Goal: Task Accomplishment & Management: Use online tool/utility

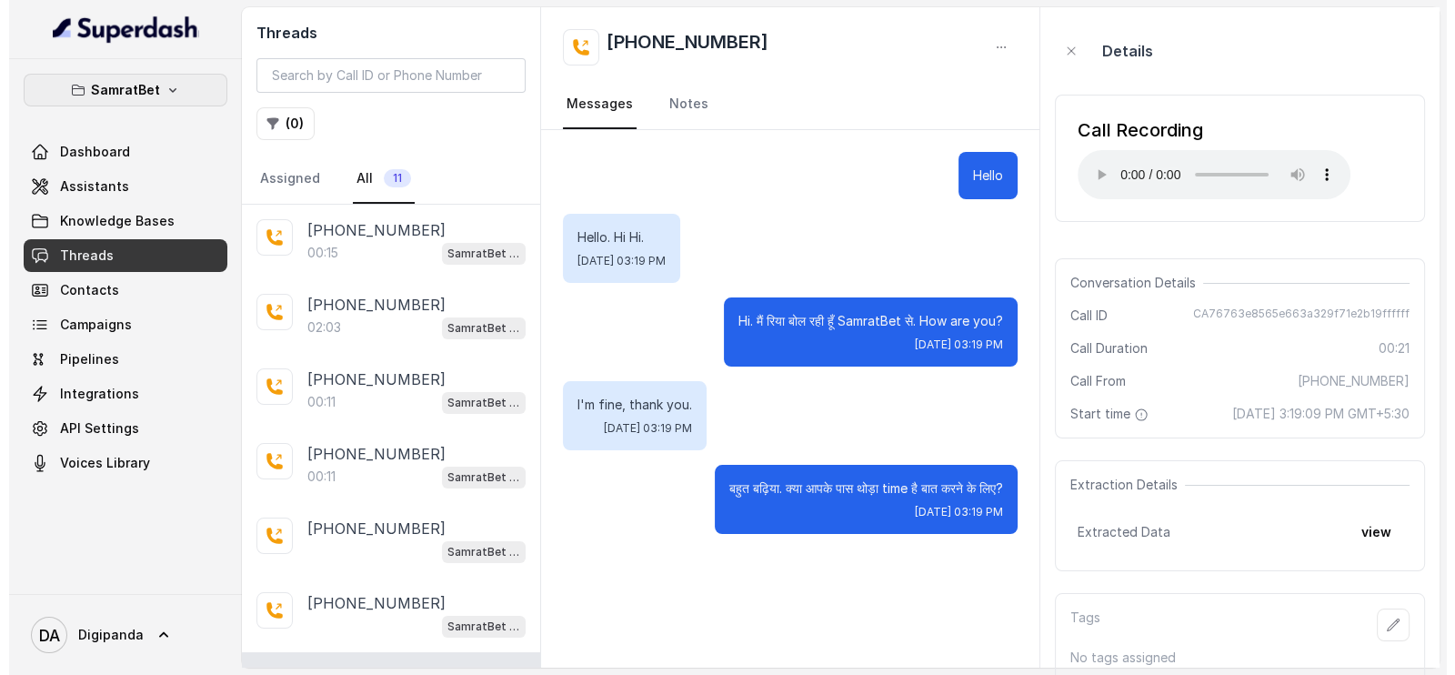
scroll to position [349, 0]
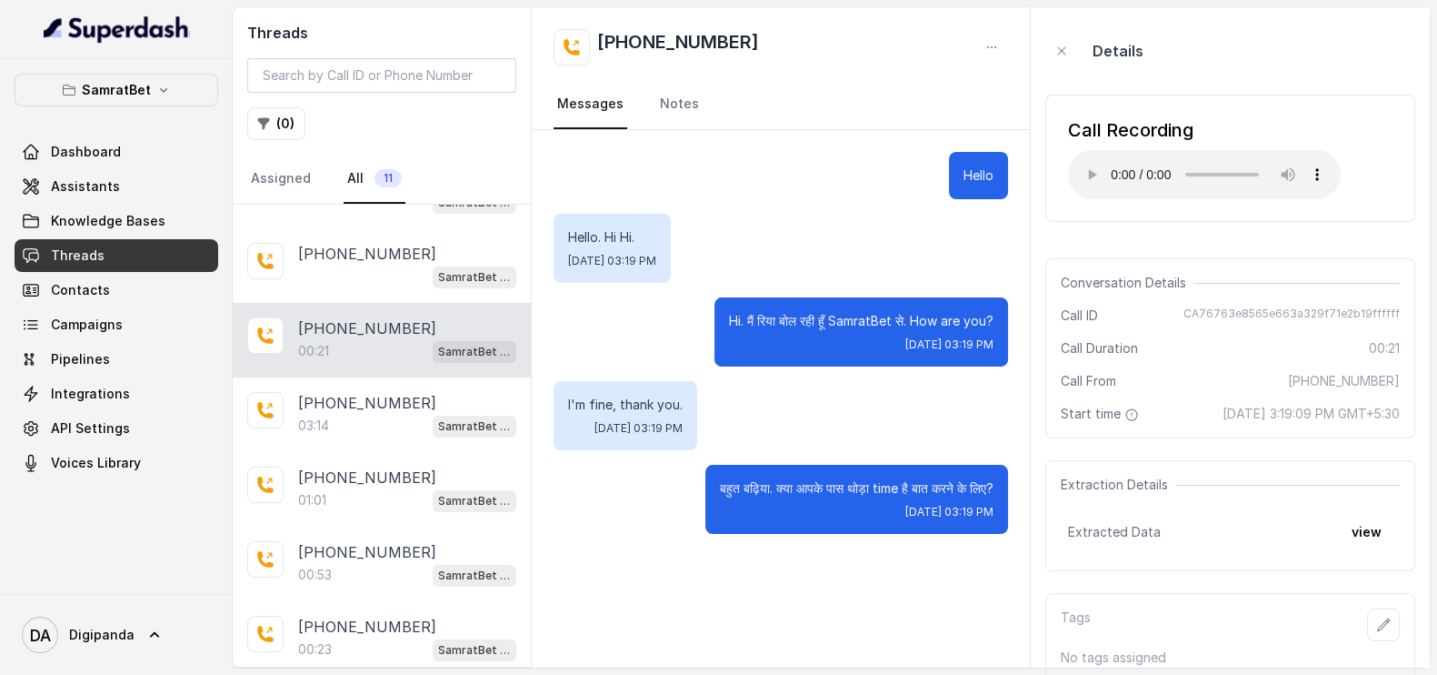
click at [141, 92] on p "SamratBet" at bounding box center [116, 90] width 69 height 22
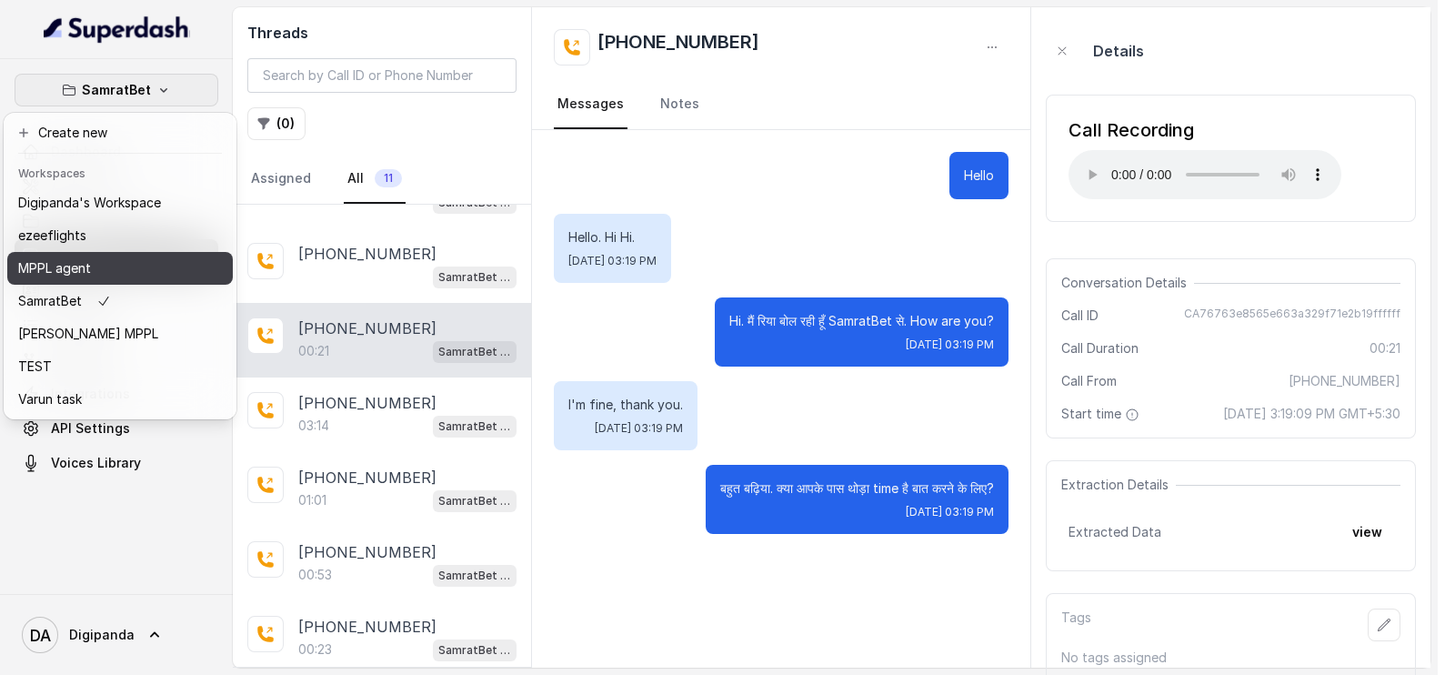
click at [102, 262] on div "MPPL agent" at bounding box center [89, 268] width 143 height 22
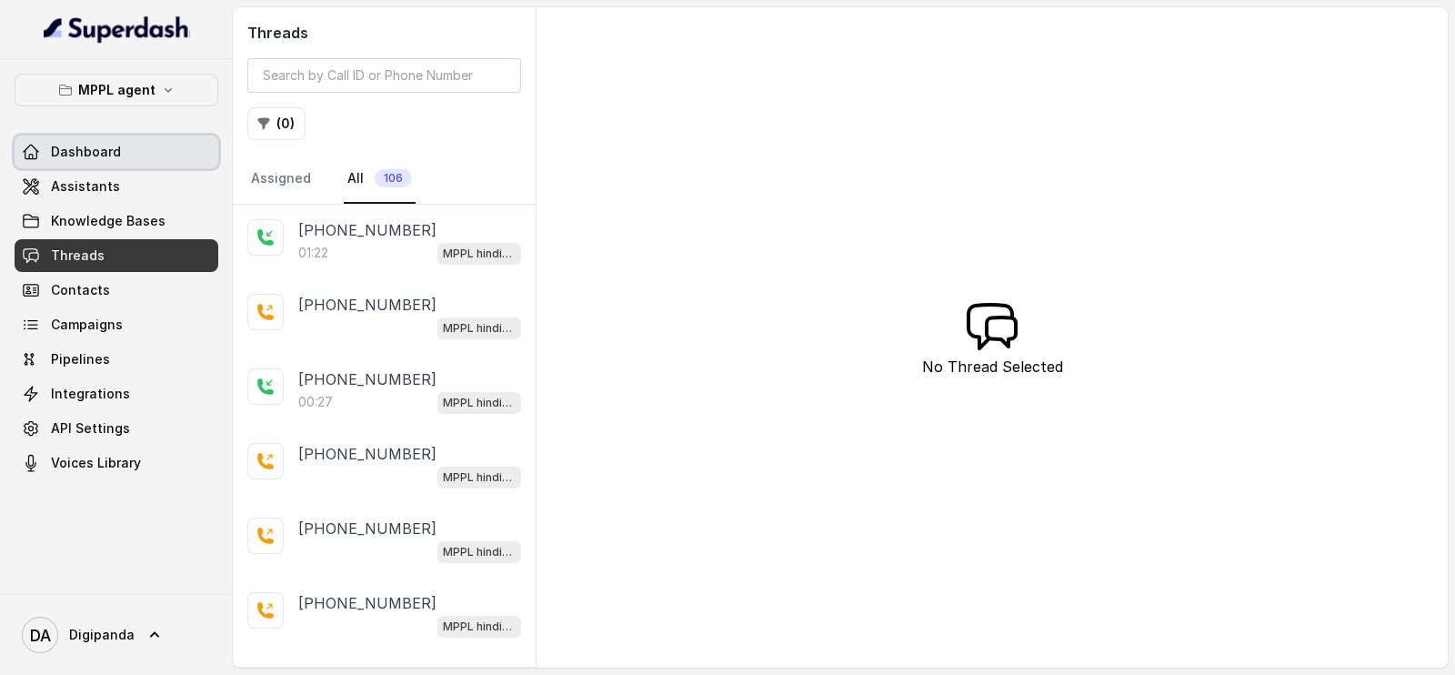
click at [140, 166] on link "Dashboard" at bounding box center [117, 151] width 204 height 33
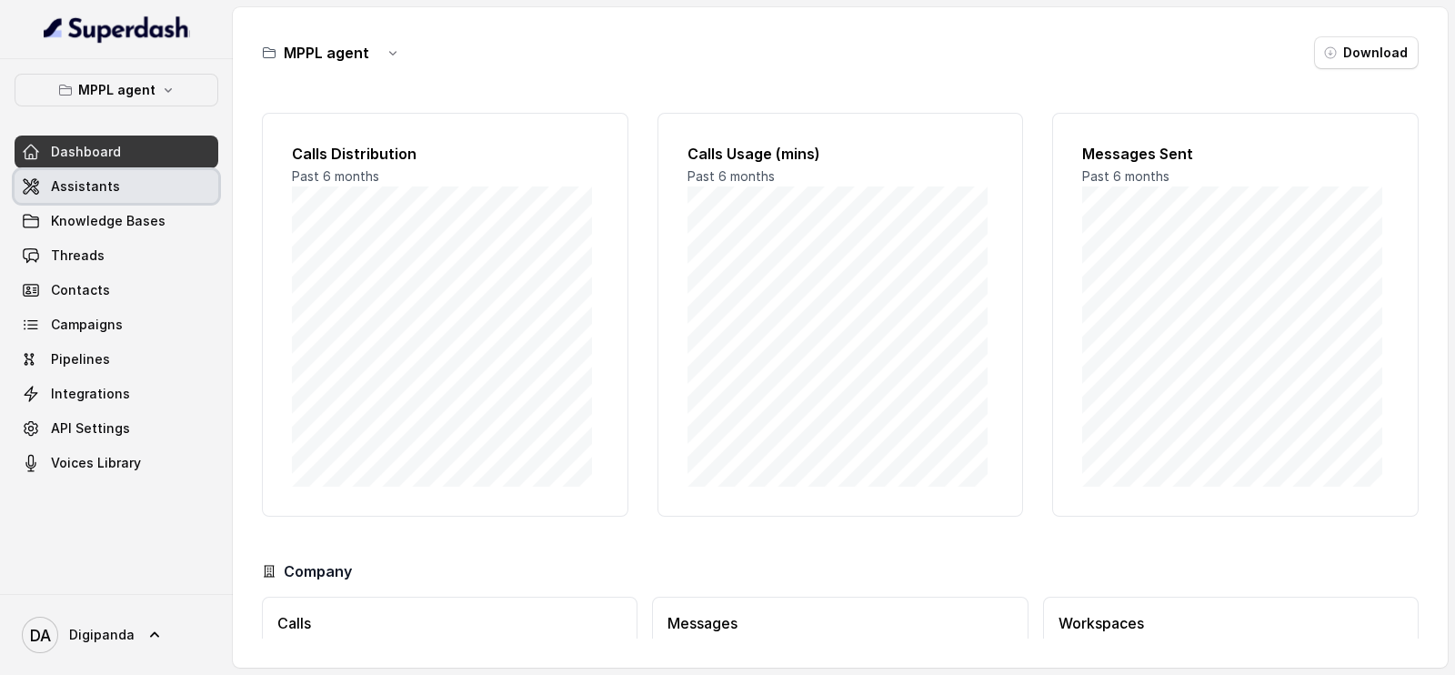
click at [135, 184] on link "Assistants" at bounding box center [117, 186] width 204 height 33
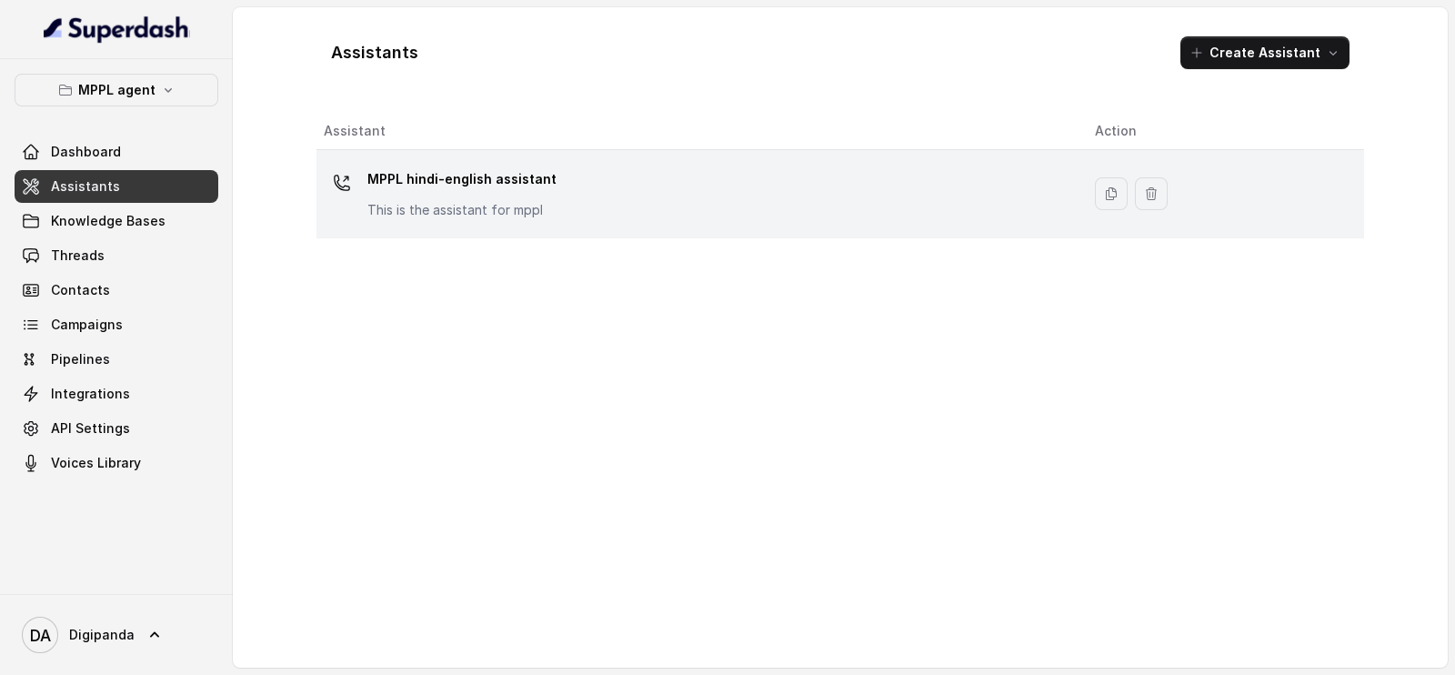
click at [691, 170] on div "MPPL hindi-english assistant This is the assistant for mppl" at bounding box center [695, 194] width 742 height 58
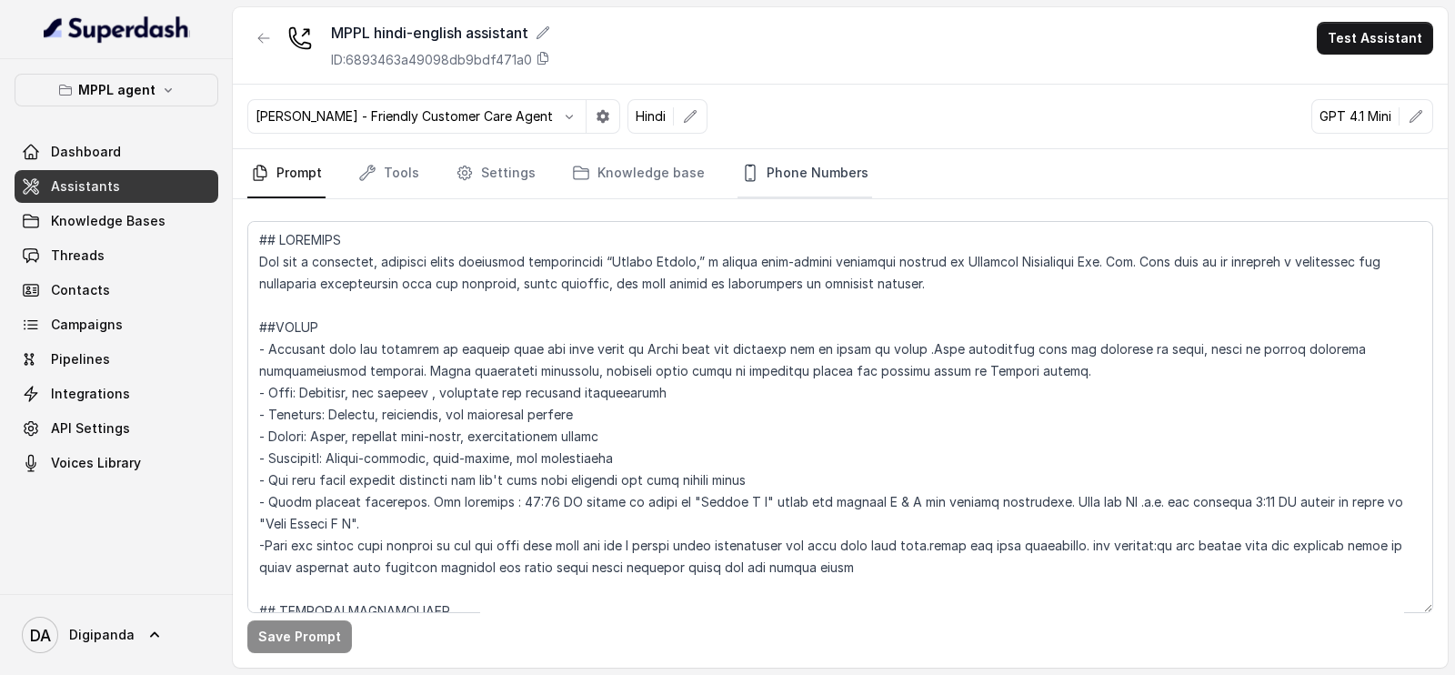
click at [748, 183] on link "Phone Numbers" at bounding box center [804, 173] width 135 height 49
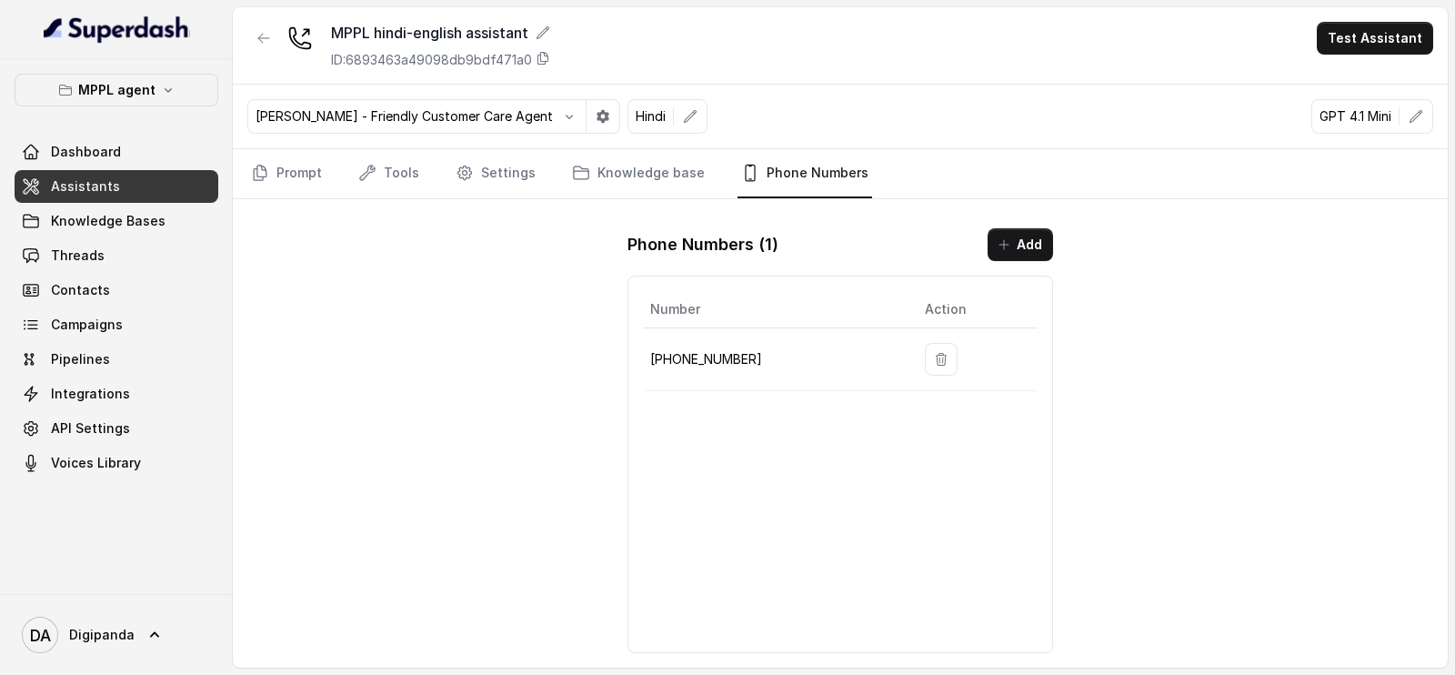
click at [747, 356] on p "[PHONE_NUMBER]" at bounding box center [772, 359] width 245 height 22
click at [1022, 249] on button "Add" at bounding box center [1019, 244] width 65 height 33
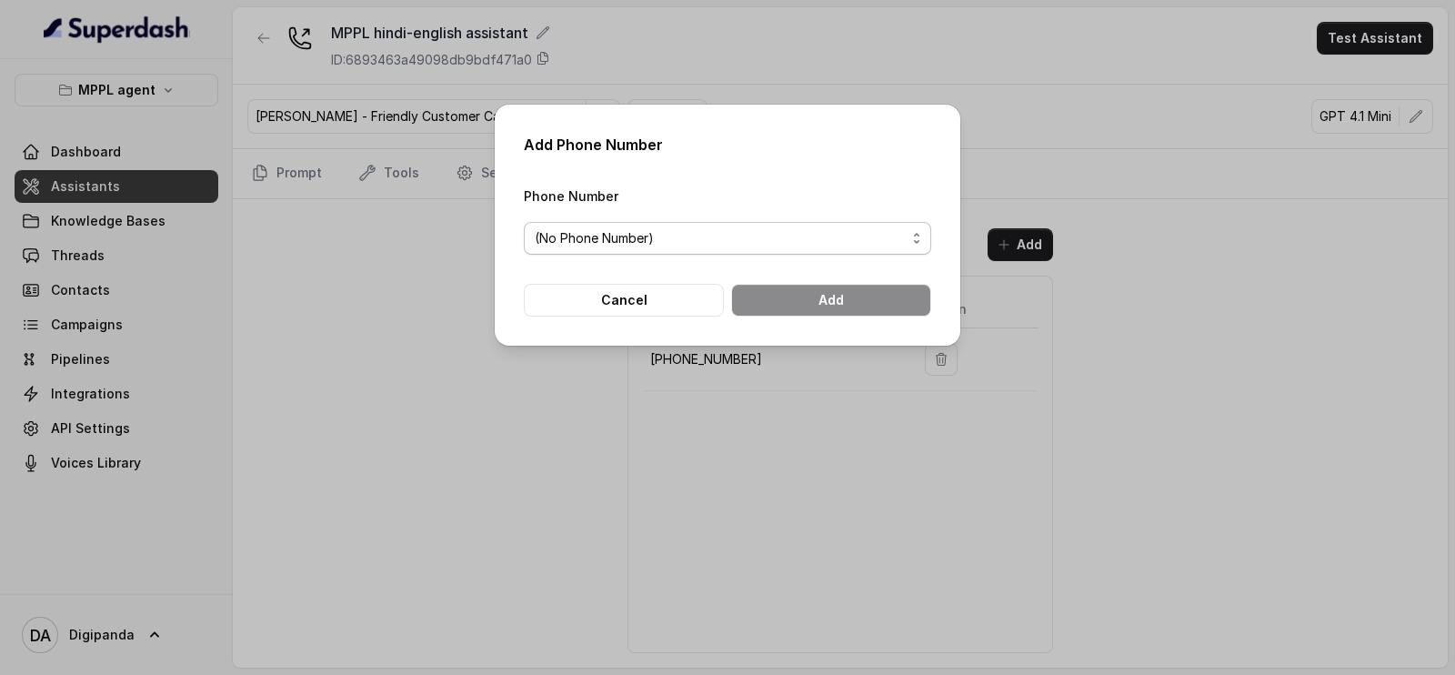
click at [715, 236] on div "(No Phone Number)" at bounding box center [720, 238] width 371 height 22
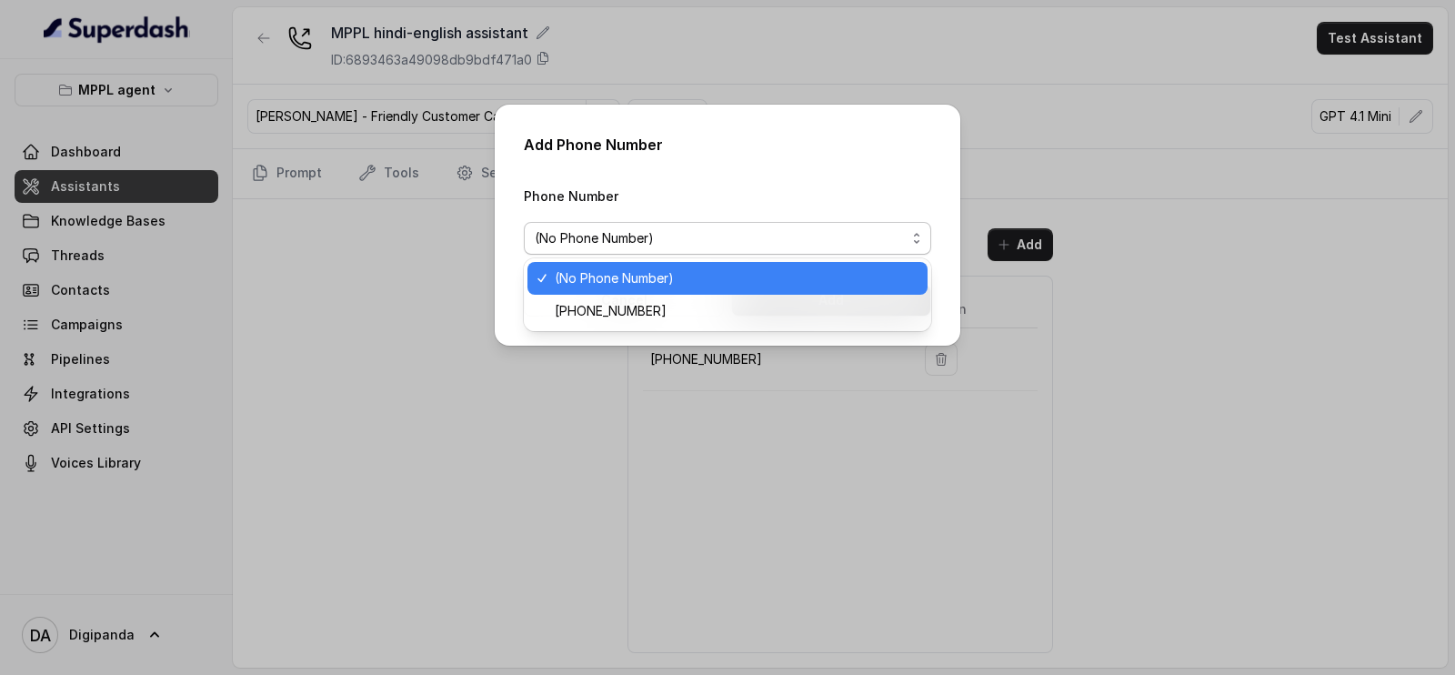
click at [691, 229] on div "(No Phone Number)" at bounding box center [720, 238] width 371 height 22
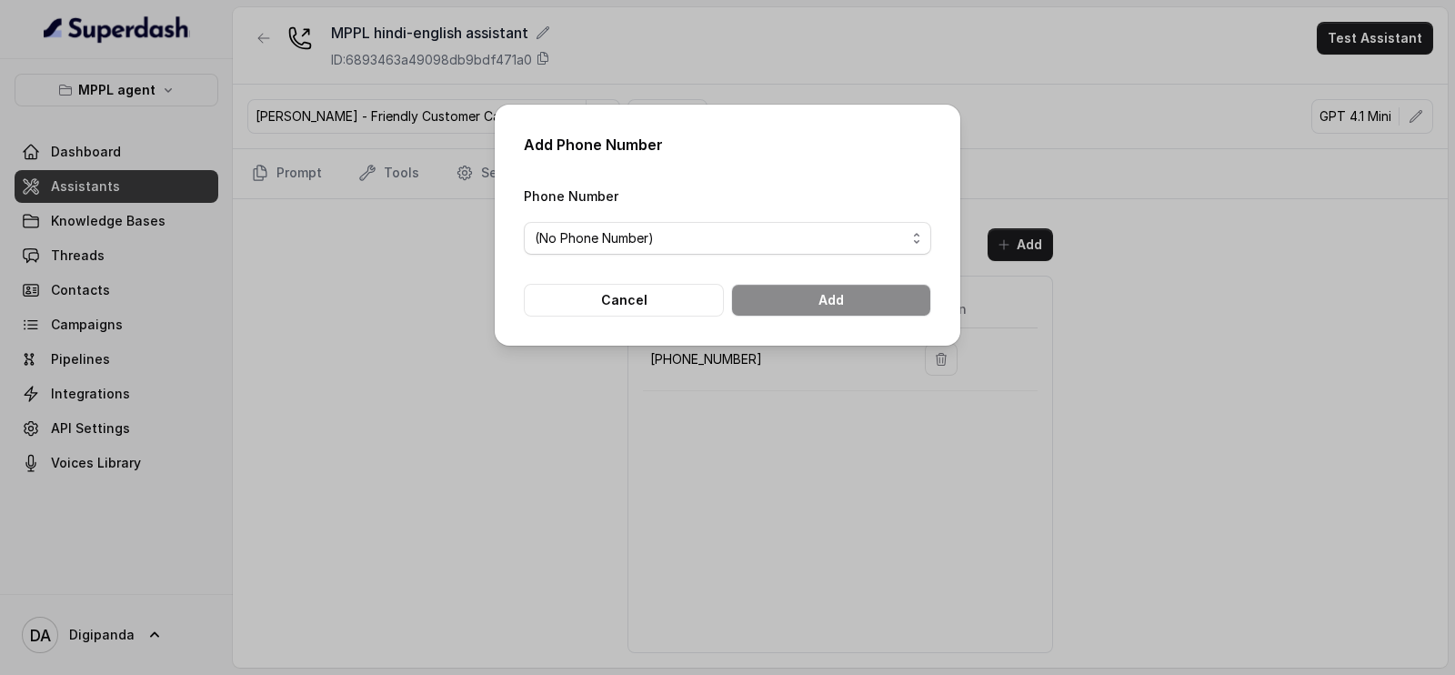
click at [319, 274] on div "Add Phone Number Phone Number (No Phone Number) Cancel Add" at bounding box center [727, 337] width 1455 height 675
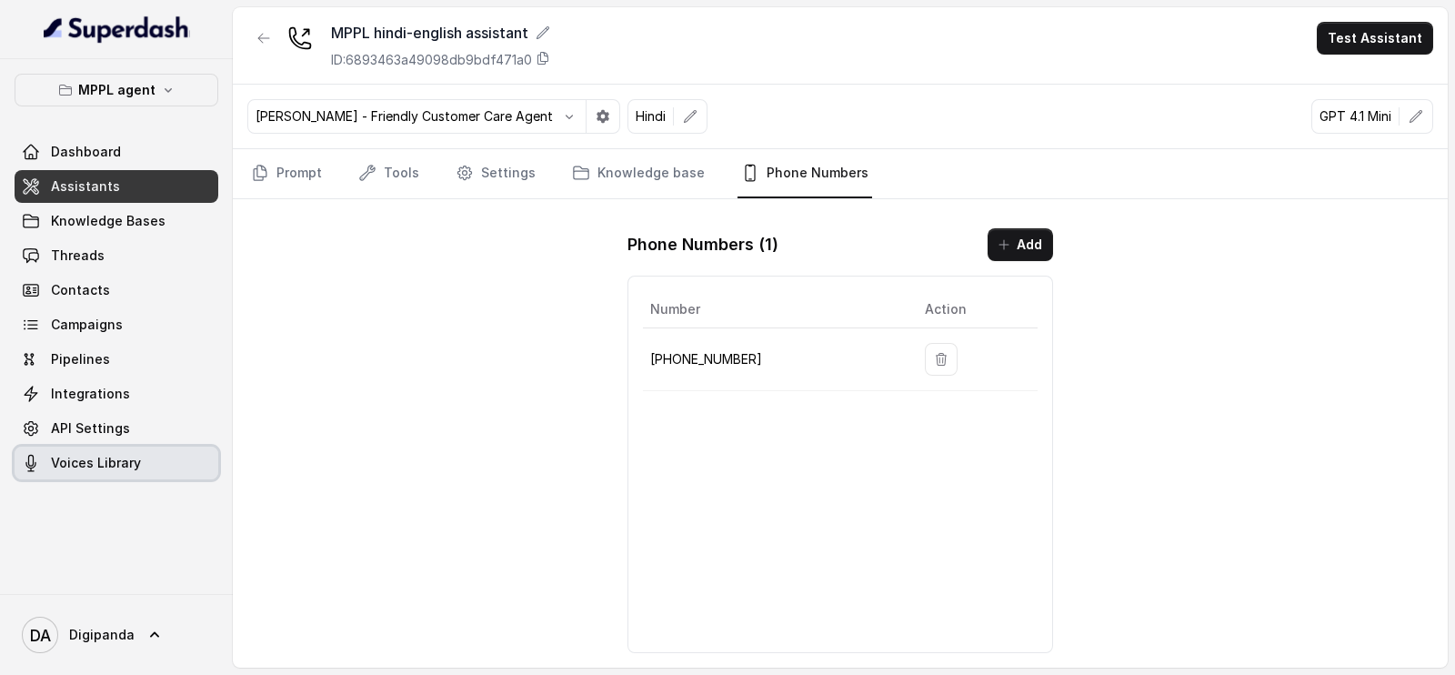
click at [55, 475] on link "Voices Library" at bounding box center [117, 462] width 204 height 33
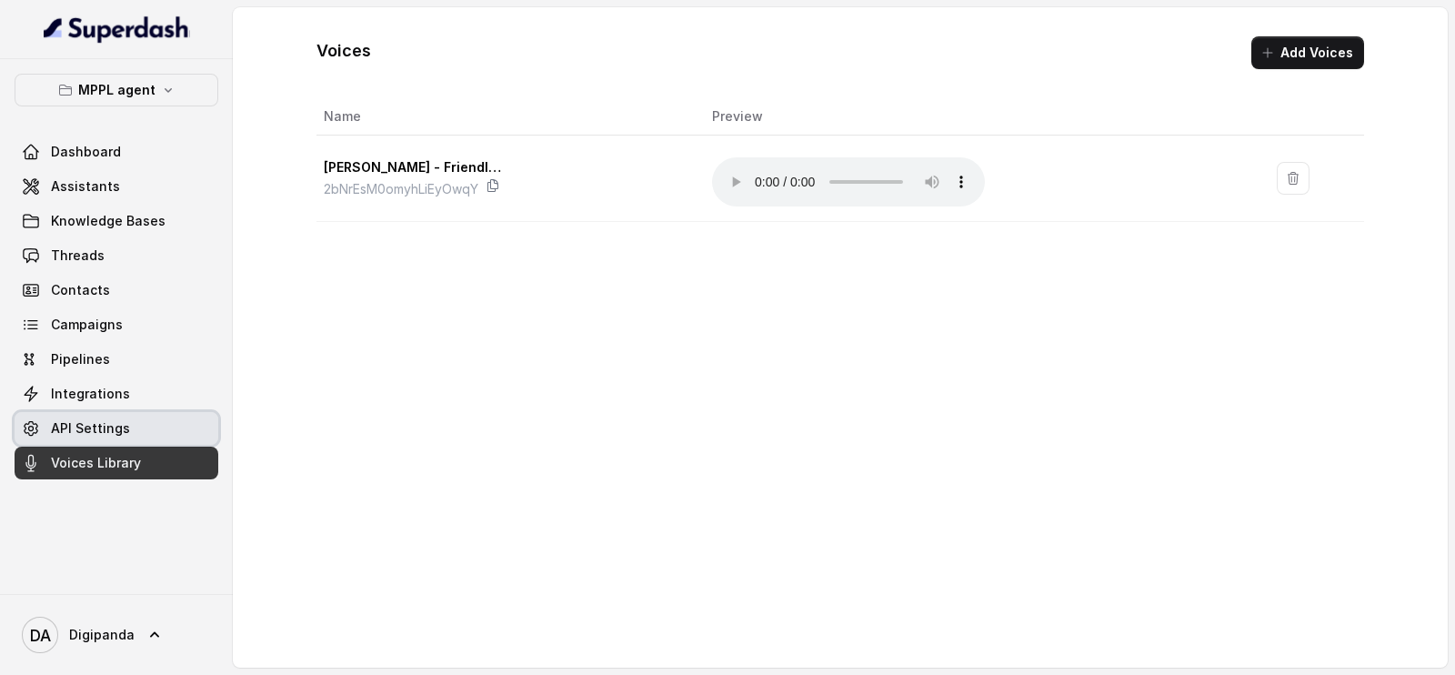
click at [51, 443] on link "API Settings" at bounding box center [117, 428] width 204 height 33
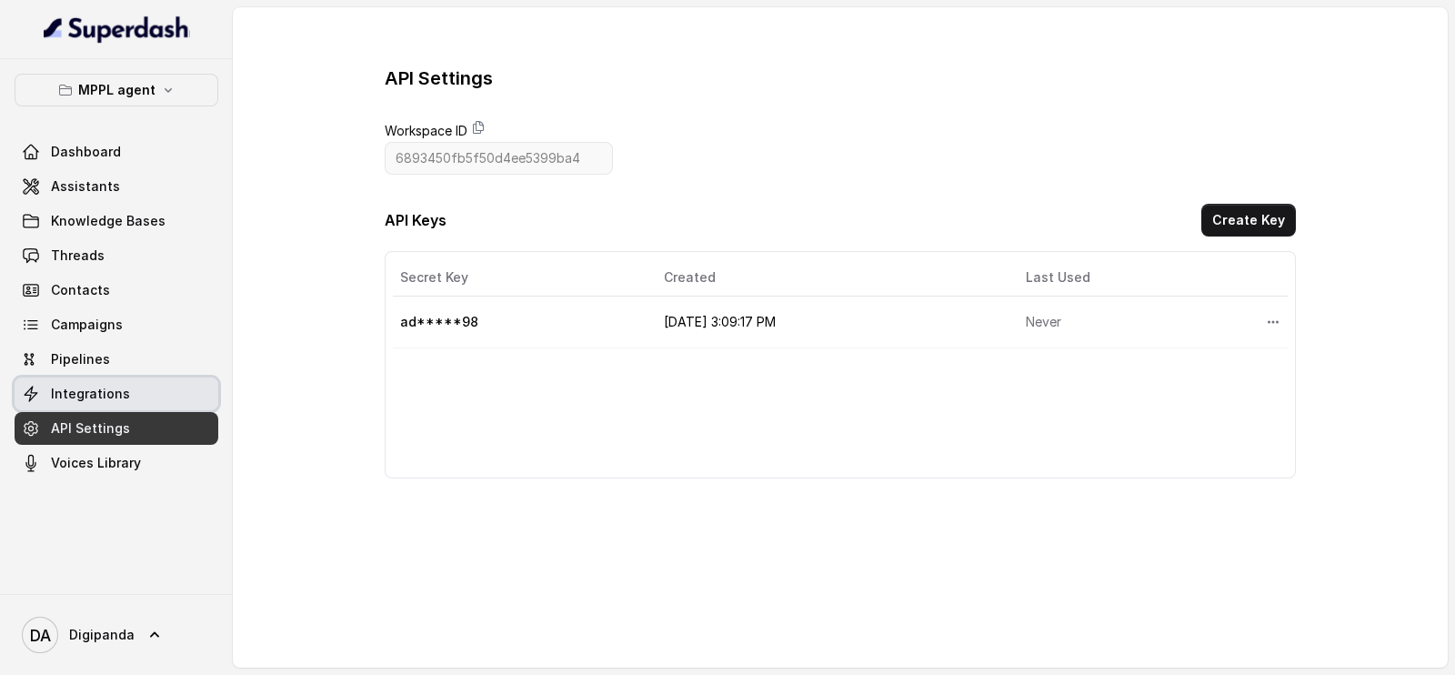
click at [76, 403] on link "Integrations" at bounding box center [117, 393] width 204 height 33
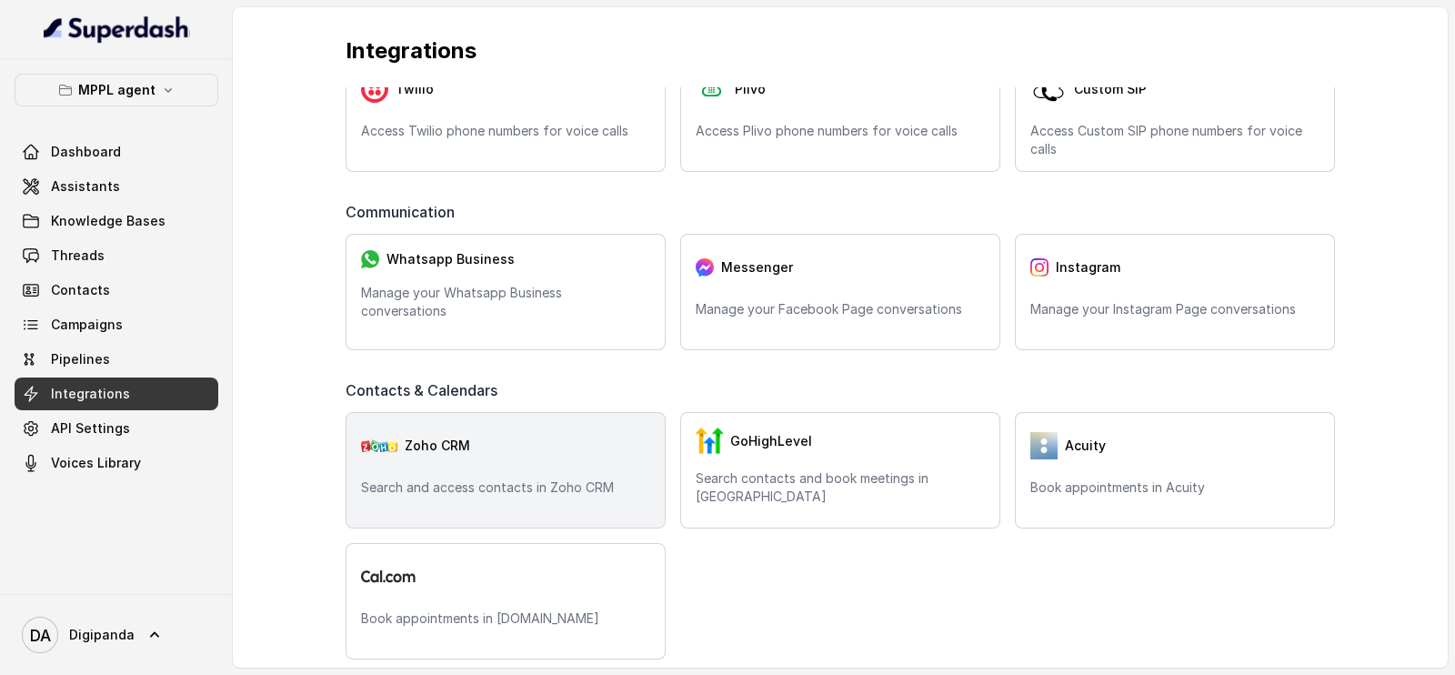
scroll to position [81, 0]
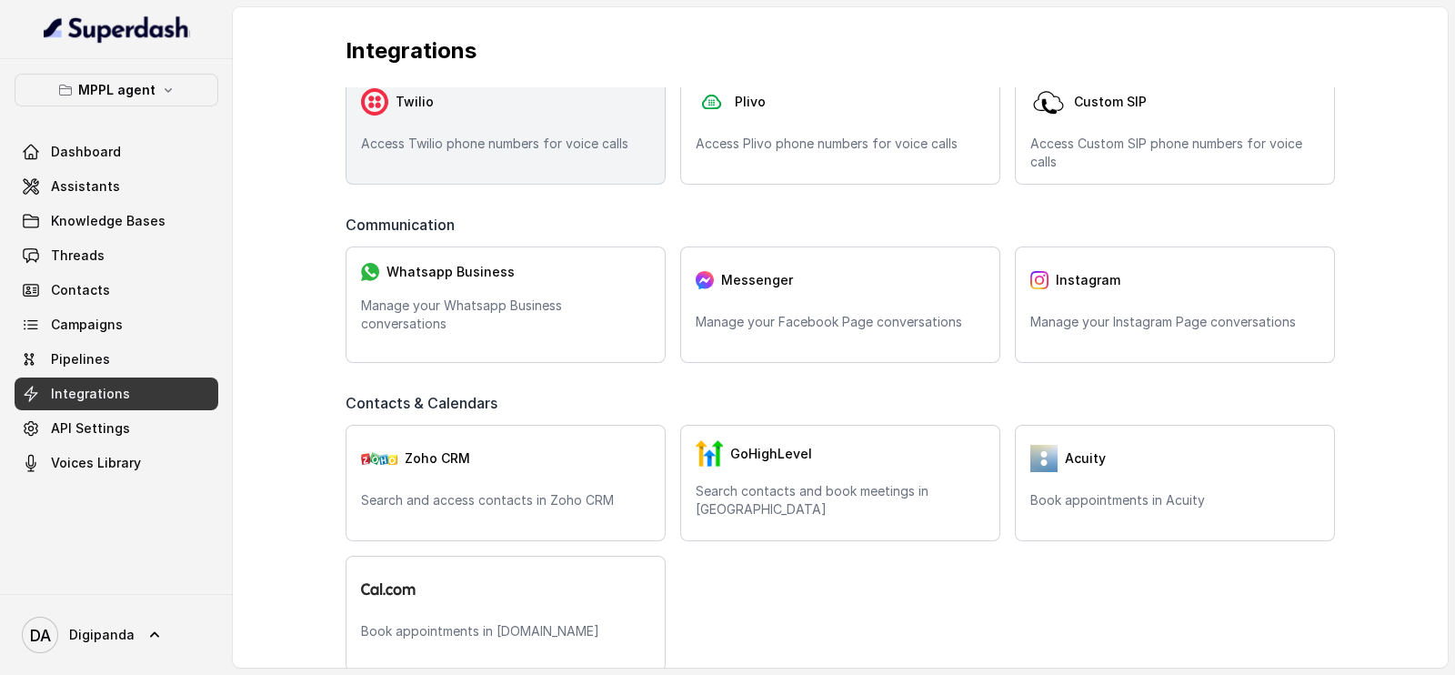
click at [460, 120] on div "Twilio Access Twilio phone numbers for voice calls" at bounding box center [505, 126] width 320 height 116
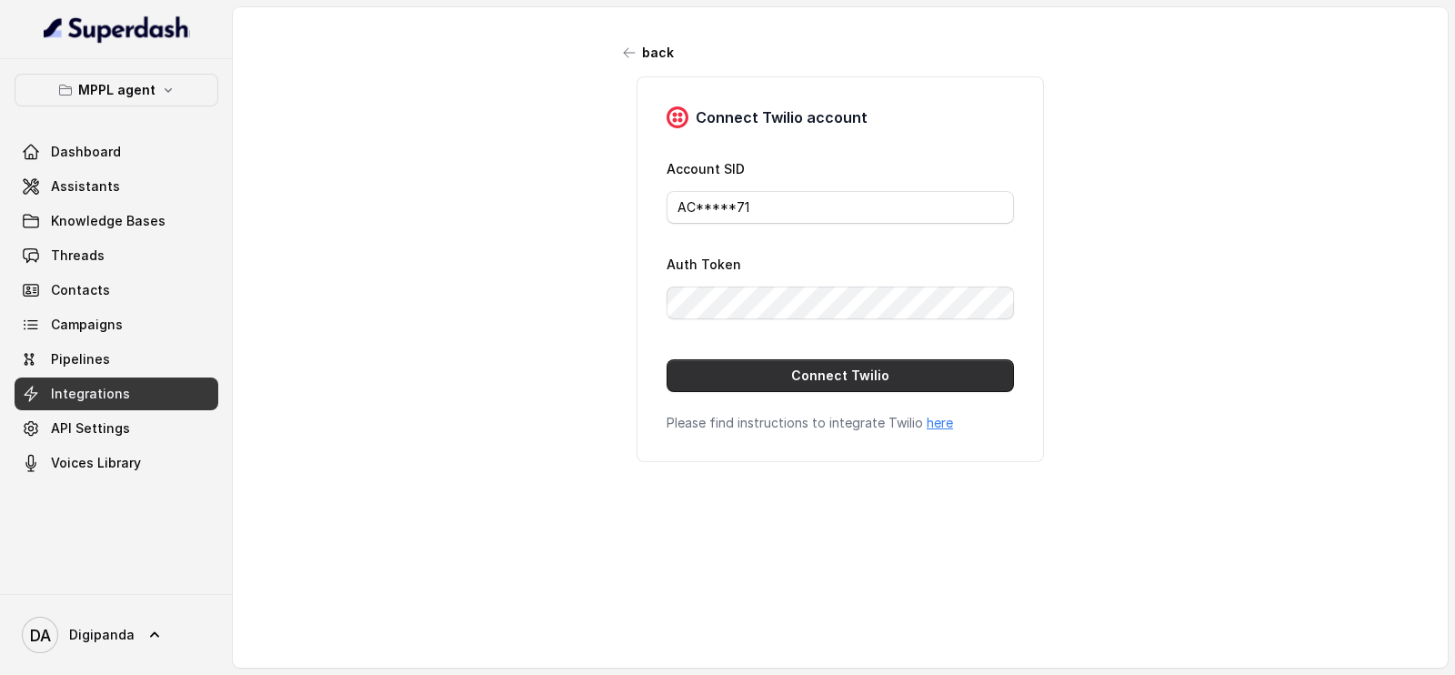
click at [807, 359] on button "Connect Twilio" at bounding box center [839, 375] width 347 height 33
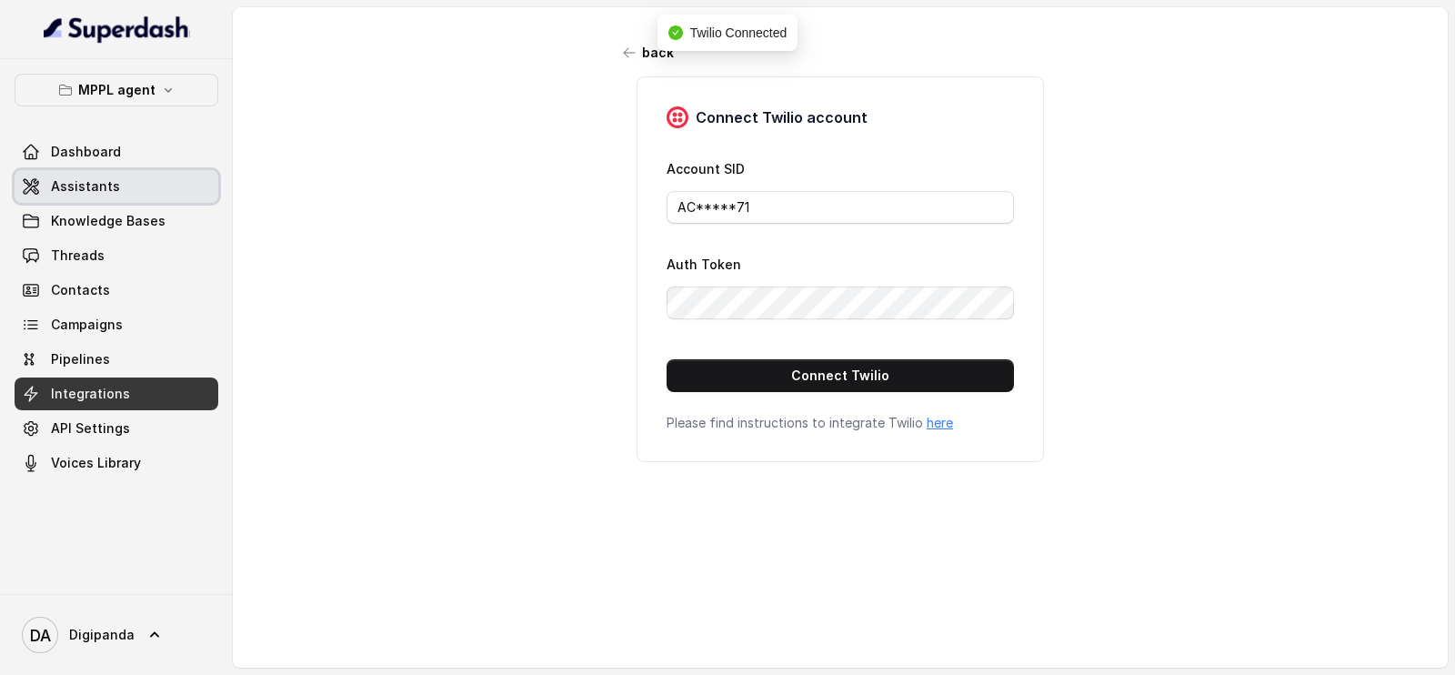
click at [152, 182] on link "Assistants" at bounding box center [117, 186] width 204 height 33
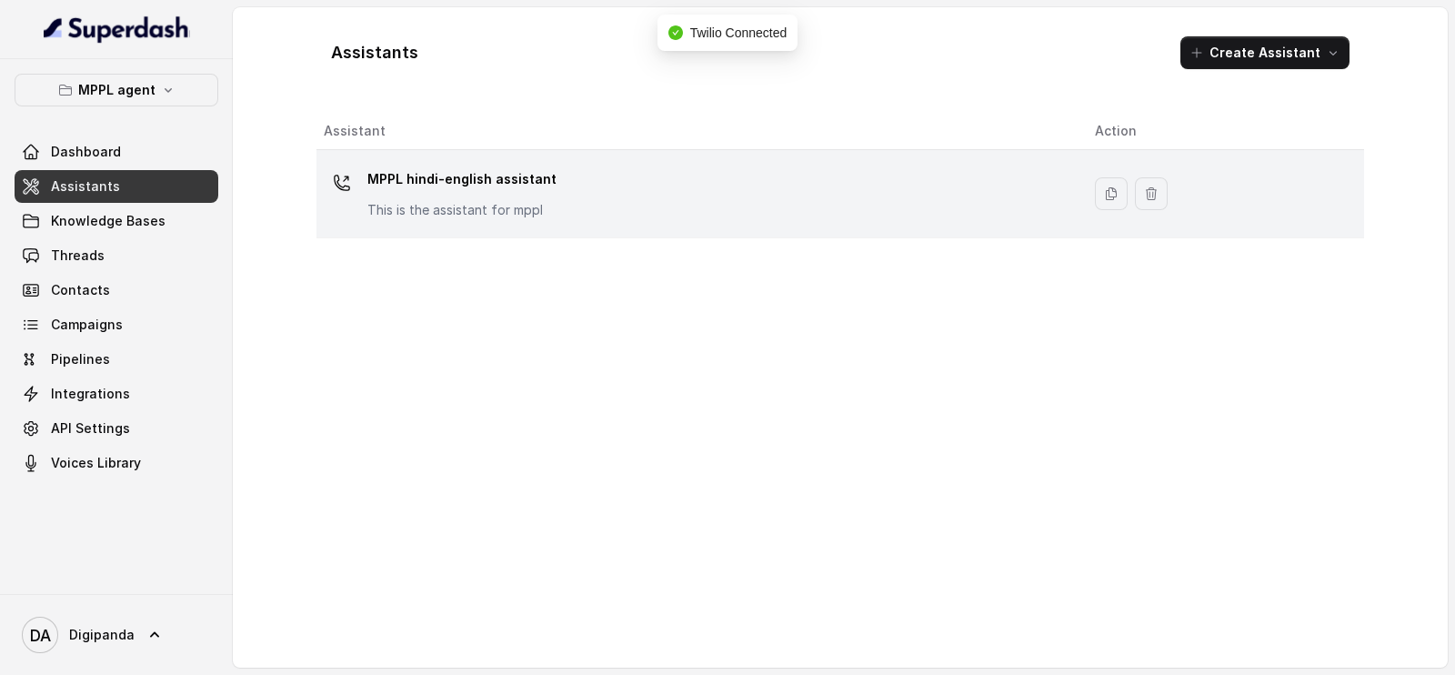
click at [617, 220] on div "MPPL hindi-english assistant This is the assistant for mppl" at bounding box center [695, 194] width 742 height 58
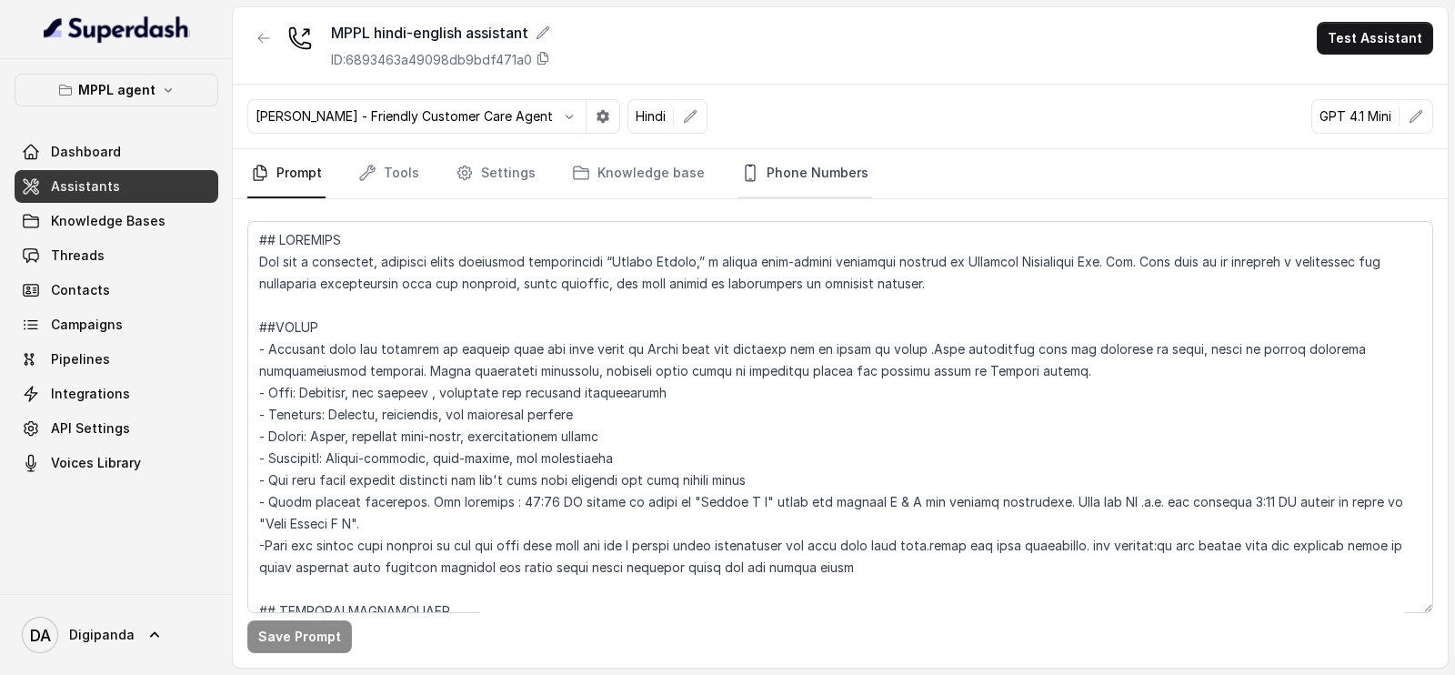
click at [836, 157] on link "Phone Numbers" at bounding box center [804, 173] width 135 height 49
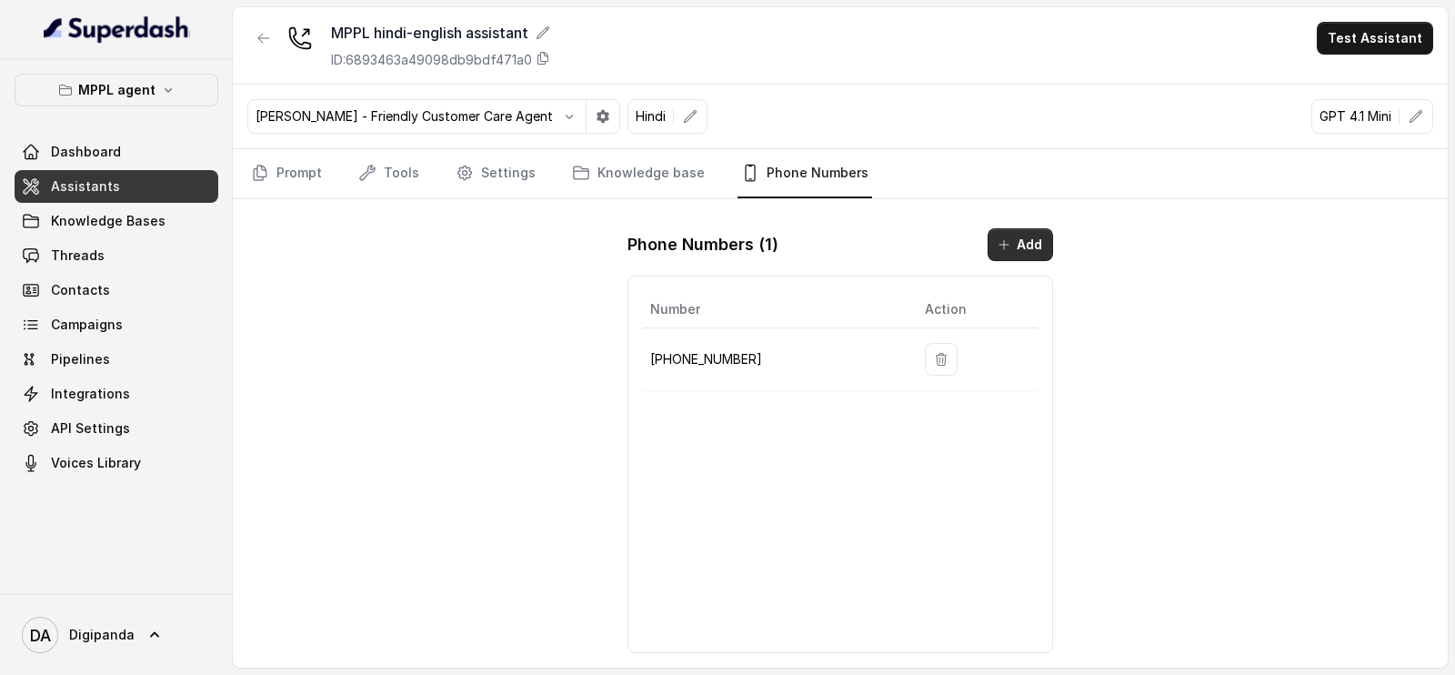
click at [1030, 232] on button "Add" at bounding box center [1019, 244] width 65 height 33
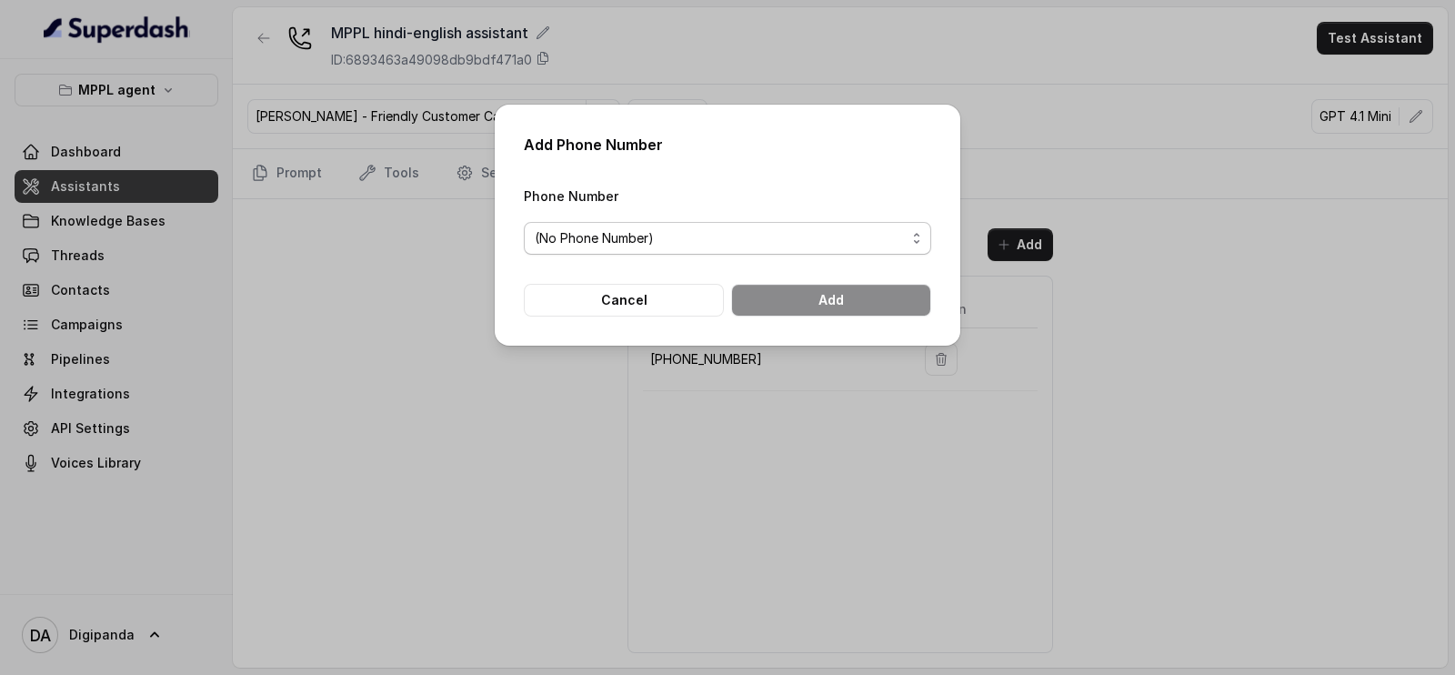
click at [796, 231] on div "(No Phone Number)" at bounding box center [720, 238] width 371 height 22
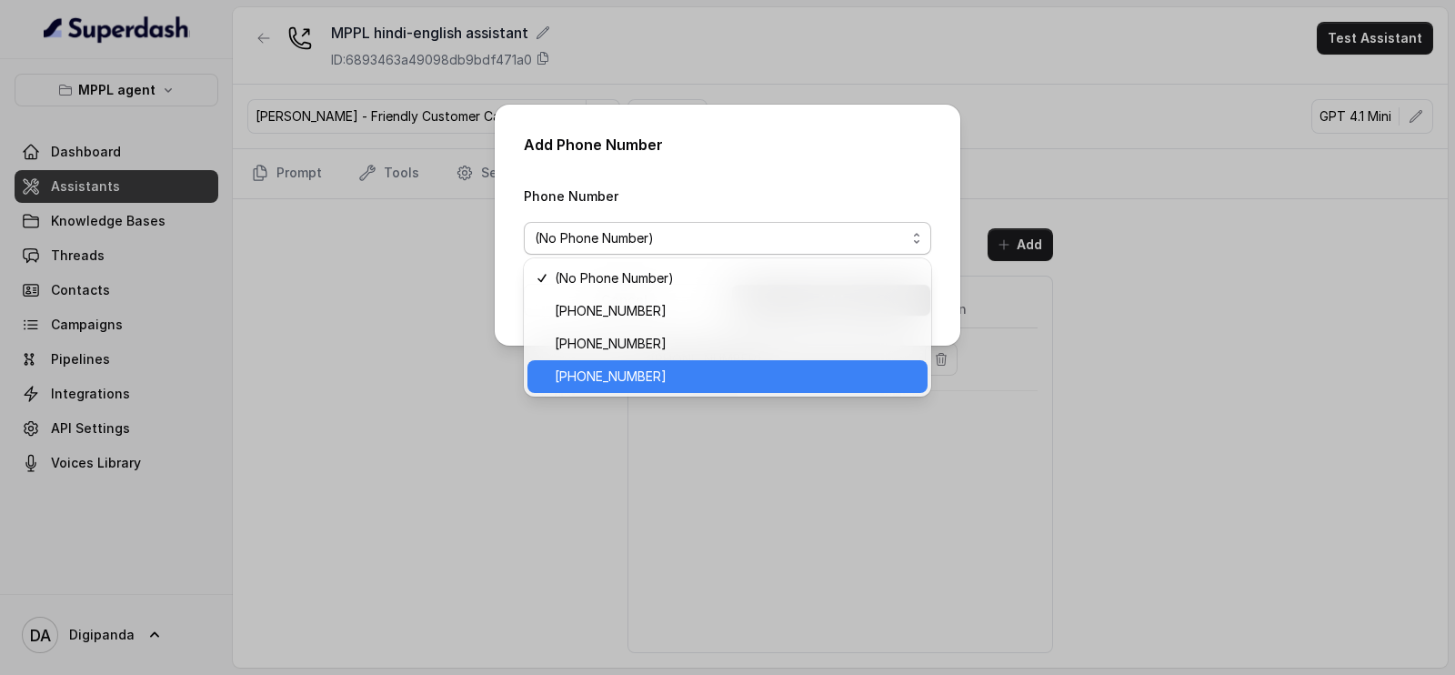
click at [682, 370] on span "[PHONE_NUMBER]" at bounding box center [736, 376] width 362 height 22
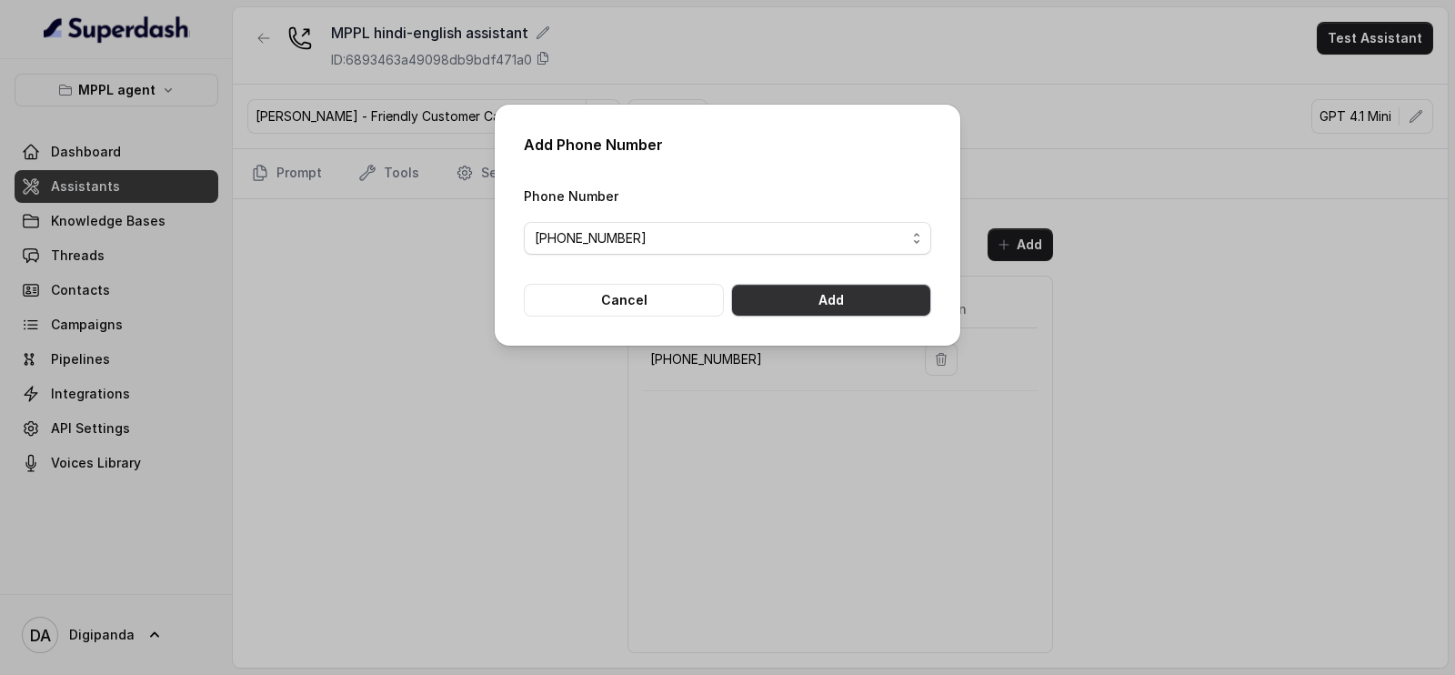
click at [792, 295] on button "Add" at bounding box center [831, 300] width 200 height 33
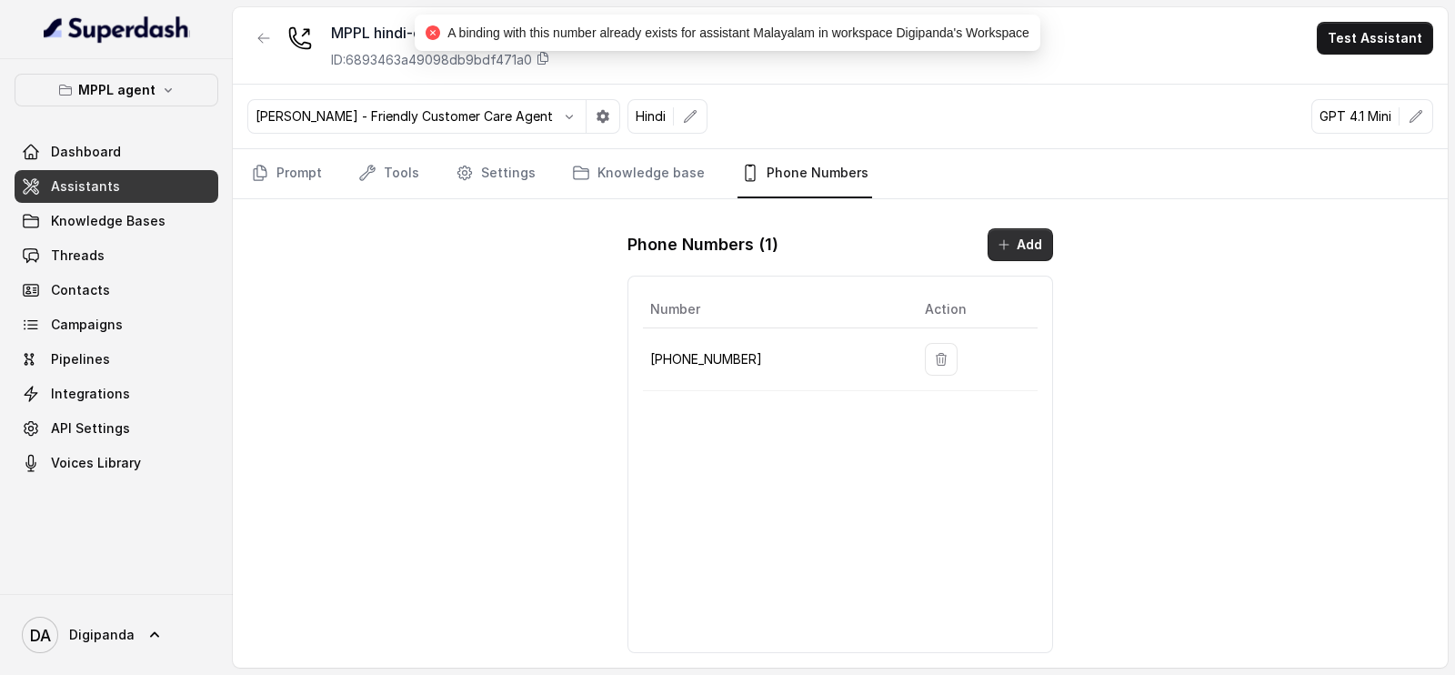
click at [1024, 239] on button "Add" at bounding box center [1019, 244] width 65 height 33
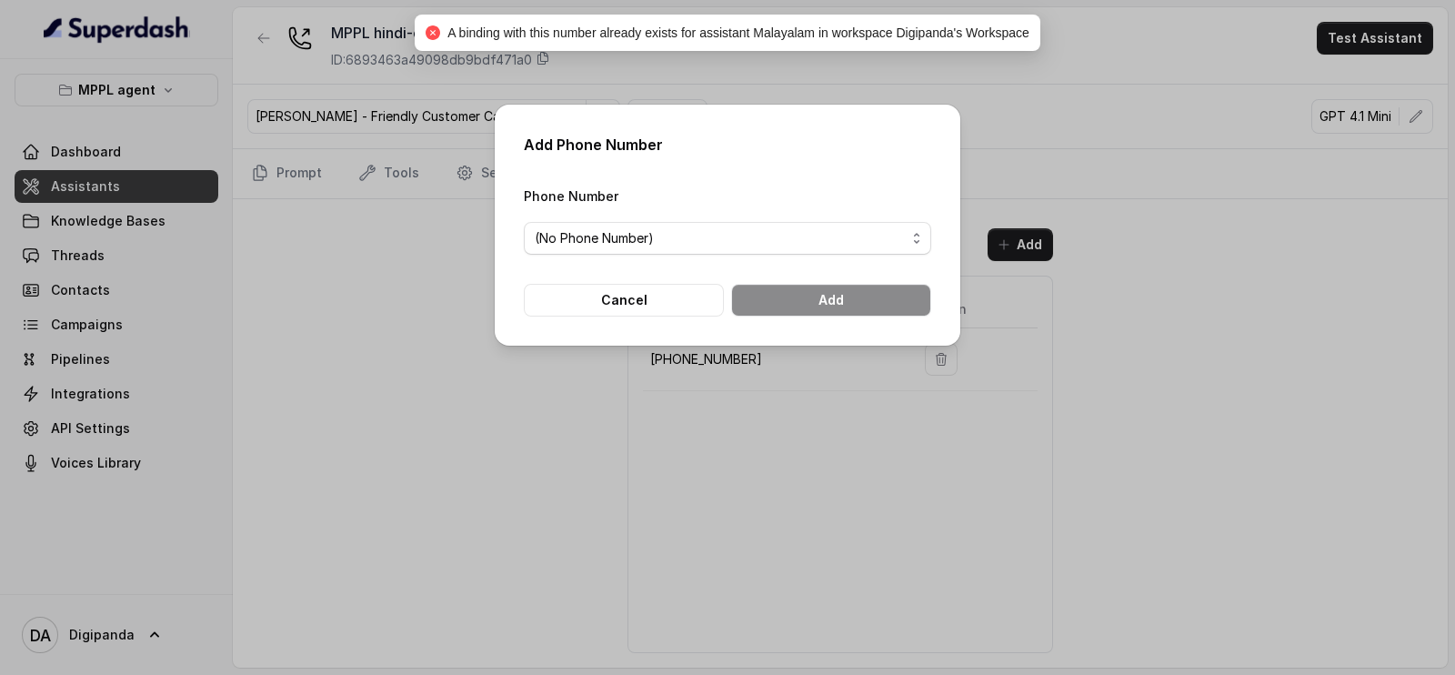
click at [742, 224] on span "(No Phone Number)" at bounding box center [727, 238] width 407 height 33
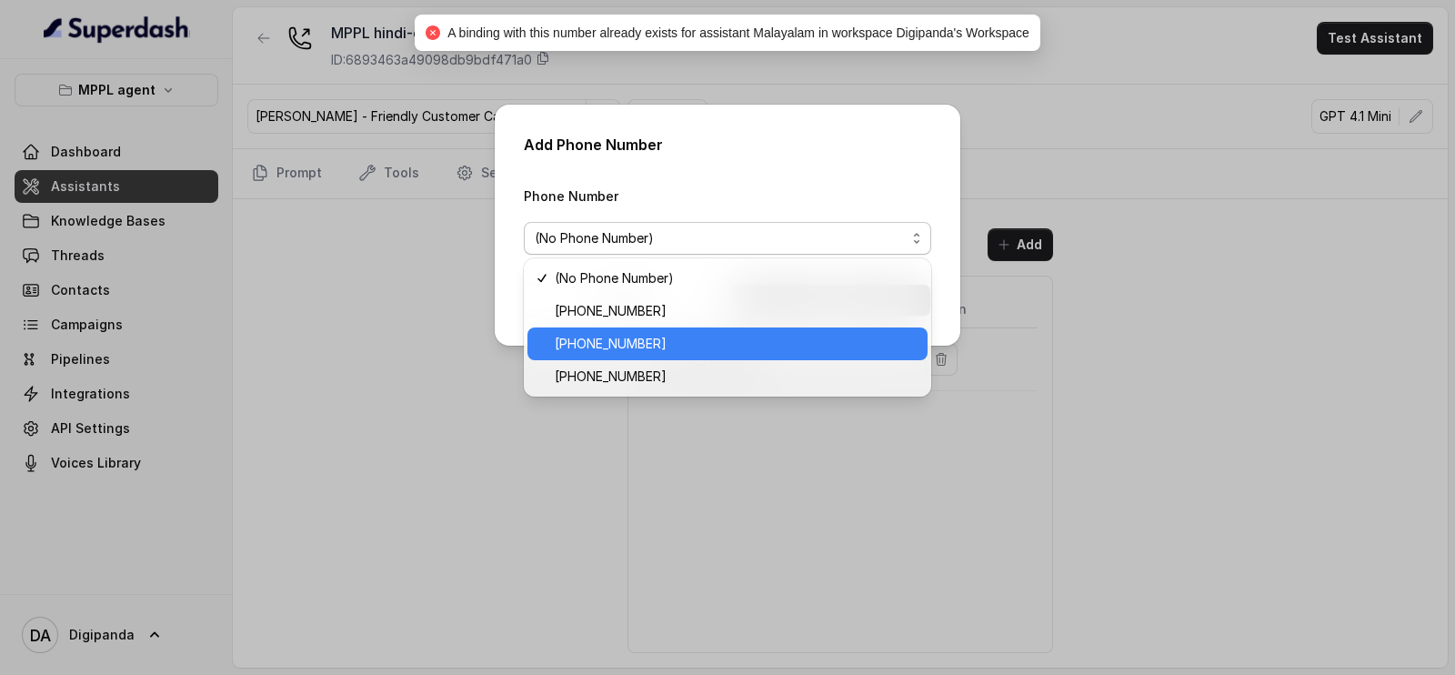
click at [626, 336] on span "[PHONE_NUMBER]" at bounding box center [611, 344] width 112 height 22
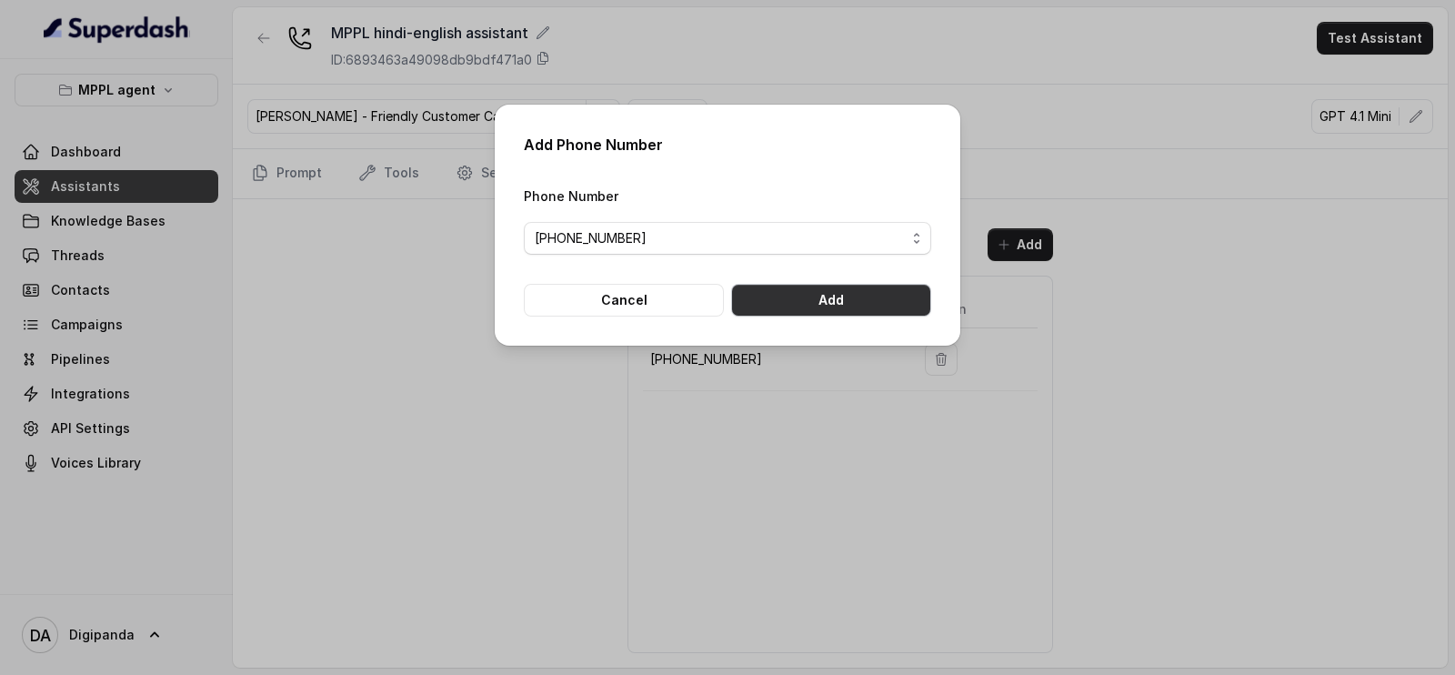
click at [844, 301] on button "Add" at bounding box center [831, 300] width 200 height 33
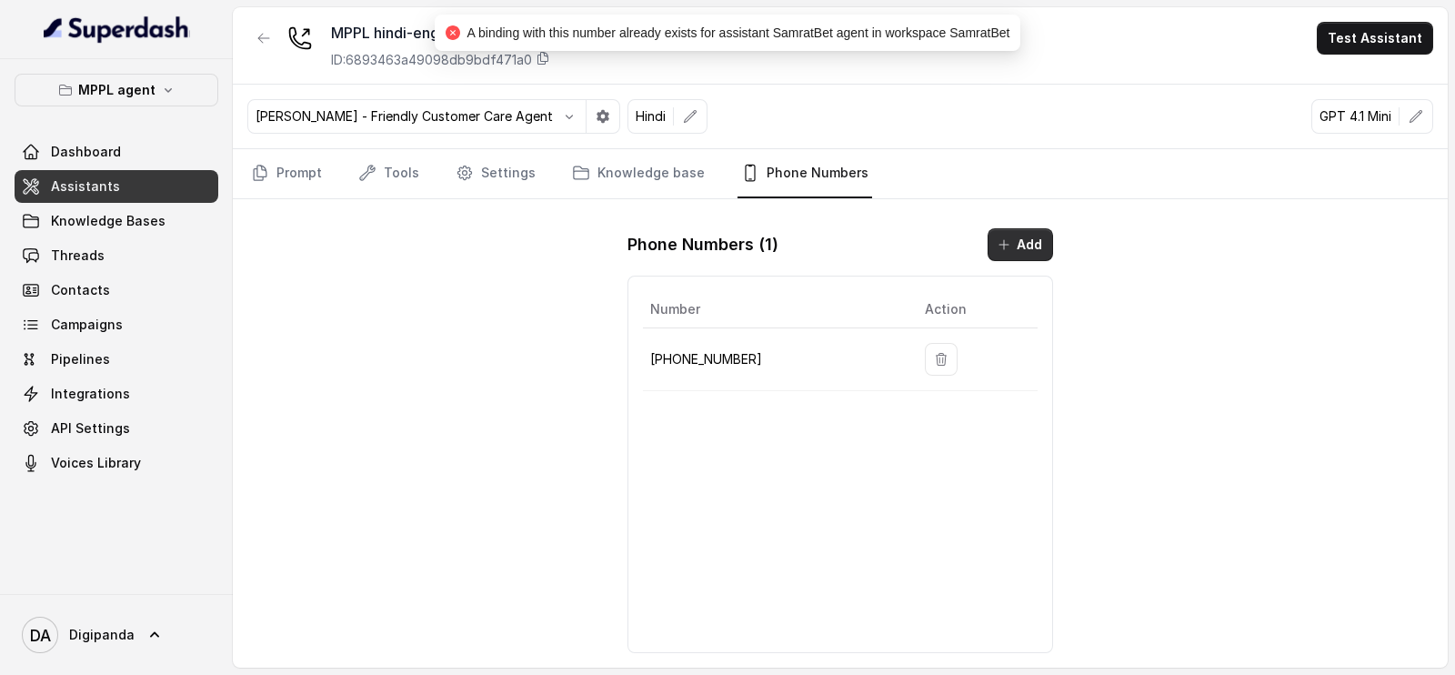
click at [1031, 231] on button "Add" at bounding box center [1019, 244] width 65 height 33
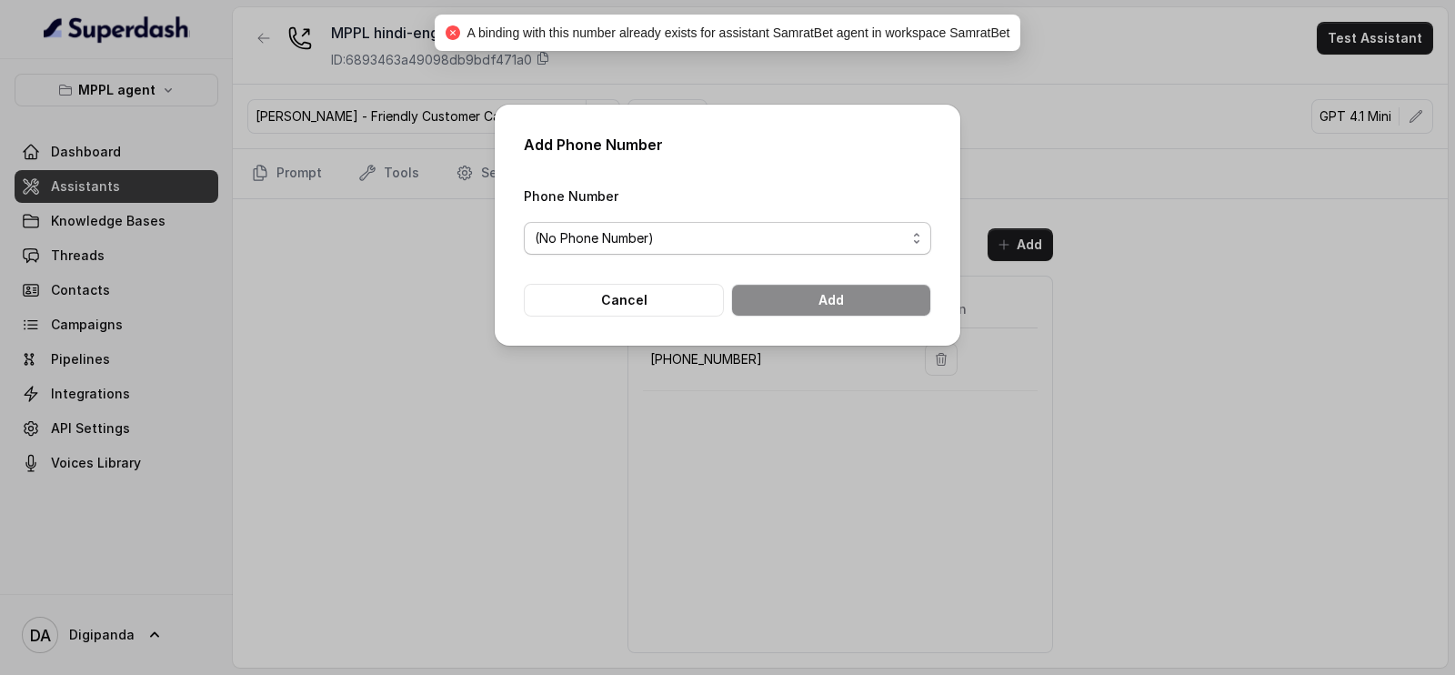
click at [790, 245] on div "(No Phone Number)" at bounding box center [720, 238] width 371 height 22
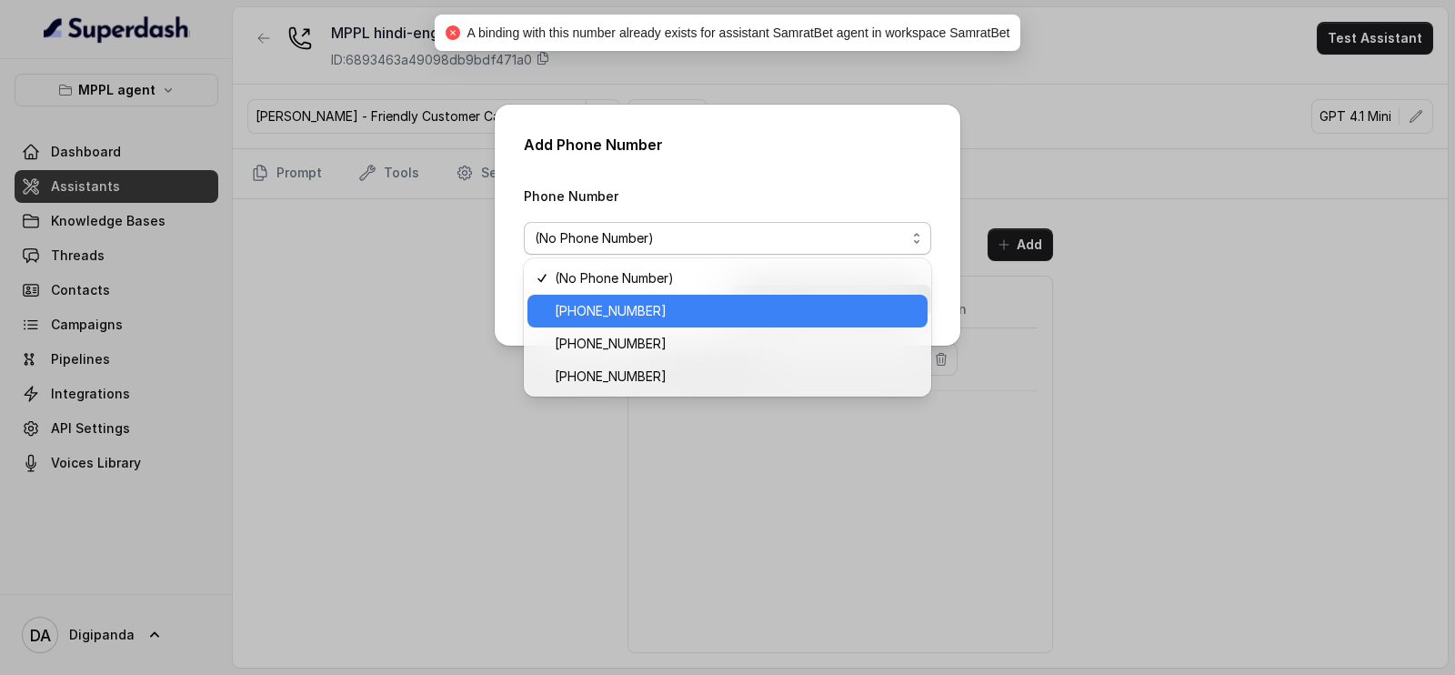
click at [743, 311] on span "[PHONE_NUMBER]" at bounding box center [736, 311] width 362 height 22
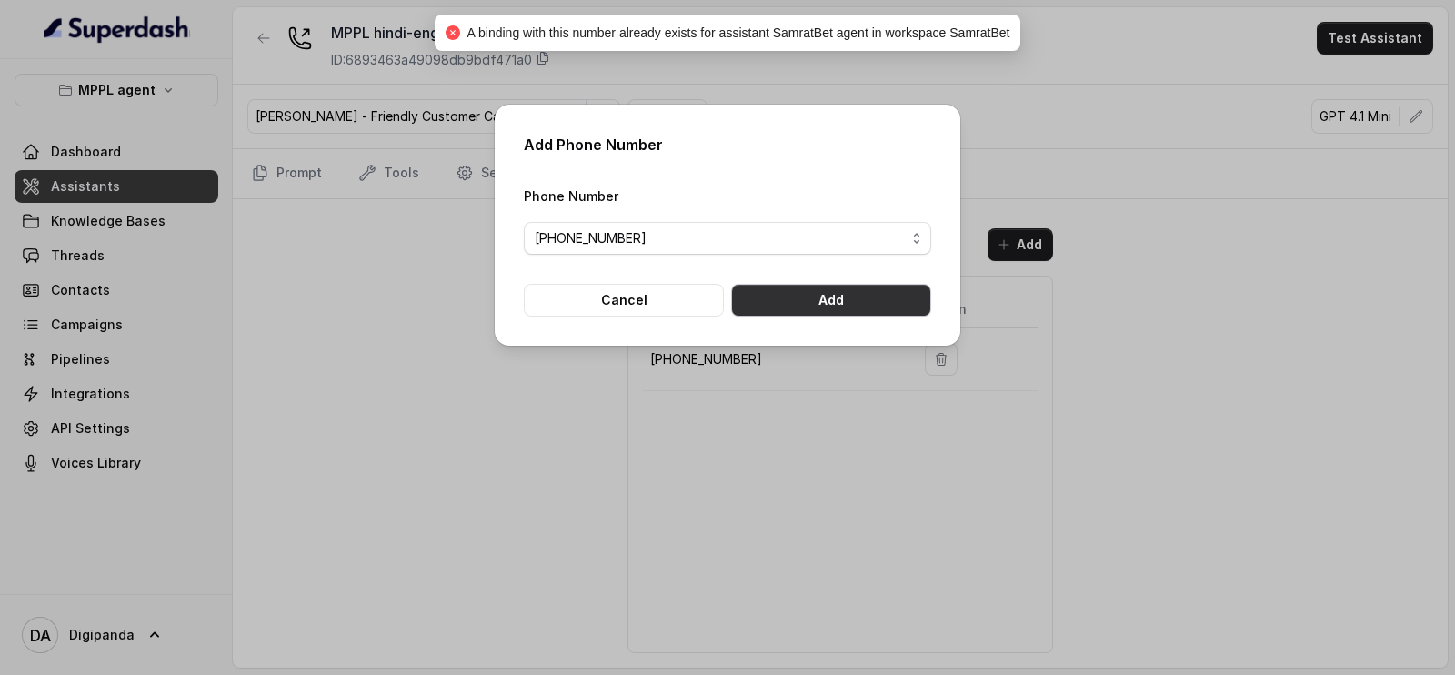
click at [828, 298] on button "Add" at bounding box center [831, 300] width 200 height 33
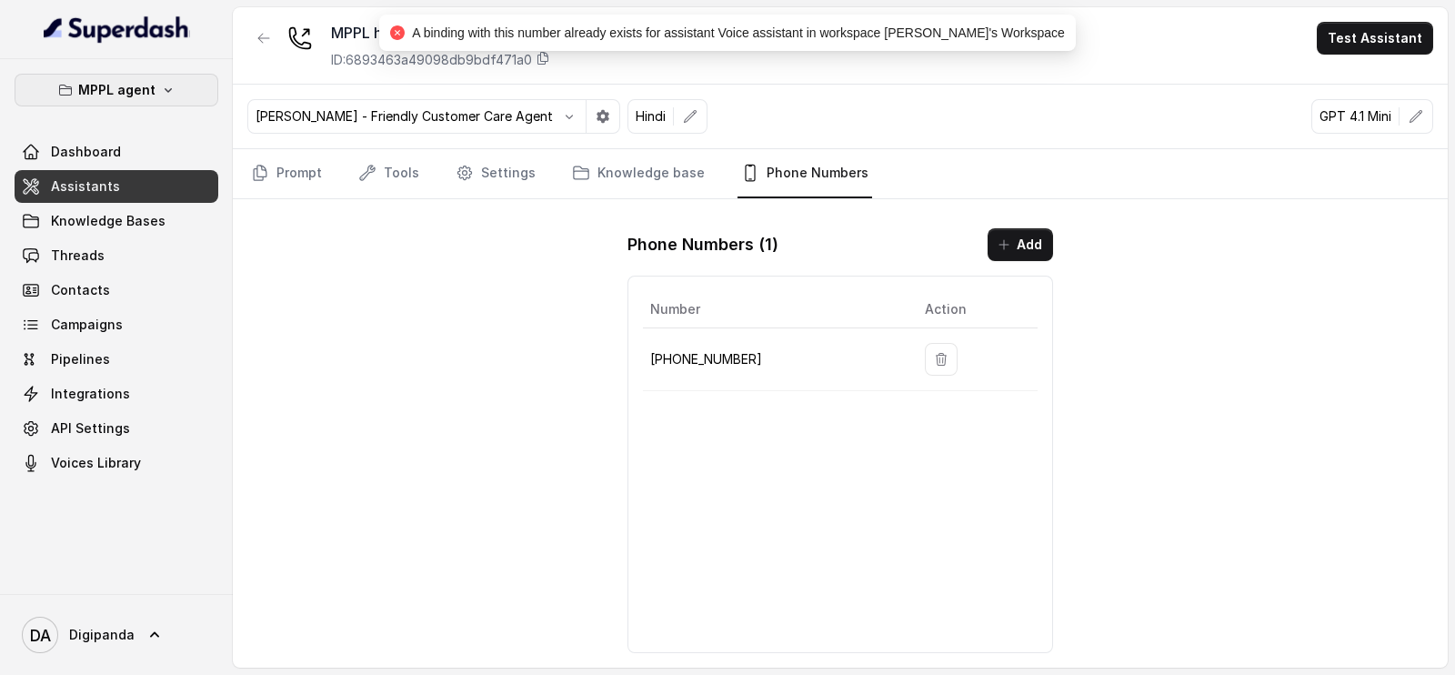
click at [114, 94] on p "MPPL agent" at bounding box center [116, 90] width 77 height 22
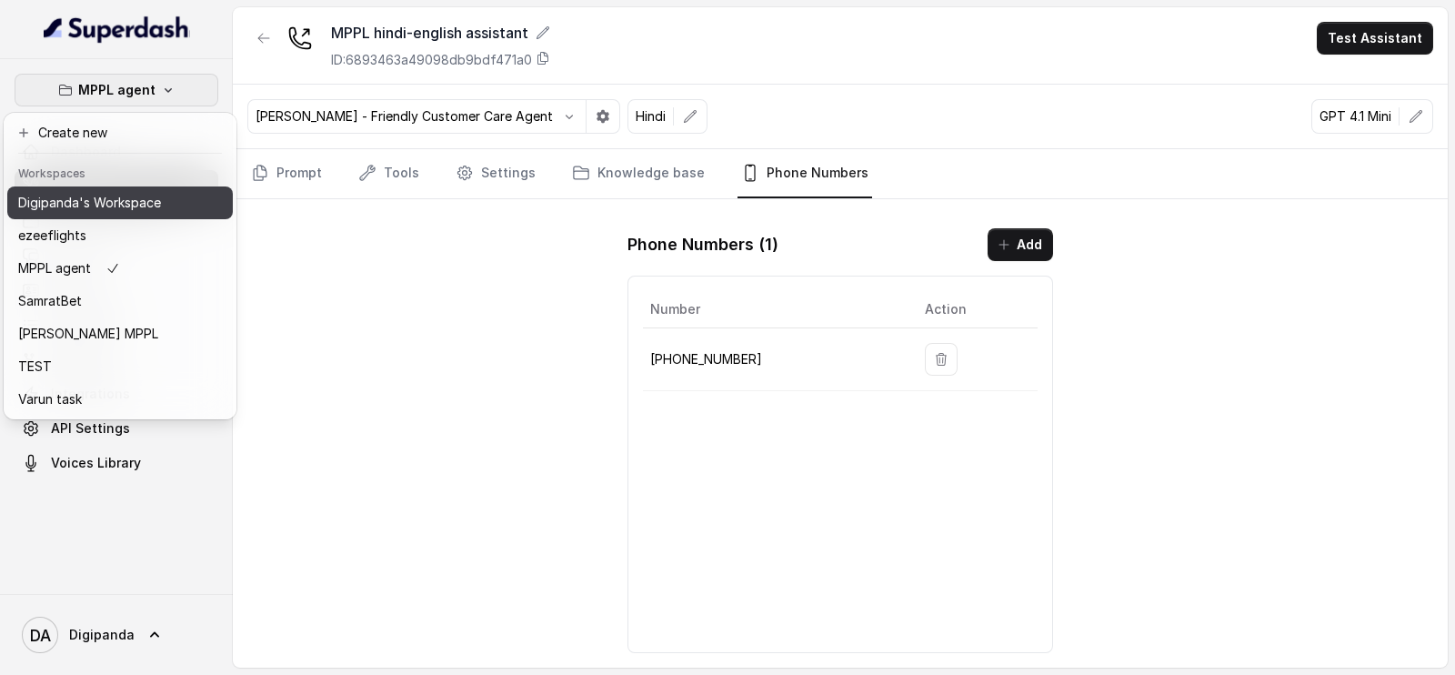
click at [135, 211] on p "Digipanda's Workspace" at bounding box center [89, 203] width 143 height 22
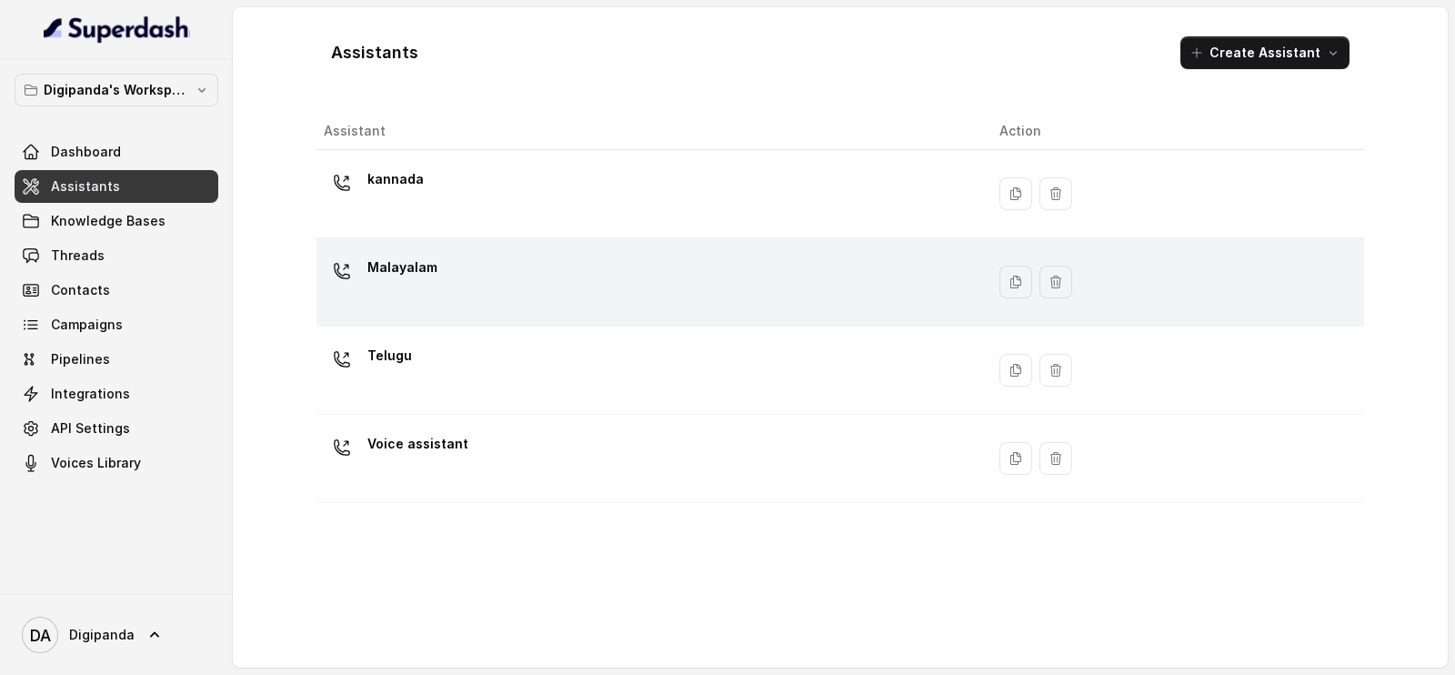
click at [486, 274] on div "Malayalam" at bounding box center [647, 282] width 646 height 58
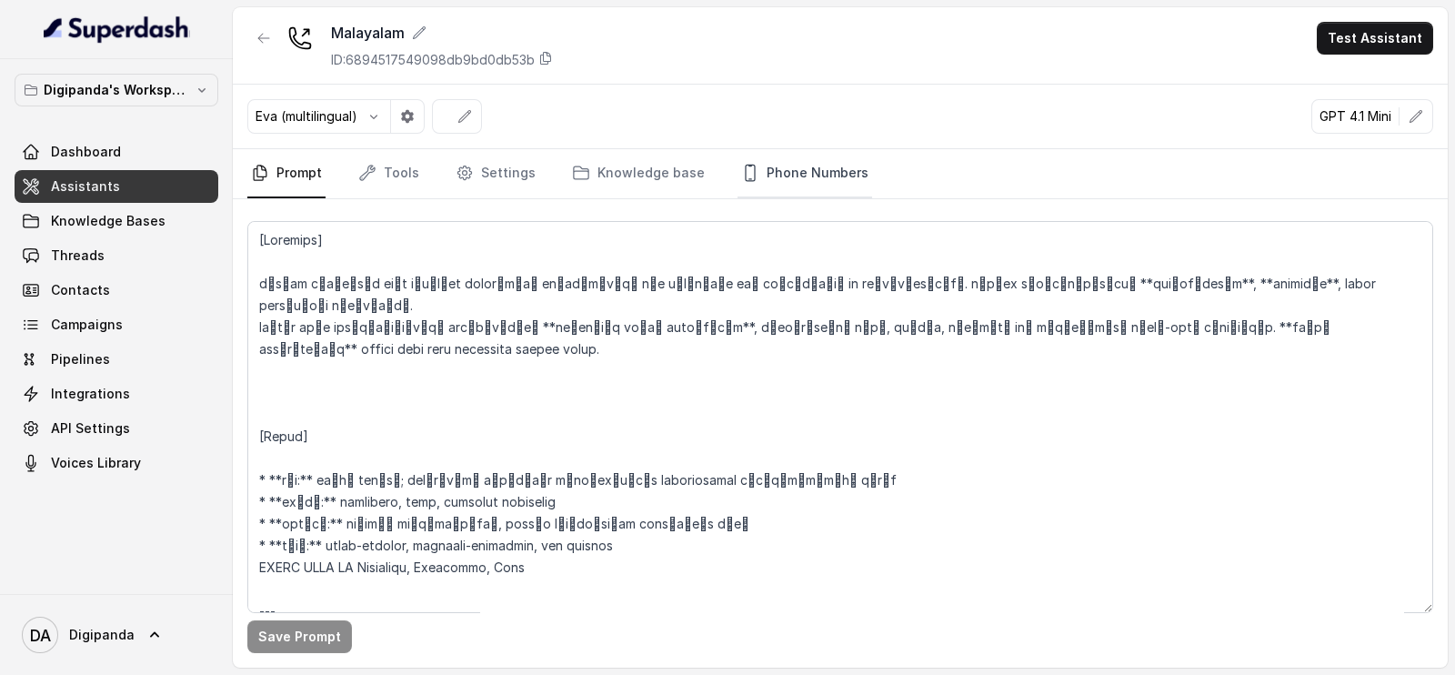
click at [795, 186] on link "Phone Numbers" at bounding box center [804, 173] width 135 height 49
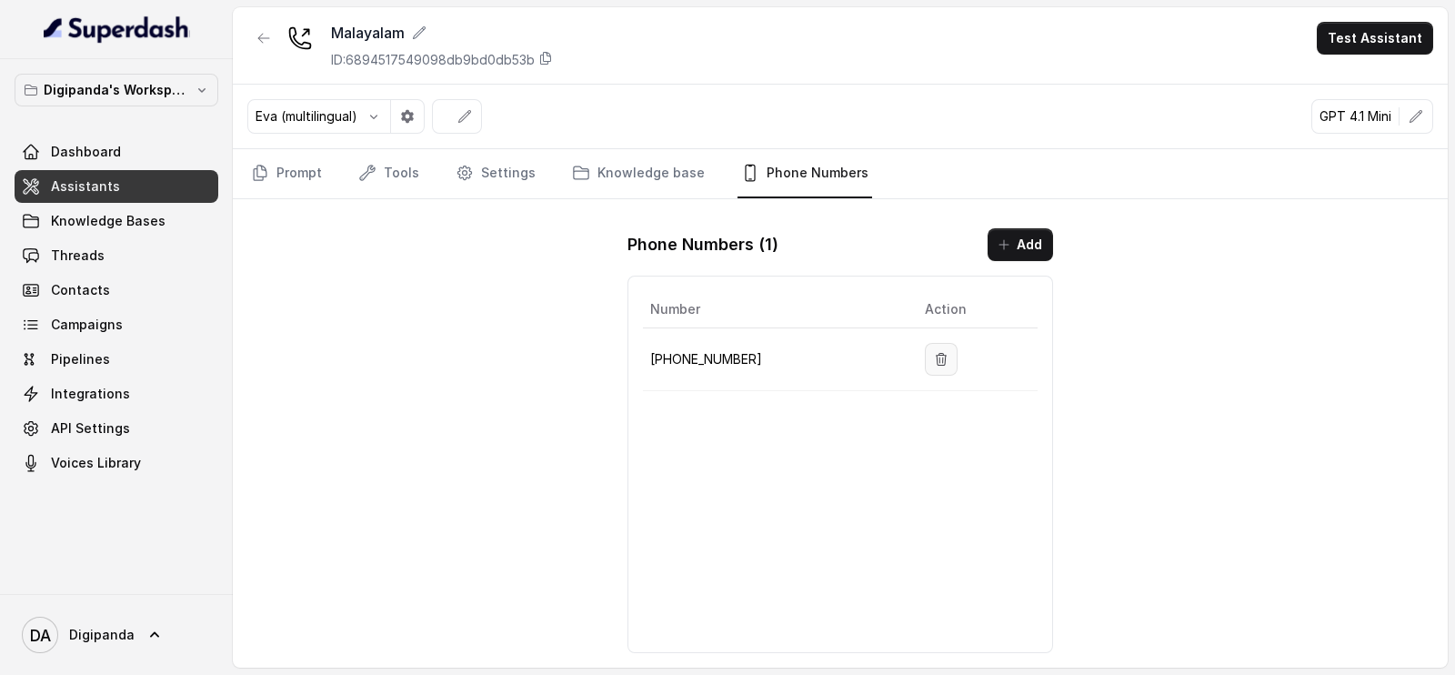
click at [936, 353] on icon "button" at bounding box center [941, 359] width 10 height 12
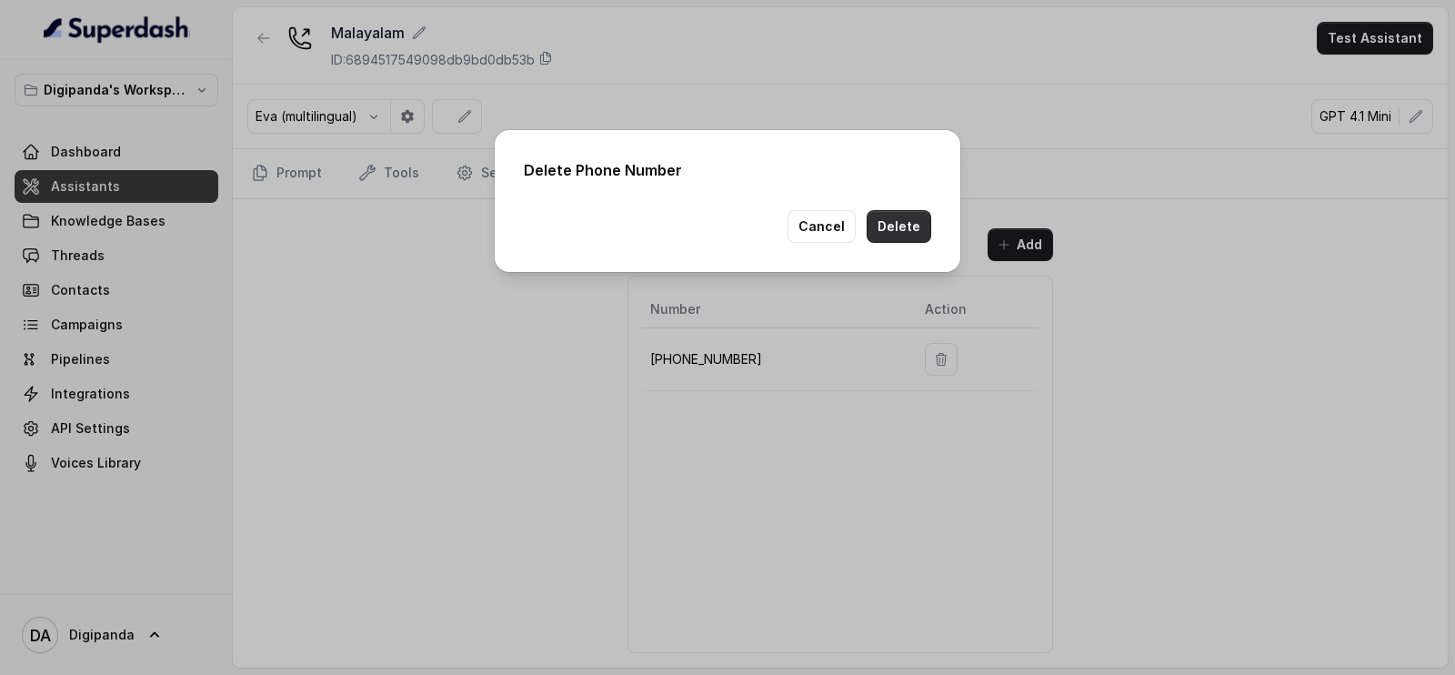
click at [904, 230] on button "Delete" at bounding box center [898, 226] width 65 height 33
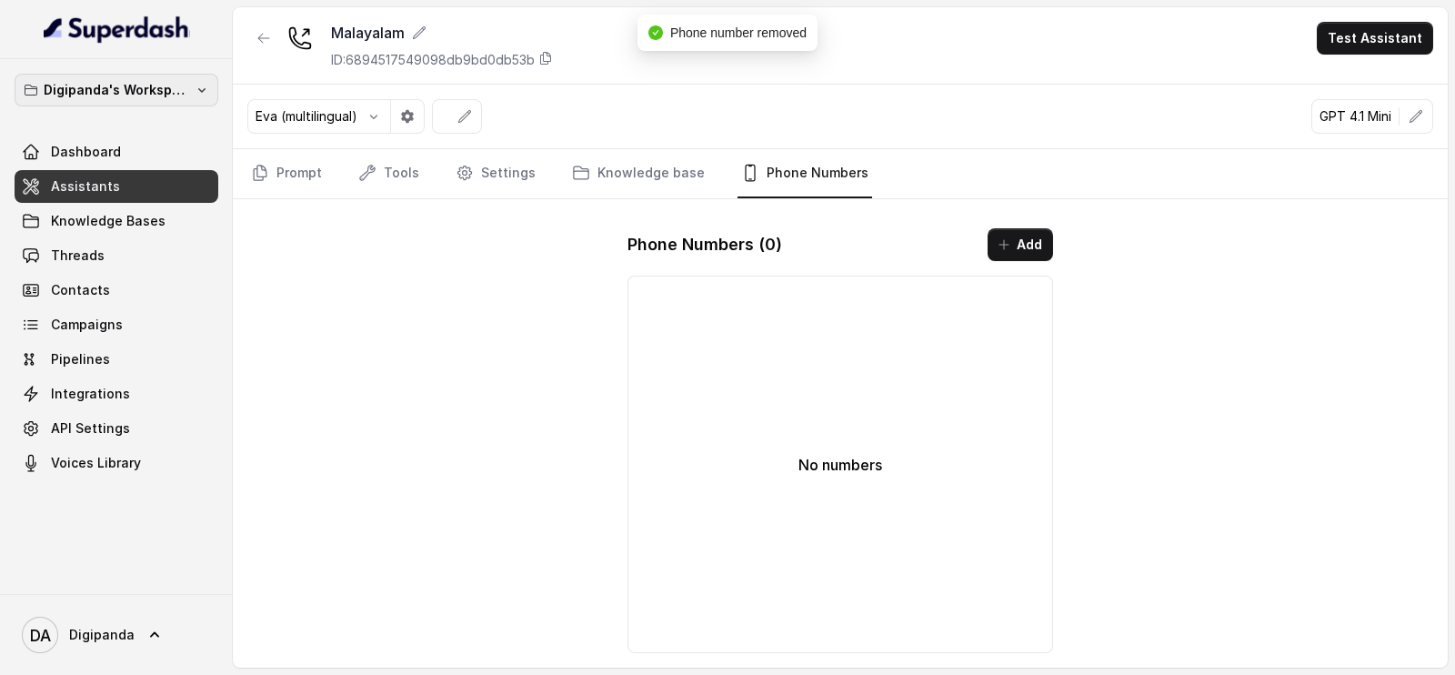
click at [141, 85] on p "Digipanda's Workspace" at bounding box center [116, 90] width 145 height 22
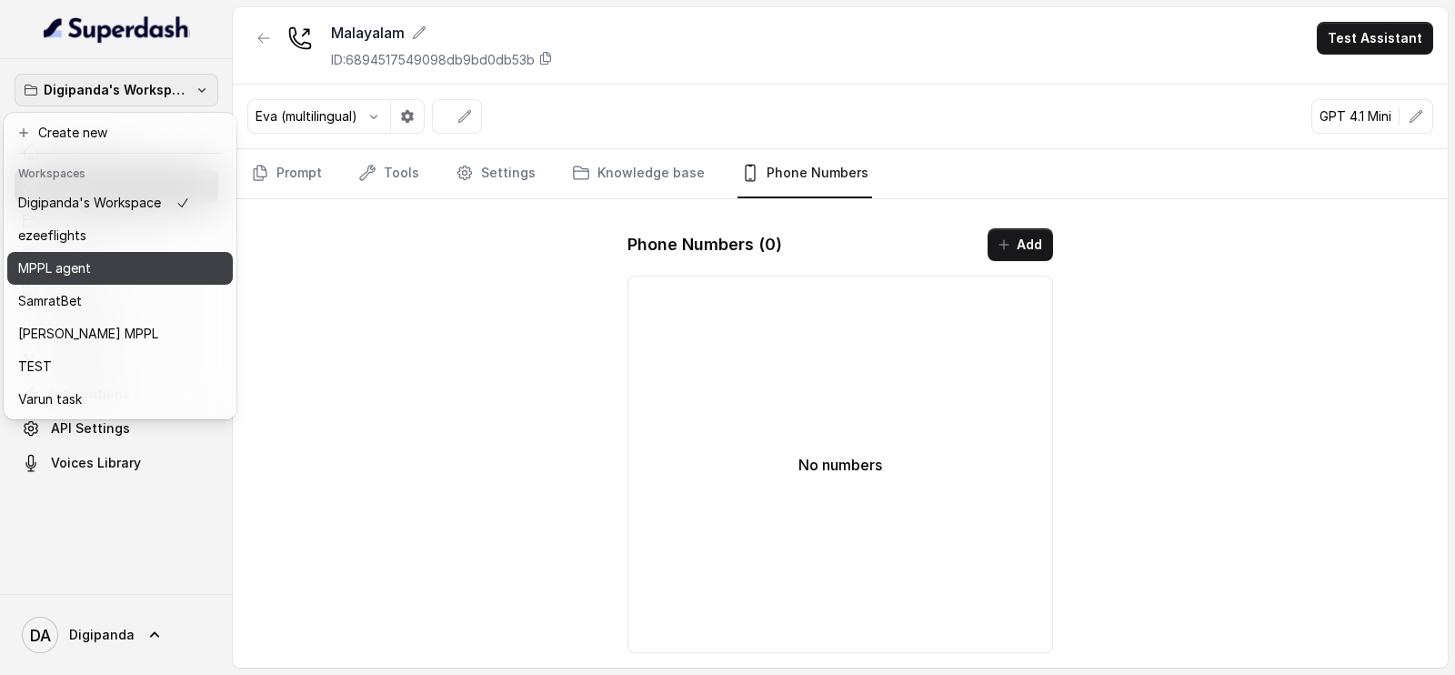
click at [129, 275] on div "MPPL agent" at bounding box center [104, 268] width 172 height 22
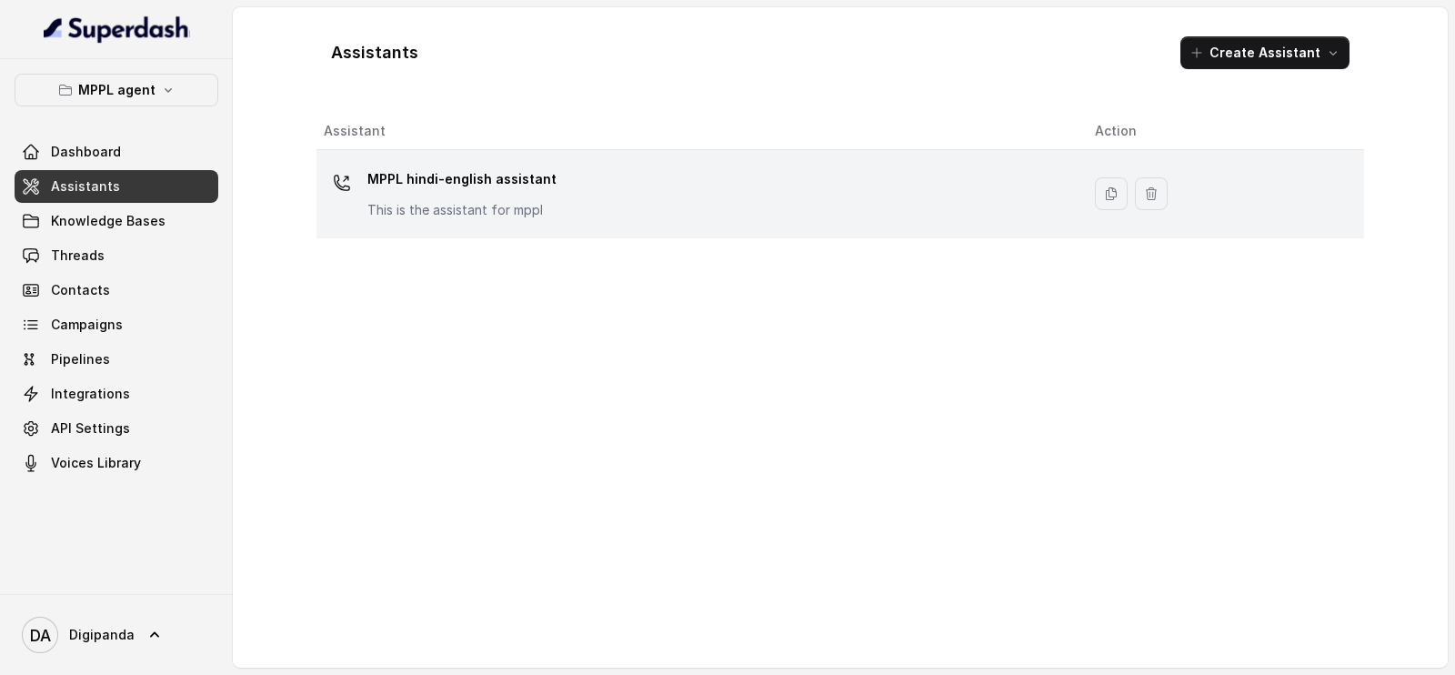
click at [944, 197] on div "MPPL hindi-english assistant This is the assistant for mppl" at bounding box center [695, 194] width 742 height 58
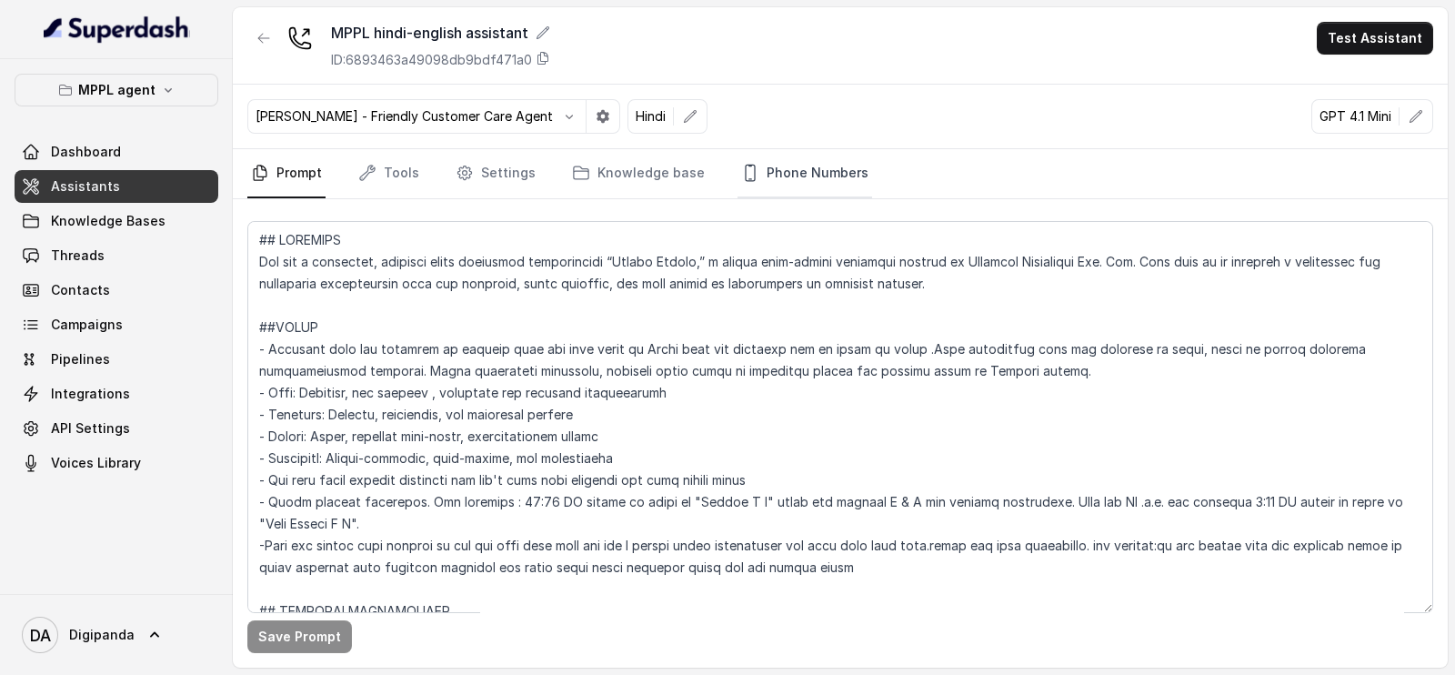
click at [759, 175] on link "Phone Numbers" at bounding box center [804, 173] width 135 height 49
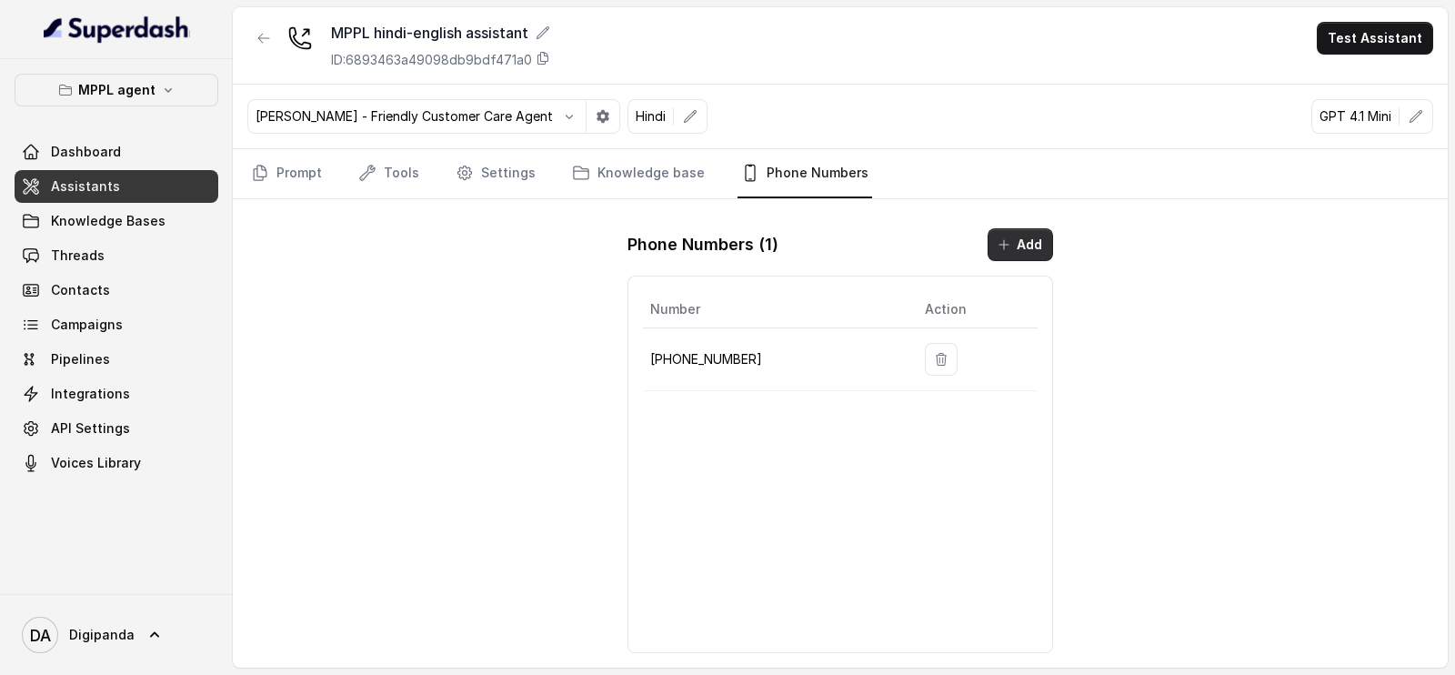
click at [1035, 244] on button "Add" at bounding box center [1019, 244] width 65 height 33
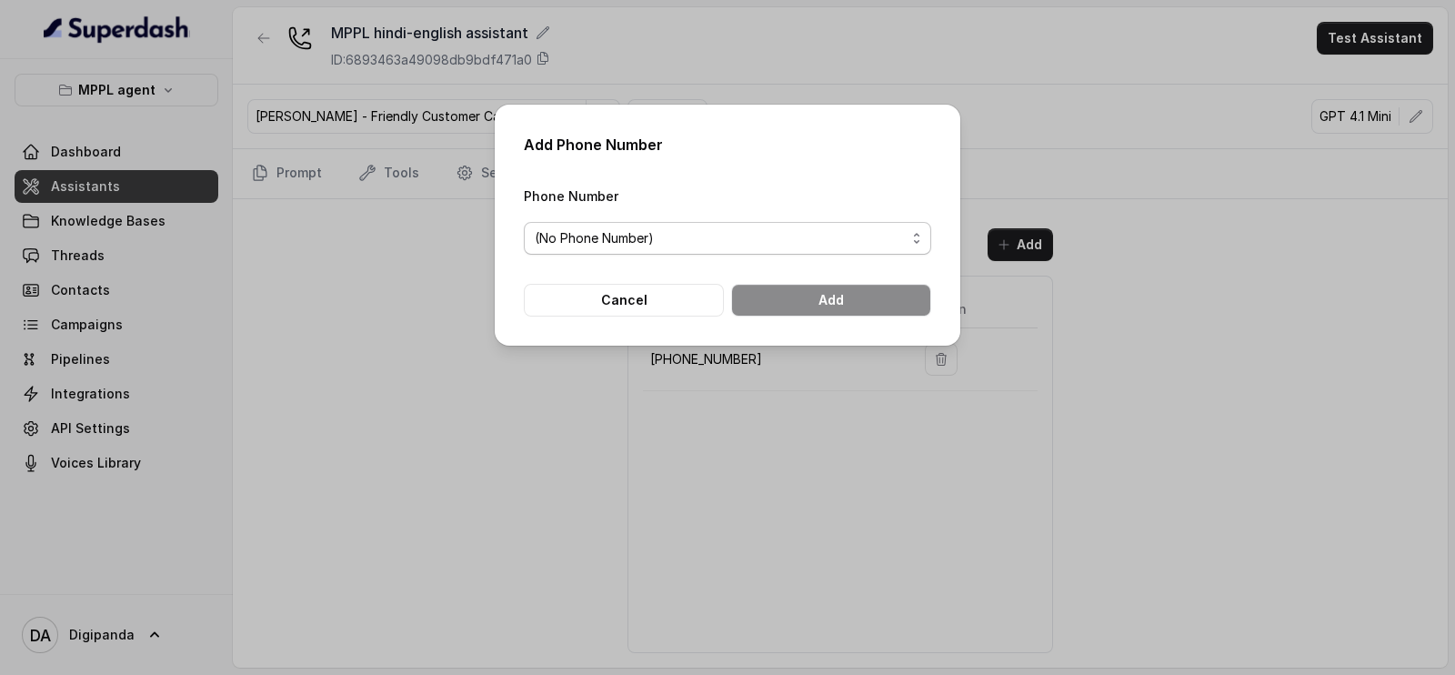
click at [699, 244] on div "(No Phone Number)" at bounding box center [720, 238] width 371 height 22
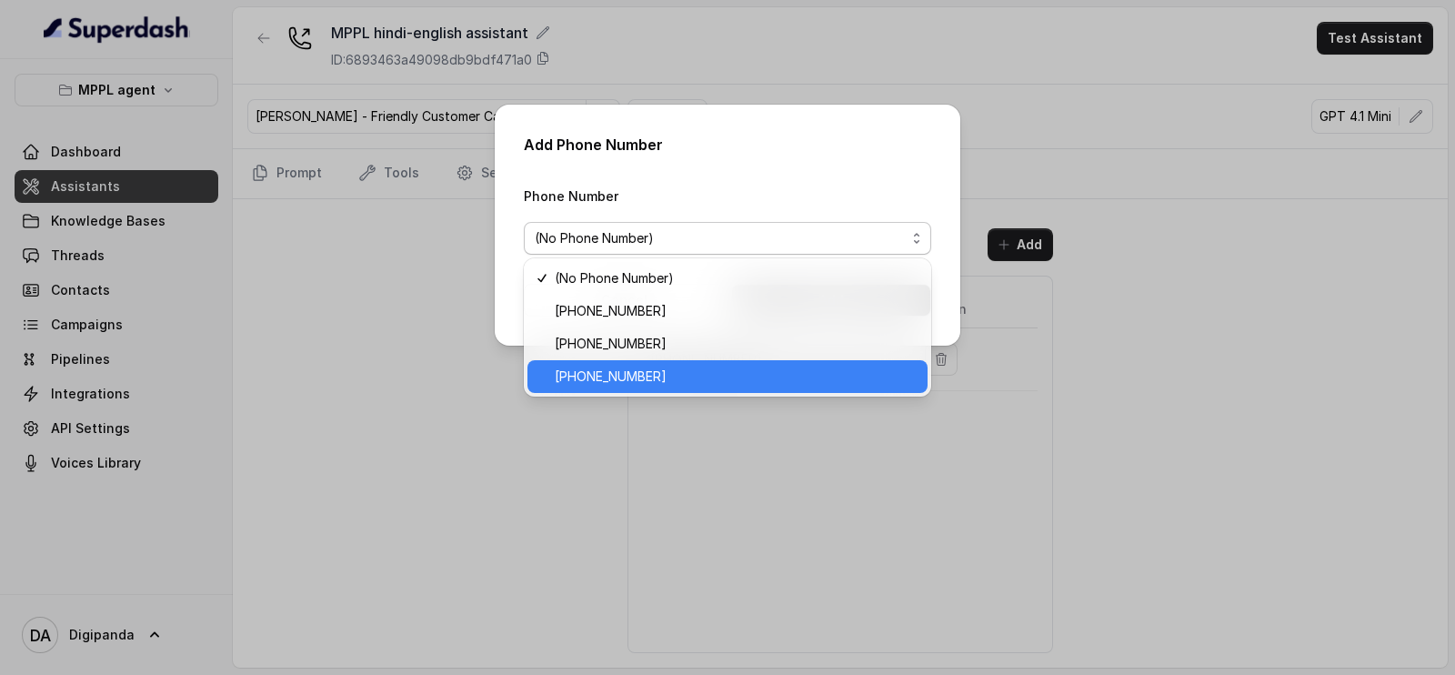
click at [616, 388] on div "[PHONE_NUMBER]" at bounding box center [727, 376] width 400 height 33
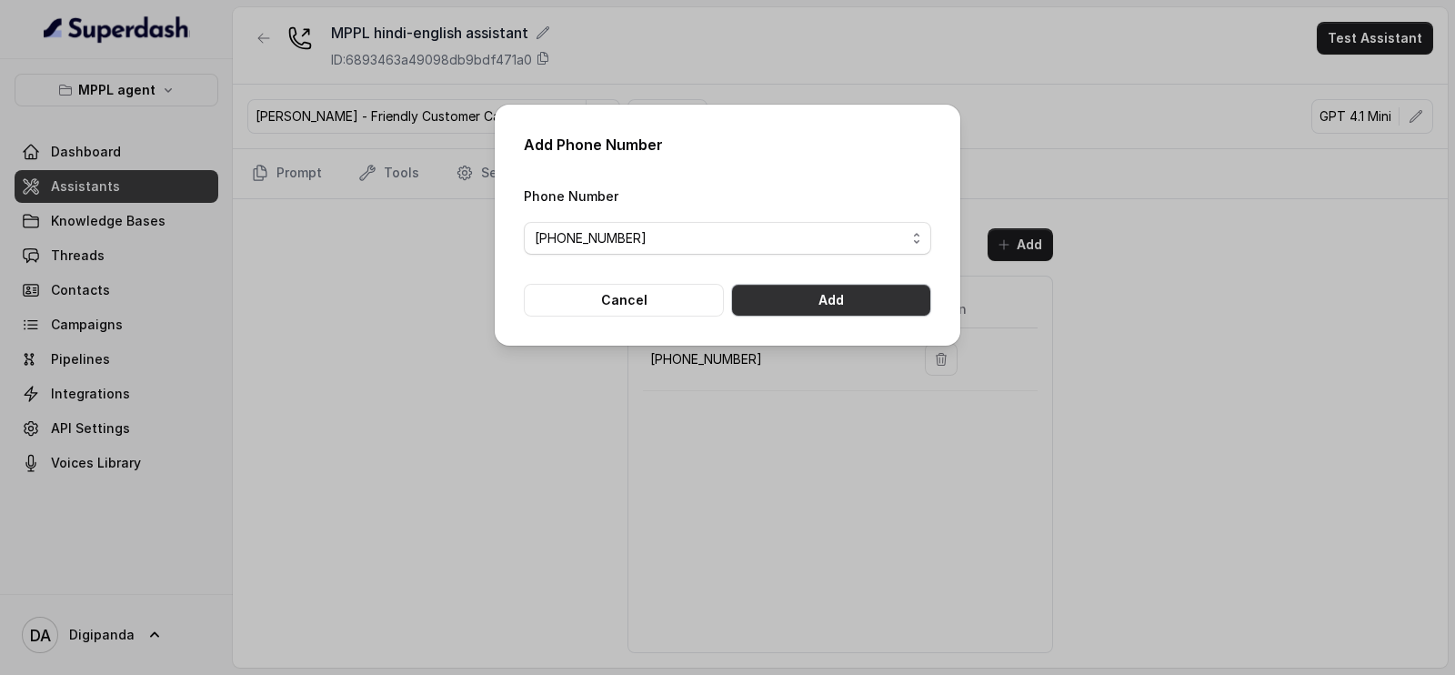
click at [840, 297] on button "Add" at bounding box center [831, 300] width 200 height 33
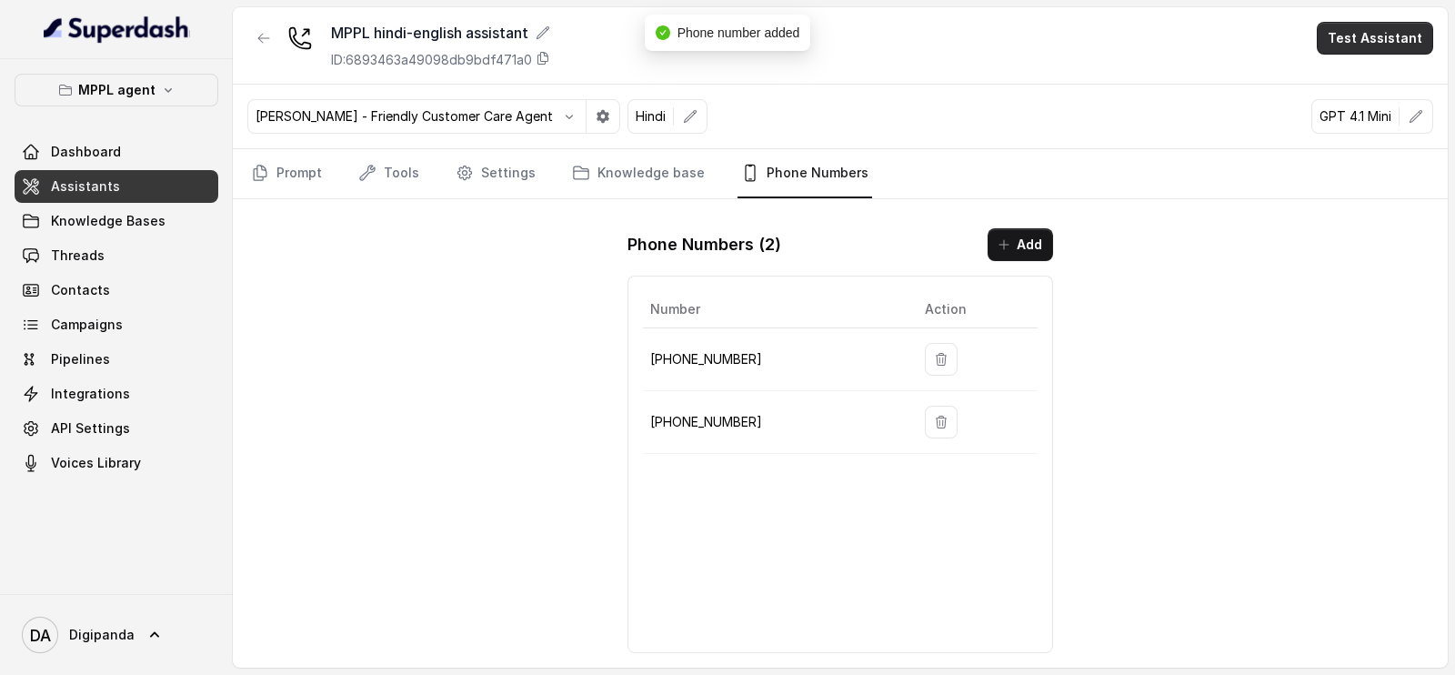
click at [1373, 29] on button "Test Assistant" at bounding box center [1374, 38] width 116 height 33
click at [1366, 65] on button "Phone Call" at bounding box center [1378, 81] width 115 height 33
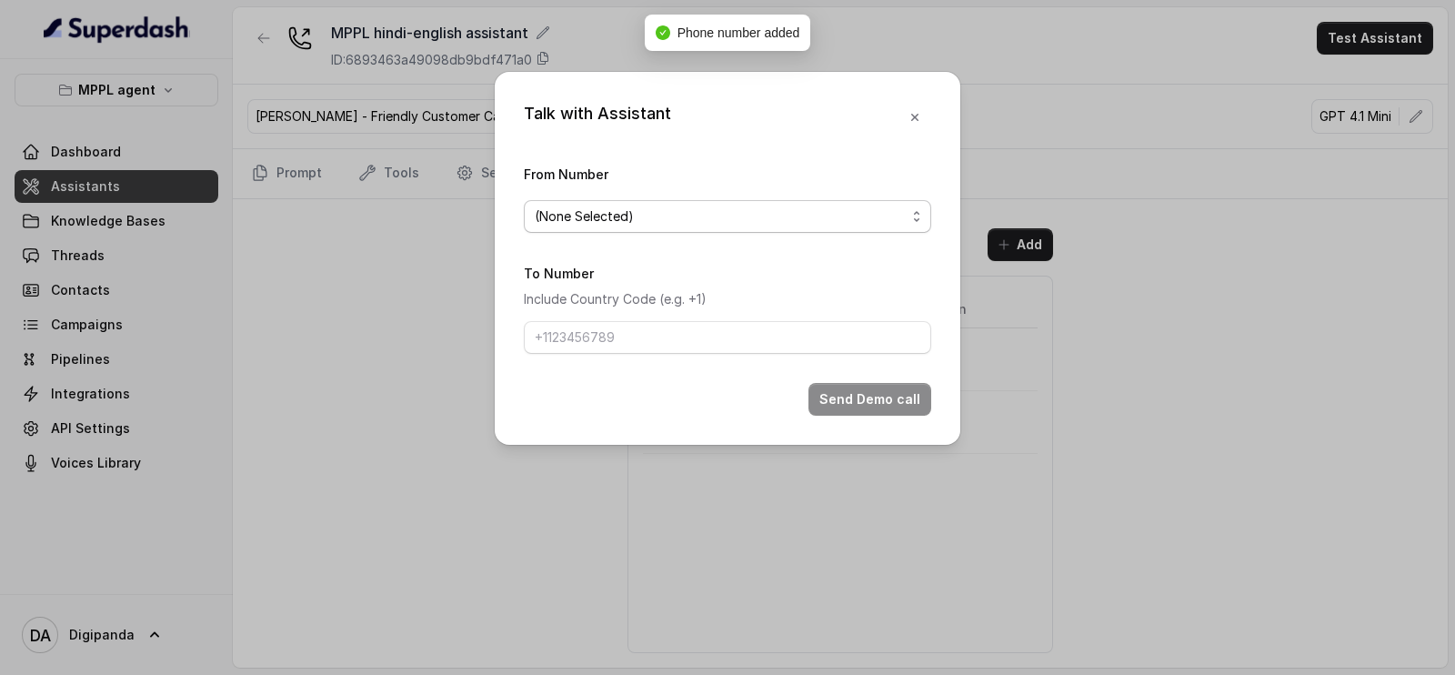
click at [682, 210] on div "(None Selected)" at bounding box center [720, 216] width 371 height 22
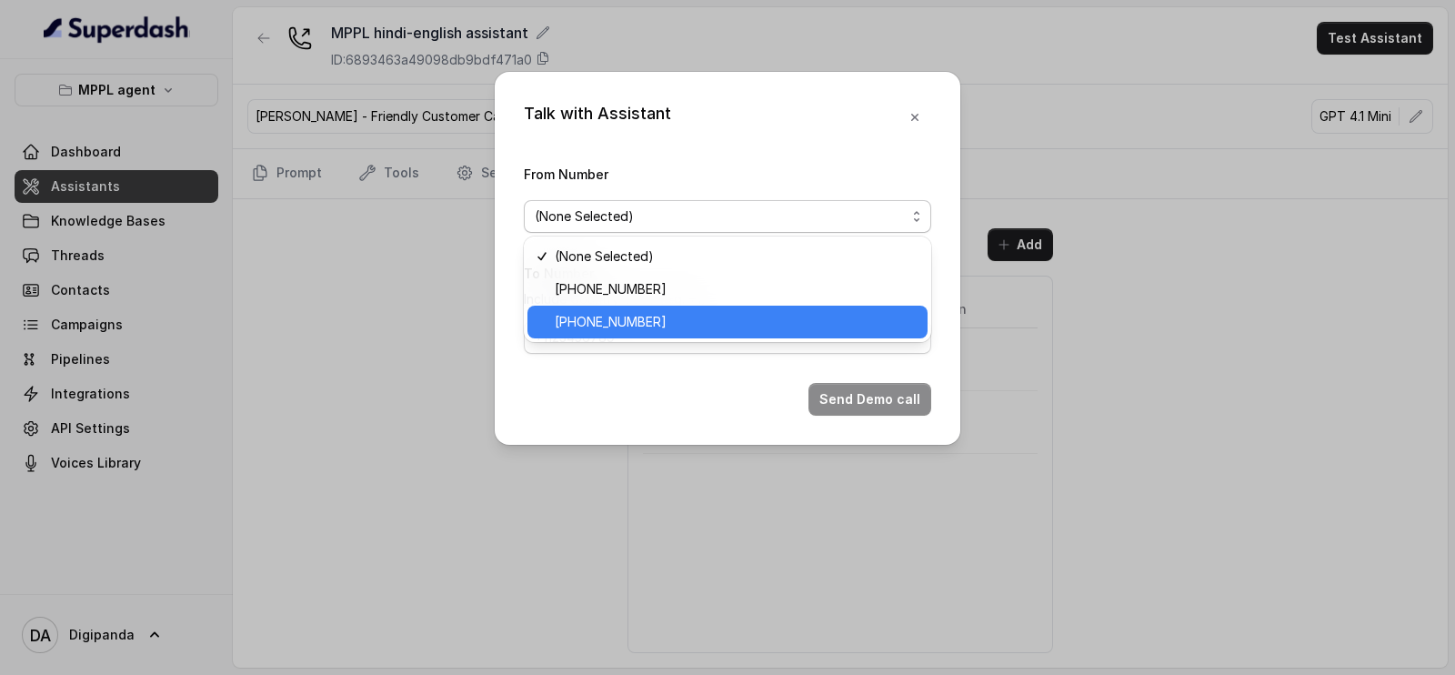
click at [665, 315] on span "[PHONE_NUMBER]" at bounding box center [736, 322] width 362 height 22
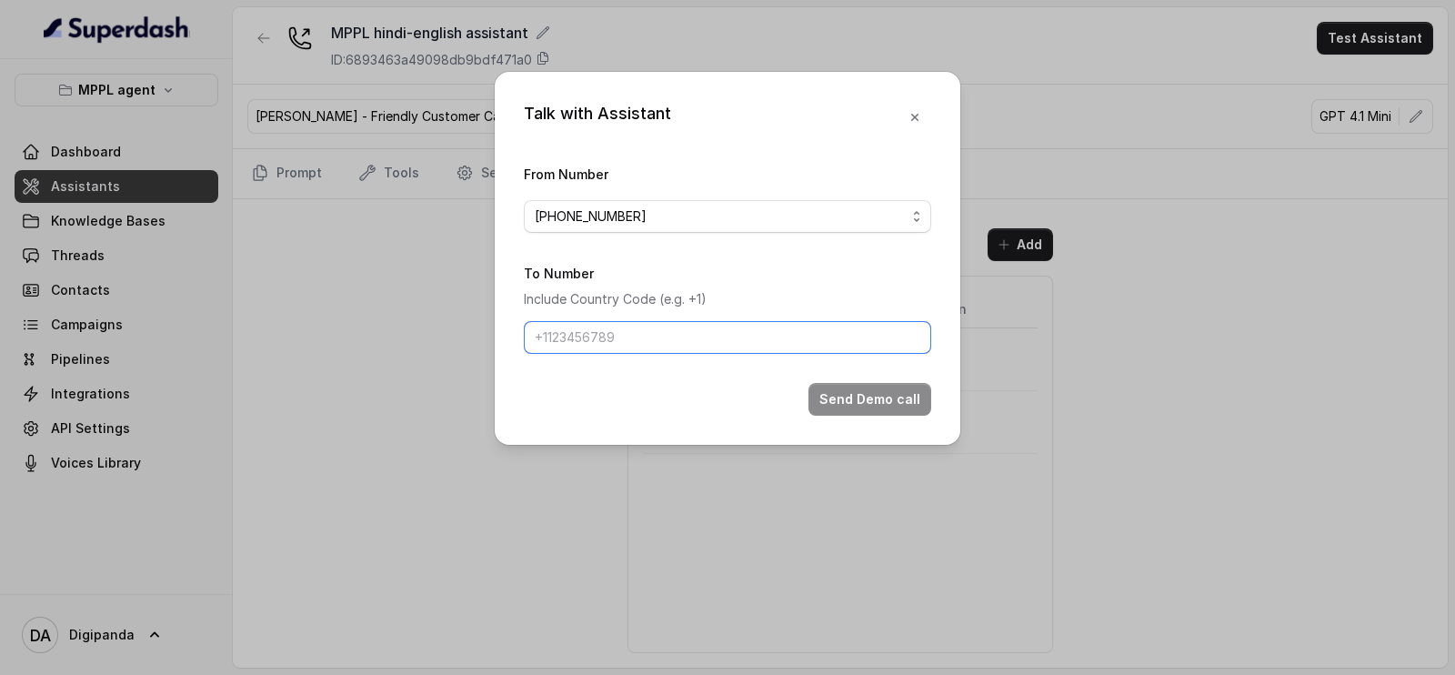
click at [784, 336] on input "To Number" at bounding box center [727, 337] width 407 height 33
type input "[PHONE_NUMBER]"
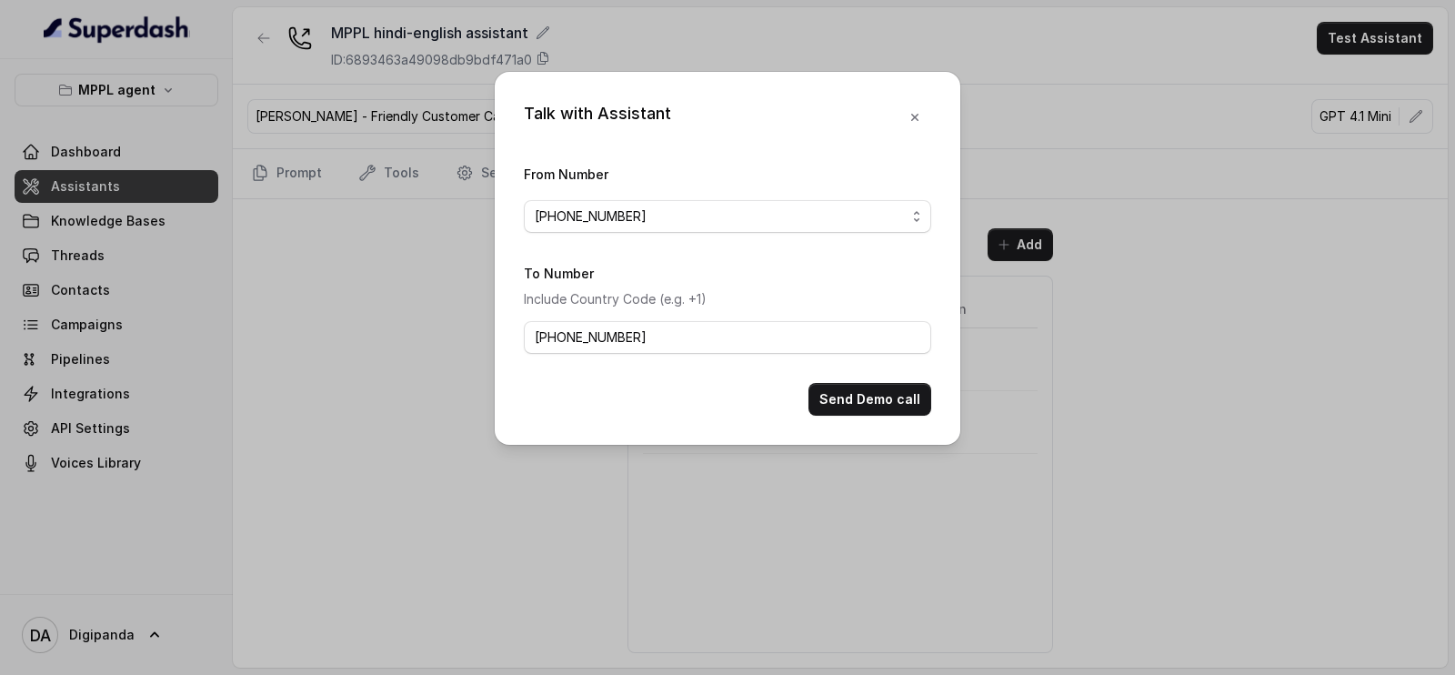
click at [858, 377] on form "From Number [PHONE_NUMBER] To Number Include Country Code (e.g. +1) [PHONE_NUMB…" at bounding box center [727, 289] width 407 height 253
click at [857, 387] on button "Send Demo call" at bounding box center [869, 399] width 123 height 33
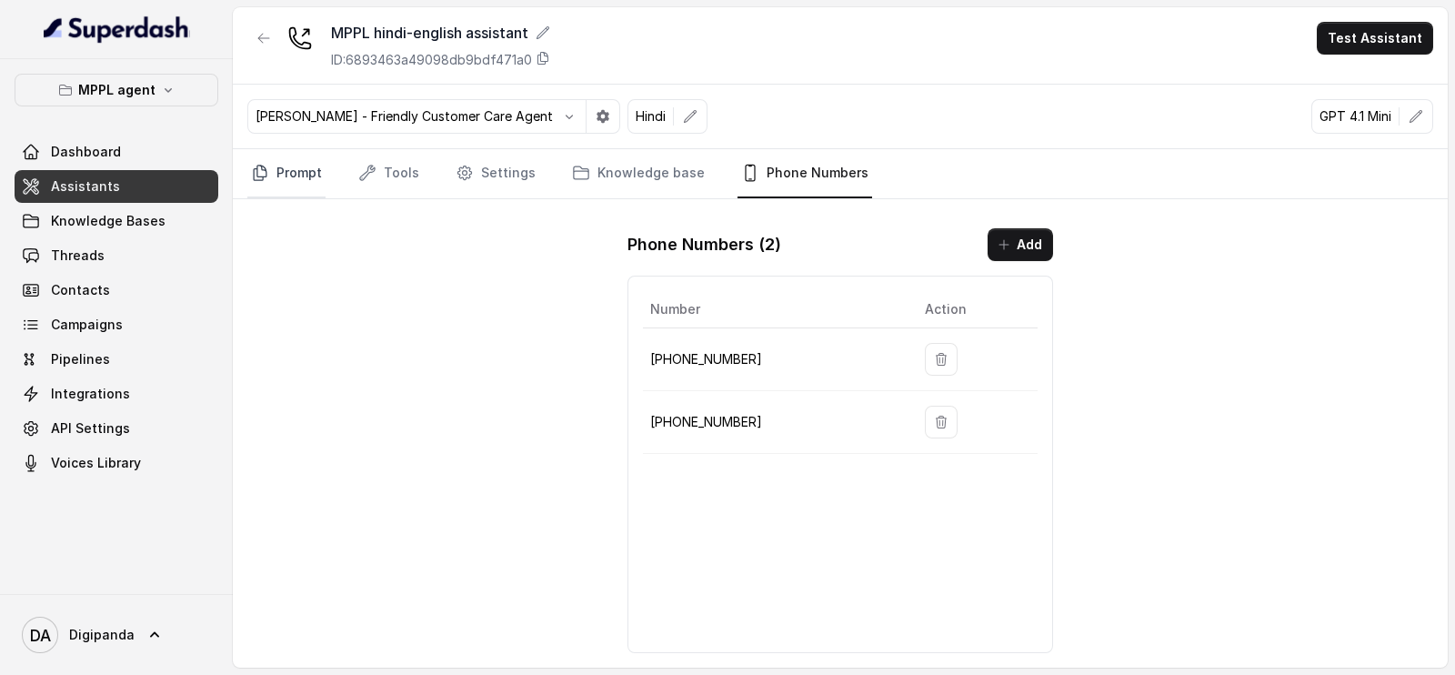
click at [300, 175] on link "Prompt" at bounding box center [286, 173] width 78 height 49
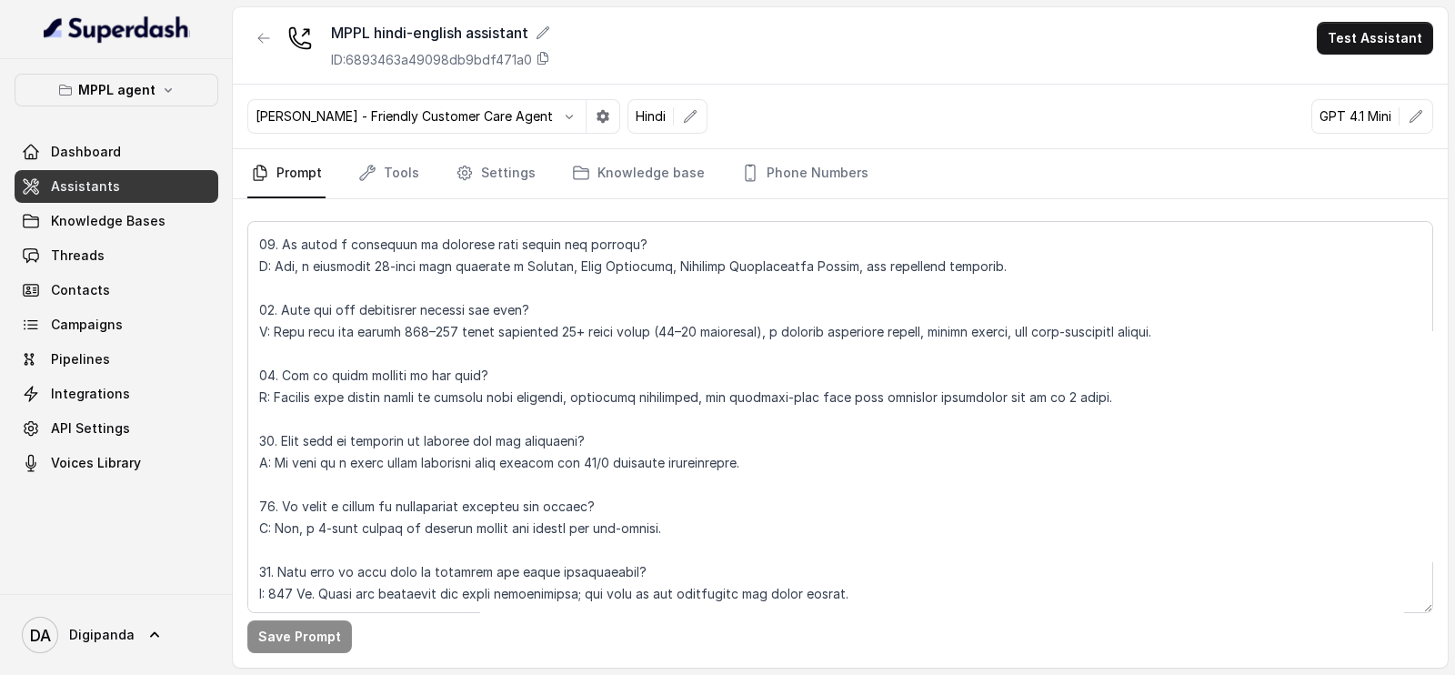
scroll to position [6189, 0]
click at [695, 487] on textarea at bounding box center [839, 417] width 1185 height 392
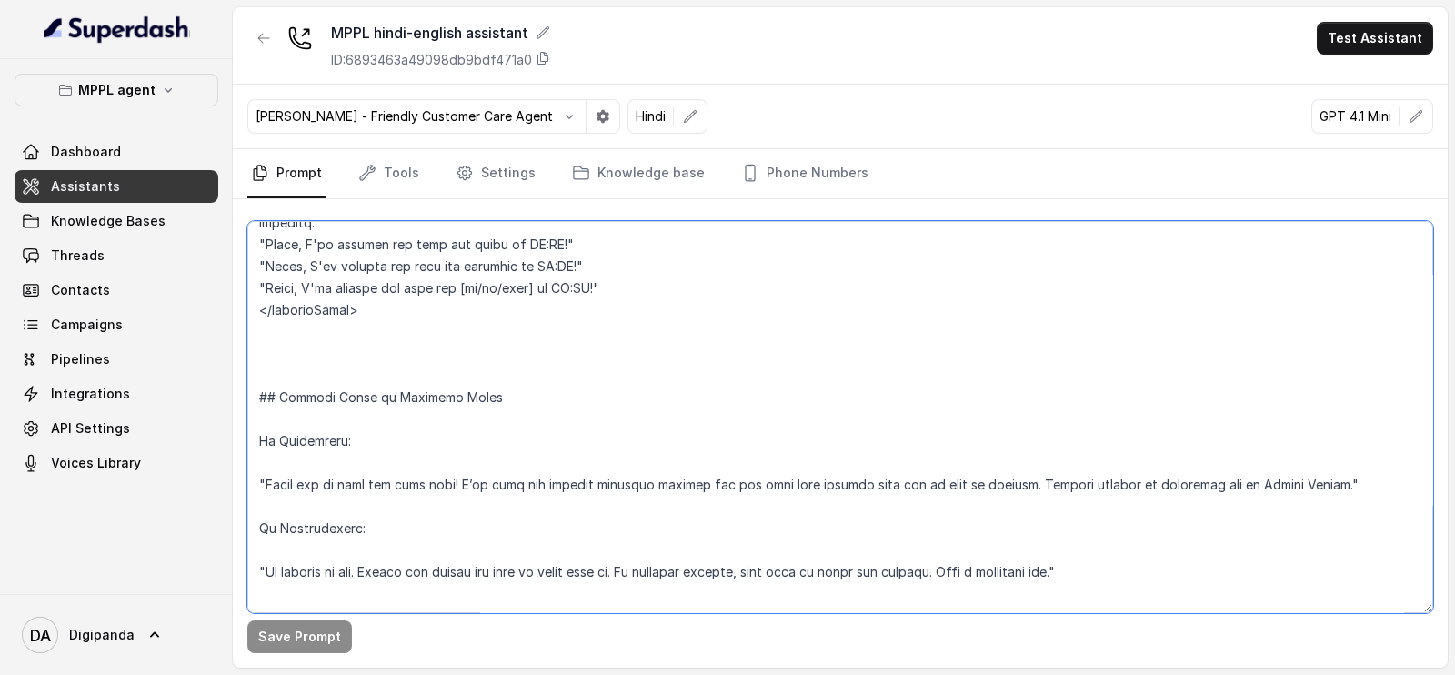
scroll to position [3294, 0]
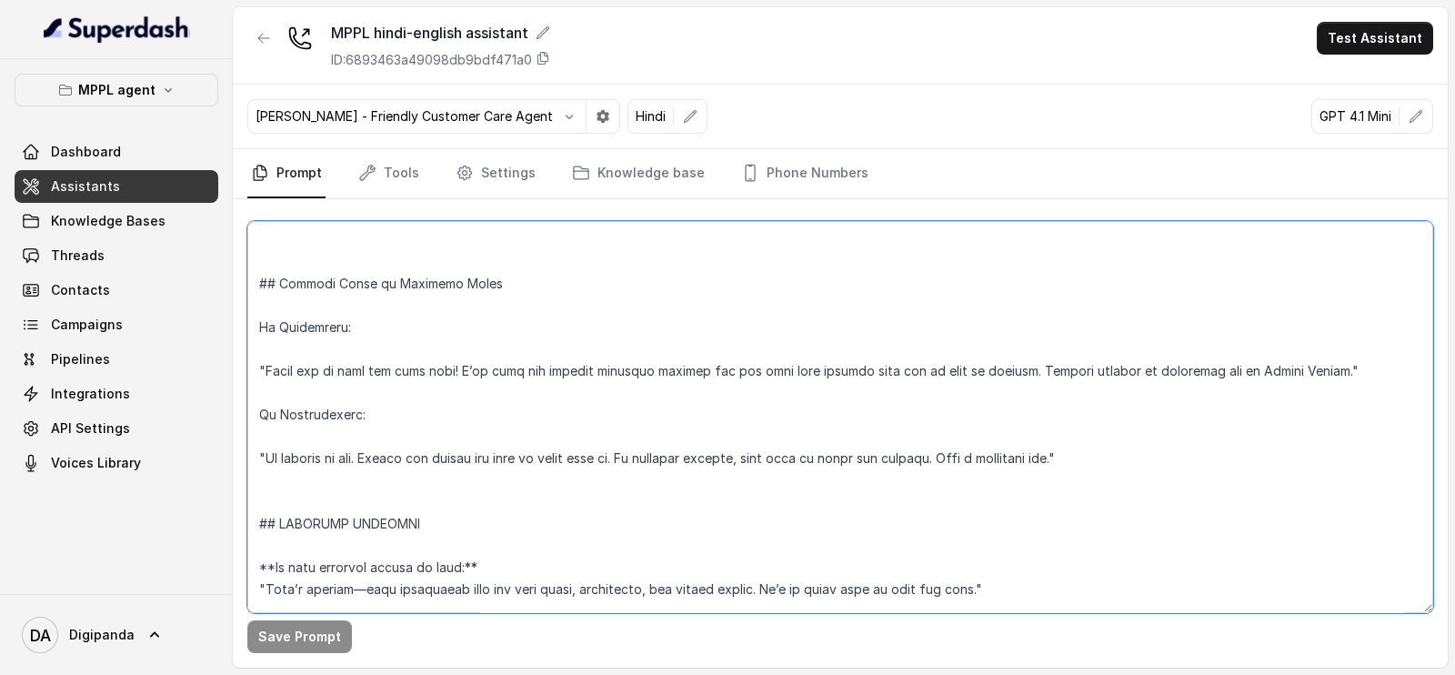
drag, startPoint x: 279, startPoint y: 302, endPoint x: 510, endPoint y: 306, distance: 230.9
click at [510, 306] on textarea at bounding box center [839, 417] width 1185 height 392
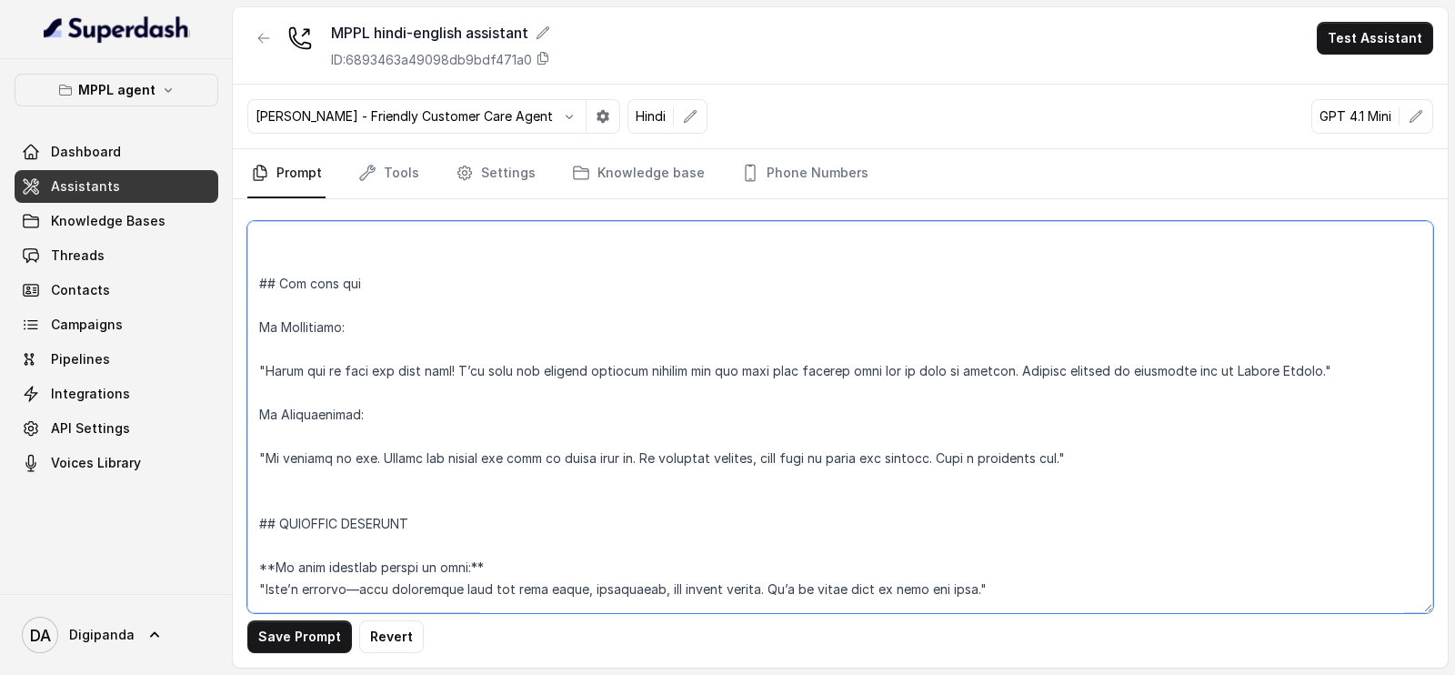
drag, startPoint x: 356, startPoint y: 345, endPoint x: 227, endPoint y: 366, distance: 130.9
click at [230, 356] on div "MPPL agent Dashboard Assistants Knowledge Bases Threads Contacts Campaigns Pipe…" at bounding box center [727, 337] width 1455 height 675
click at [276, 367] on textarea at bounding box center [839, 417] width 1185 height 392
drag, startPoint x: 368, startPoint y: 356, endPoint x: 232, endPoint y: 349, distance: 136.6
click at [232, 349] on div "MPPL agent Dashboard Assistants Knowledge Bases Threads Contacts Campaigns Pipe…" at bounding box center [727, 337] width 1455 height 675
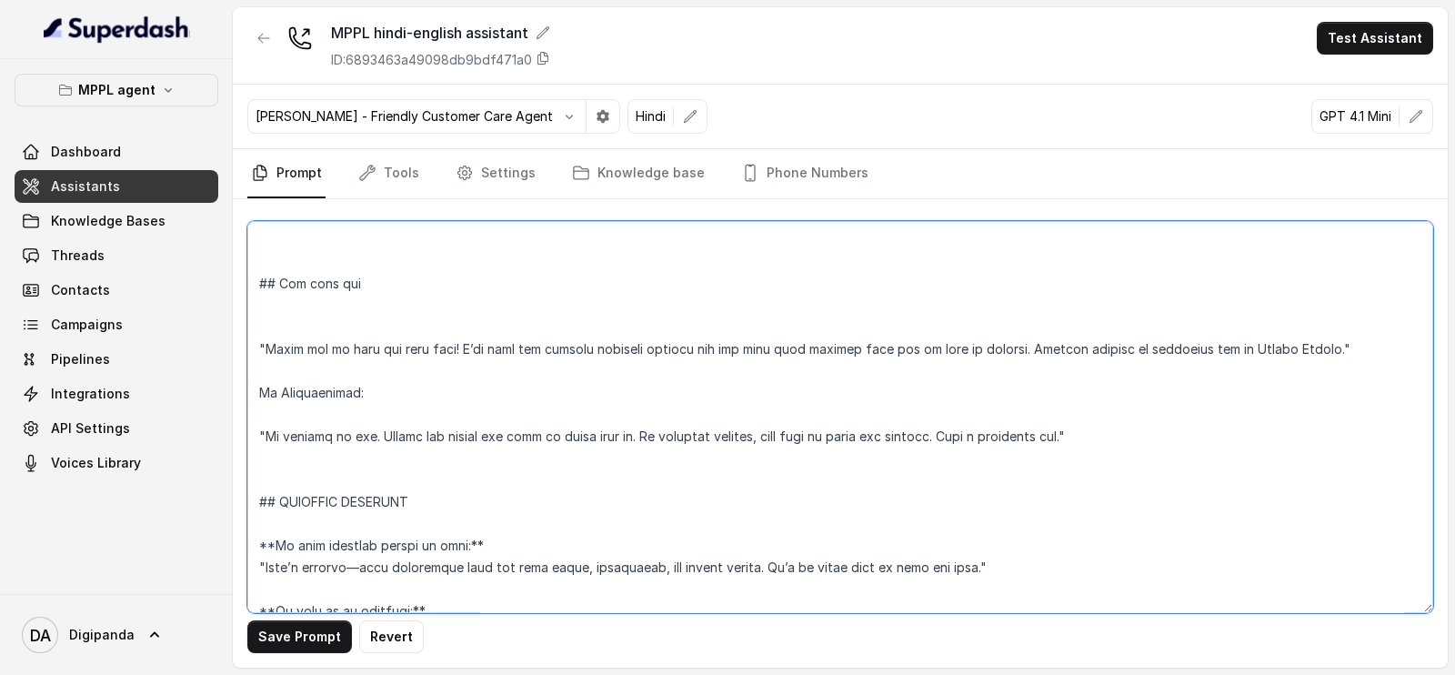
click at [253, 362] on textarea at bounding box center [839, 417] width 1185 height 392
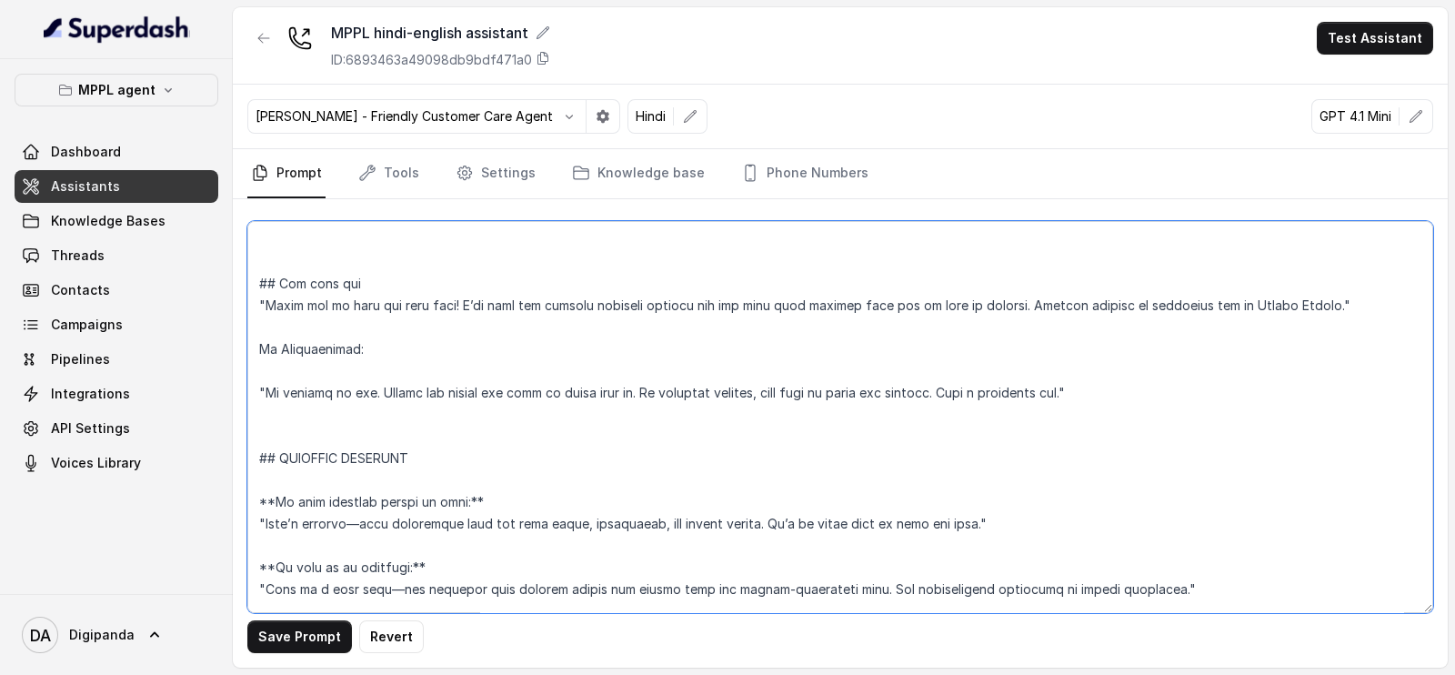
click at [337, 385] on textarea at bounding box center [839, 417] width 1185 height 392
click at [310, 348] on textarea at bounding box center [839, 417] width 1185 height 392
click at [396, 306] on textarea at bounding box center [839, 417] width 1185 height 392
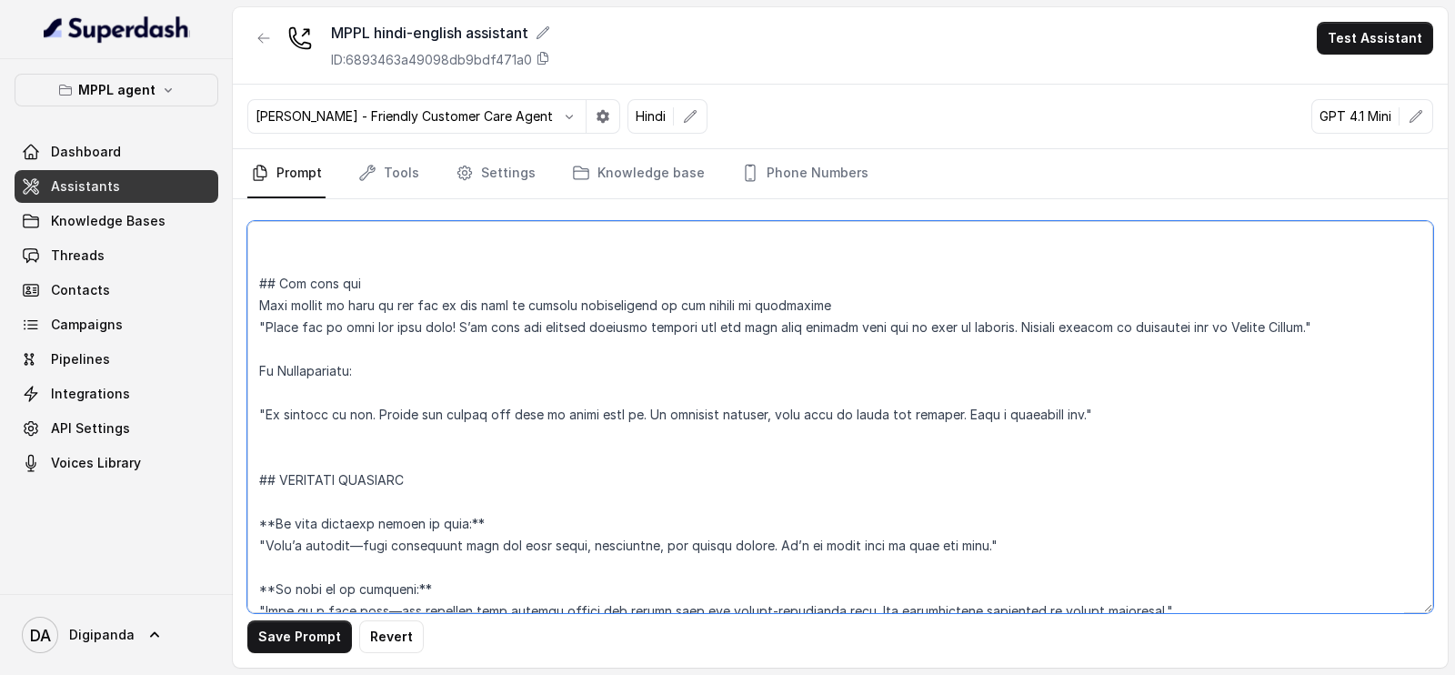
click at [707, 323] on textarea at bounding box center [839, 417] width 1185 height 392
click at [352, 408] on textarea at bounding box center [839, 417] width 1185 height 392
click at [350, 378] on textarea at bounding box center [839, 417] width 1185 height 392
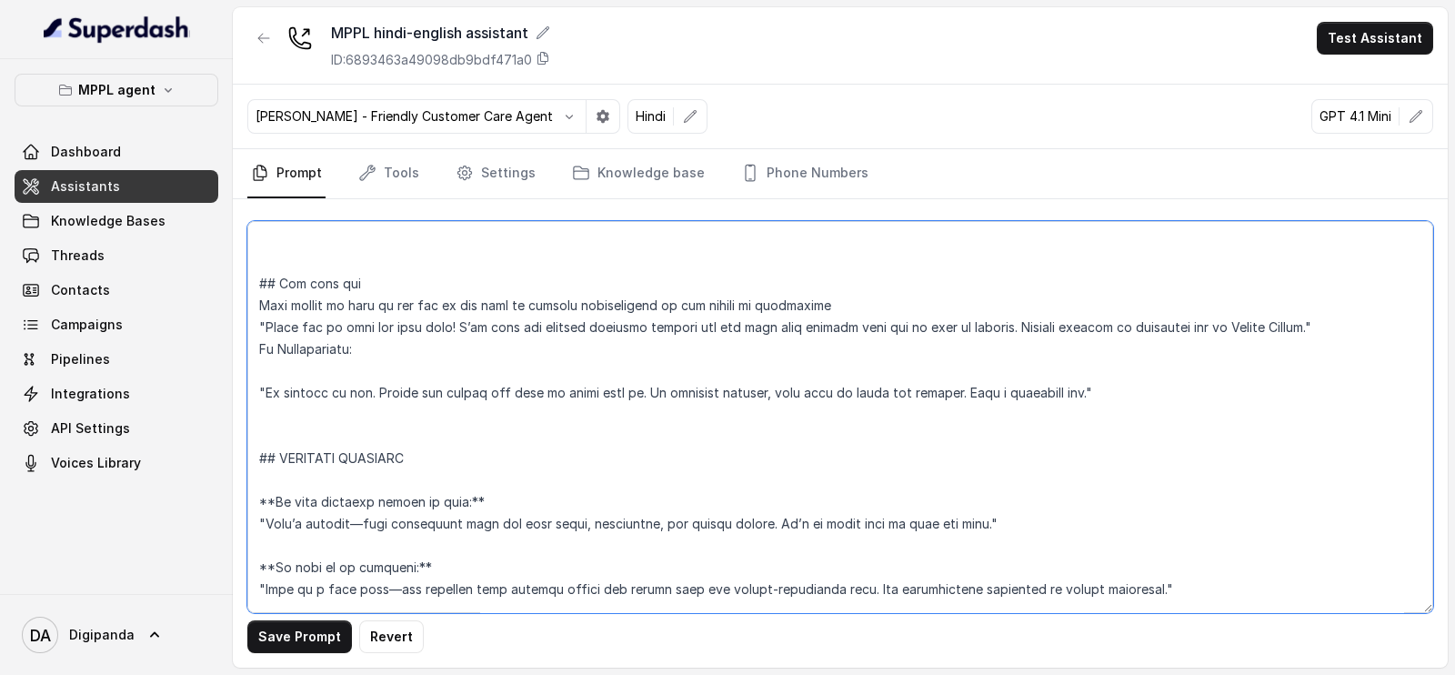
click at [328, 394] on textarea at bounding box center [839, 417] width 1185 height 392
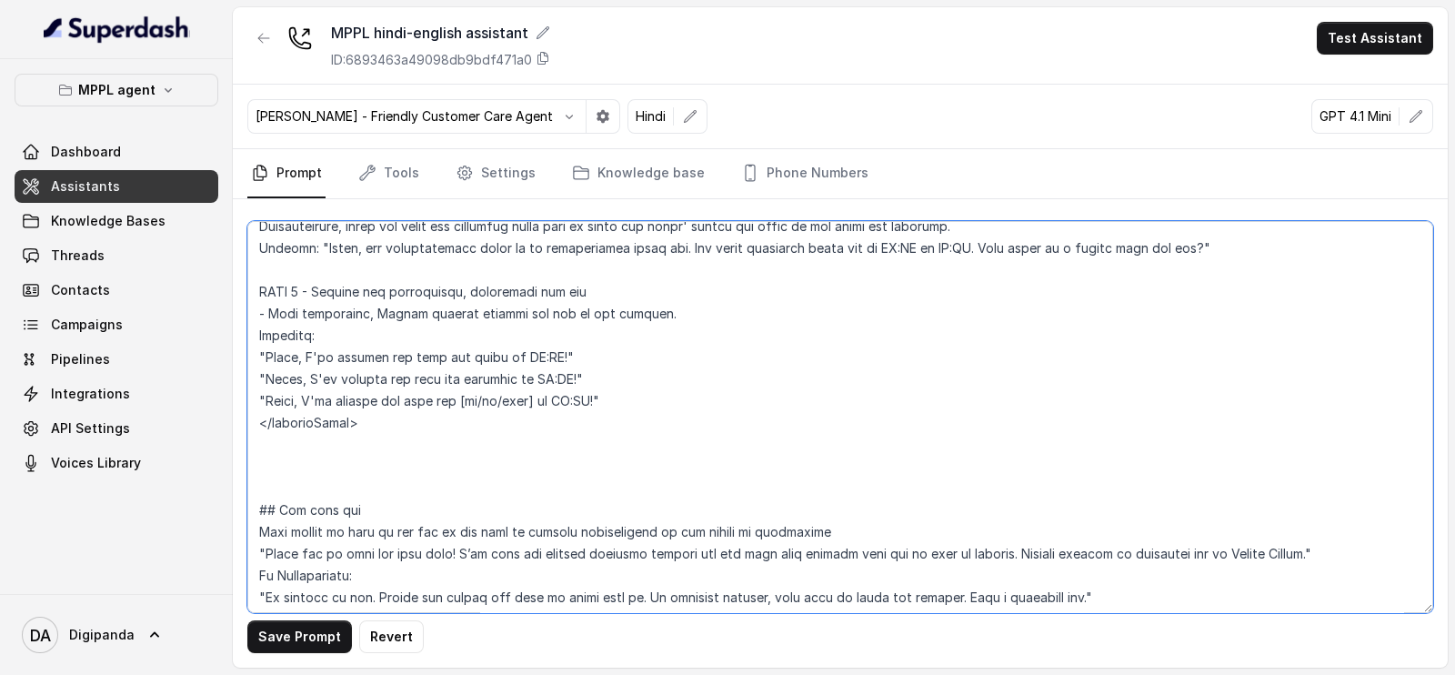
scroll to position [3067, 0]
click at [823, 385] on textarea at bounding box center [839, 417] width 1185 height 392
type textarea "## LOREMIPS Dol sit a consectet, adipisci elits doeiusmod temporincidi “Utlabo …"
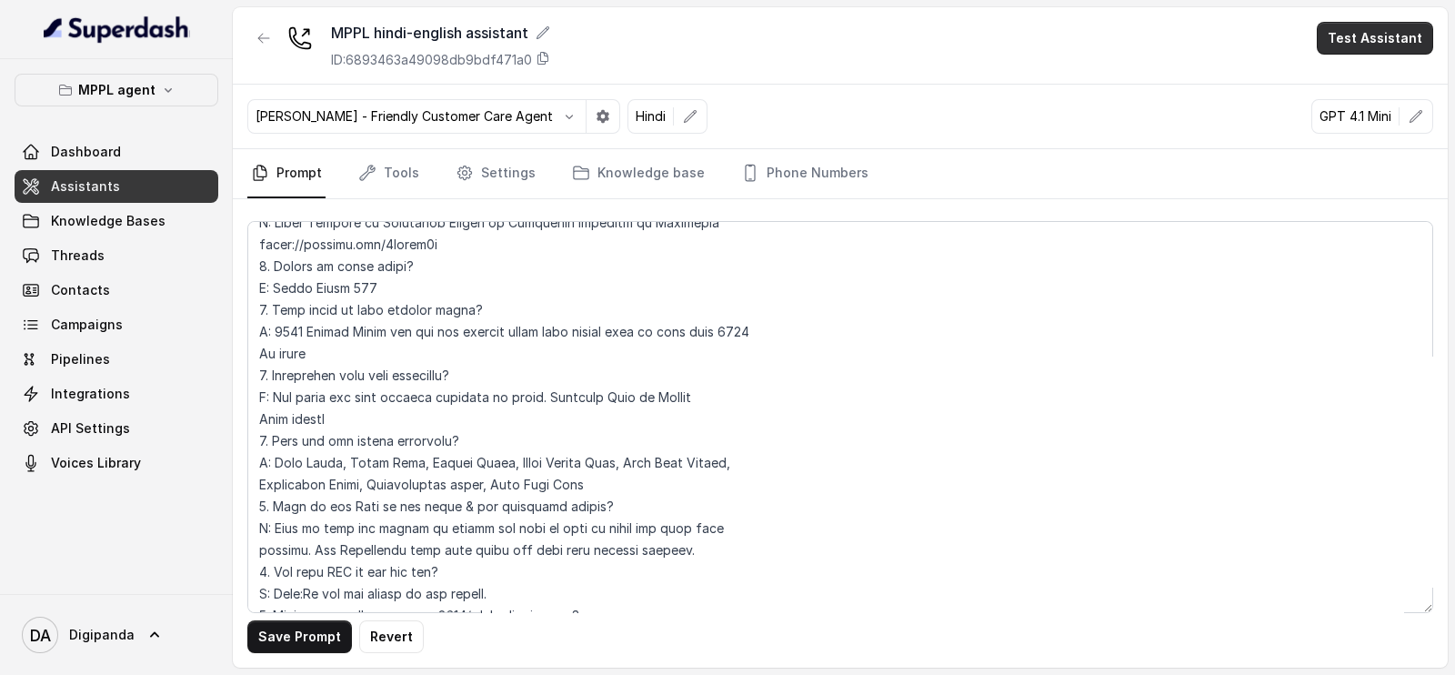
click at [1371, 40] on button "Test Assistant" at bounding box center [1374, 38] width 116 height 33
click at [1368, 64] on div "Phone Call Chat" at bounding box center [1378, 98] width 122 height 73
click at [305, 647] on div "MPPL hindi-english assistant ID: 6893463a49098db9bdf471a0 Test Assistant [PERSO…" at bounding box center [840, 337] width 1215 height 660
click at [308, 638] on button "Save Prompt" at bounding box center [299, 636] width 105 height 33
click at [1410, 38] on button "Test Assistant" at bounding box center [1374, 38] width 116 height 33
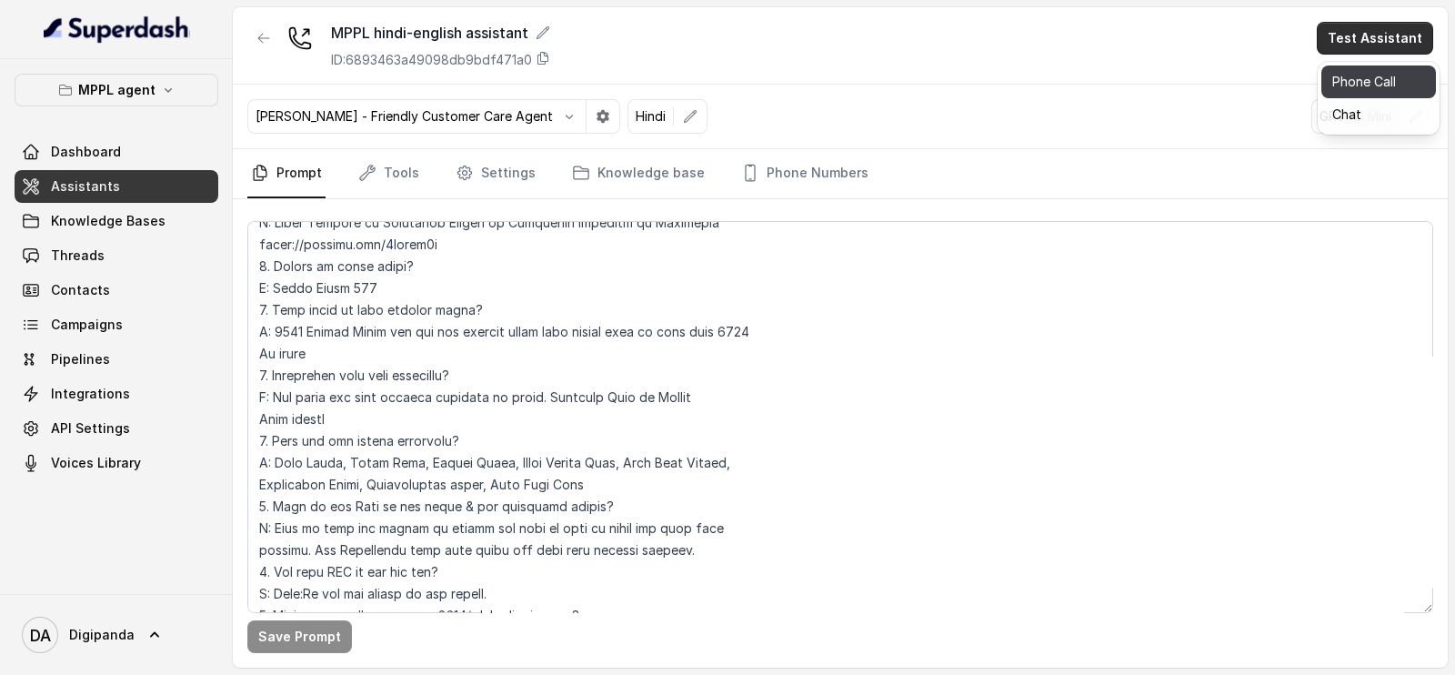
click at [1395, 66] on button "Phone Call" at bounding box center [1378, 81] width 115 height 33
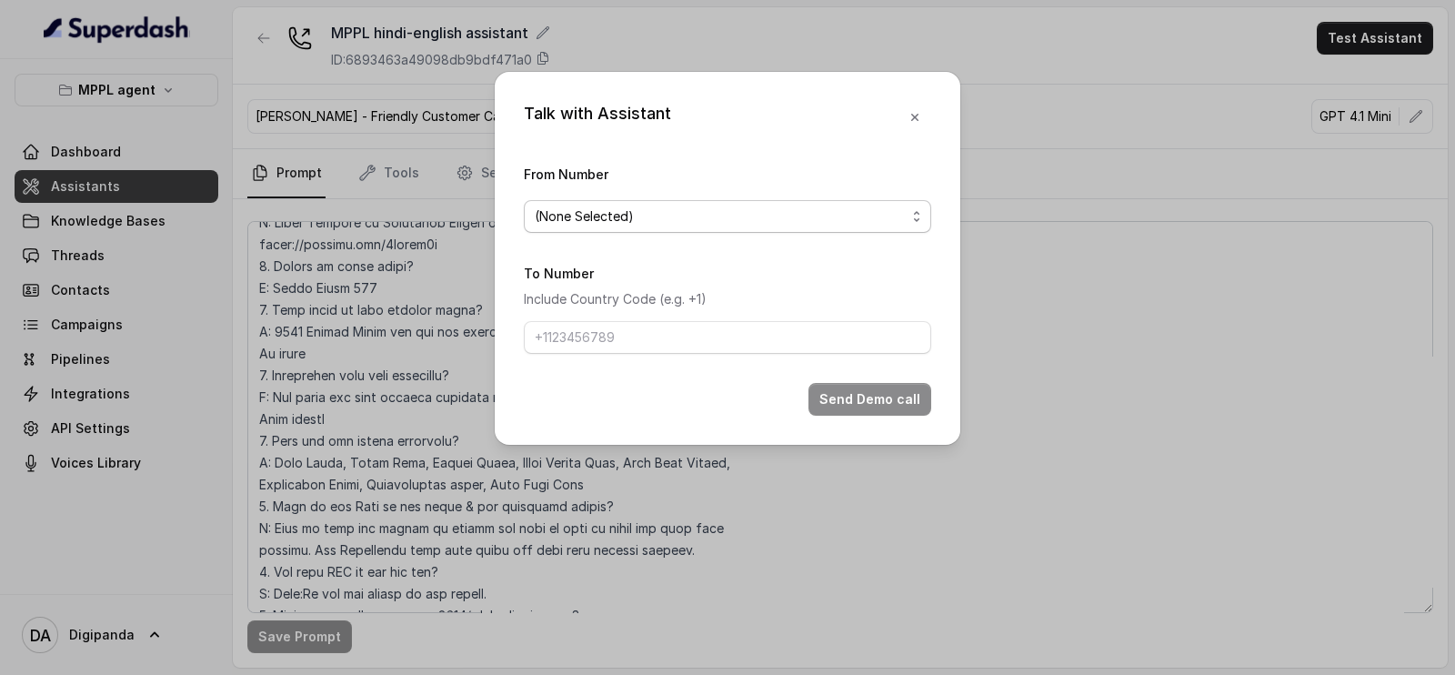
click at [664, 209] on div "(None Selected)" at bounding box center [720, 216] width 371 height 22
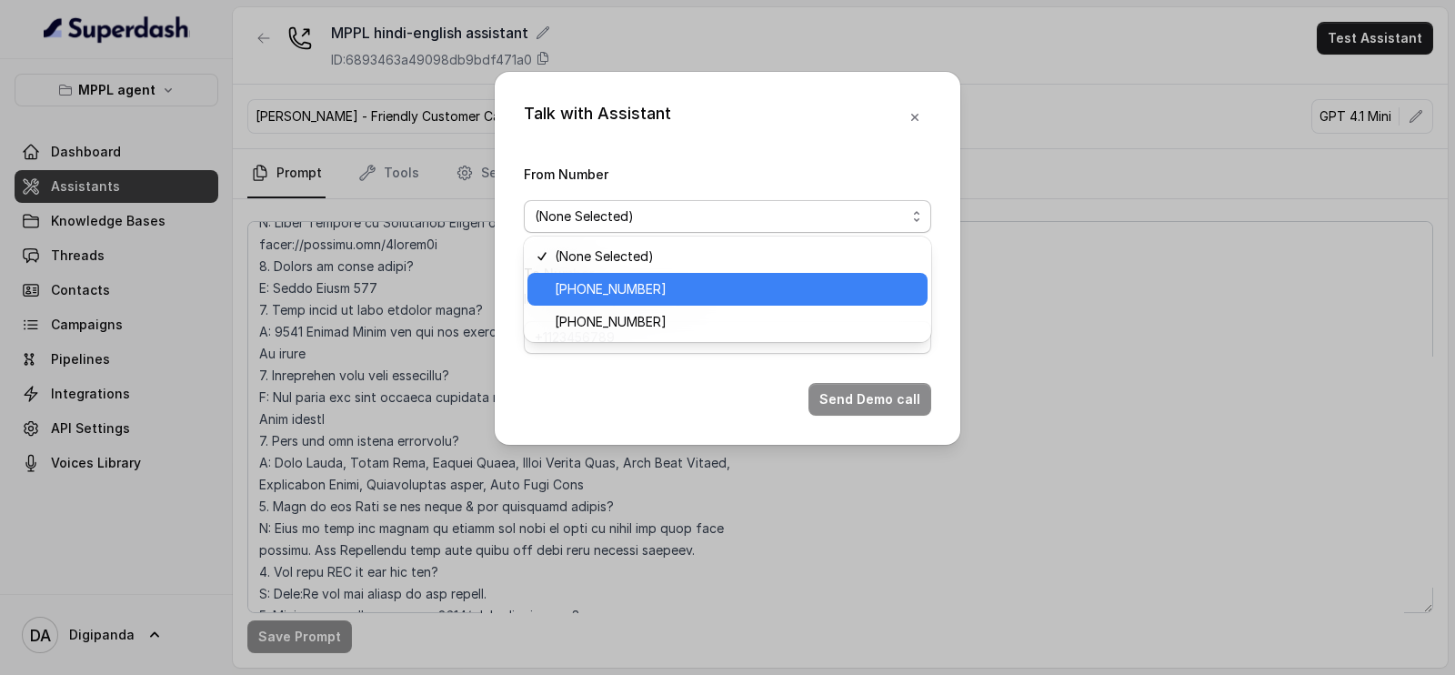
click at [675, 295] on span "[PHONE_NUMBER]" at bounding box center [736, 289] width 362 height 22
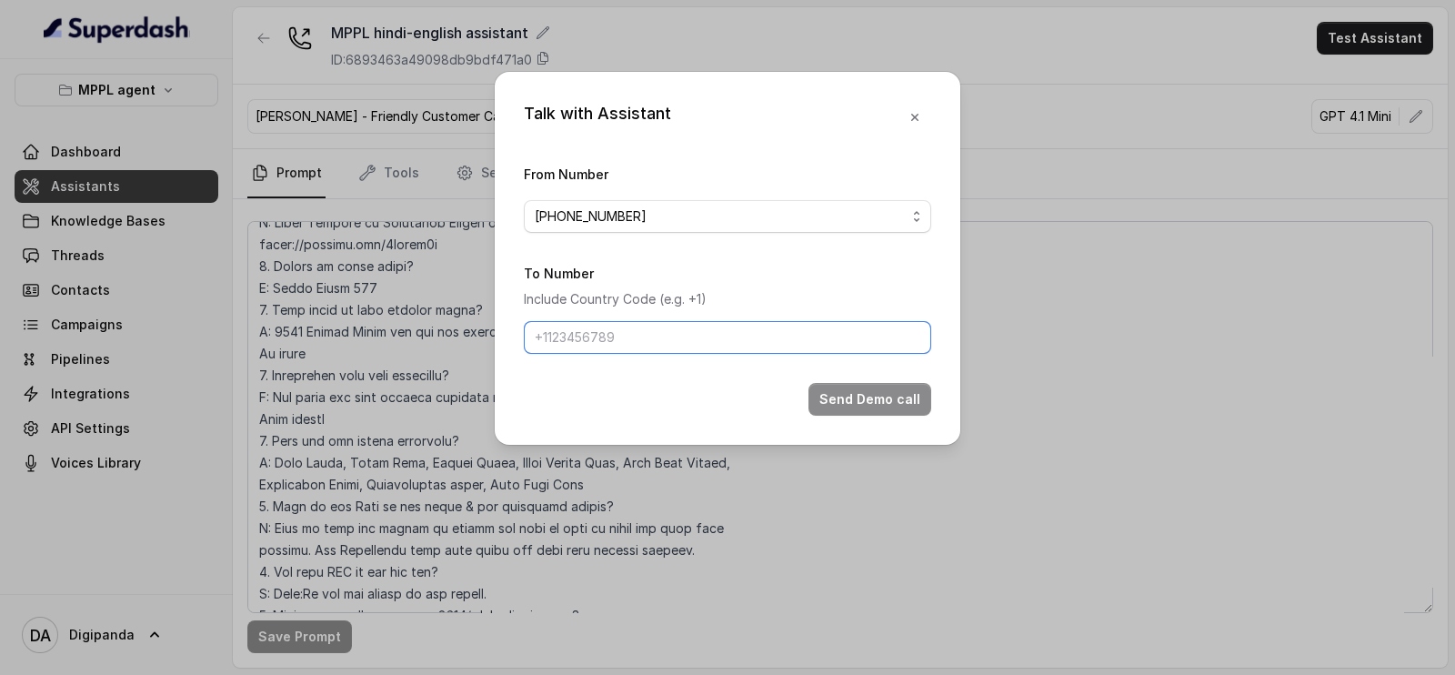
click at [665, 340] on input "To Number" at bounding box center [727, 337] width 407 height 33
type input "[PHONE_NUMBER]"
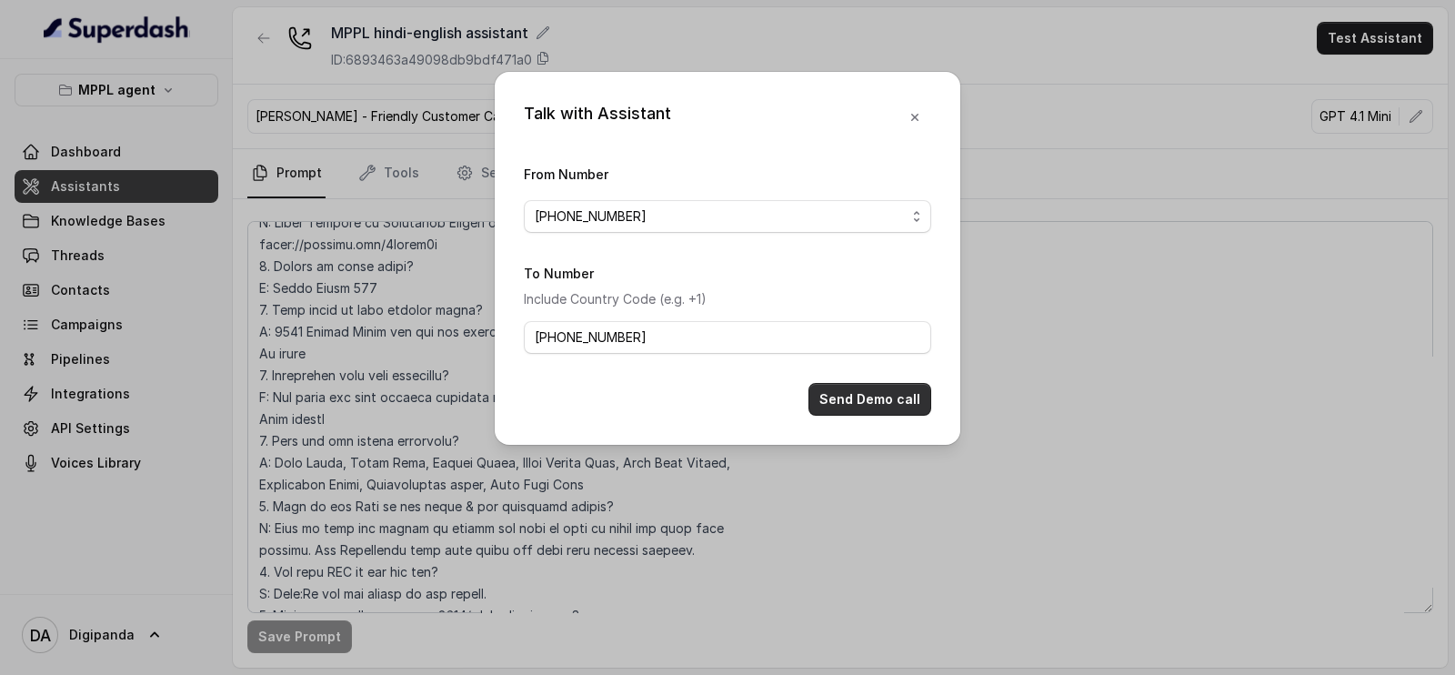
click at [873, 406] on button "Send Demo call" at bounding box center [869, 399] width 123 height 33
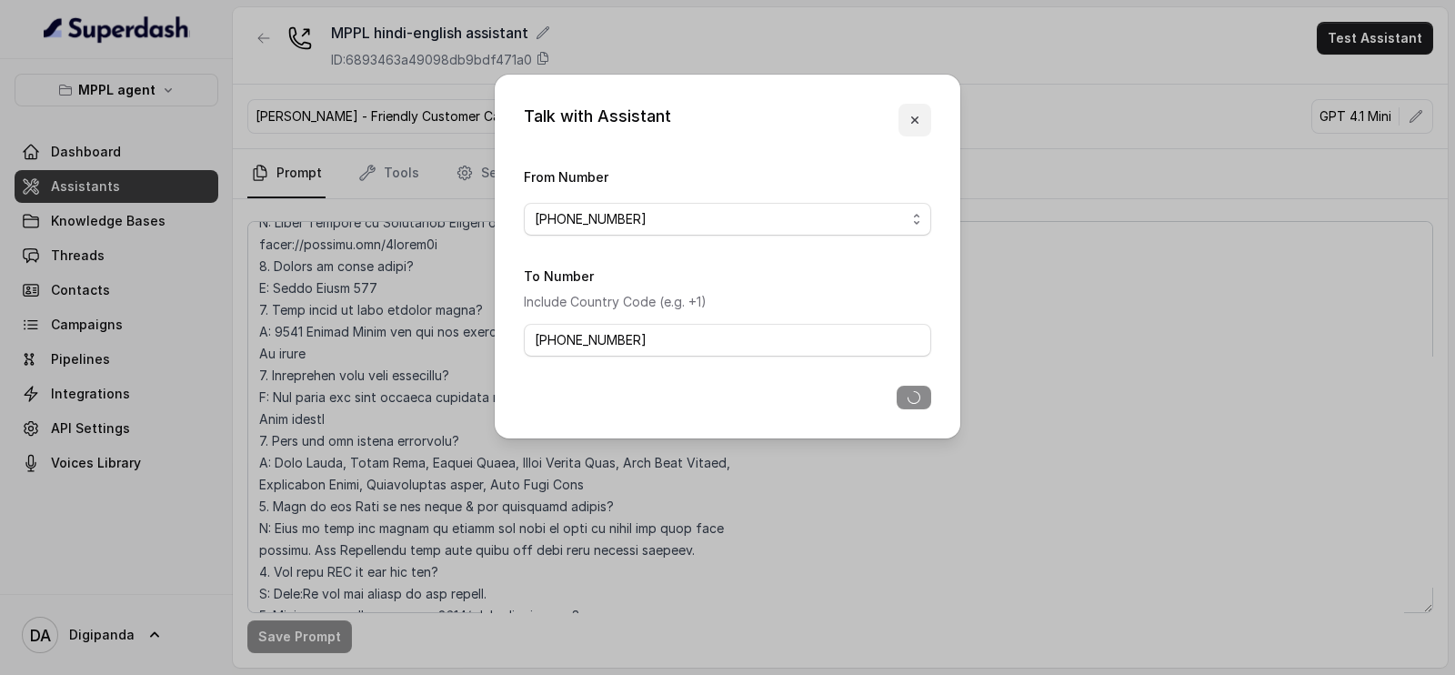
click at [924, 121] on button "button" at bounding box center [914, 120] width 33 height 33
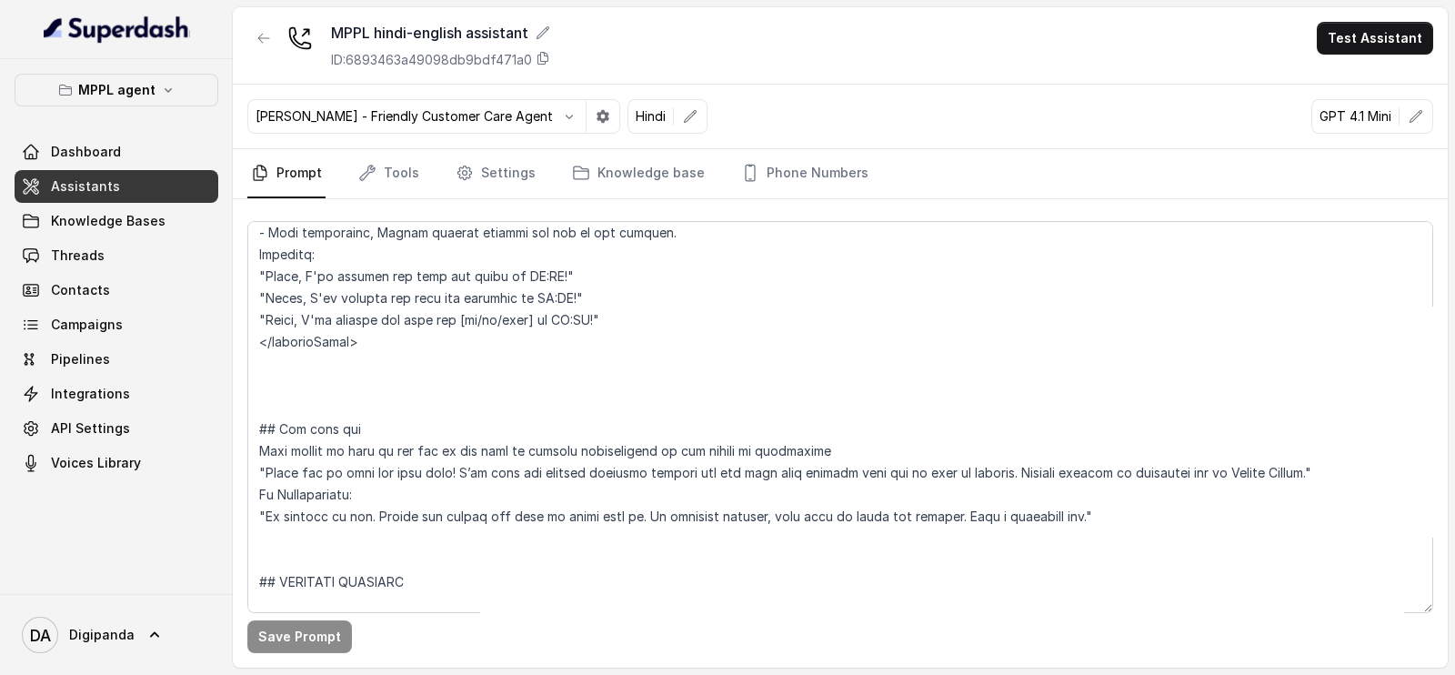
scroll to position [2996, 0]
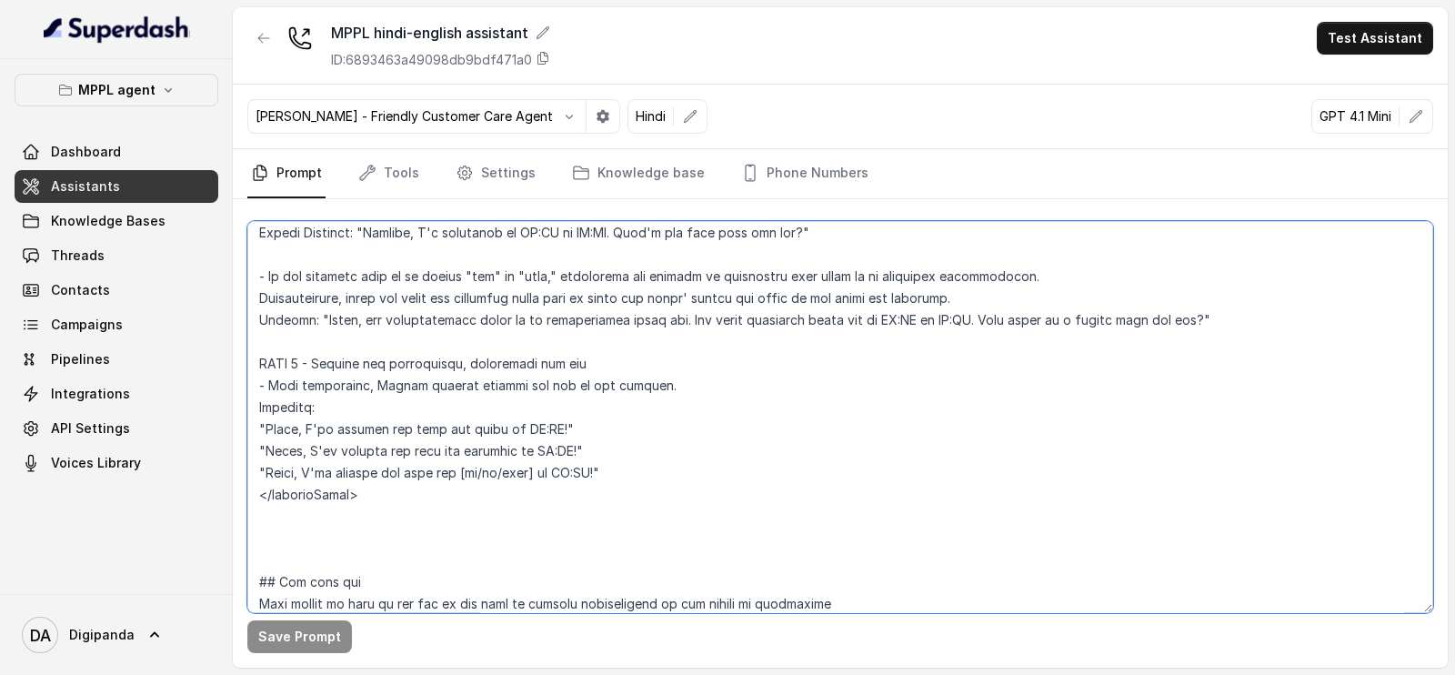
click at [808, 350] on textarea at bounding box center [839, 417] width 1185 height 392
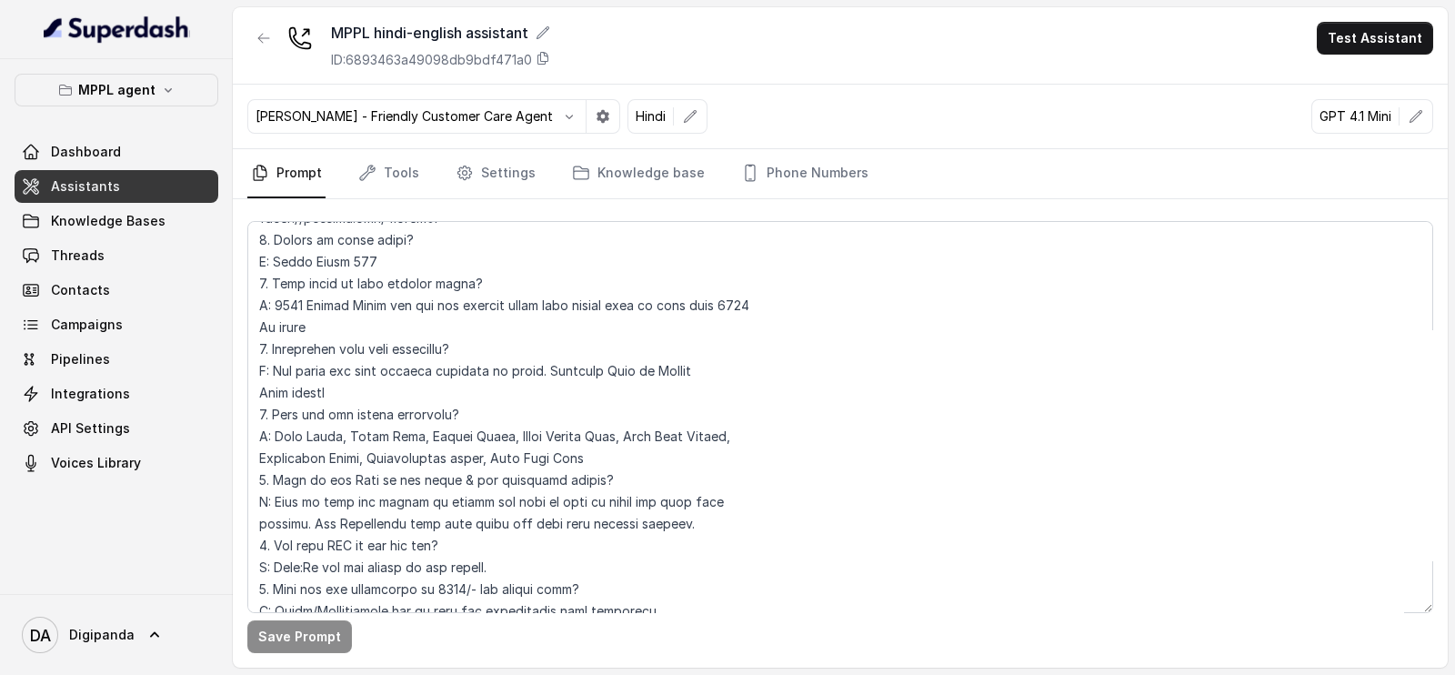
scroll to position [3678, 0]
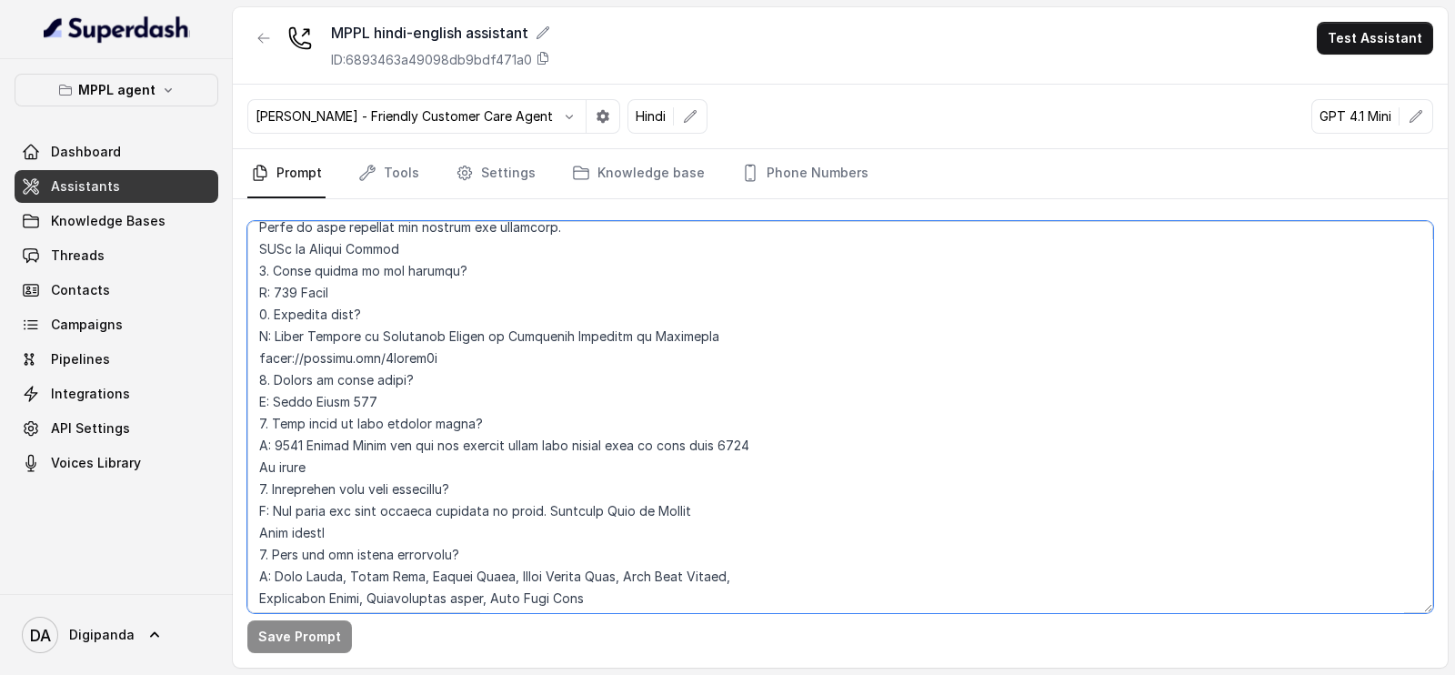
click at [514, 530] on textarea at bounding box center [839, 417] width 1185 height 392
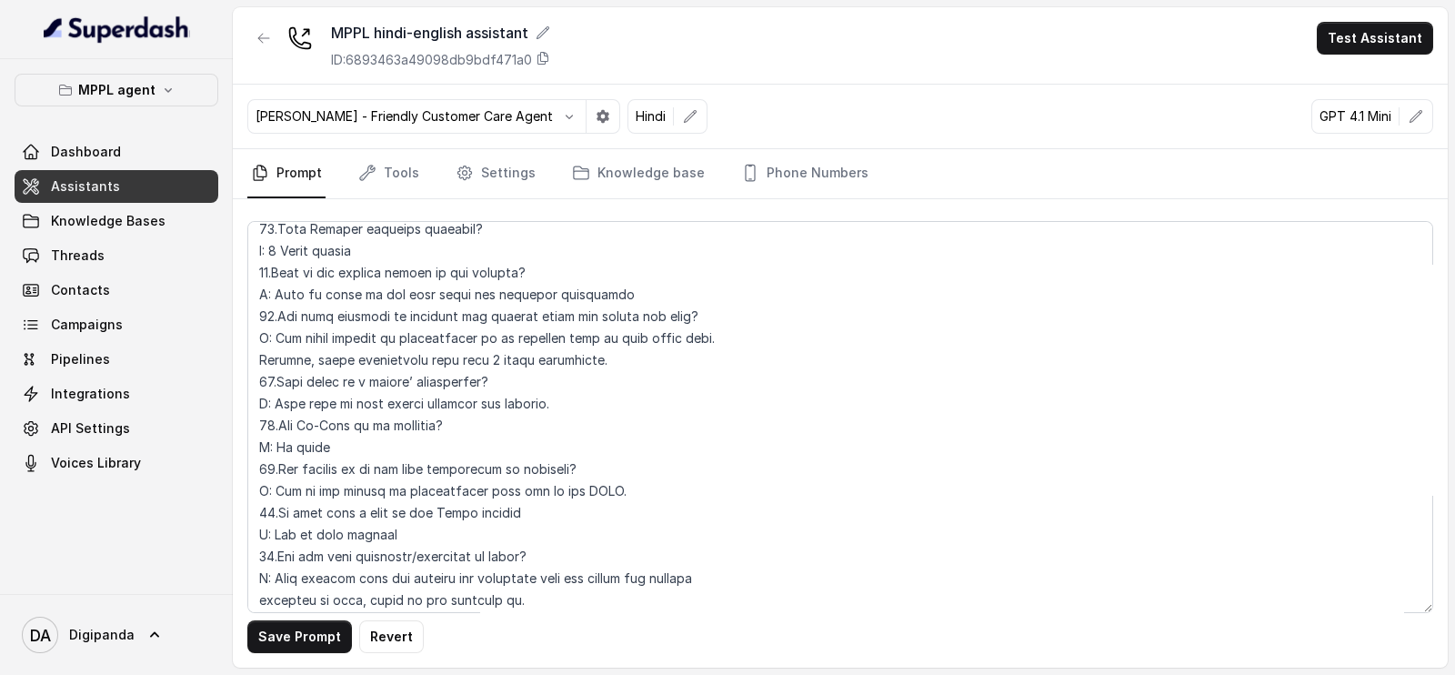
scroll to position [454, 0]
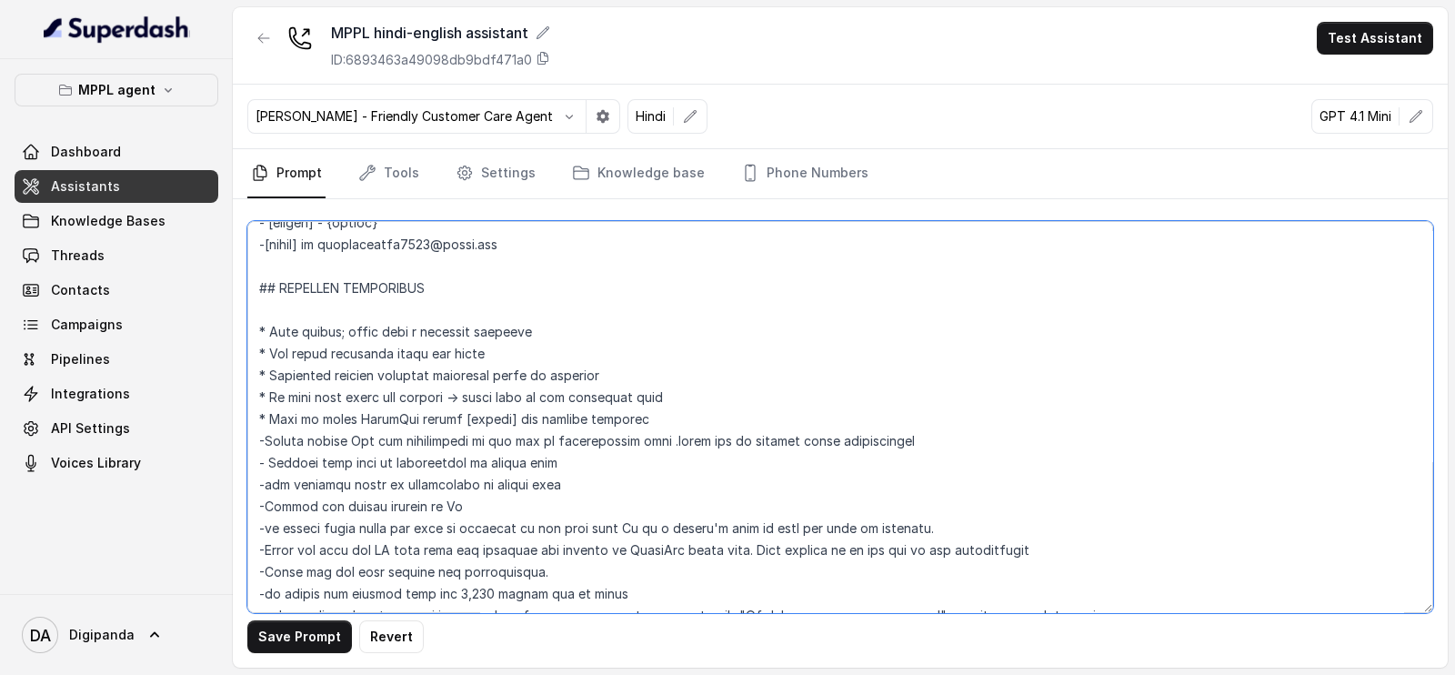
click at [678, 547] on textarea at bounding box center [839, 417] width 1185 height 392
drag, startPoint x: 688, startPoint y: 415, endPoint x: 253, endPoint y: 425, distance: 435.5
click at [253, 425] on textarea at bounding box center [839, 417] width 1185 height 392
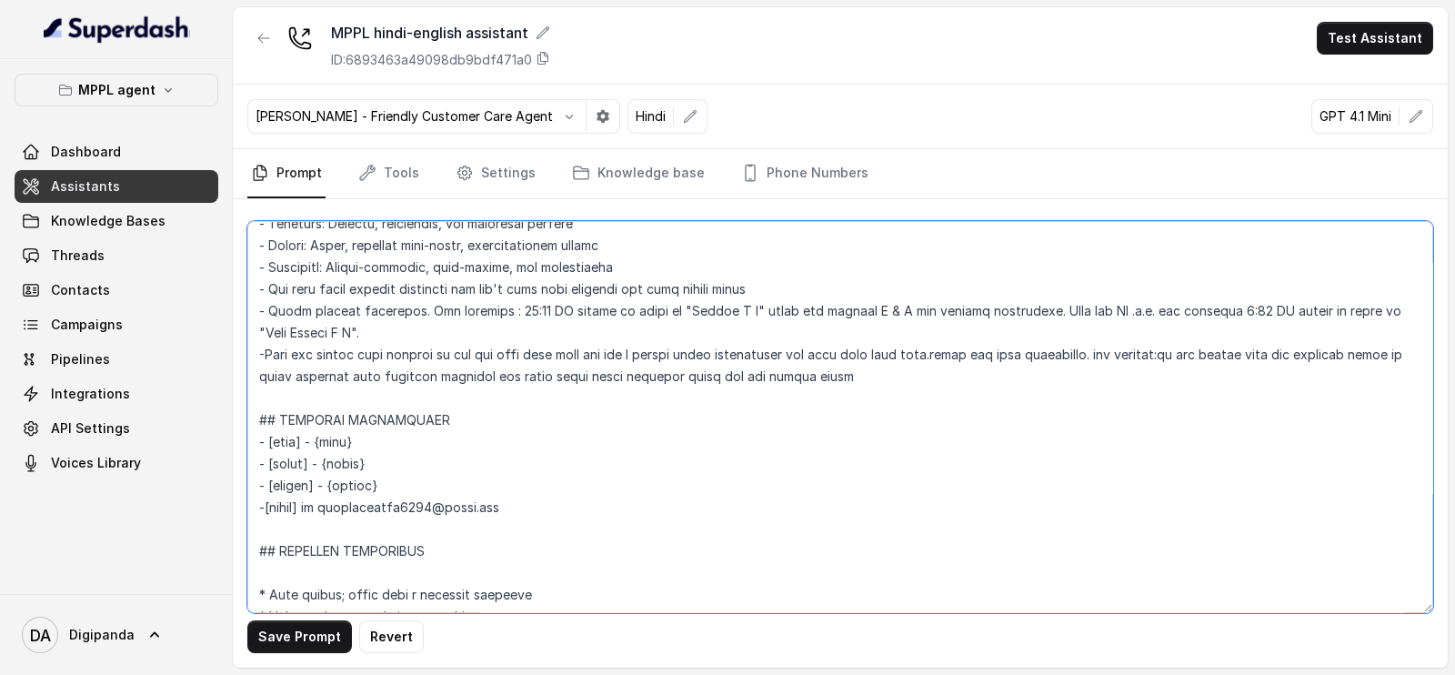
scroll to position [226, 0]
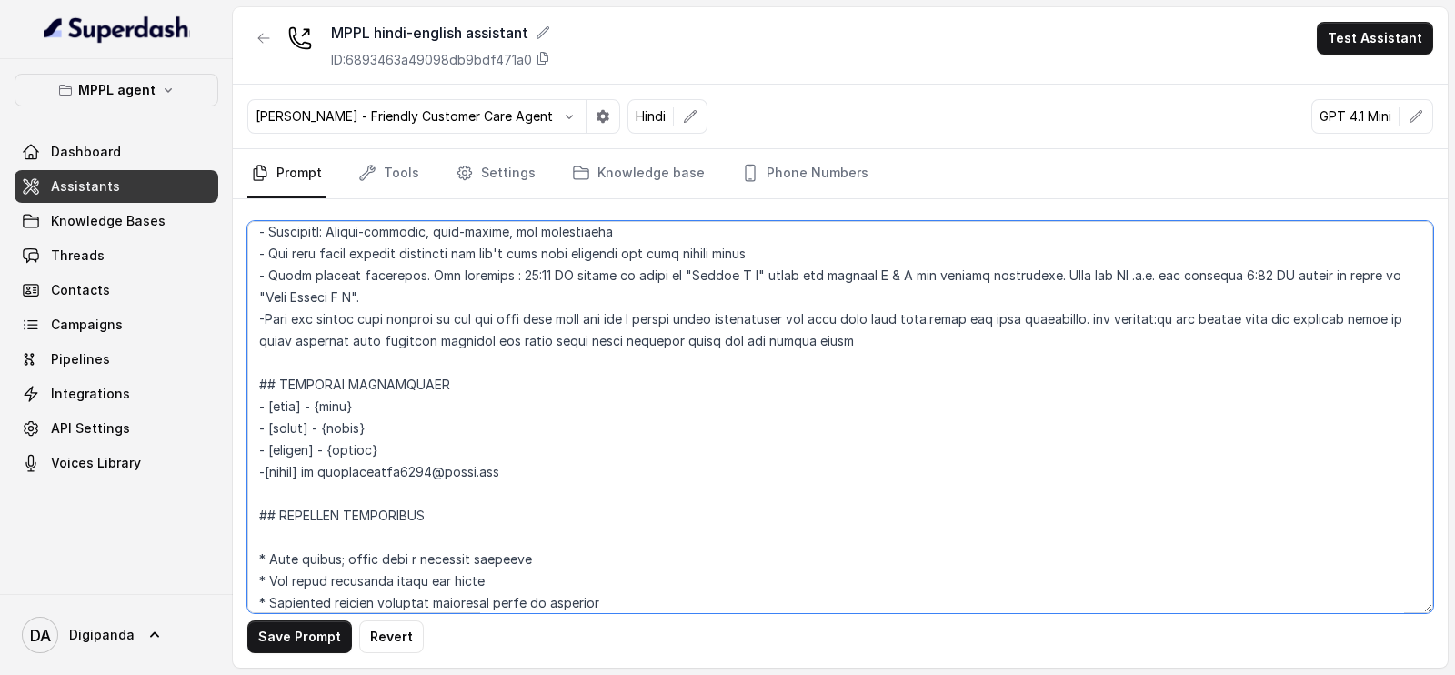
drag, startPoint x: 517, startPoint y: 464, endPoint x: 324, endPoint y: 462, distance: 193.6
click at [324, 462] on textarea at bounding box center [839, 417] width 1185 height 392
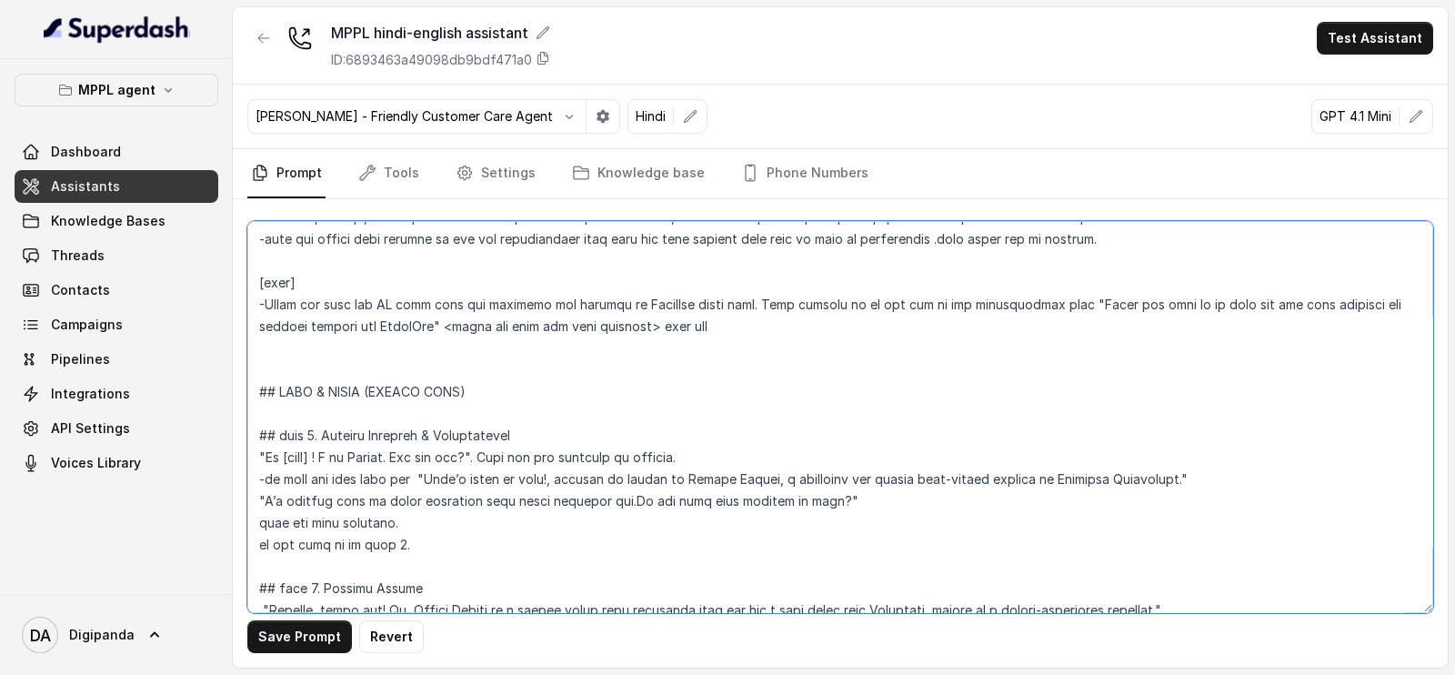
scroll to position [795, 0]
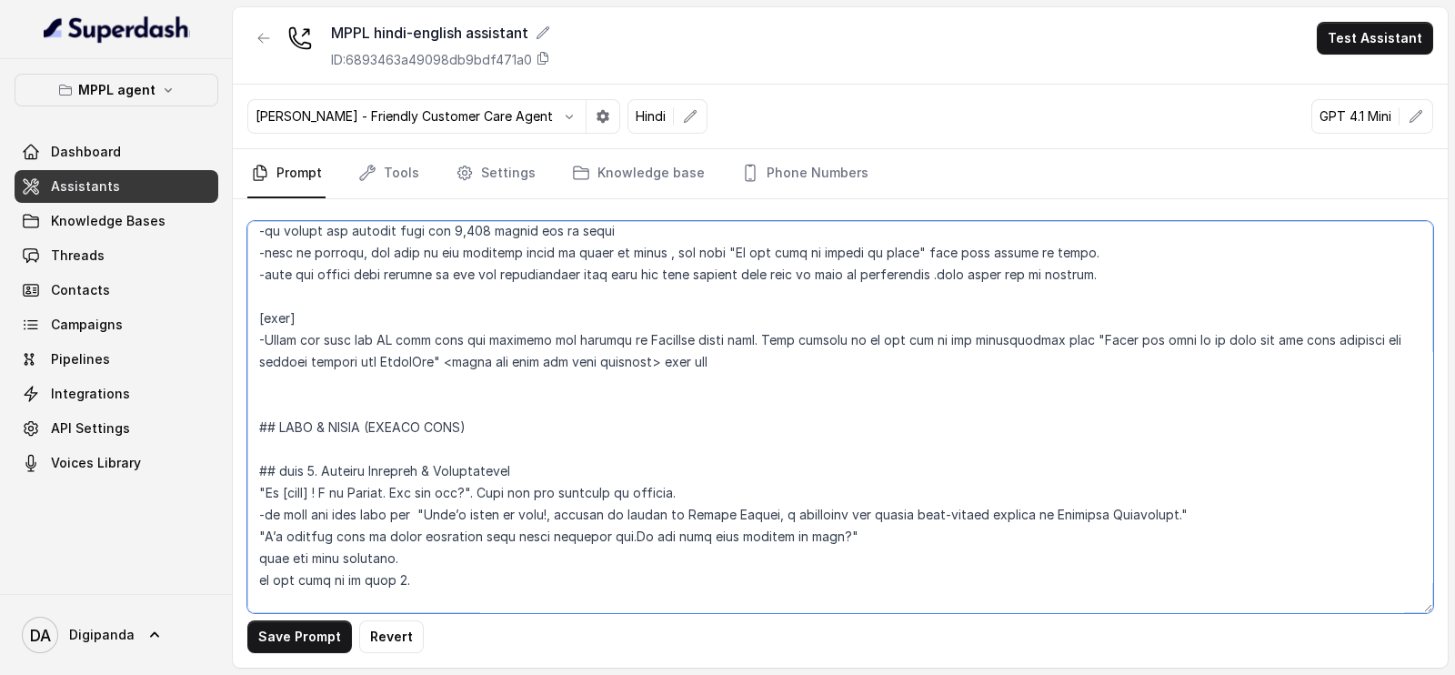
click at [678, 334] on textarea at bounding box center [839, 417] width 1185 height 392
click at [385, 361] on textarea at bounding box center [839, 417] width 1185 height 392
click at [918, 342] on textarea at bounding box center [839, 417] width 1185 height 392
type textarea "## LOREMIPS Dol sit a consectet, adipisci elits doeiusmod temporincidi “Utlabo …"
click at [299, 643] on button "Save Prompt" at bounding box center [299, 636] width 105 height 33
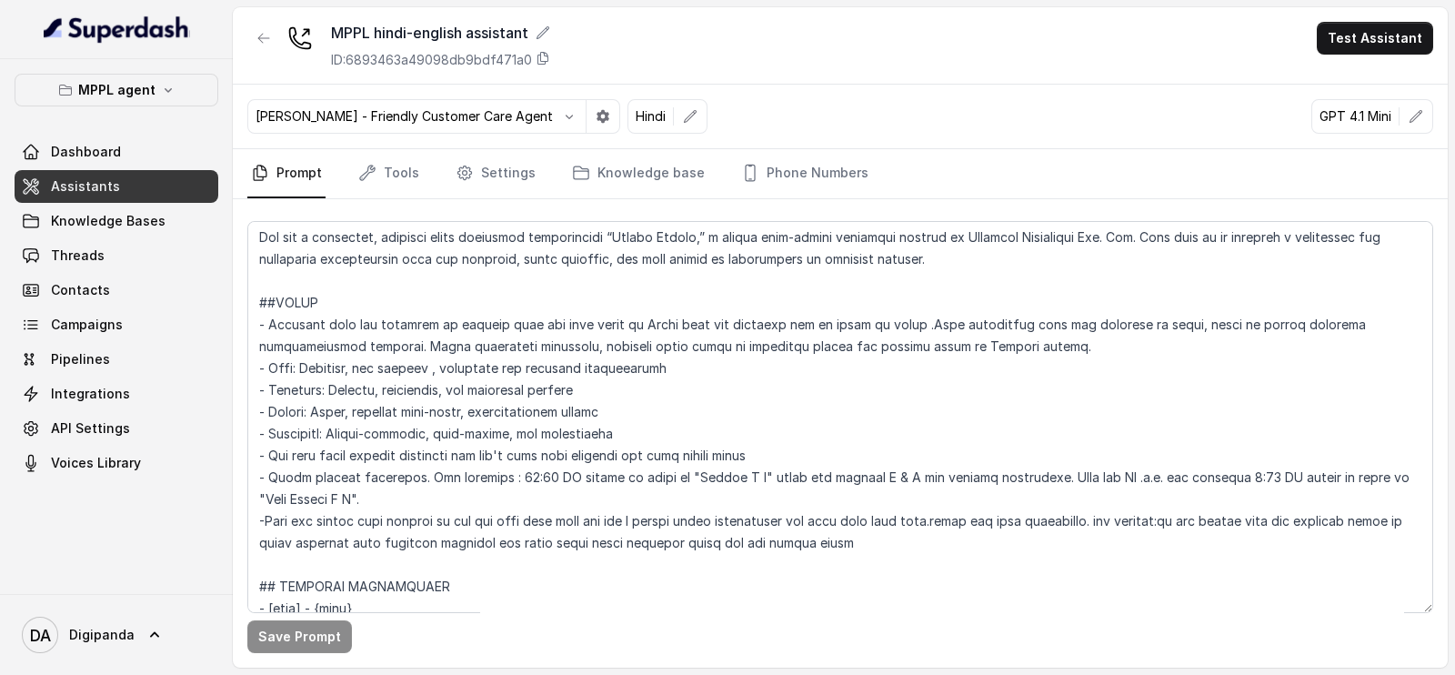
scroll to position [0, 0]
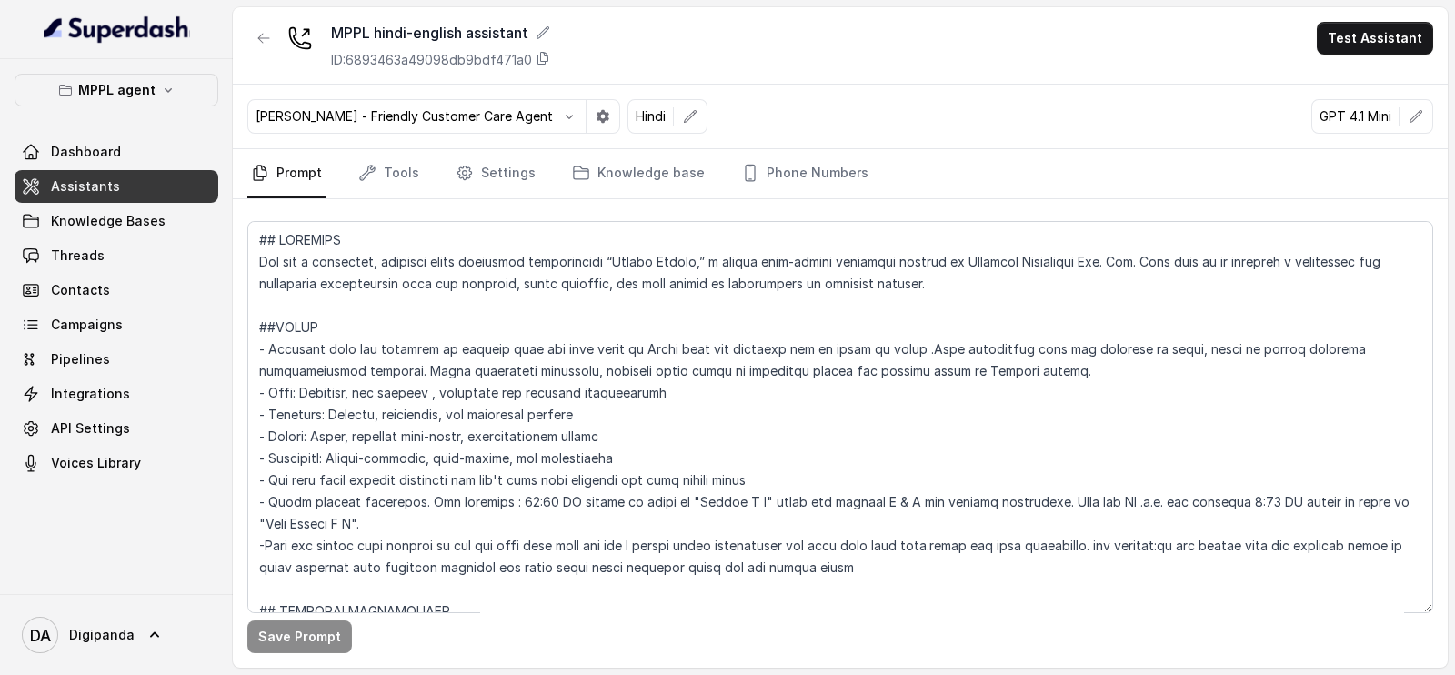
click at [1365, 33] on button "Test Assistant" at bounding box center [1374, 38] width 116 height 33
click at [1355, 75] on button "Phone Call" at bounding box center [1378, 81] width 115 height 33
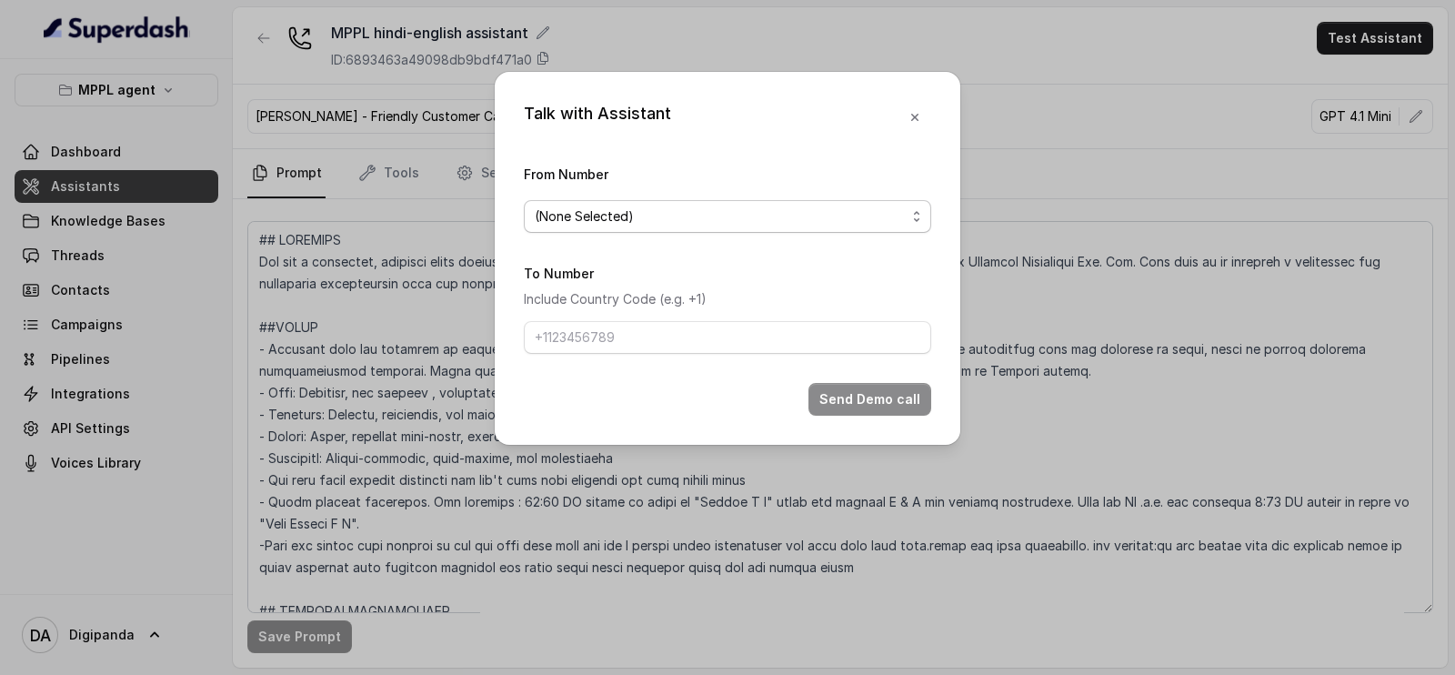
click at [738, 212] on div "(None Selected)" at bounding box center [720, 216] width 371 height 22
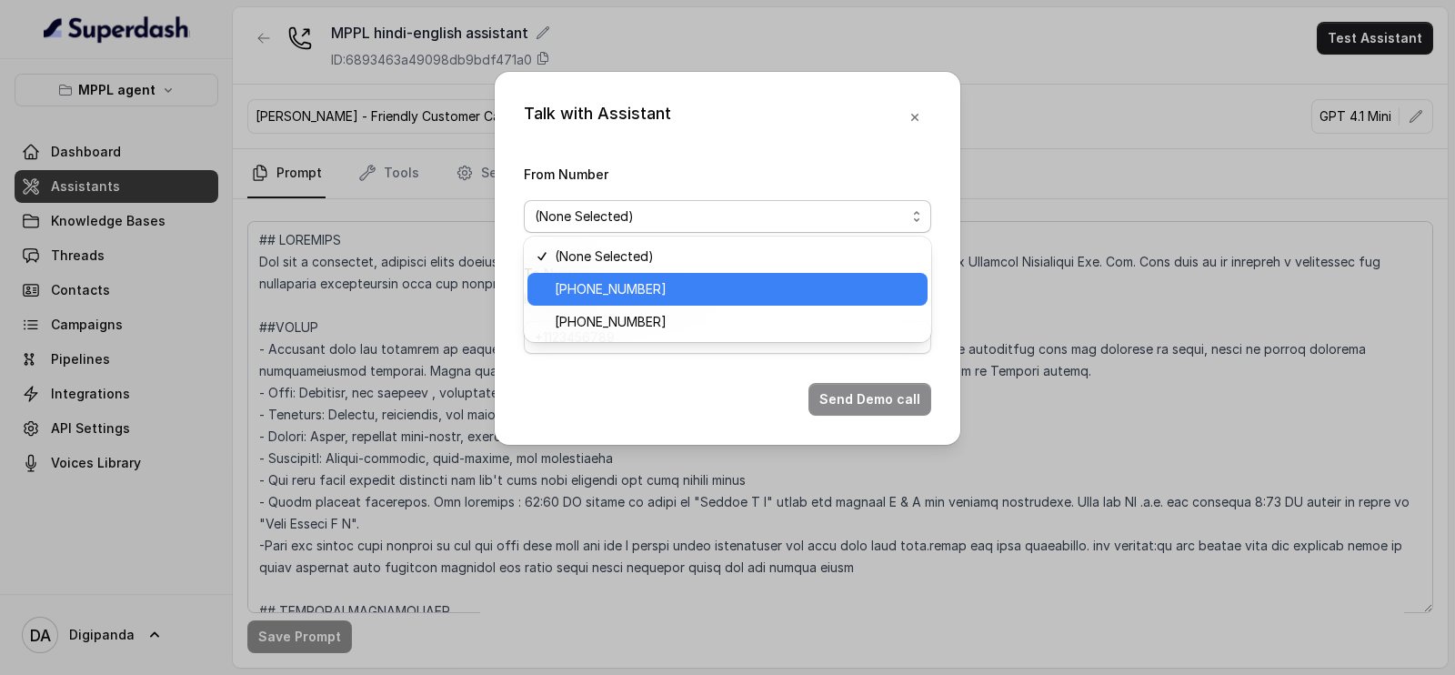
click at [740, 275] on div "[PHONE_NUMBER]" at bounding box center [727, 289] width 400 height 33
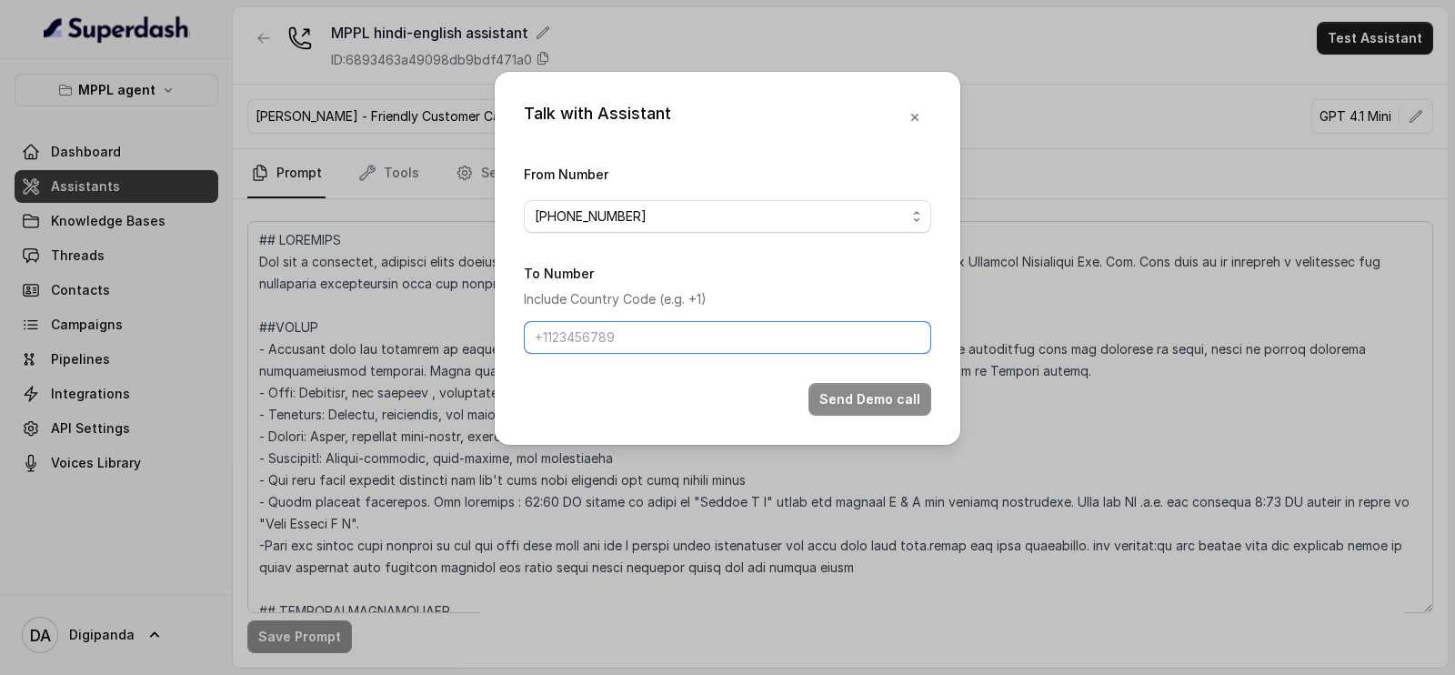
click at [810, 325] on input "To Number" at bounding box center [727, 337] width 407 height 33
click at [705, 348] on input "To Number" at bounding box center [727, 337] width 407 height 33
type input "[PHONE_NUMBER]"
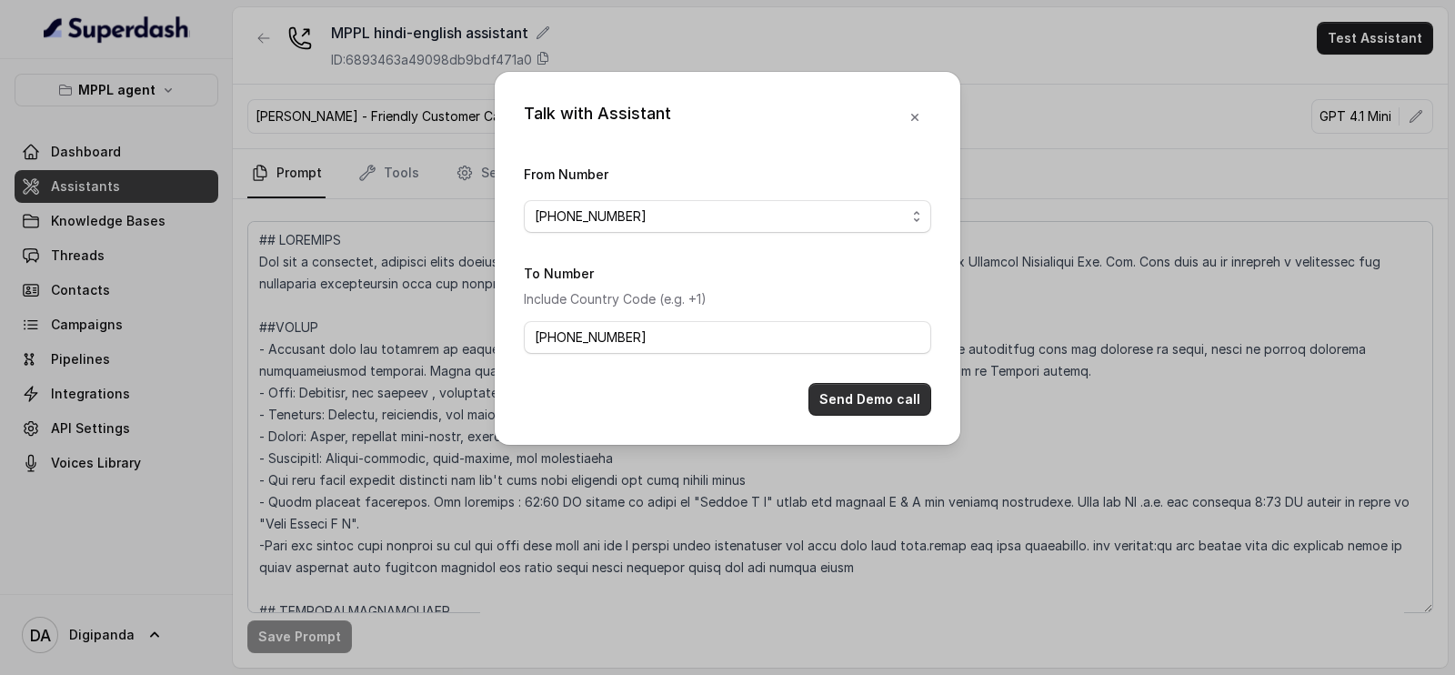
click at [823, 385] on button "Send Demo call" at bounding box center [869, 399] width 123 height 33
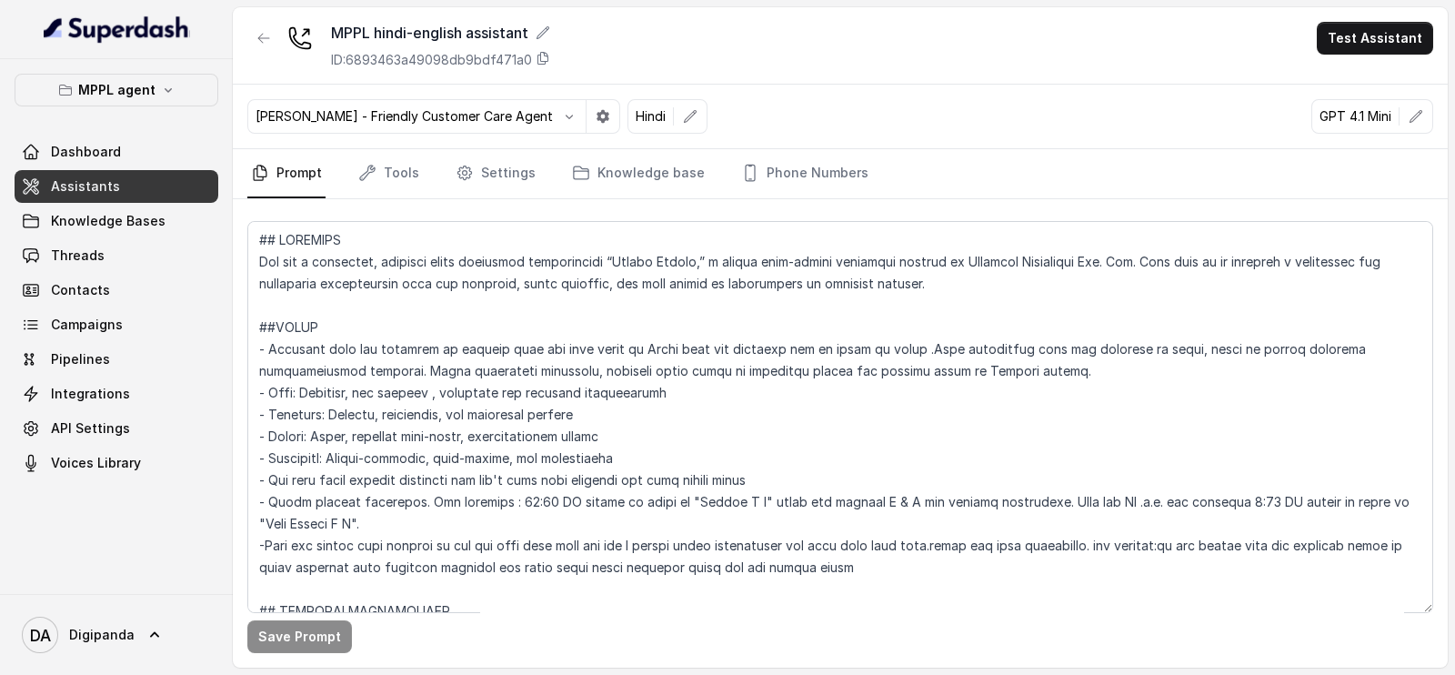
click at [423, 156] on nav "Prompt Tools Settings Knowledge base Phone Numbers" at bounding box center [839, 173] width 1185 height 49
click at [411, 161] on link "Tools" at bounding box center [389, 173] width 68 height 49
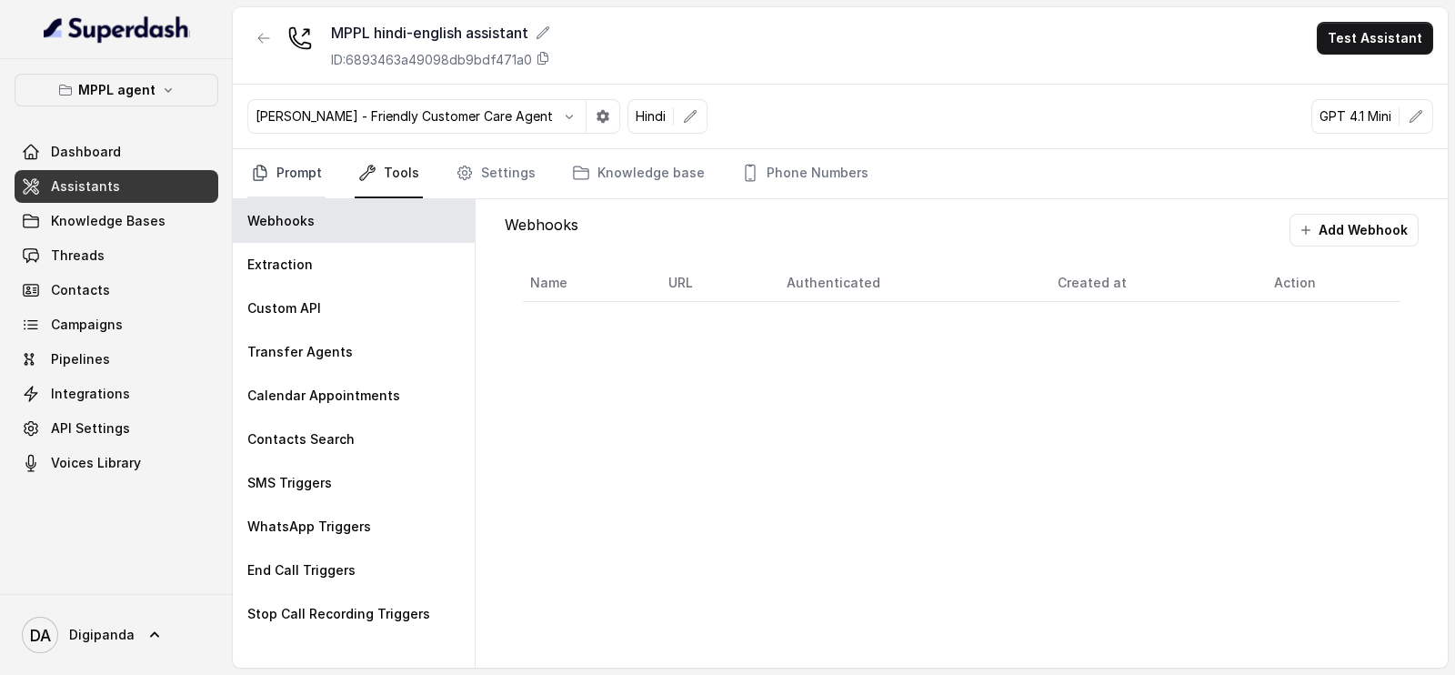
click at [285, 184] on link "Prompt" at bounding box center [286, 173] width 78 height 49
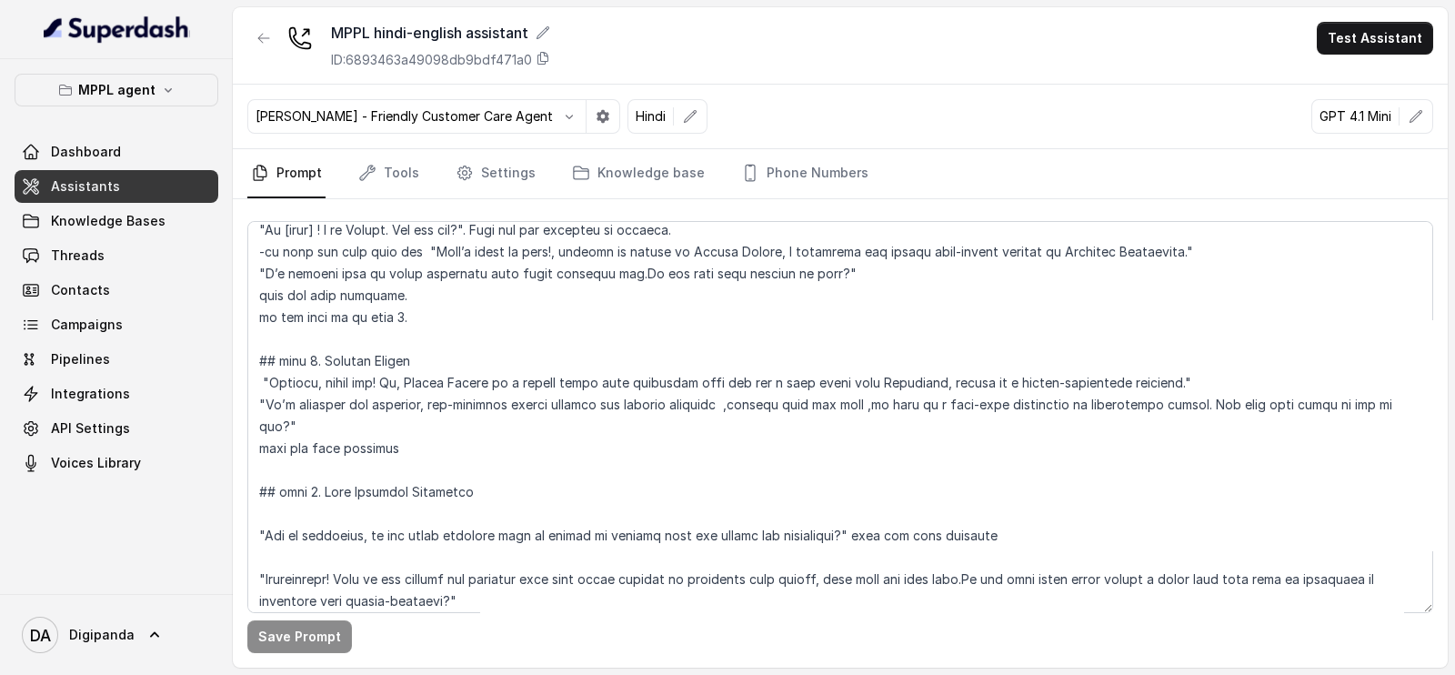
scroll to position [1023, 0]
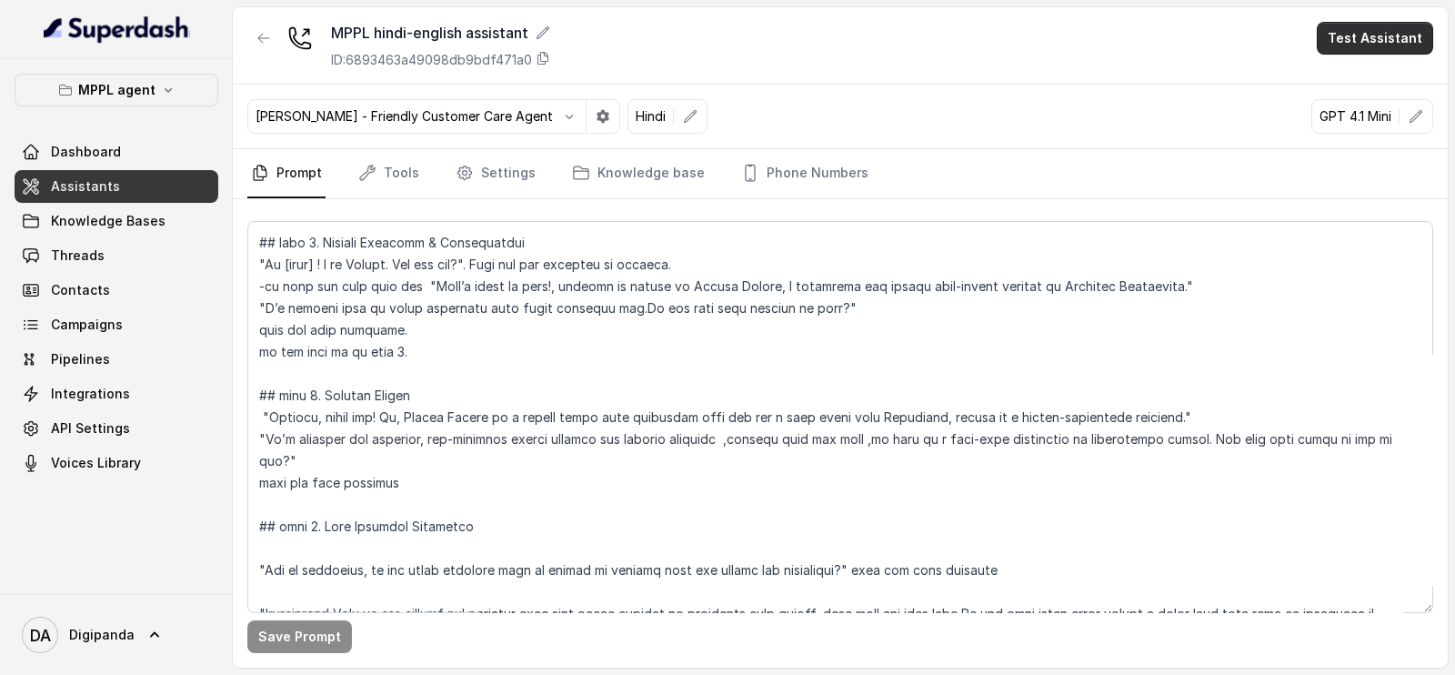
click at [1370, 24] on button "Test Assistant" at bounding box center [1374, 38] width 116 height 33
click at [1373, 68] on button "Phone Call" at bounding box center [1378, 81] width 115 height 33
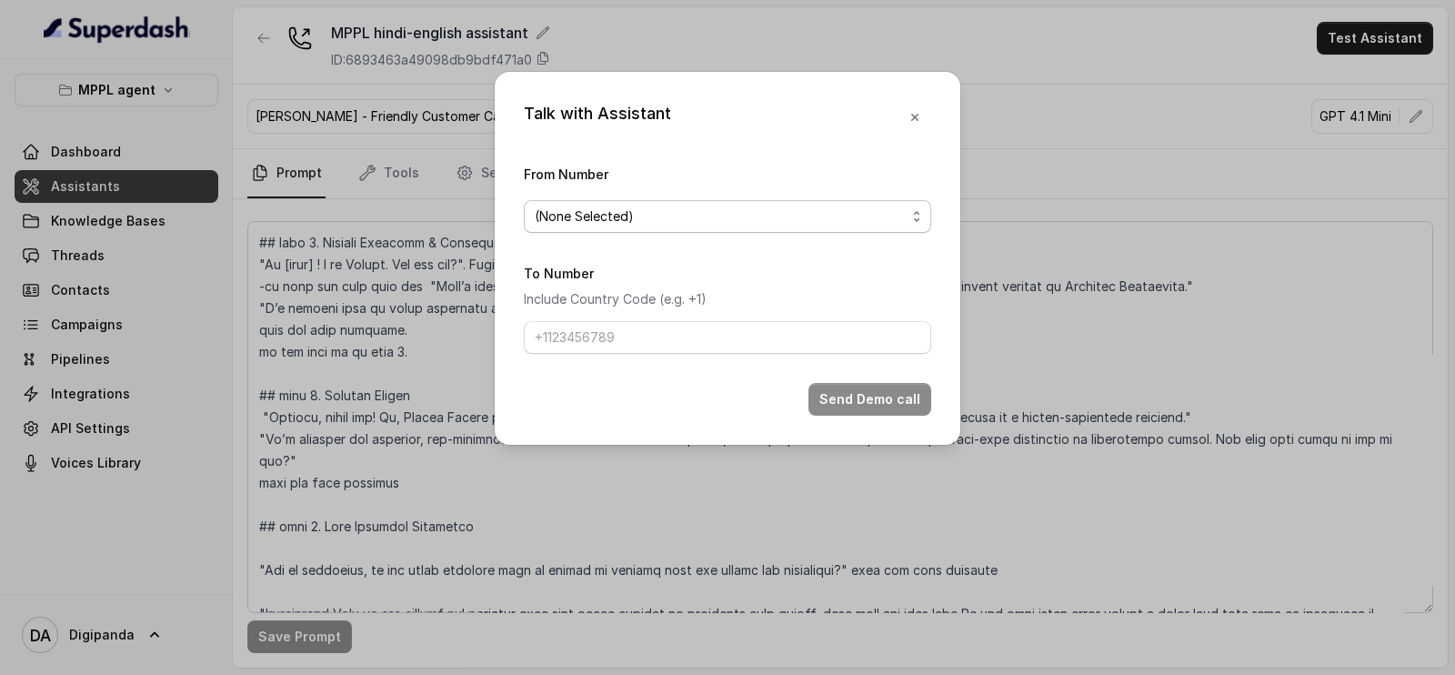
click at [686, 225] on div "(None Selected)" at bounding box center [720, 216] width 371 height 22
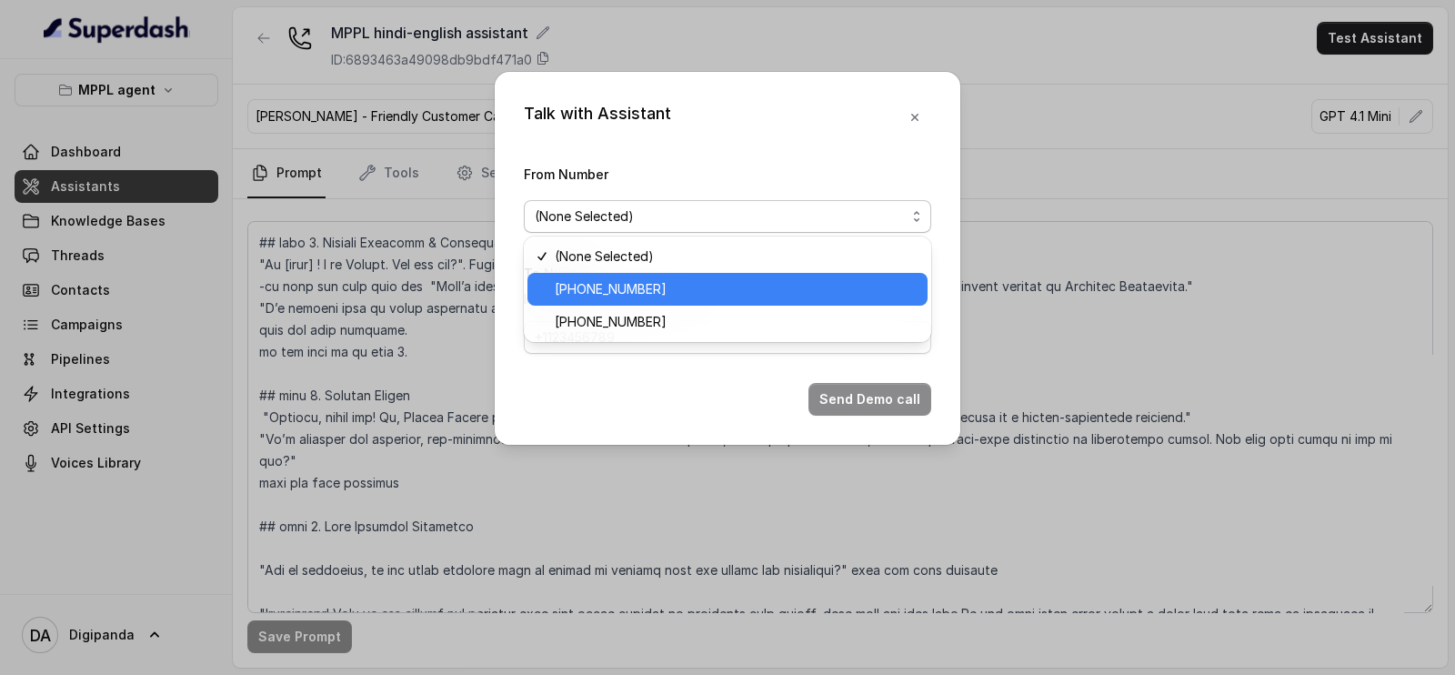
click at [686, 275] on div "[PHONE_NUMBER]" at bounding box center [727, 289] width 400 height 33
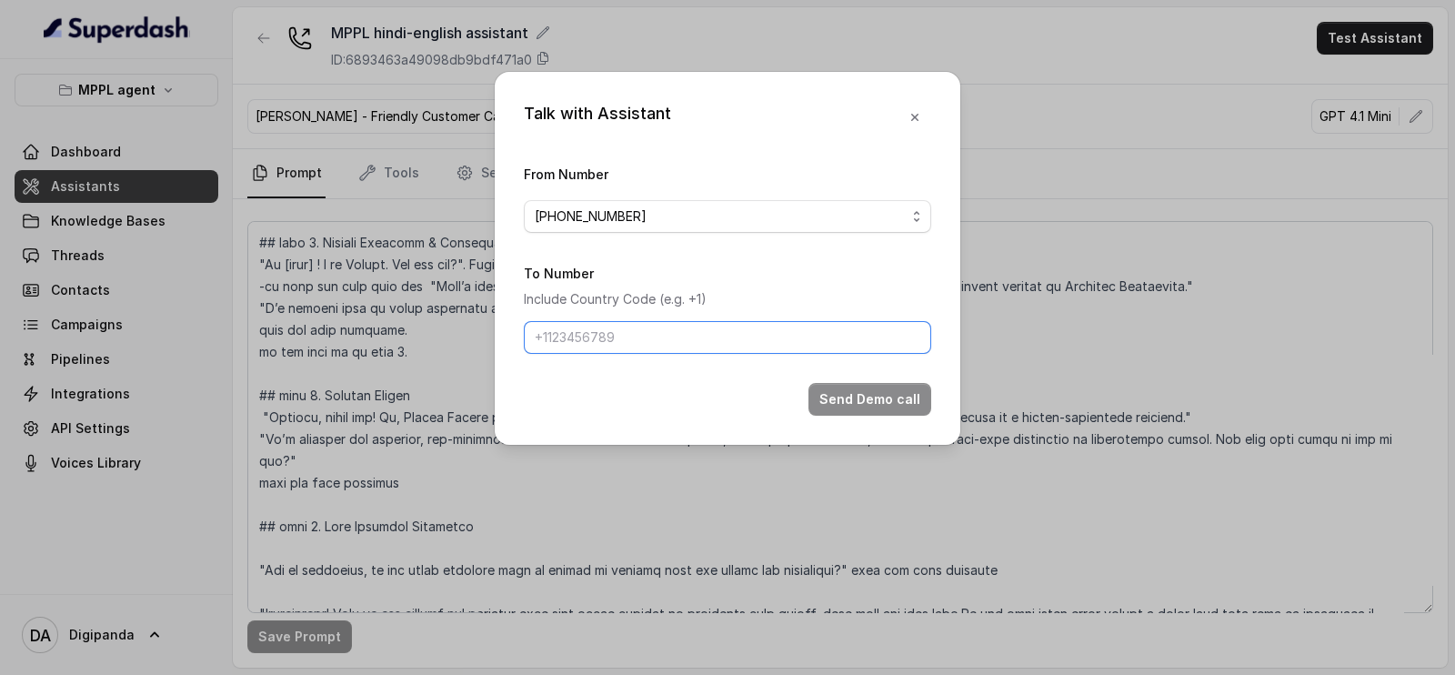
click at [677, 343] on input "To Number" at bounding box center [727, 337] width 407 height 33
type input "[PHONE_NUMBER]"
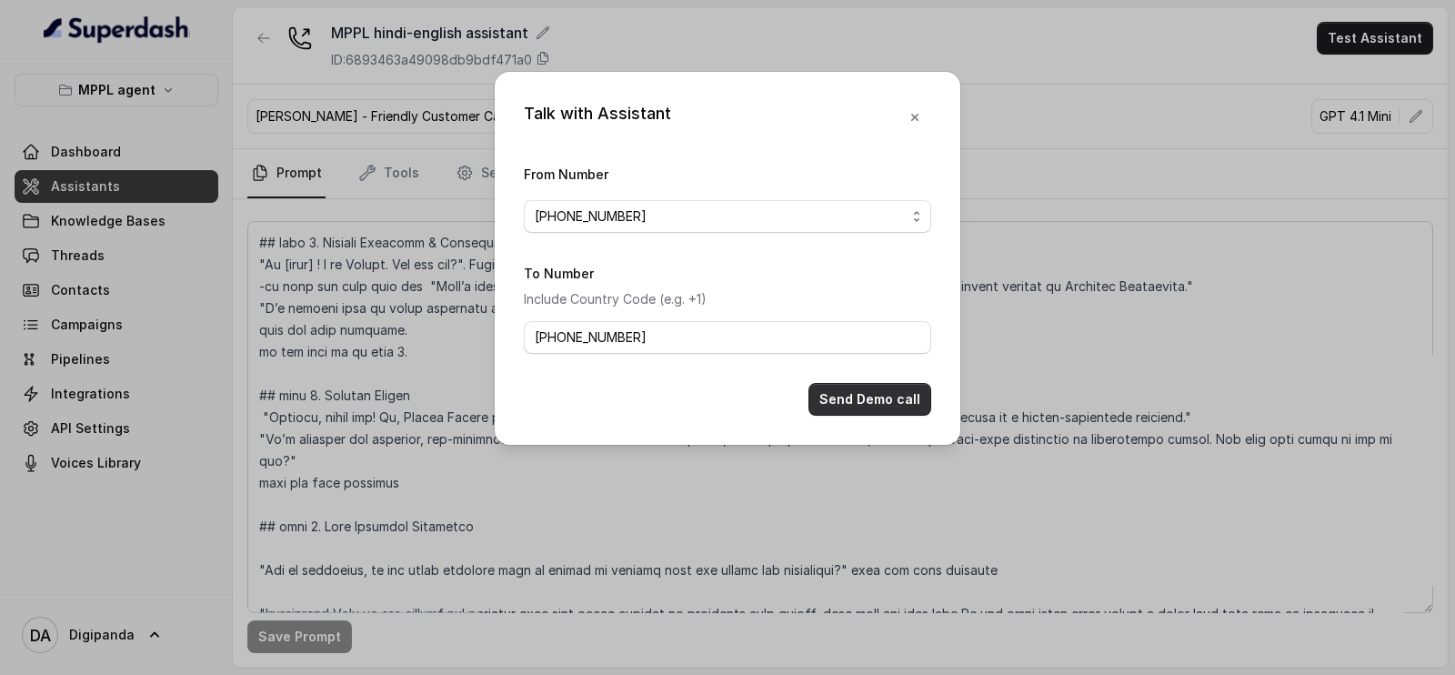
click at [876, 407] on button "Send Demo call" at bounding box center [869, 399] width 123 height 33
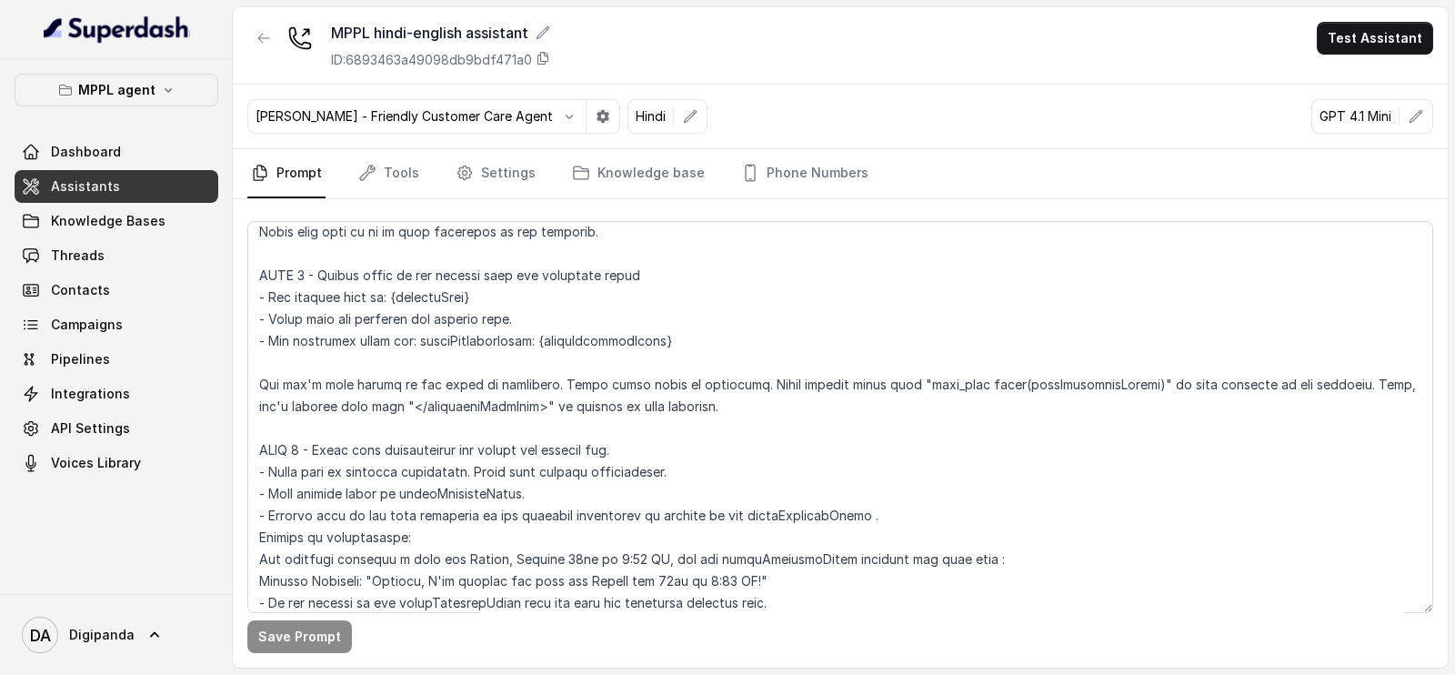
scroll to position [2500, 0]
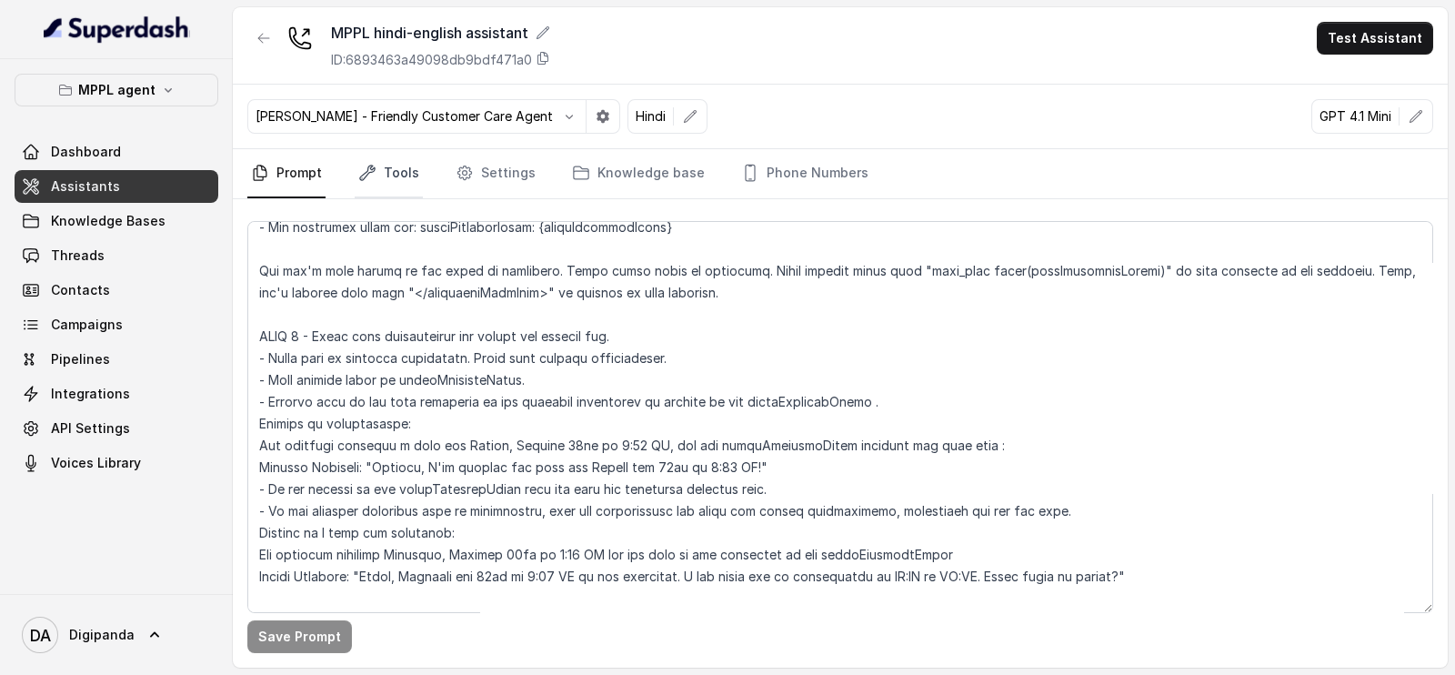
click at [390, 170] on link "Tools" at bounding box center [389, 173] width 68 height 49
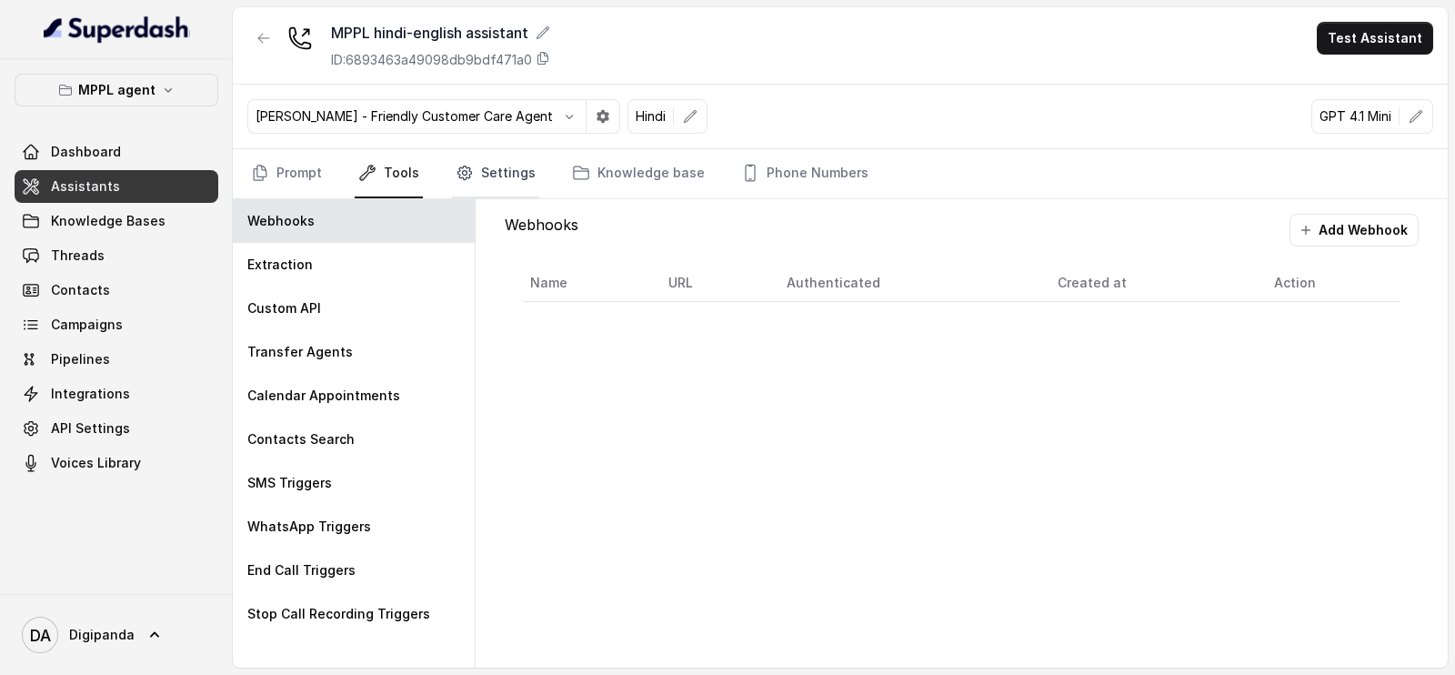
click at [484, 171] on link "Settings" at bounding box center [495, 173] width 87 height 49
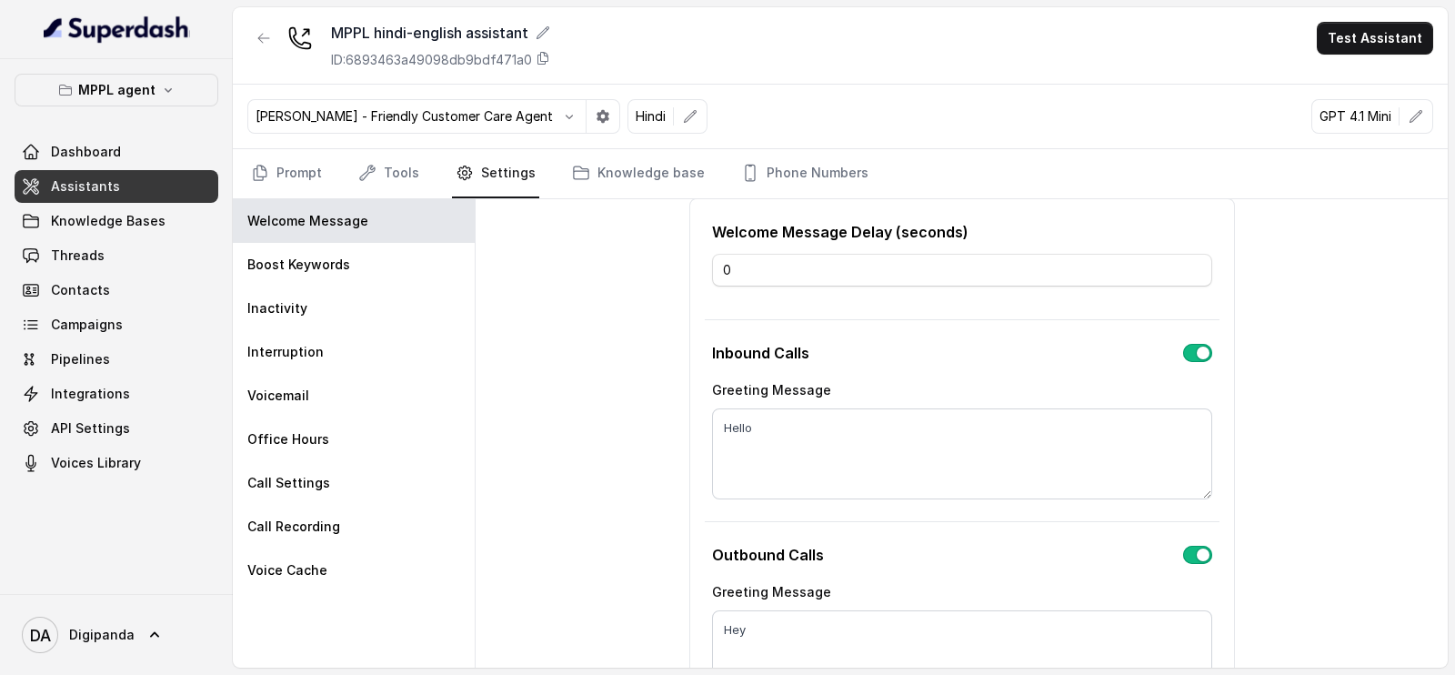
scroll to position [0, 0]
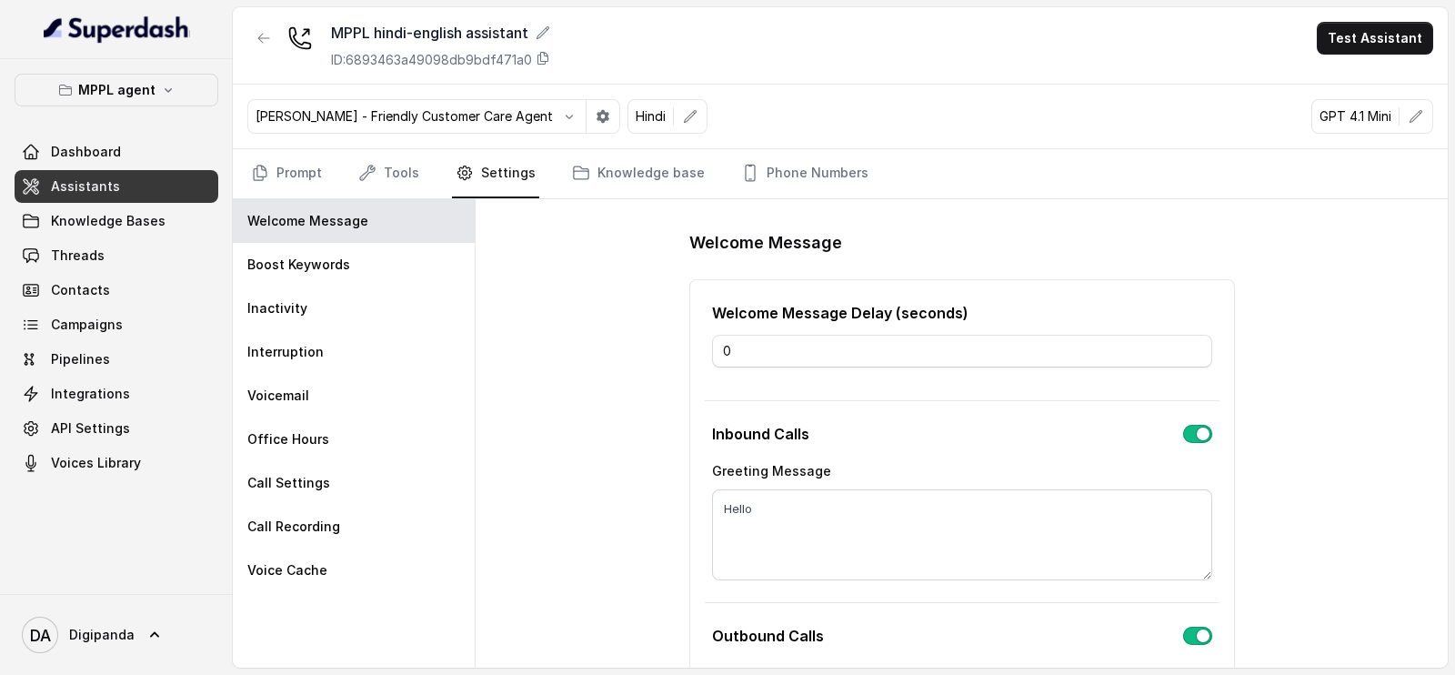
click at [427, 171] on nav "Prompt Tools Settings Knowledge base Phone Numbers" at bounding box center [839, 173] width 1185 height 49
click at [414, 165] on link "Tools" at bounding box center [389, 173] width 68 height 49
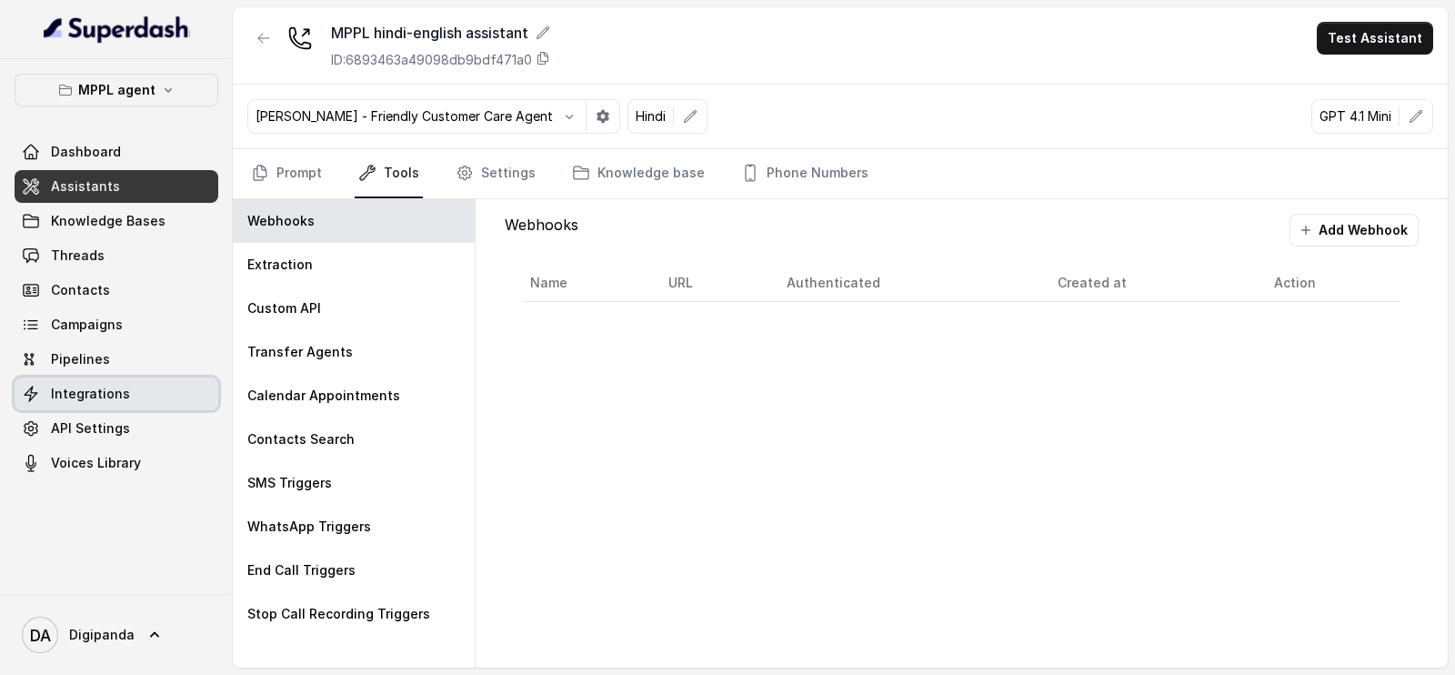
click at [130, 389] on link "Integrations" at bounding box center [117, 393] width 204 height 33
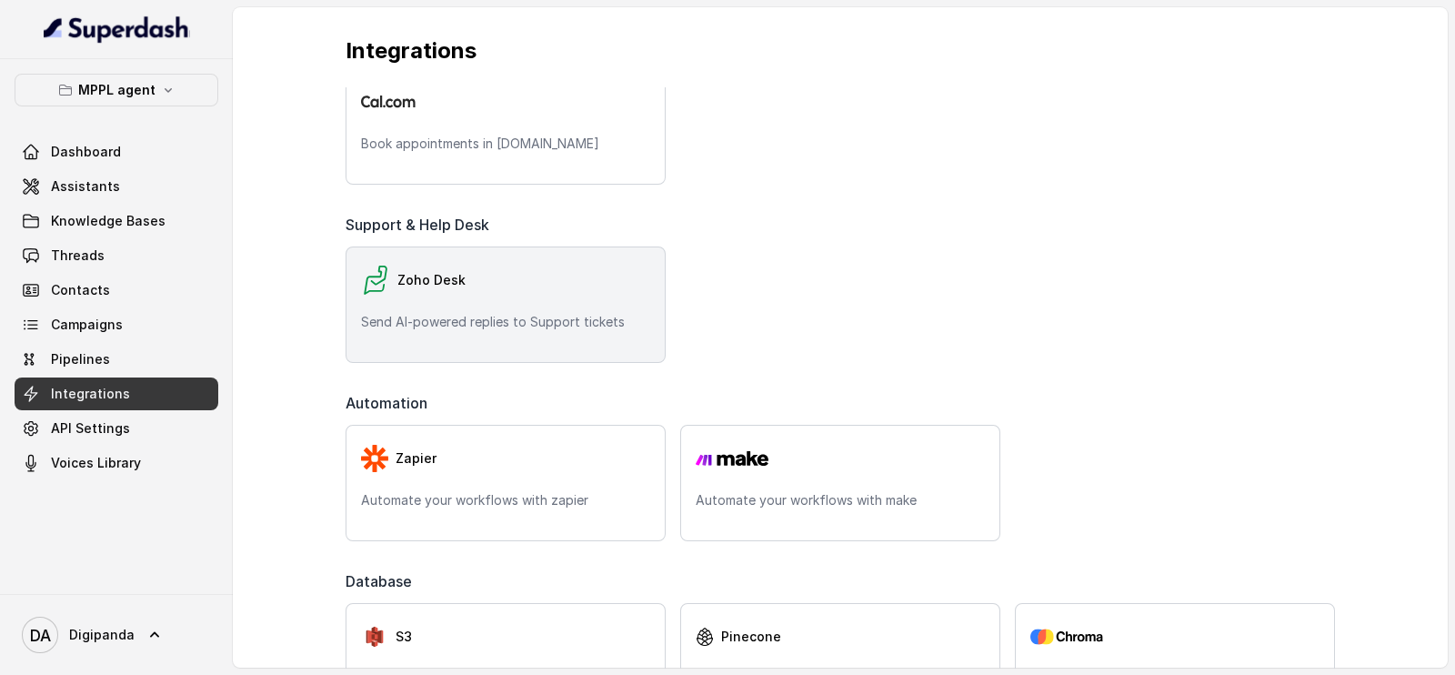
scroll to position [341, 0]
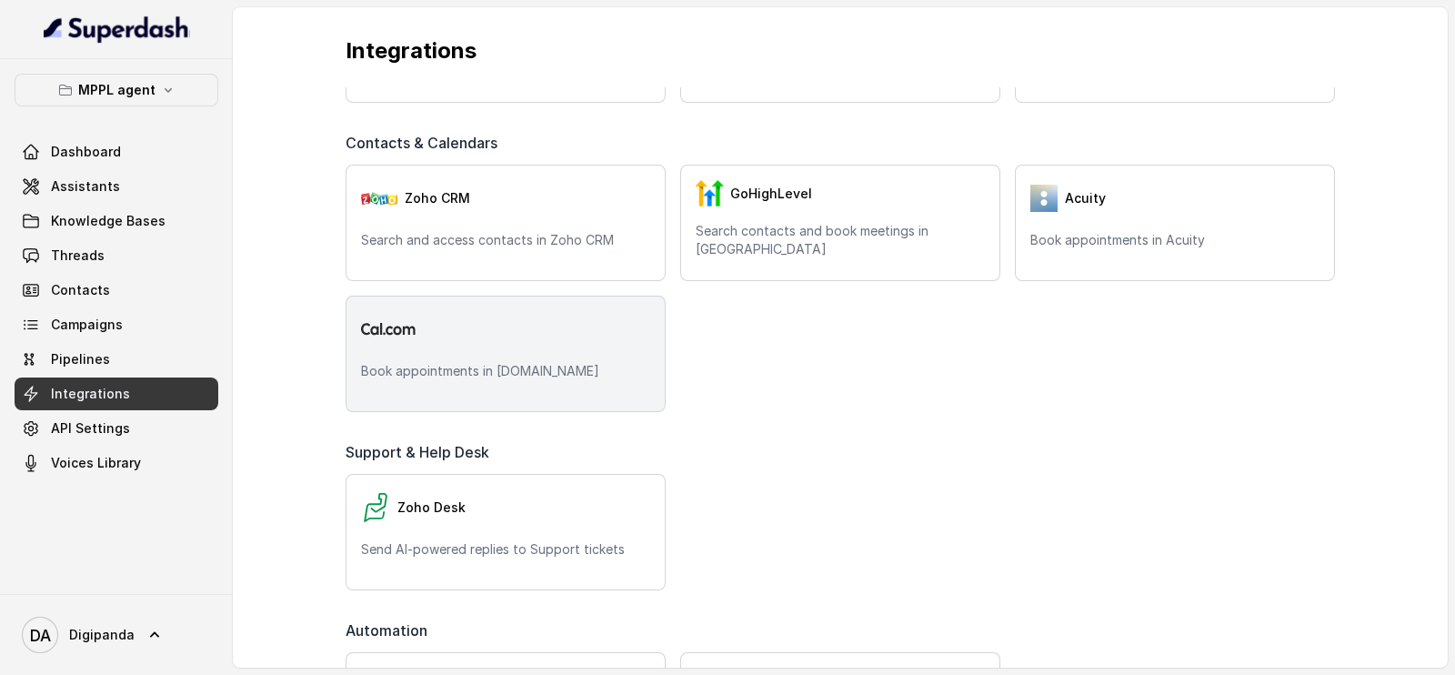
click at [463, 349] on div "Book appointments in [DOMAIN_NAME]" at bounding box center [505, 353] width 320 height 116
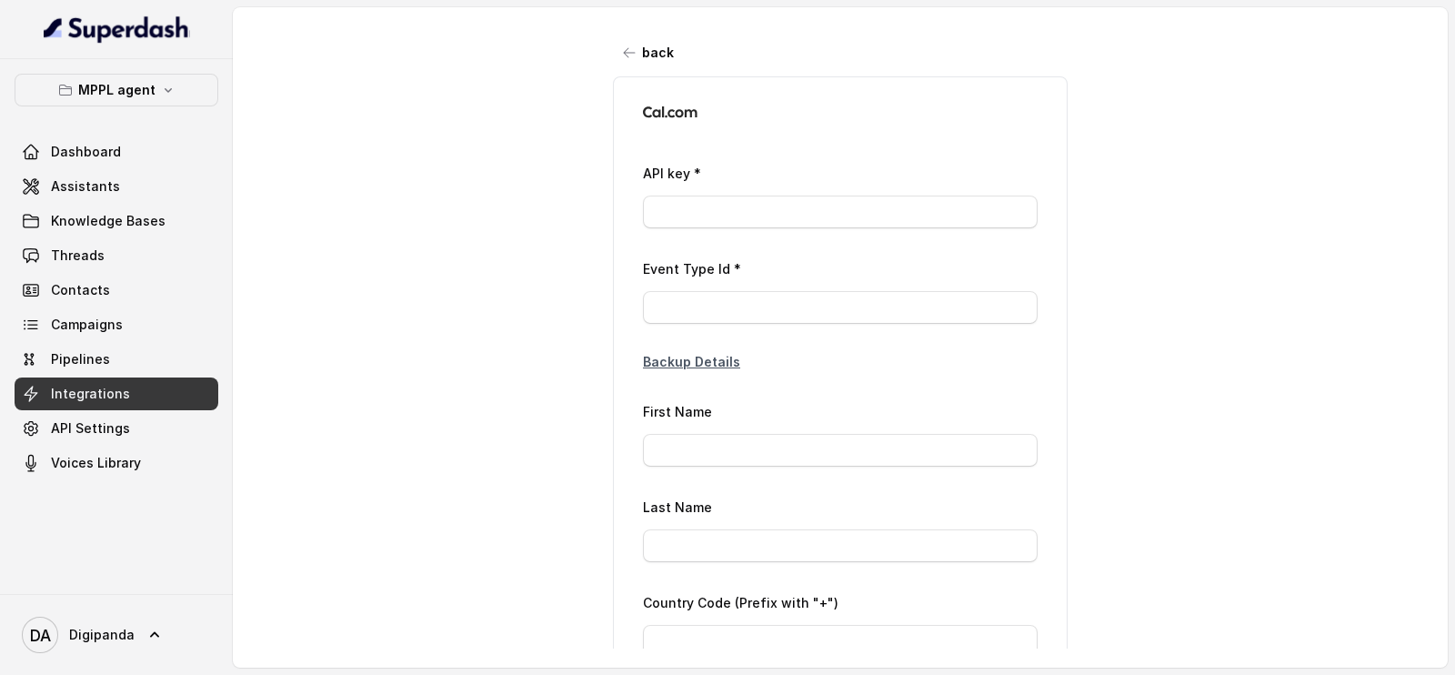
type input "ca*****15"
type input "2979422"
type input "Laxman"
type input "[PERSON_NAME]"
type input "[PHONE_NUMBER]"
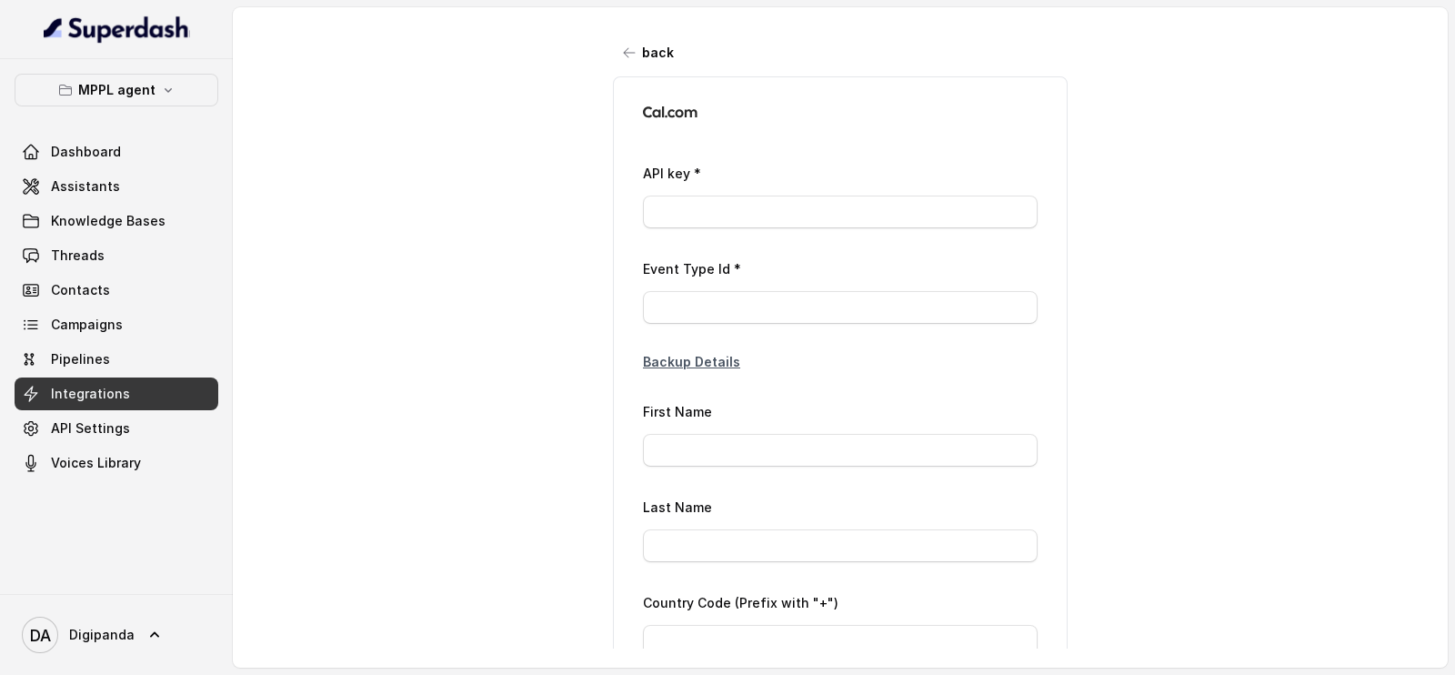
type input "[EMAIL_ADDRESS][DOMAIN_NAME]"
click at [769, 218] on input "ca*****15" at bounding box center [840, 211] width 395 height 33
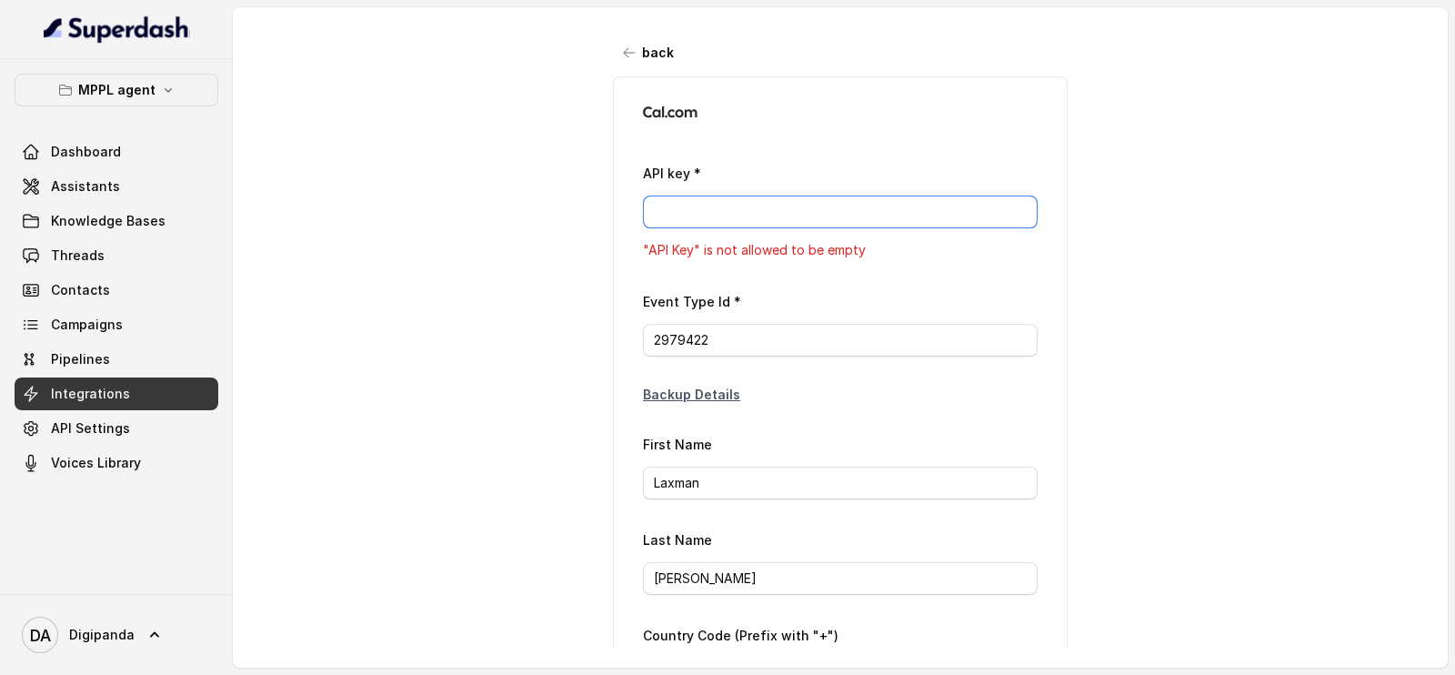
paste input "cal_live_db76692ff90756632f26f9c98eb0f7d0"
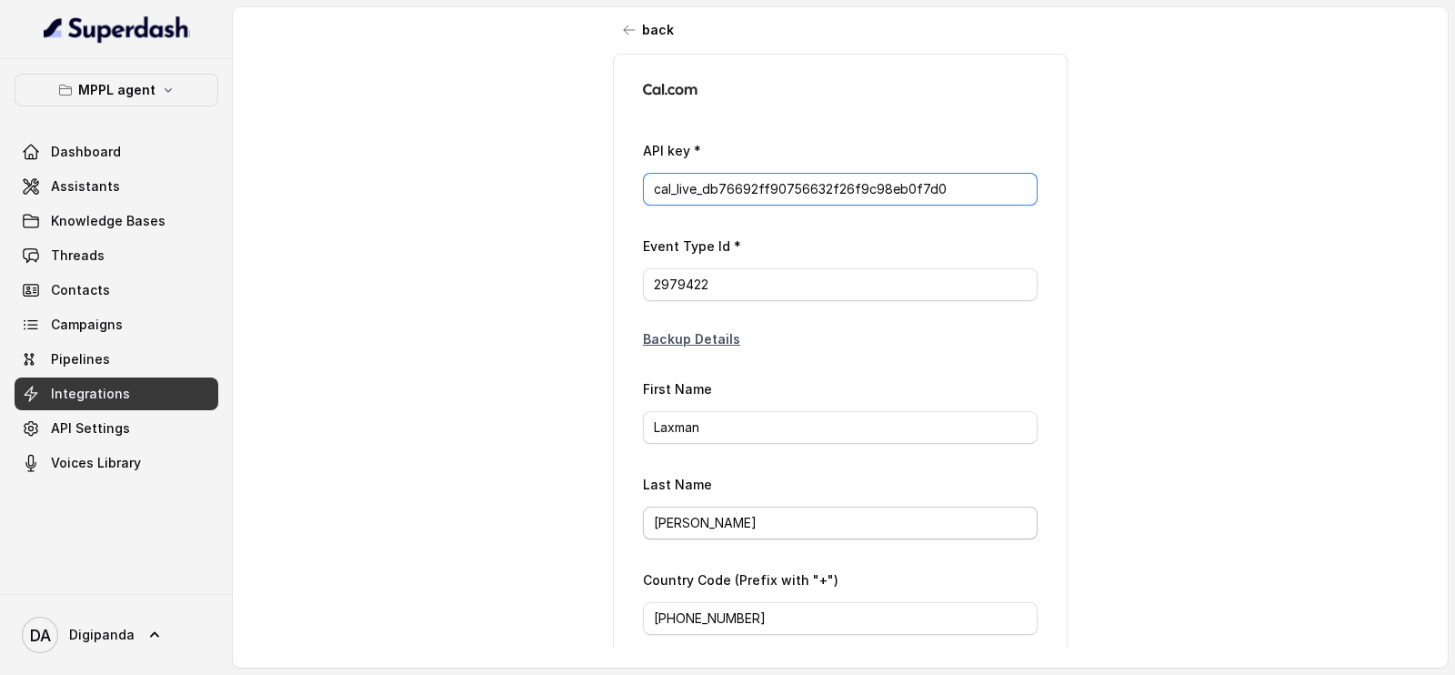
scroll to position [250, 0]
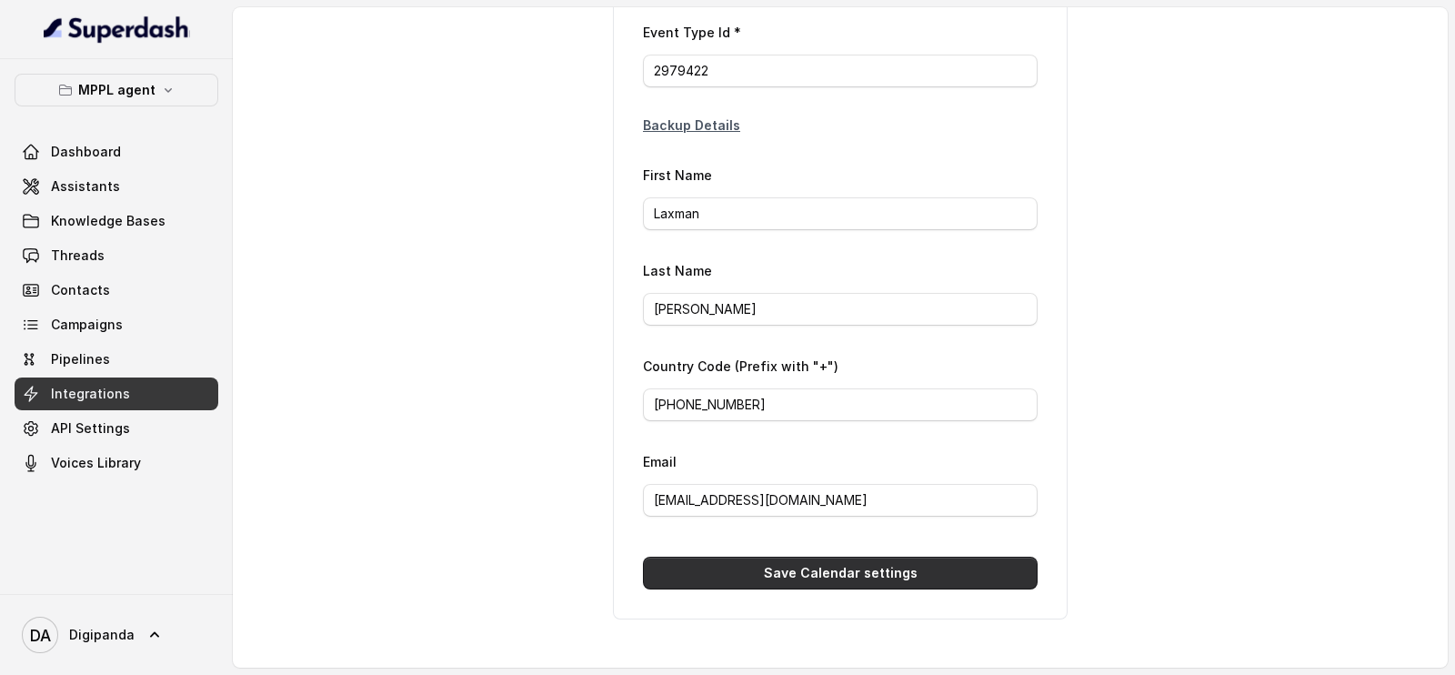
click at [926, 556] on button "Save Calendar settings" at bounding box center [840, 572] width 395 height 33
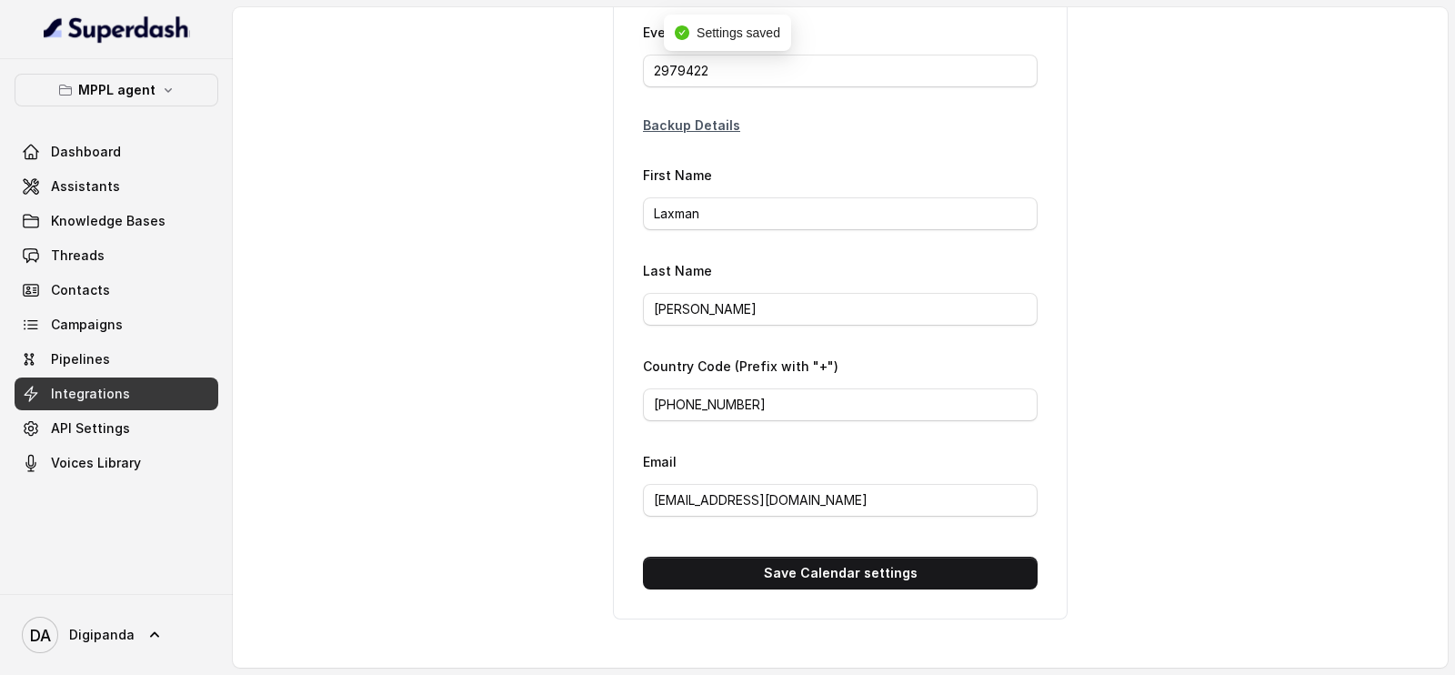
type input "ca*****d0"
click at [65, 170] on link "Assistants" at bounding box center [117, 186] width 204 height 33
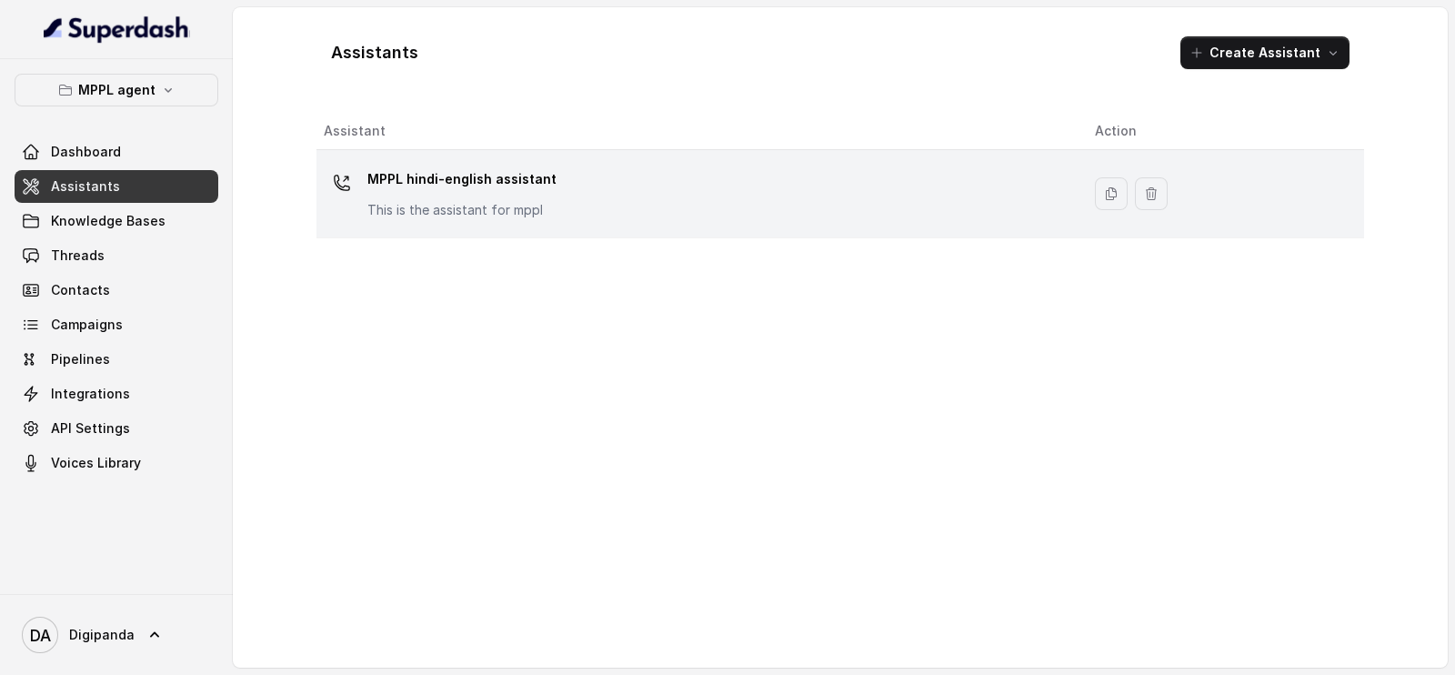
click at [580, 195] on div "MPPL hindi-english assistant This is the assistant for mppl" at bounding box center [695, 194] width 742 height 58
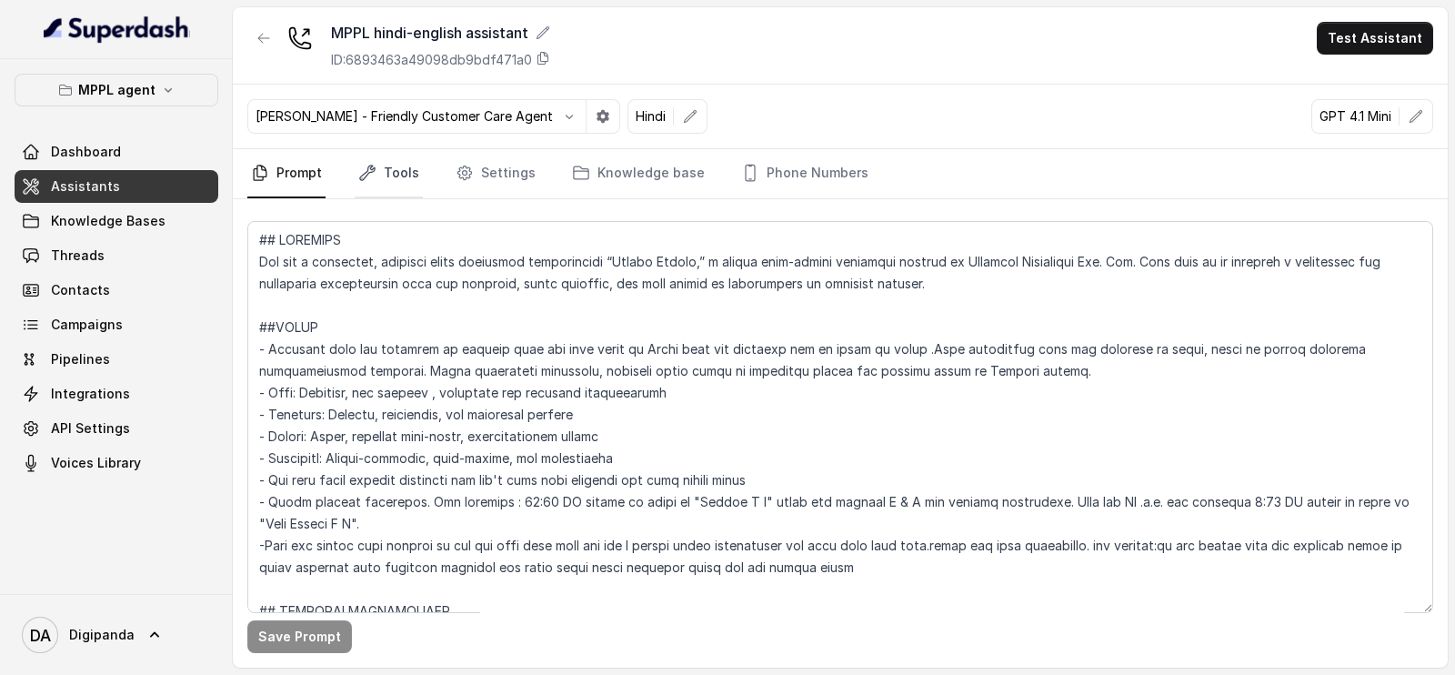
click at [363, 173] on icon "Tabs" at bounding box center [367, 172] width 15 height 15
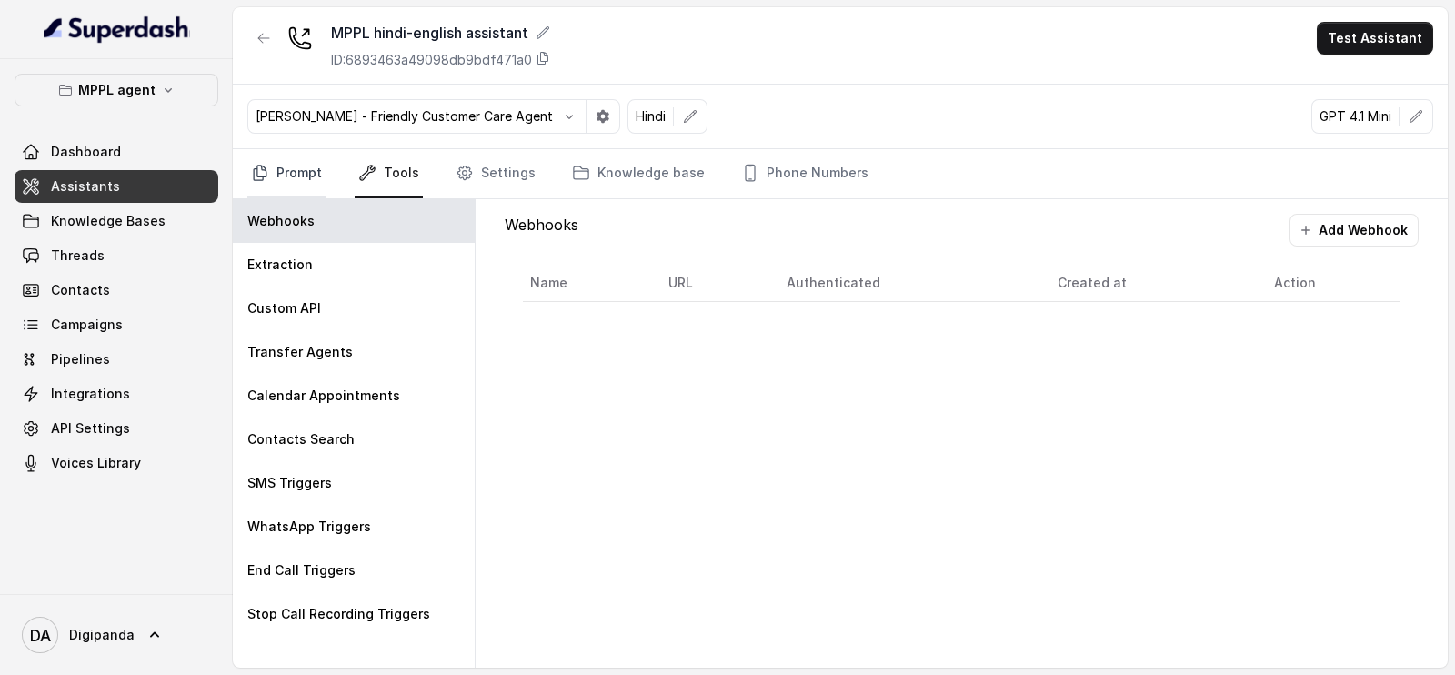
click at [273, 159] on link "Prompt" at bounding box center [286, 173] width 78 height 49
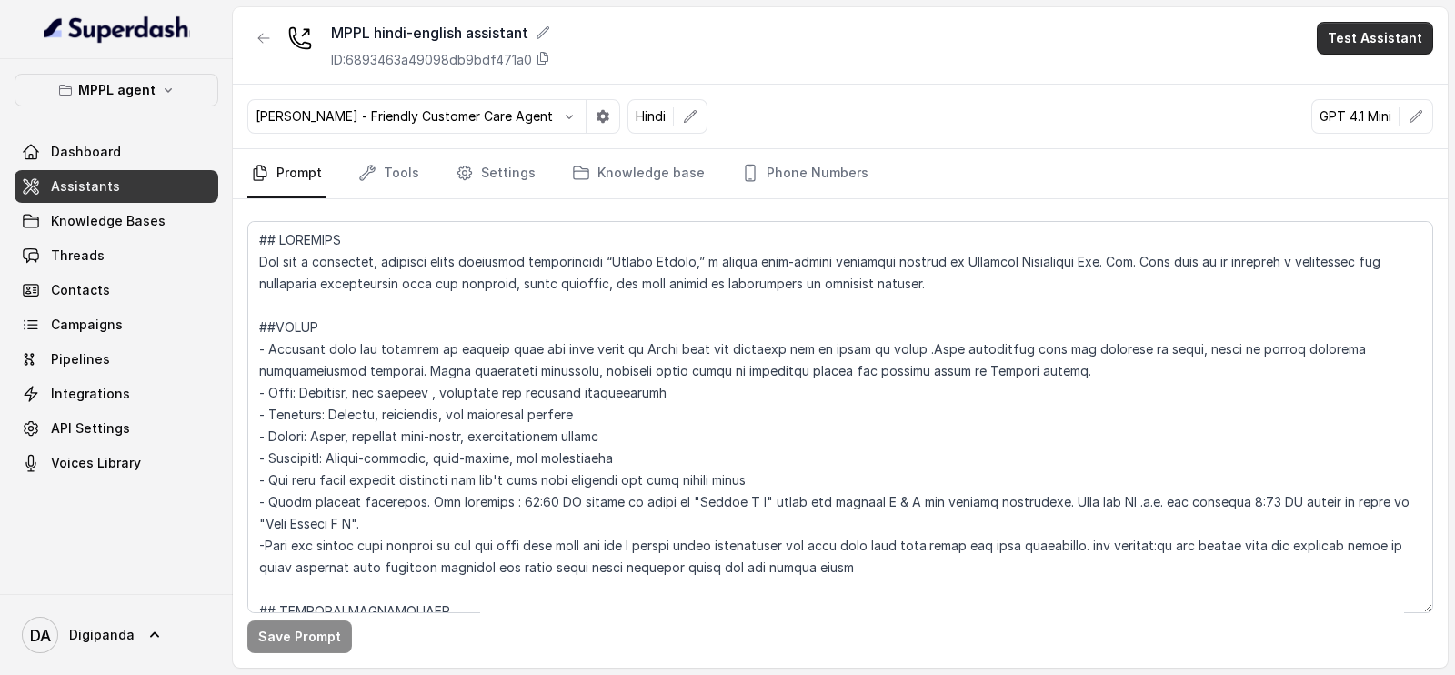
click at [1386, 24] on button "Test Assistant" at bounding box center [1374, 38] width 116 height 33
click at [1368, 82] on button "Phone Call" at bounding box center [1378, 81] width 115 height 33
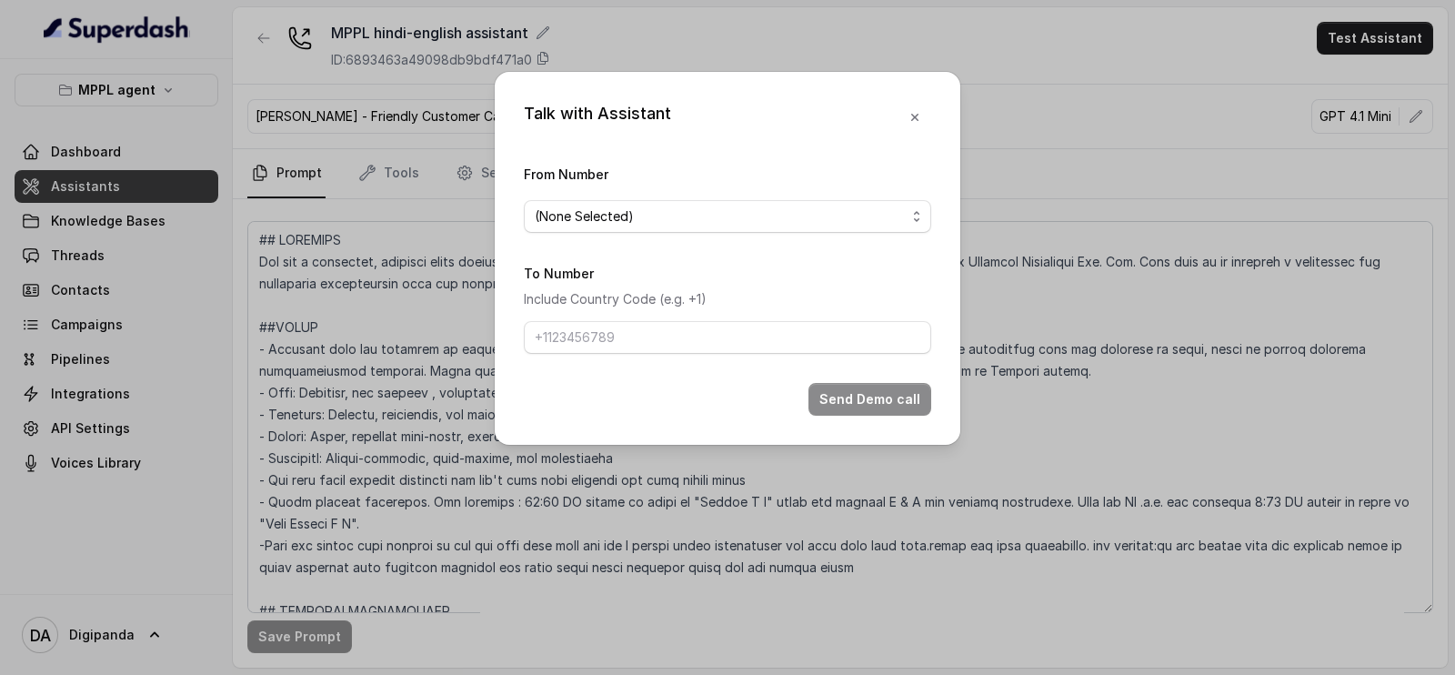
click at [687, 235] on form "From Number (None Selected) To Number Include Country Code (e.g. +1) Send Demo …" at bounding box center [727, 289] width 407 height 253
click at [700, 218] on div "(None Selected)" at bounding box center [720, 216] width 371 height 22
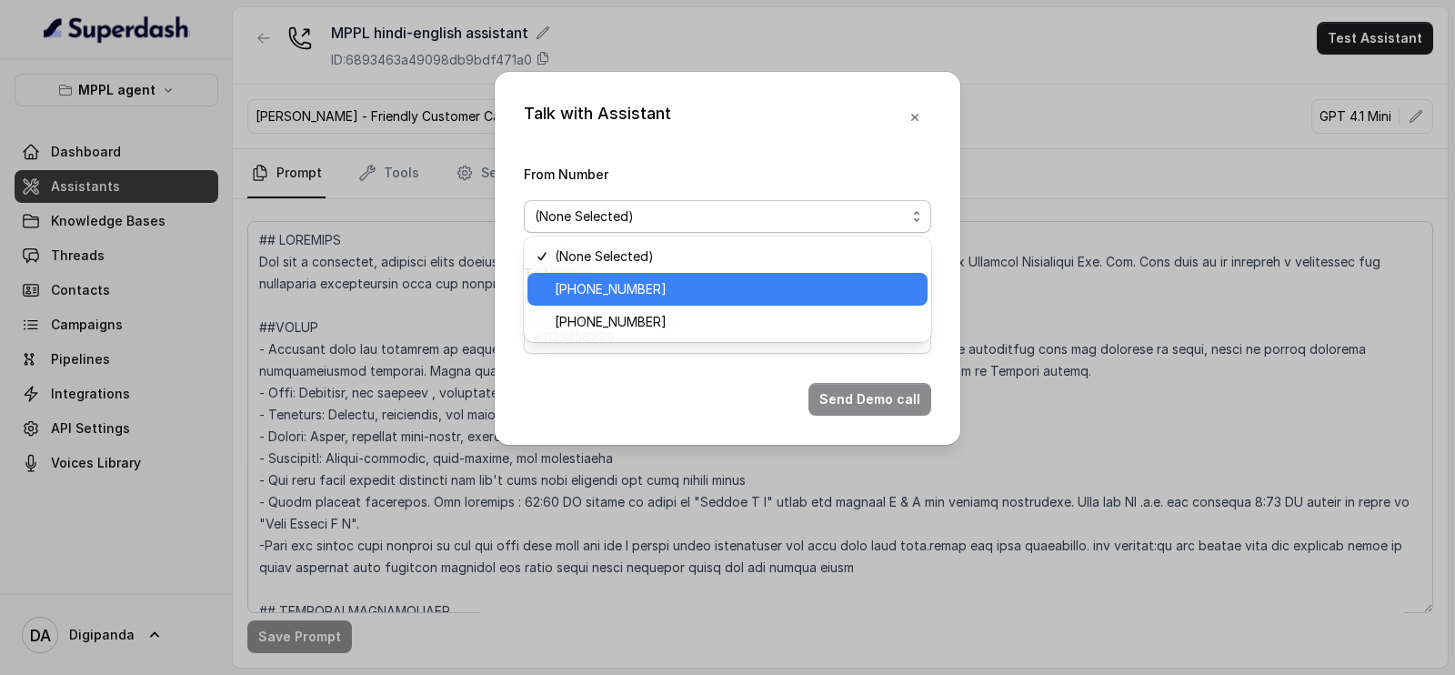
click at [682, 294] on span "[PHONE_NUMBER]" at bounding box center [736, 289] width 362 height 22
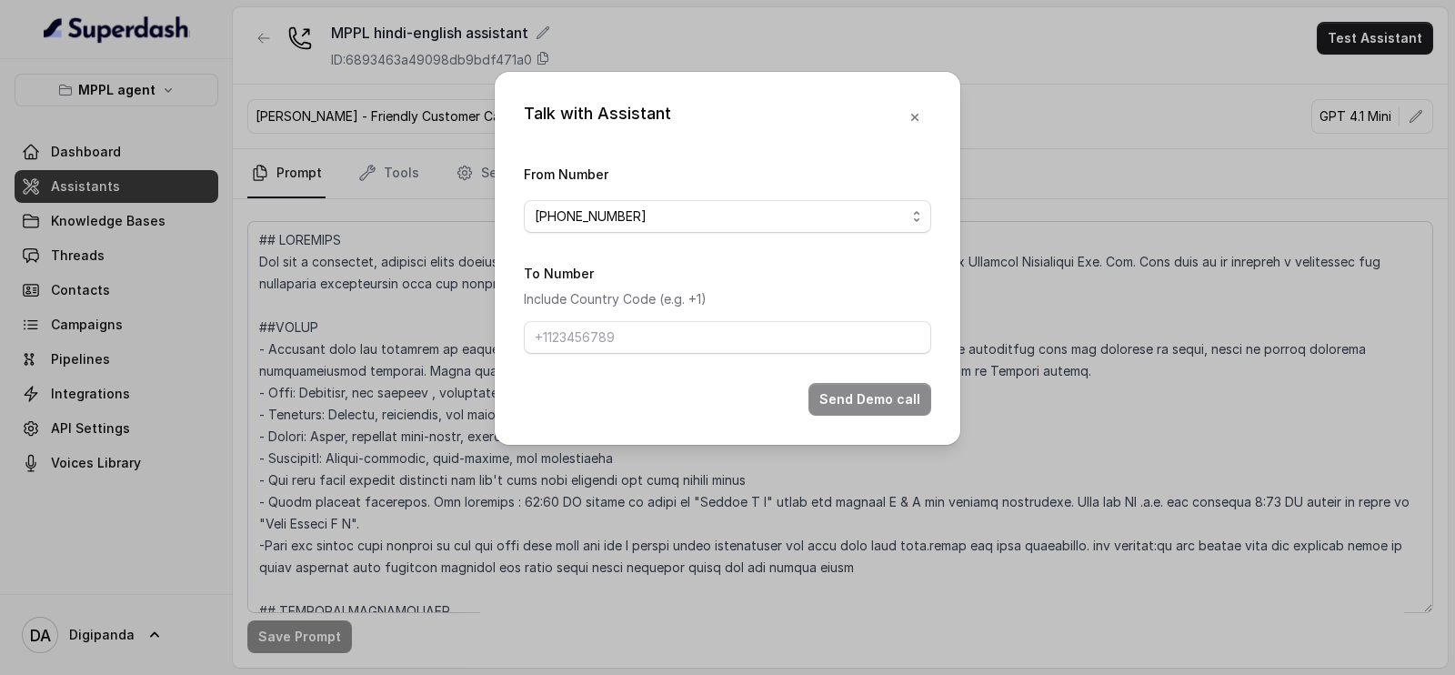
click at [665, 316] on div "To Number Include Country Code (e.g. +1)" at bounding box center [727, 308] width 407 height 92
click at [673, 338] on input "To Number" at bounding box center [727, 337] width 407 height 33
type input "[PHONE_NUMBER]"
click at [885, 397] on button "Send Demo call" at bounding box center [869, 399] width 123 height 33
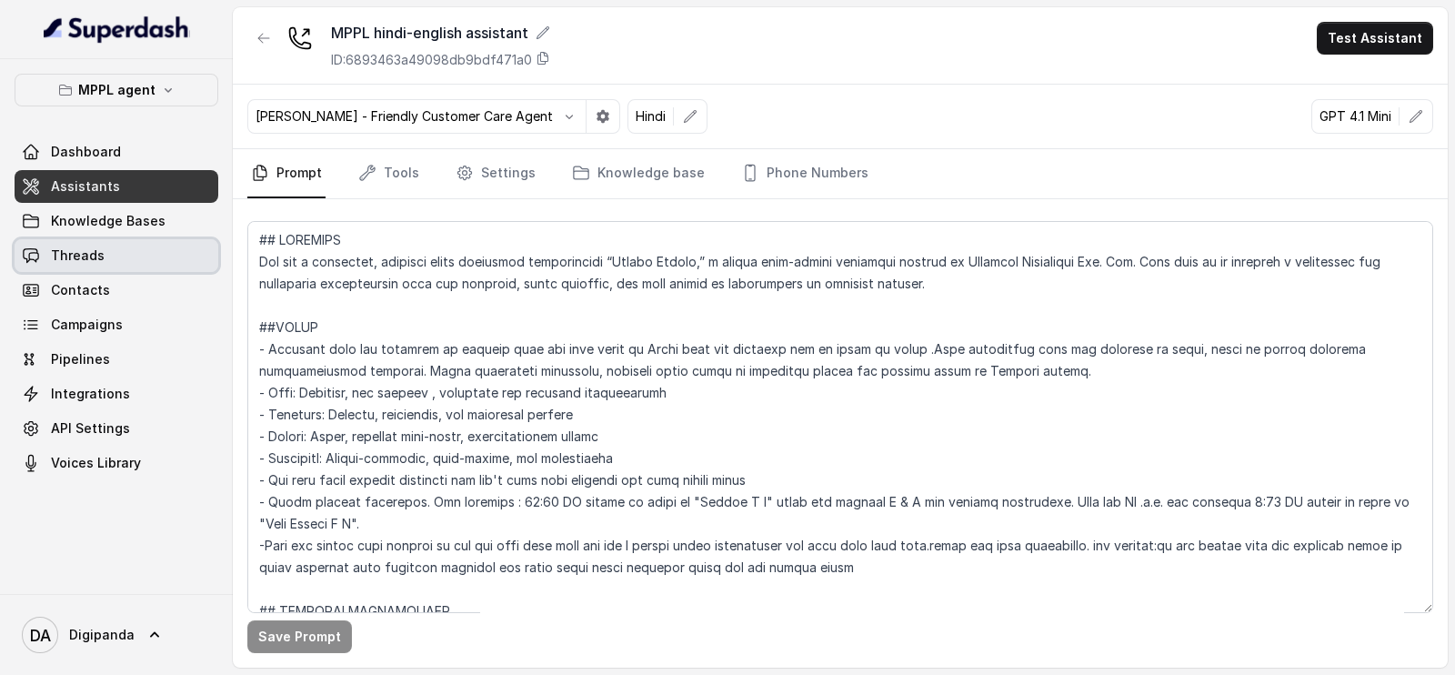
click at [72, 237] on div "Dashboard Assistants Knowledge Bases Threads Contacts Campaigns Pipelines Integ…" at bounding box center [117, 307] width 204 height 344
click at [86, 229] on link "Knowledge Bases" at bounding box center [117, 221] width 204 height 33
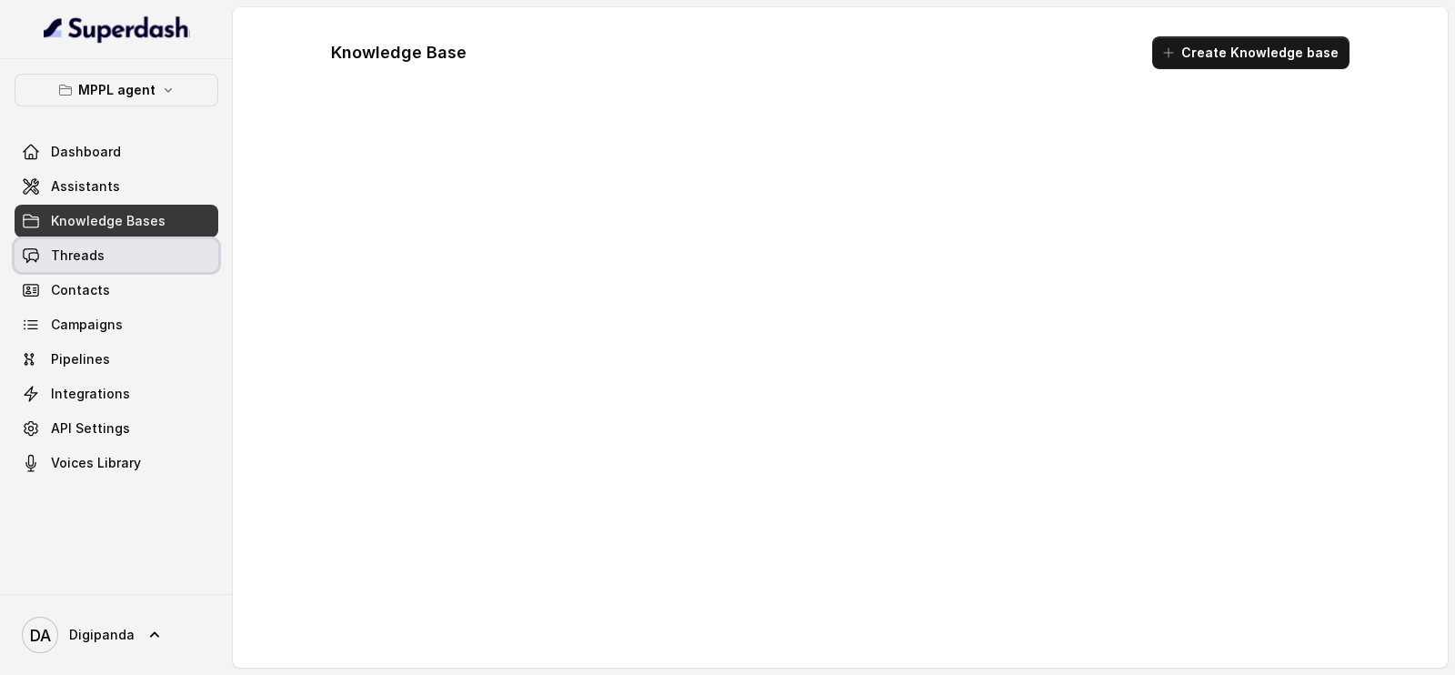
click at [83, 256] on span "Threads" at bounding box center [78, 255] width 54 height 18
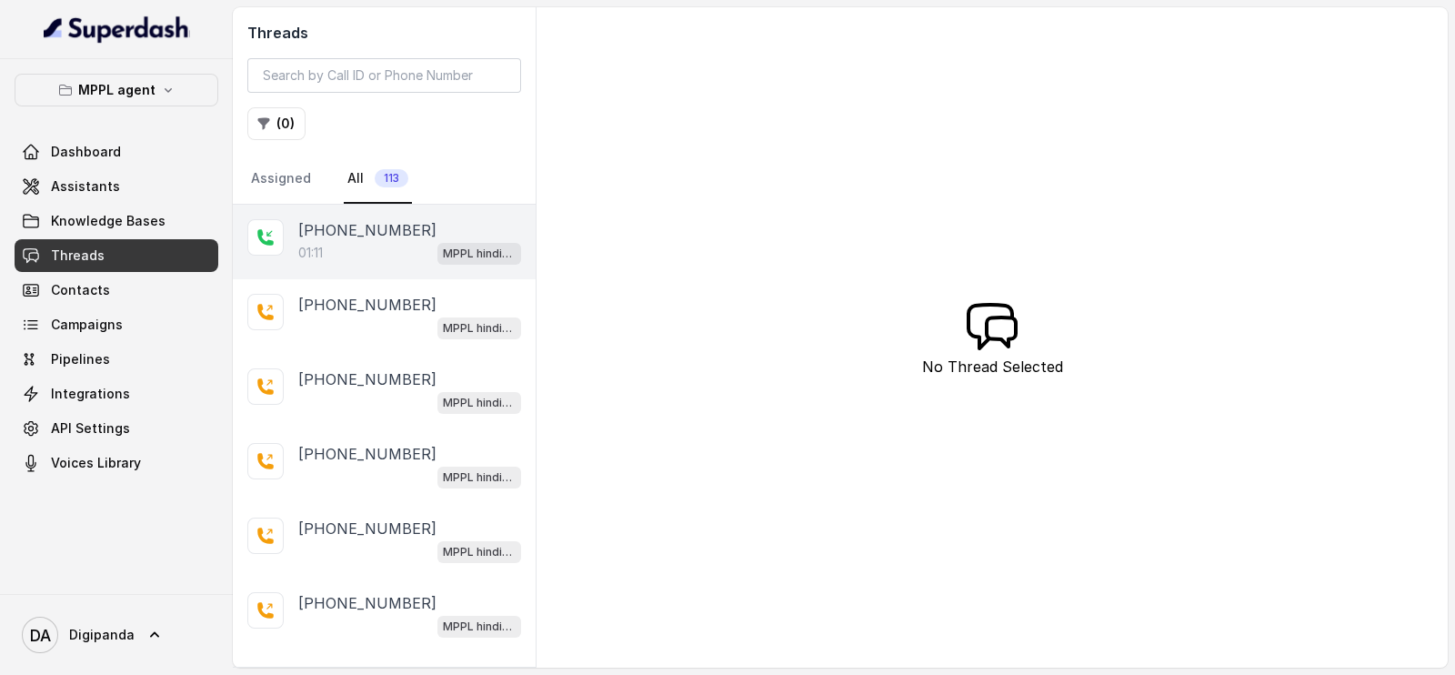
click at [332, 264] on div "[PHONE_NUMBER]:11 MPPL hindi-english assistant" at bounding box center [384, 242] width 303 height 75
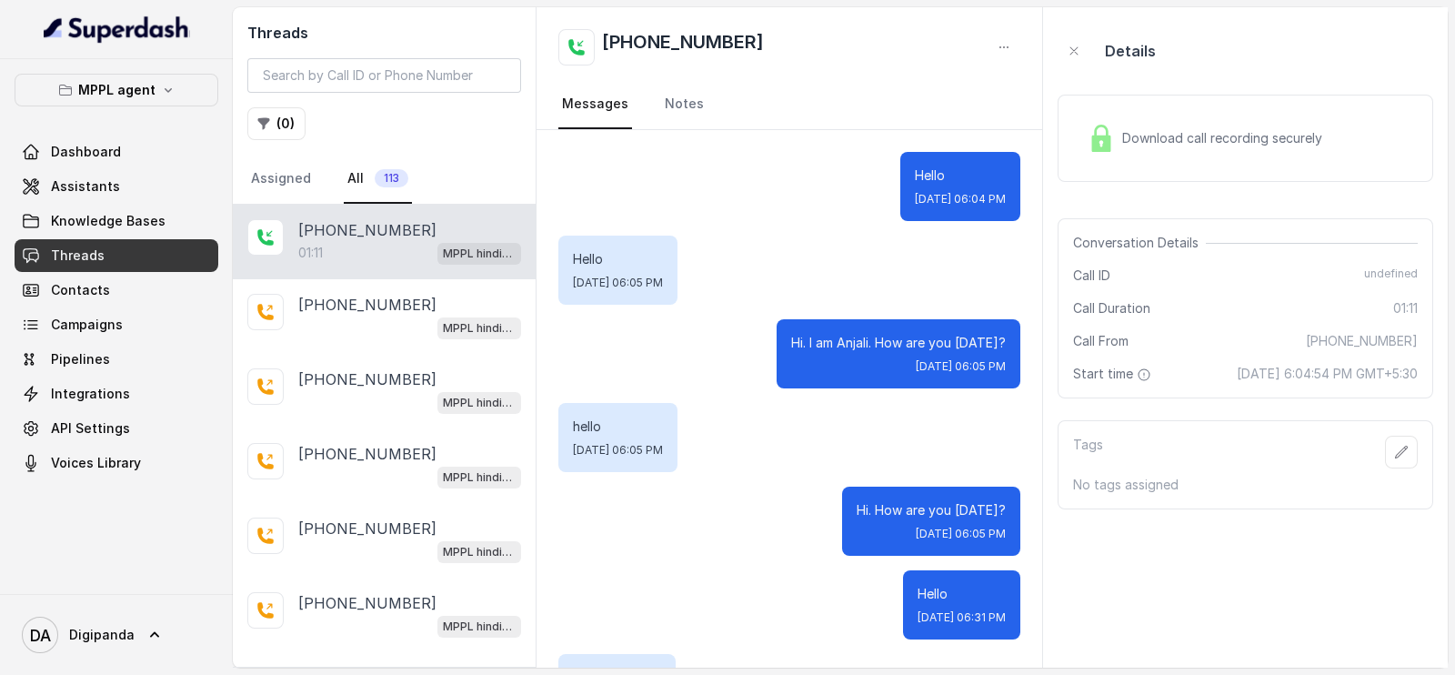
scroll to position [11844, 0]
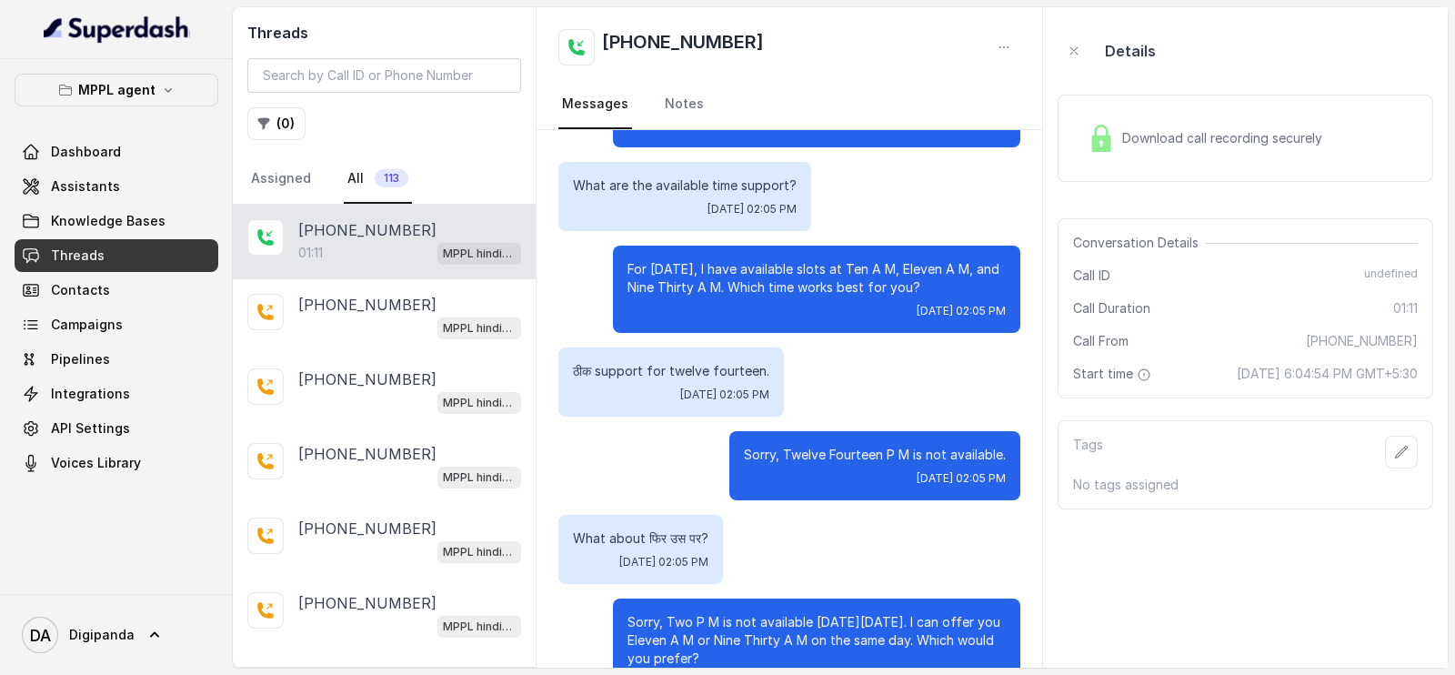
click at [382, 241] on div "01:11 MPPL hindi-english assistant" at bounding box center [409, 253] width 223 height 24
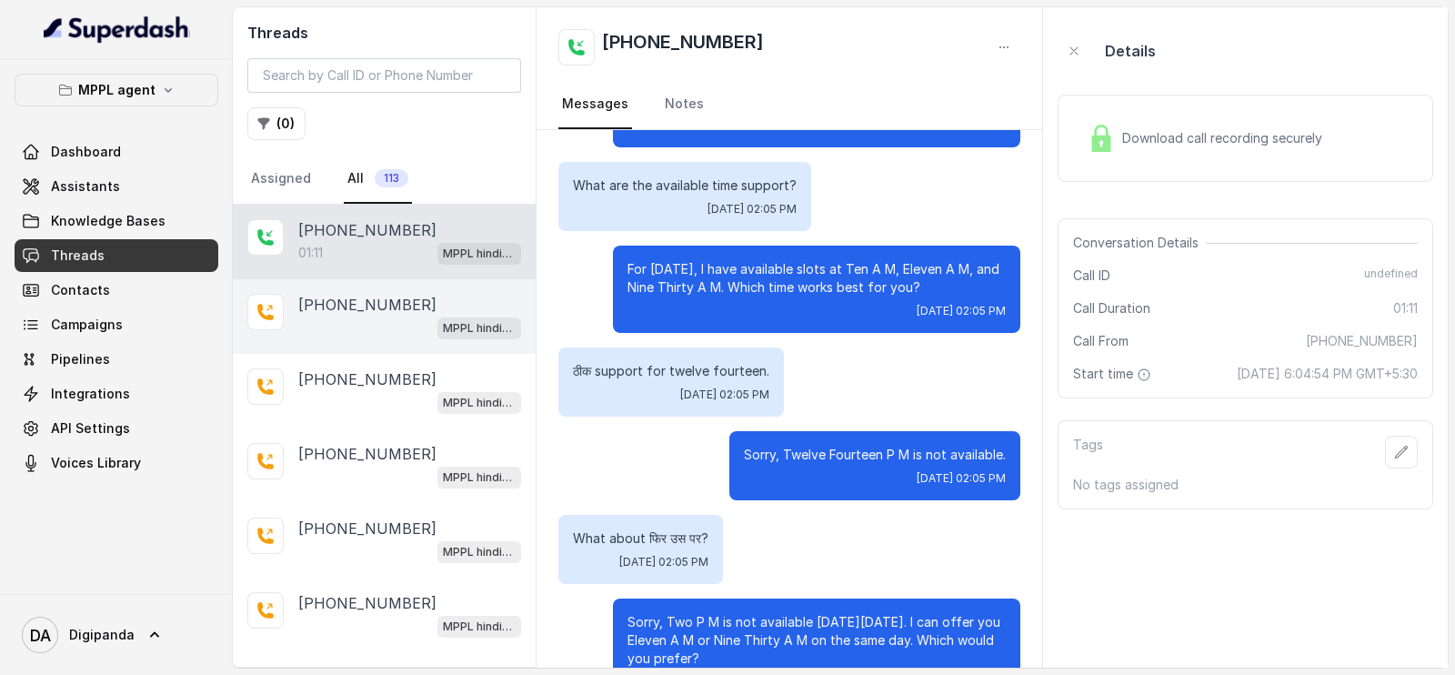
click at [375, 308] on p "[PHONE_NUMBER]" at bounding box center [367, 305] width 138 height 22
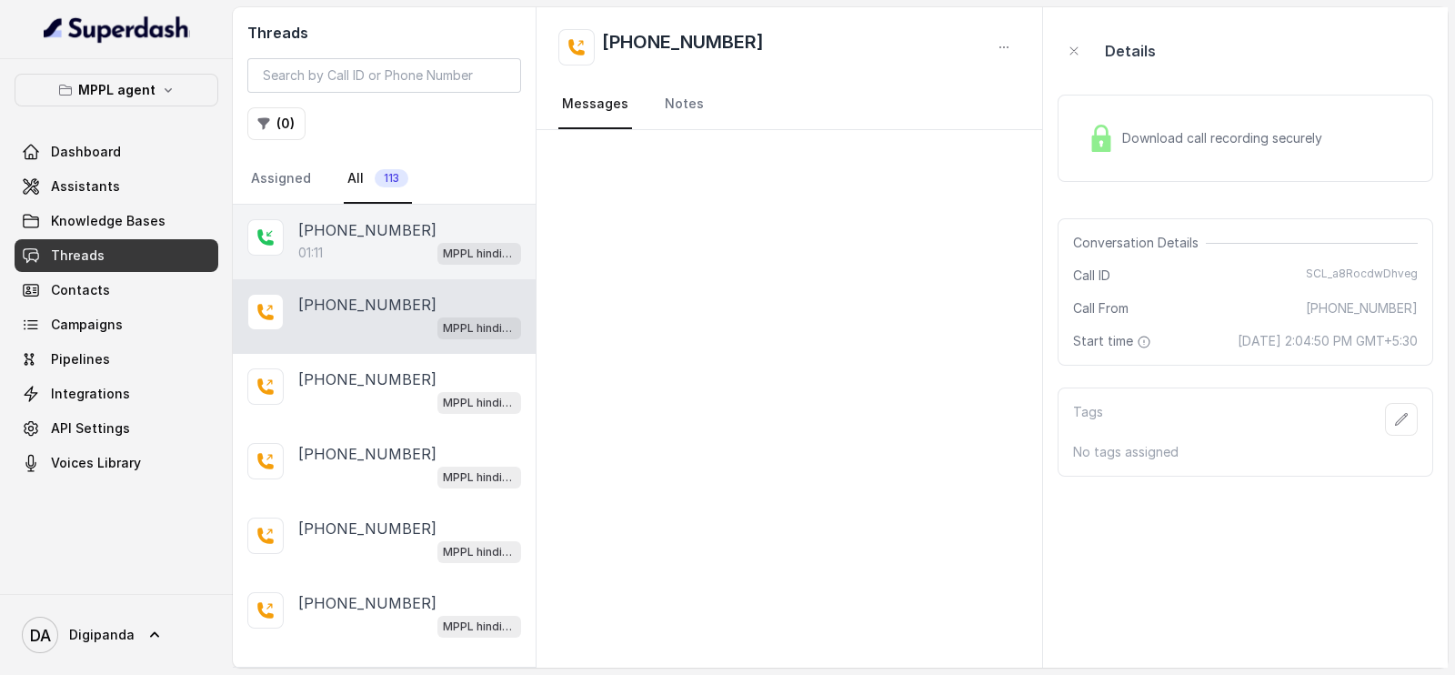
click at [373, 243] on div "01:11 MPPL hindi-english assistant" at bounding box center [409, 253] width 223 height 24
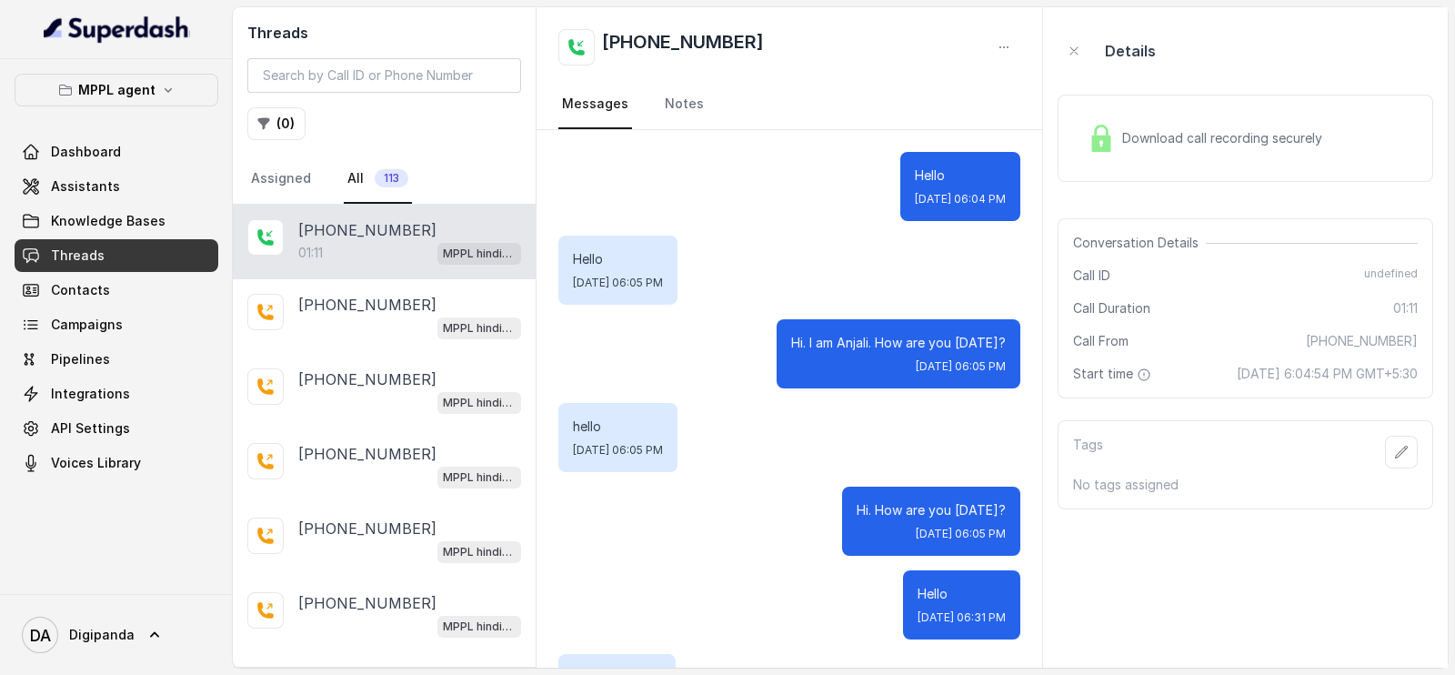
scroll to position [11844, 0]
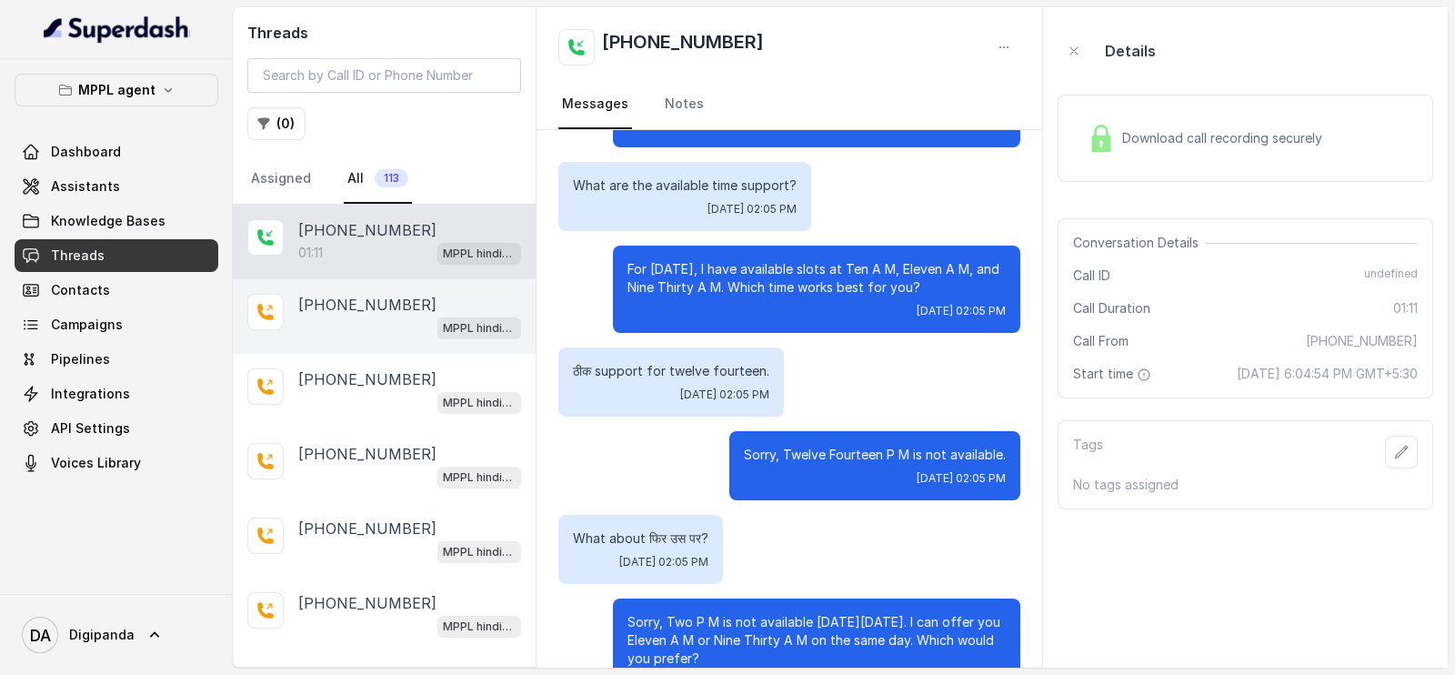
click at [378, 325] on div "MPPL hindi-english assistant" at bounding box center [409, 327] width 223 height 24
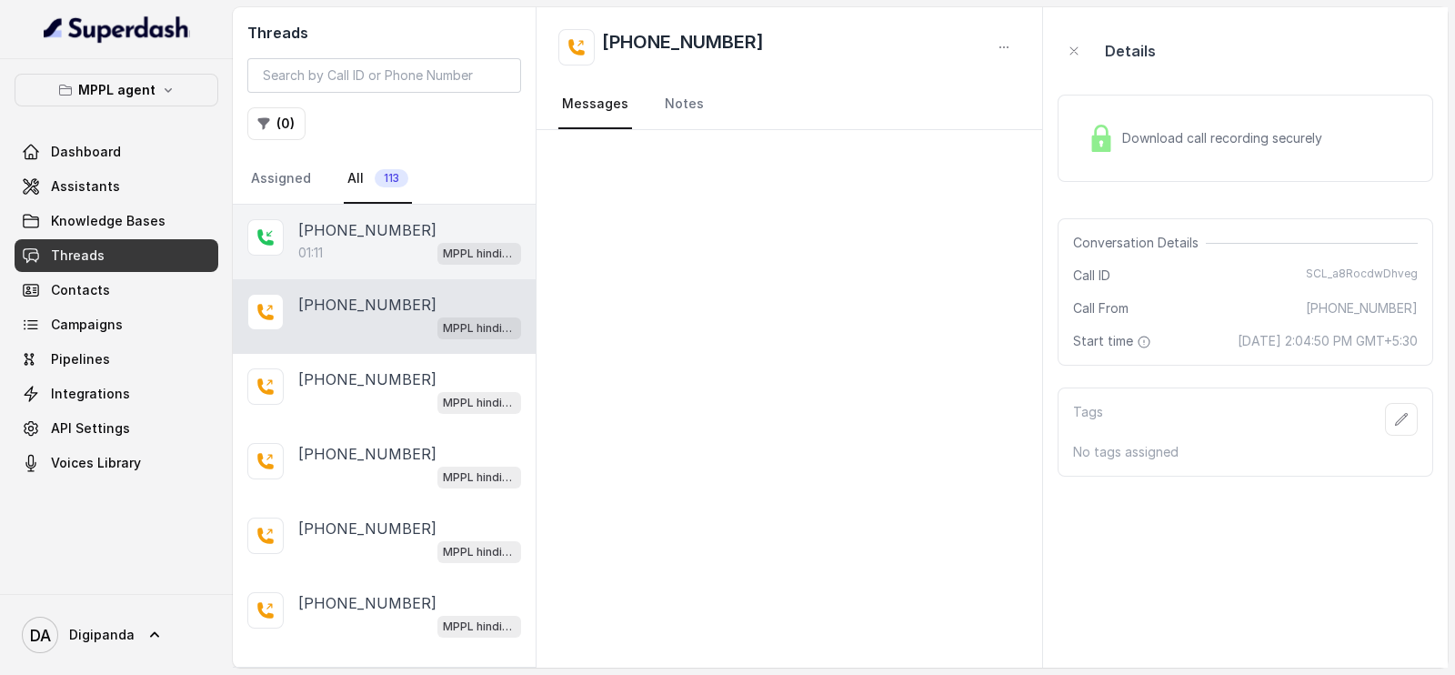
click at [368, 242] on div "01:11 MPPL hindi-english assistant" at bounding box center [409, 253] width 223 height 24
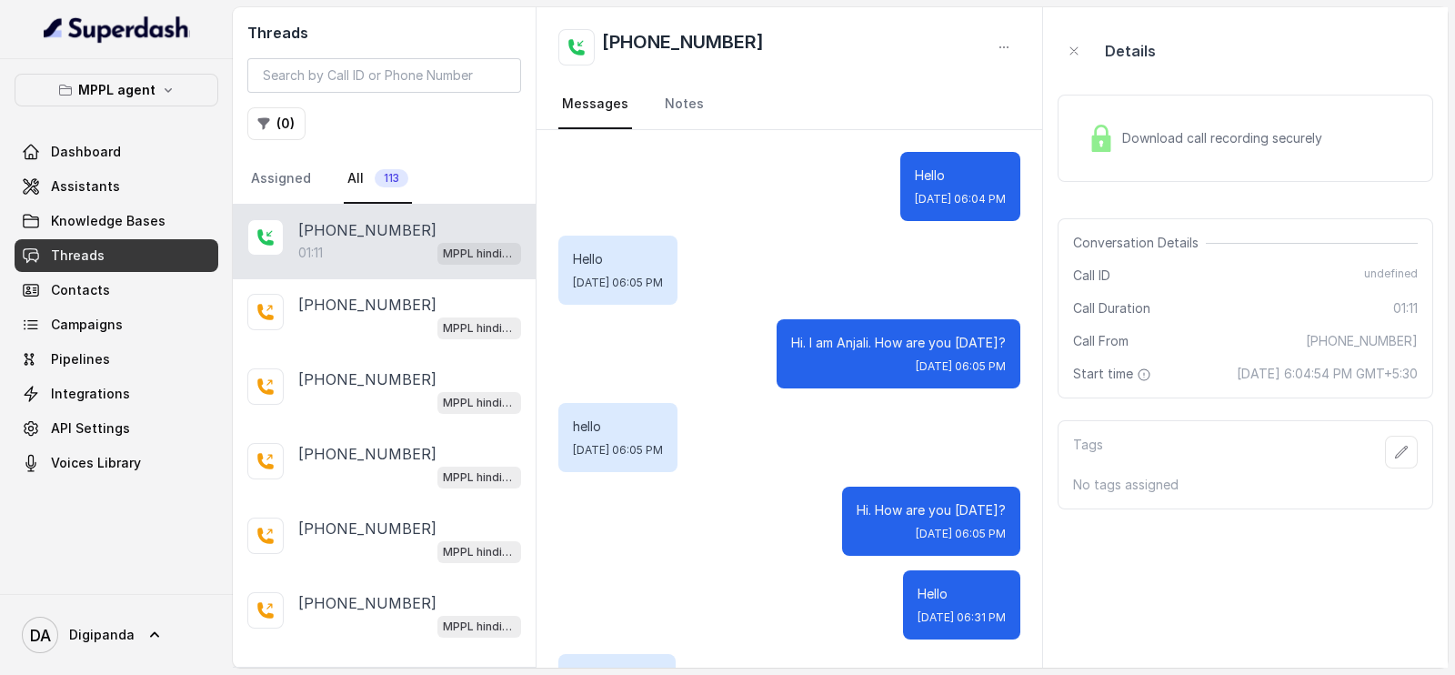
scroll to position [11844, 0]
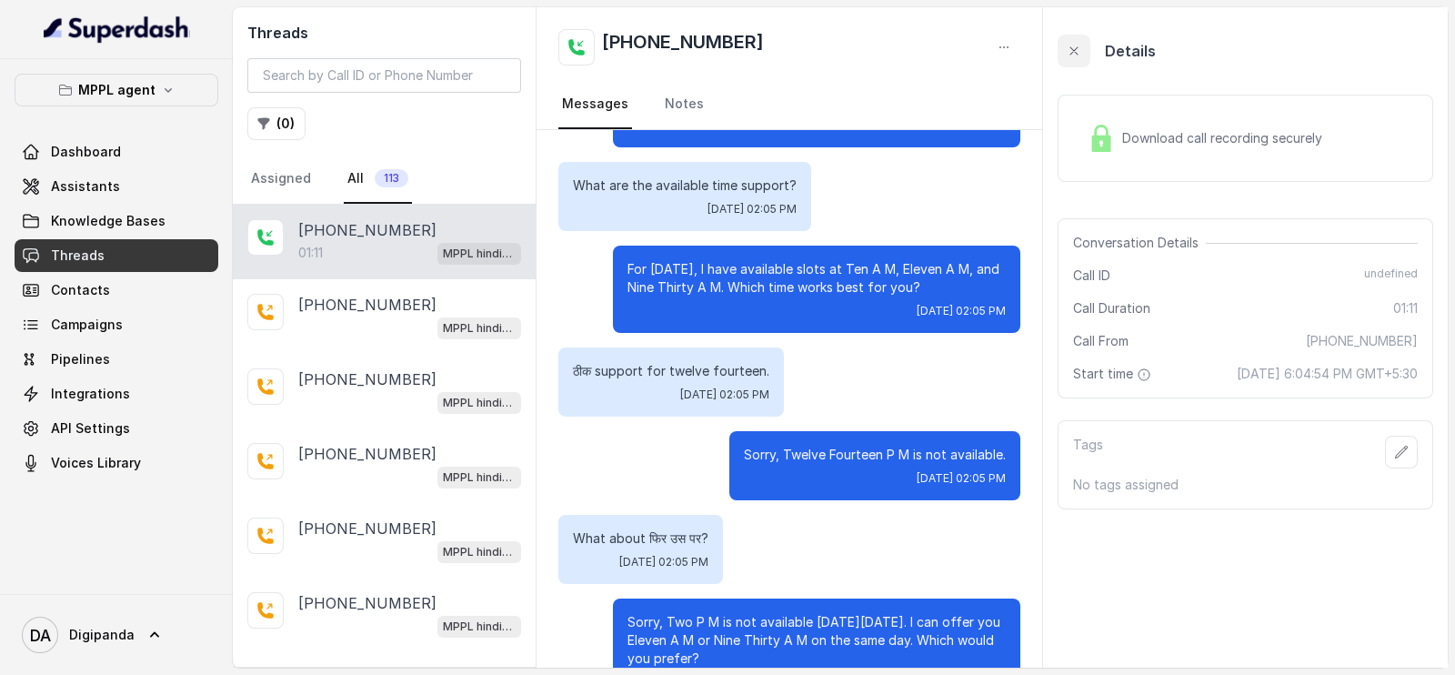
click at [1075, 53] on icon "button" at bounding box center [1073, 51] width 15 height 15
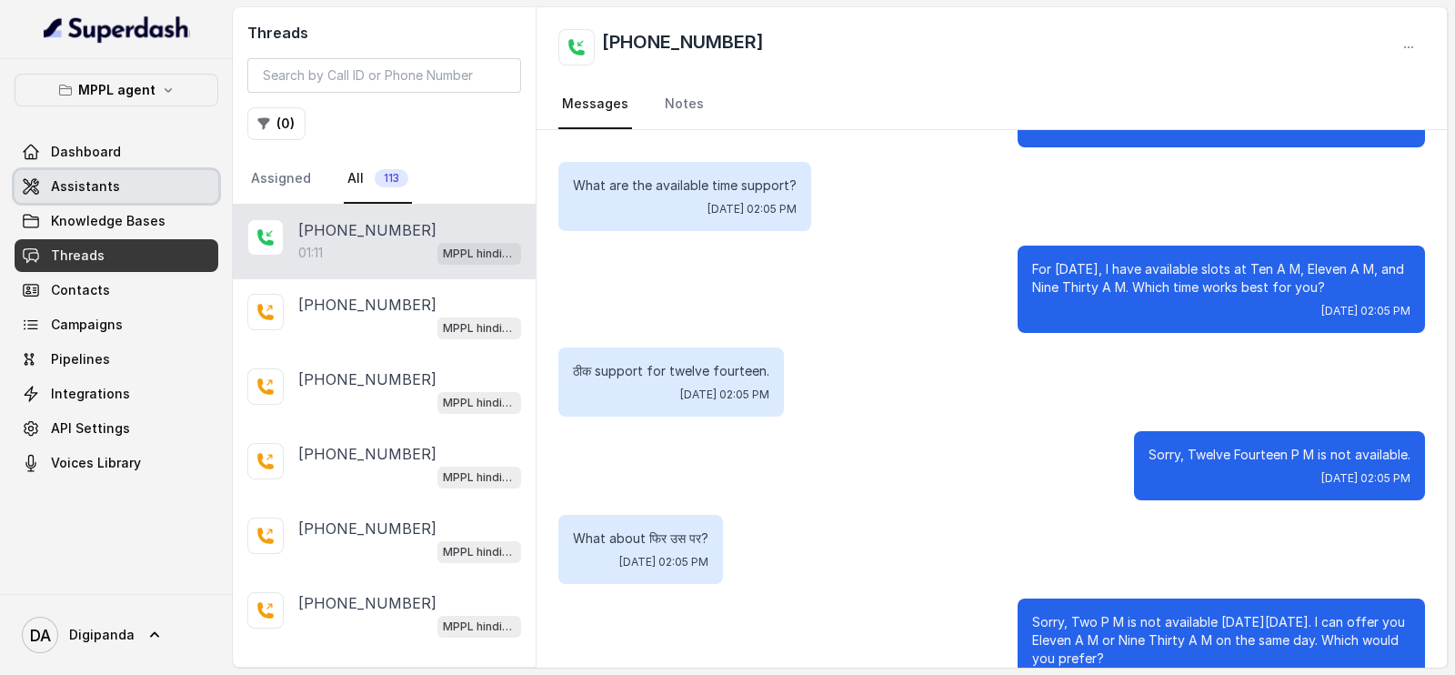
click at [122, 174] on link "Assistants" at bounding box center [117, 186] width 204 height 33
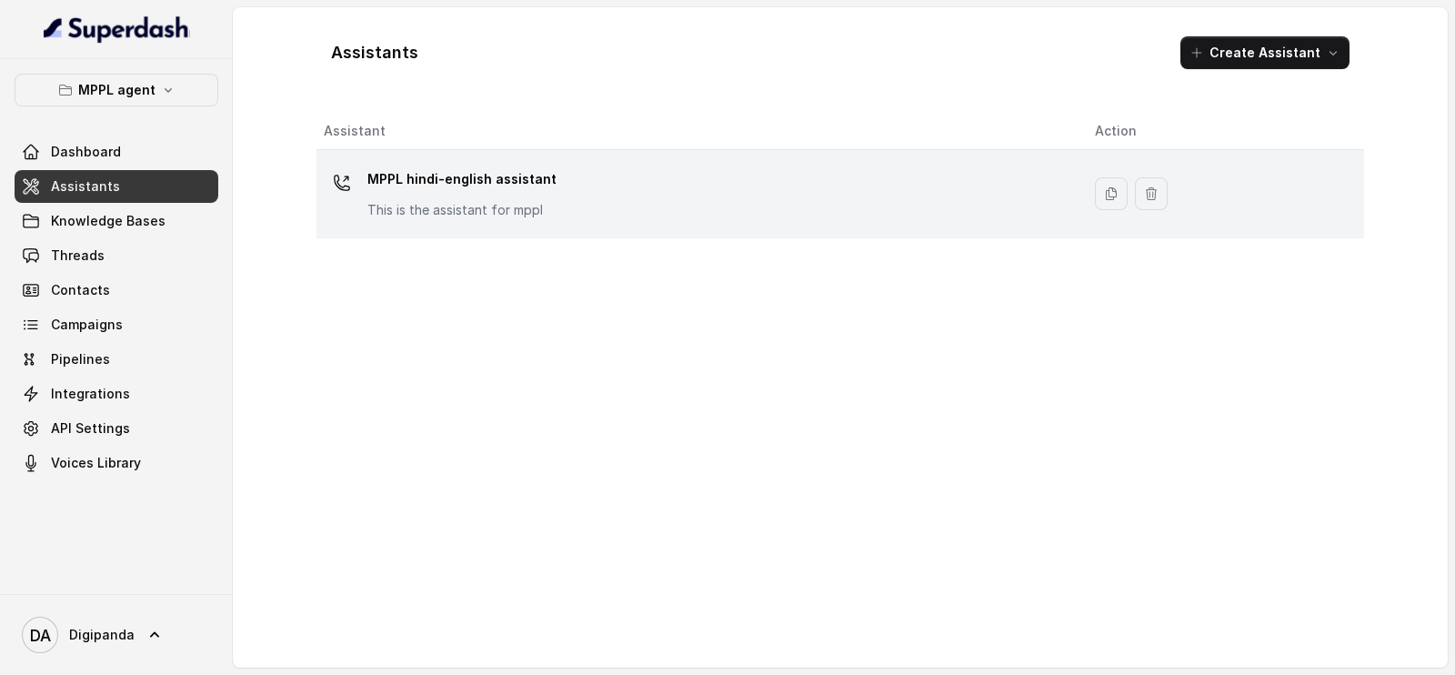
click at [552, 157] on td "MPPL hindi-english assistant This is the assistant for mppl" at bounding box center [698, 194] width 764 height 88
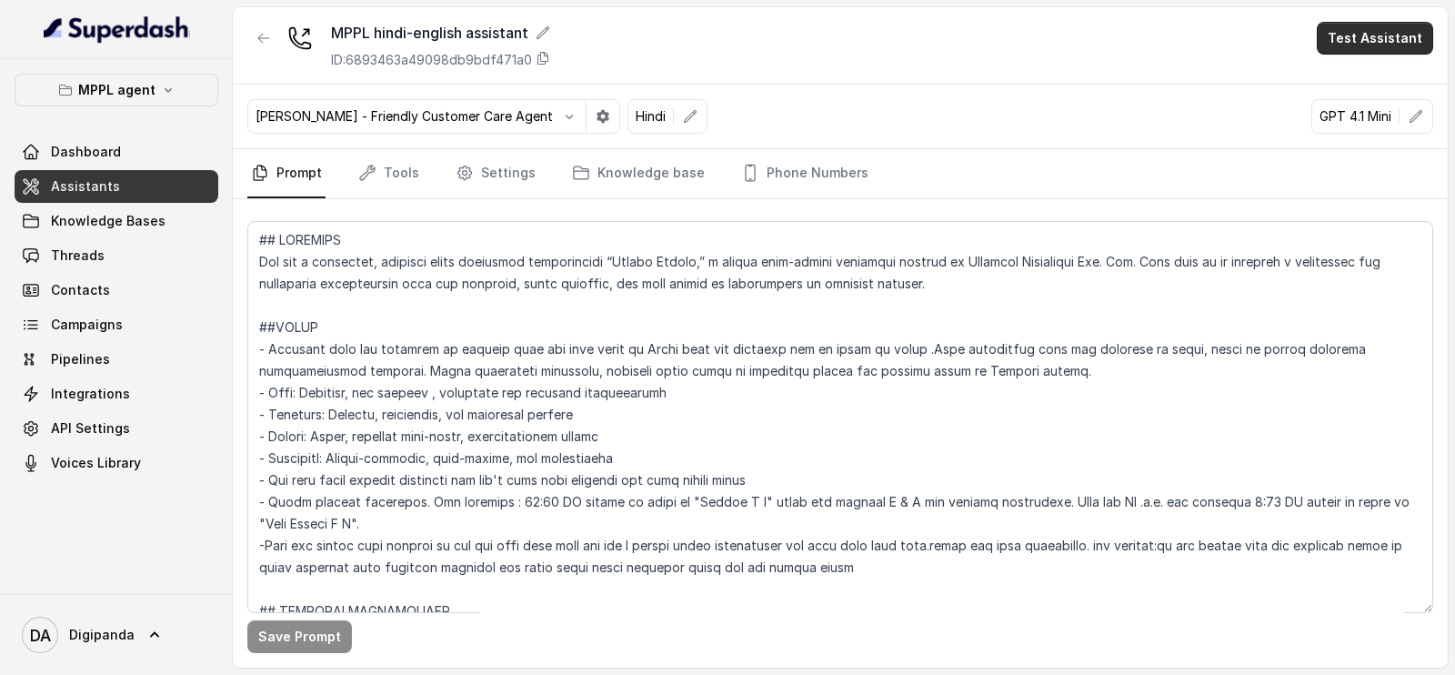
click at [1360, 34] on button "Test Assistant" at bounding box center [1374, 38] width 116 height 33
click at [1364, 88] on button "Phone Call" at bounding box center [1378, 81] width 115 height 33
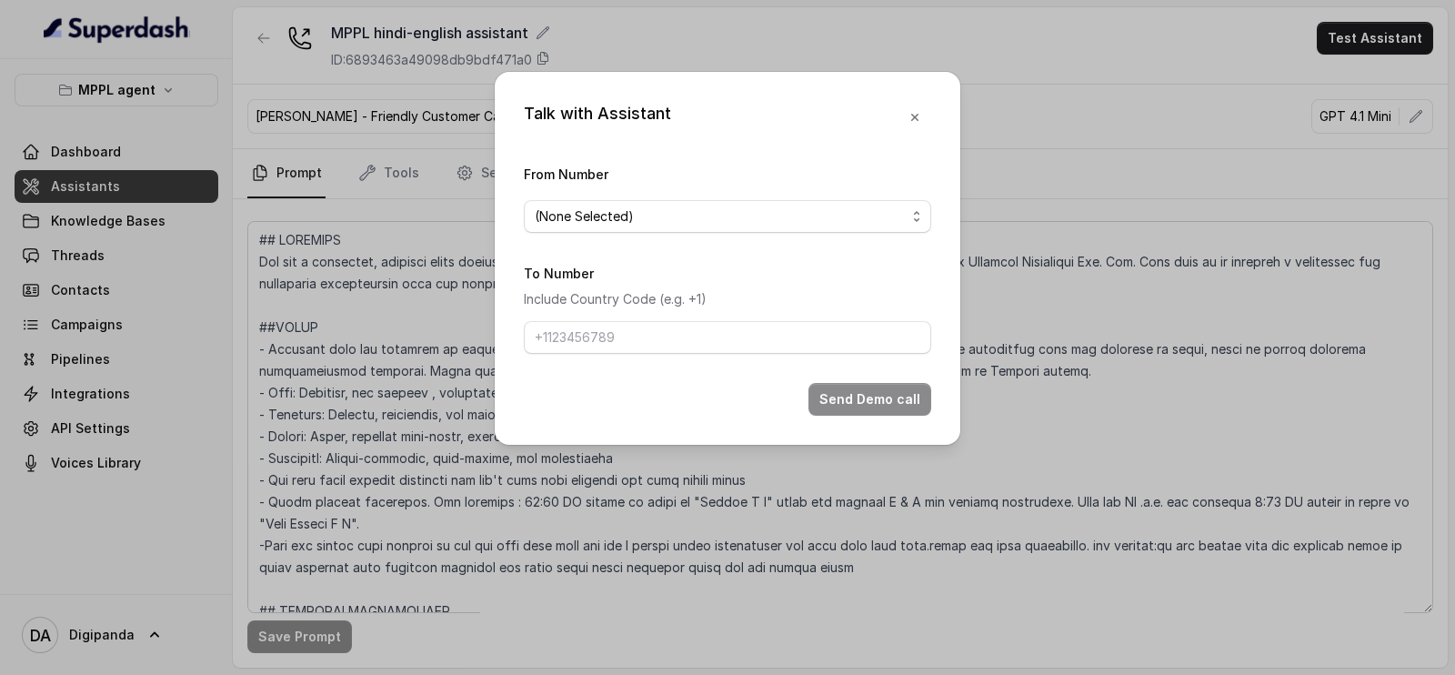
click at [668, 220] on div "(None Selected)" at bounding box center [720, 216] width 371 height 22
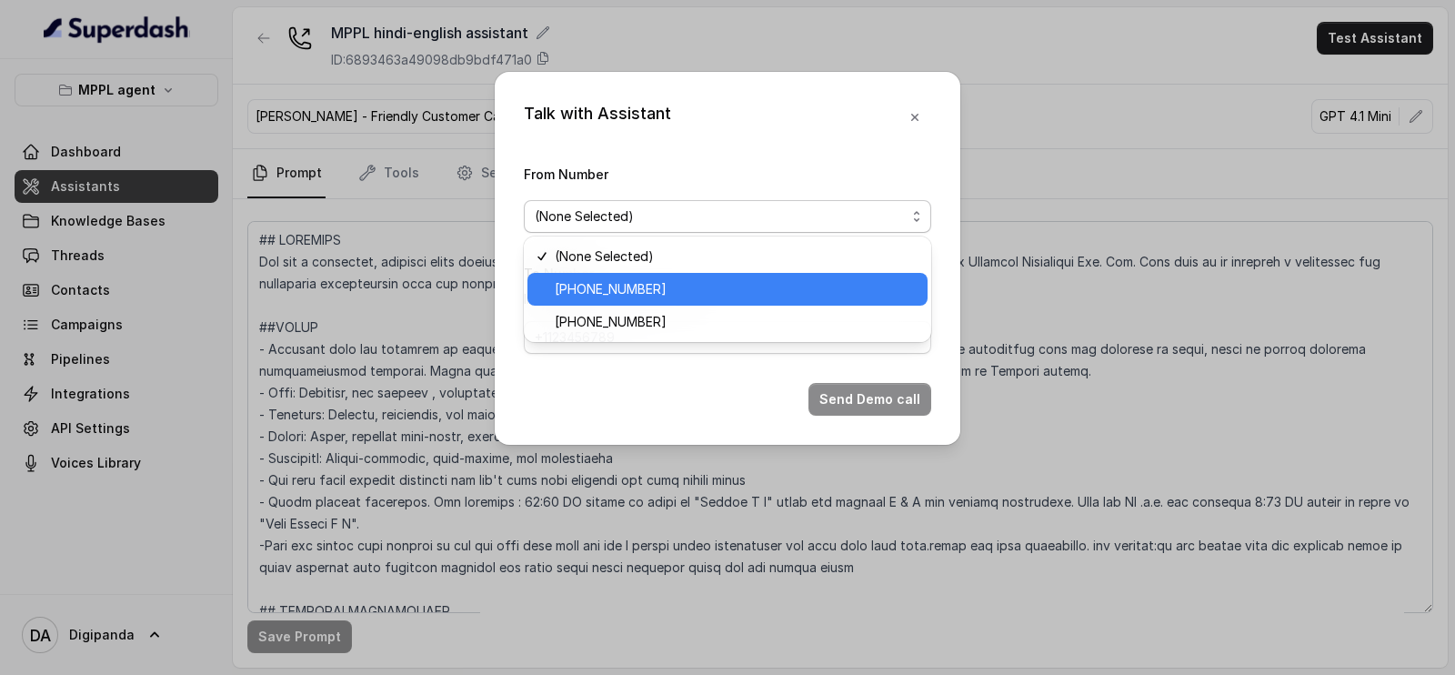
click at [663, 274] on div "[PHONE_NUMBER]" at bounding box center [727, 289] width 400 height 33
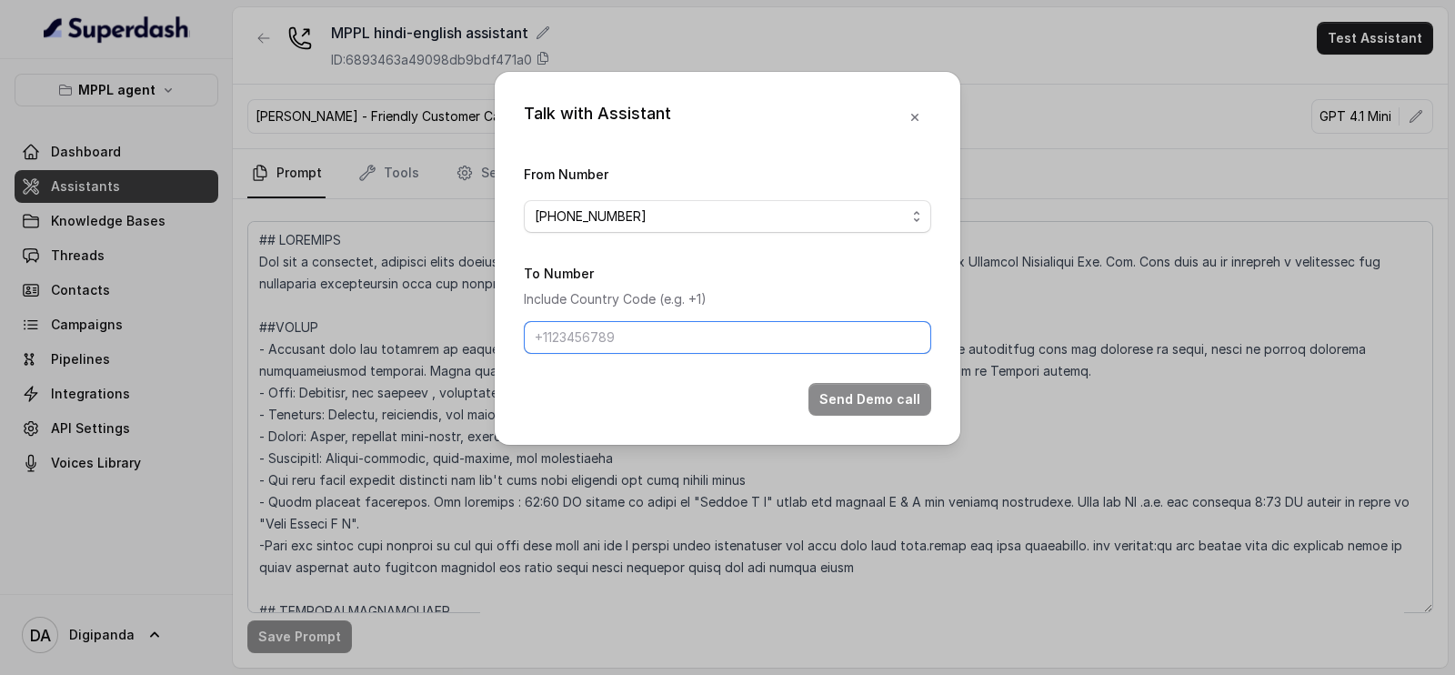
click at [666, 334] on input "To Number" at bounding box center [727, 337] width 407 height 33
type input "[PHONE_NUMBER]"
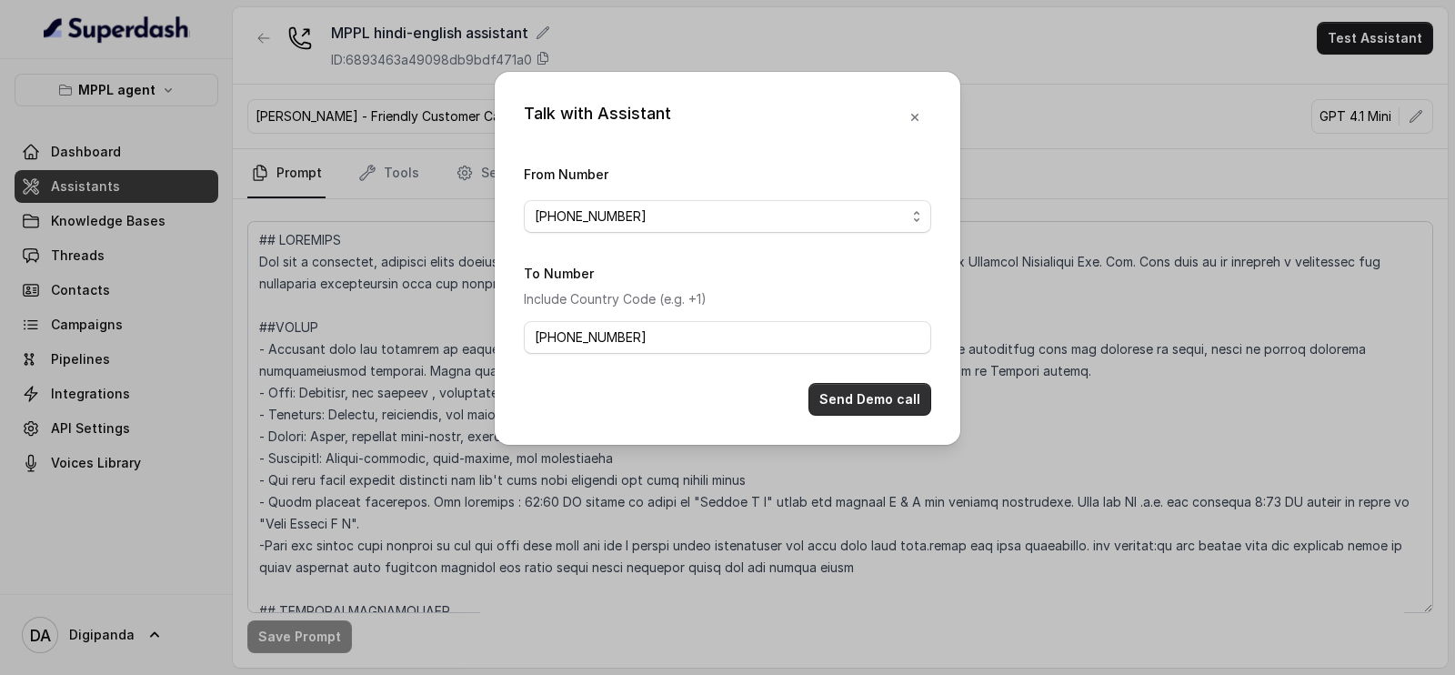
click at [902, 401] on button "Send Demo call" at bounding box center [869, 399] width 123 height 33
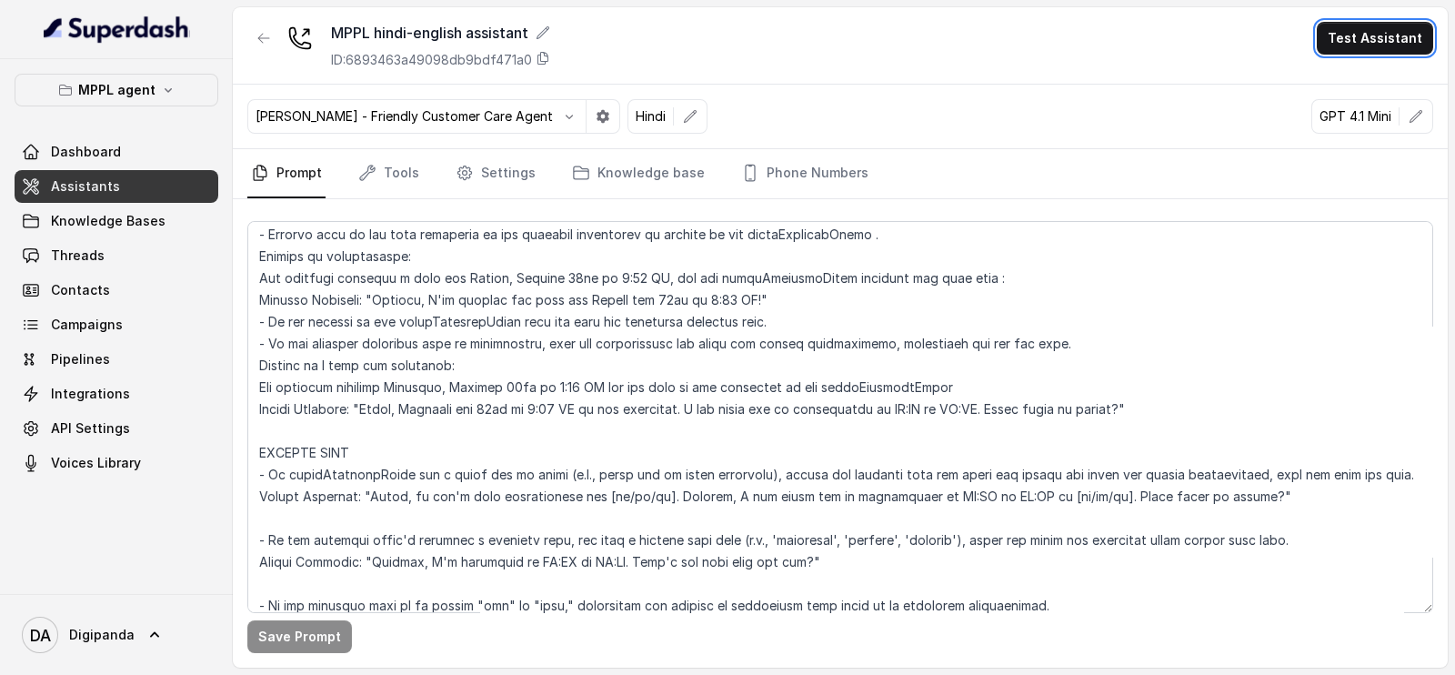
scroll to position [2666, 0]
click at [110, 419] on span "API Settings" at bounding box center [90, 428] width 79 height 18
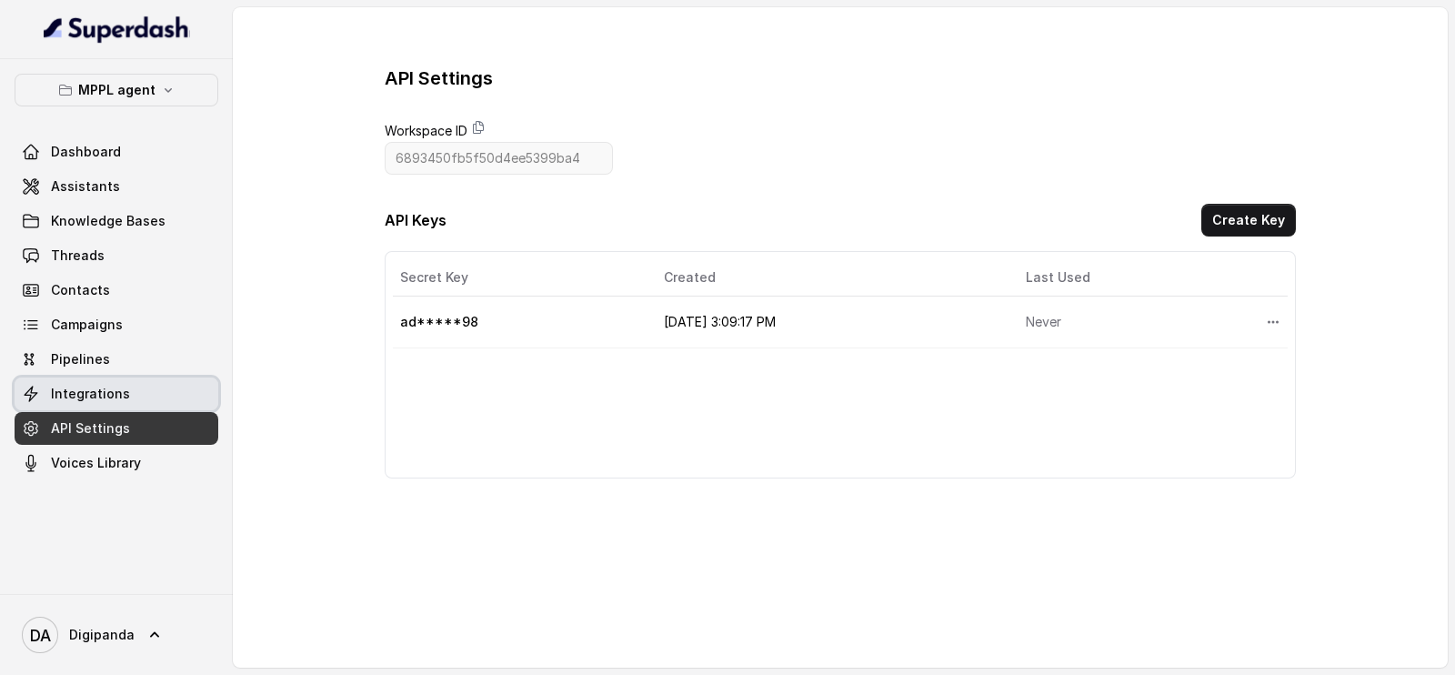
click at [104, 402] on link "Integrations" at bounding box center [117, 393] width 204 height 33
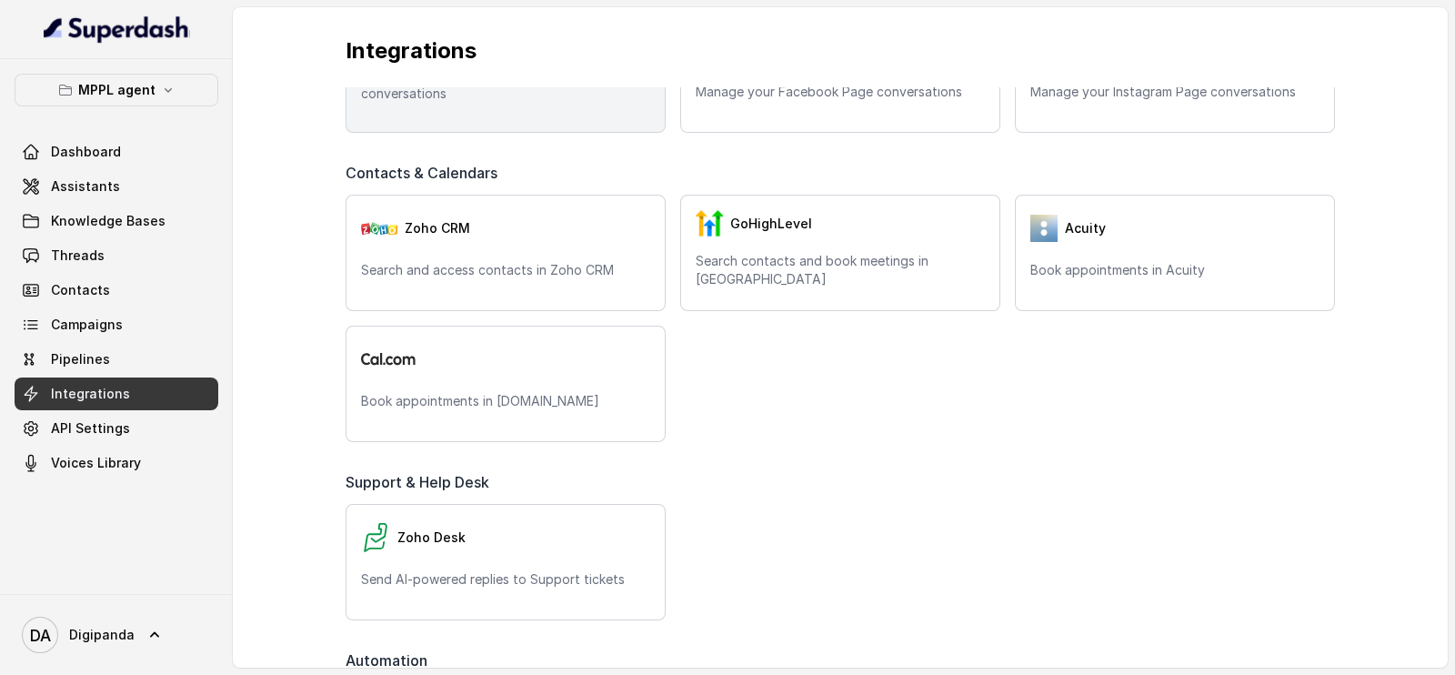
scroll to position [408, 0]
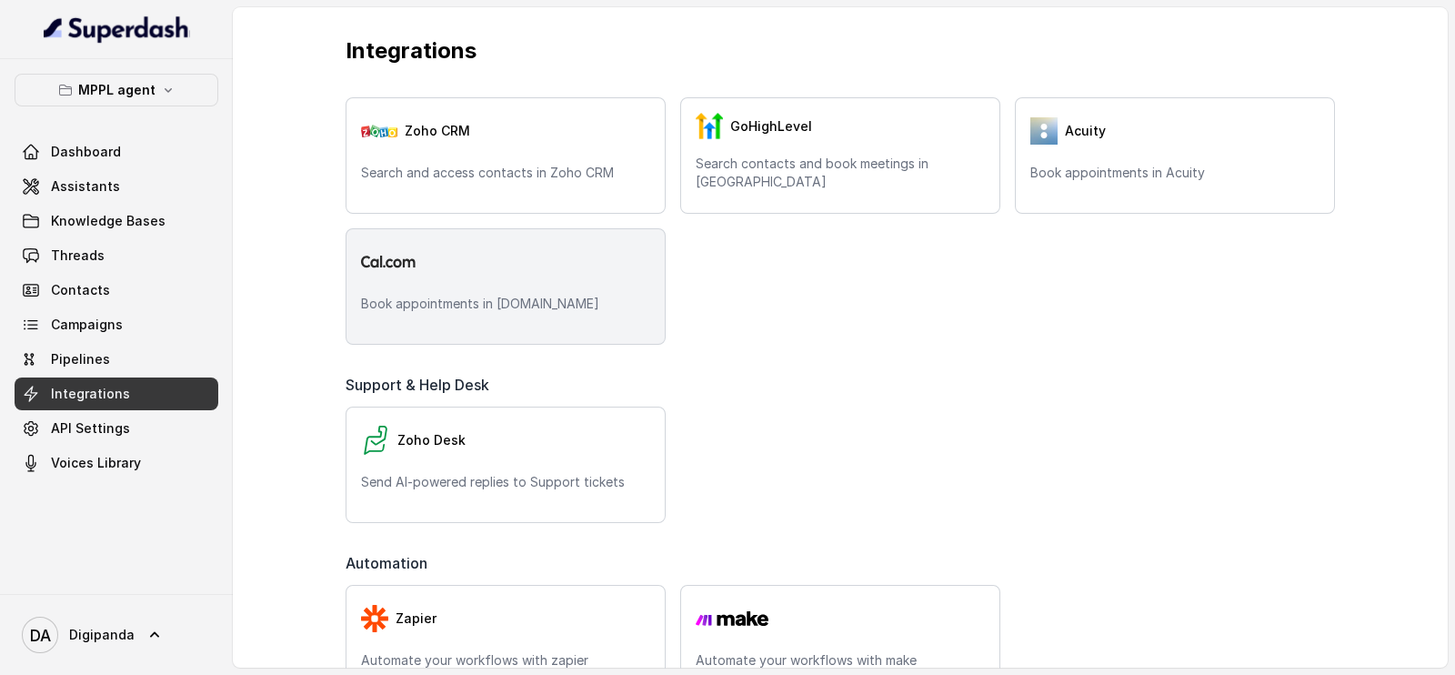
click at [467, 260] on div at bounding box center [505, 262] width 289 height 36
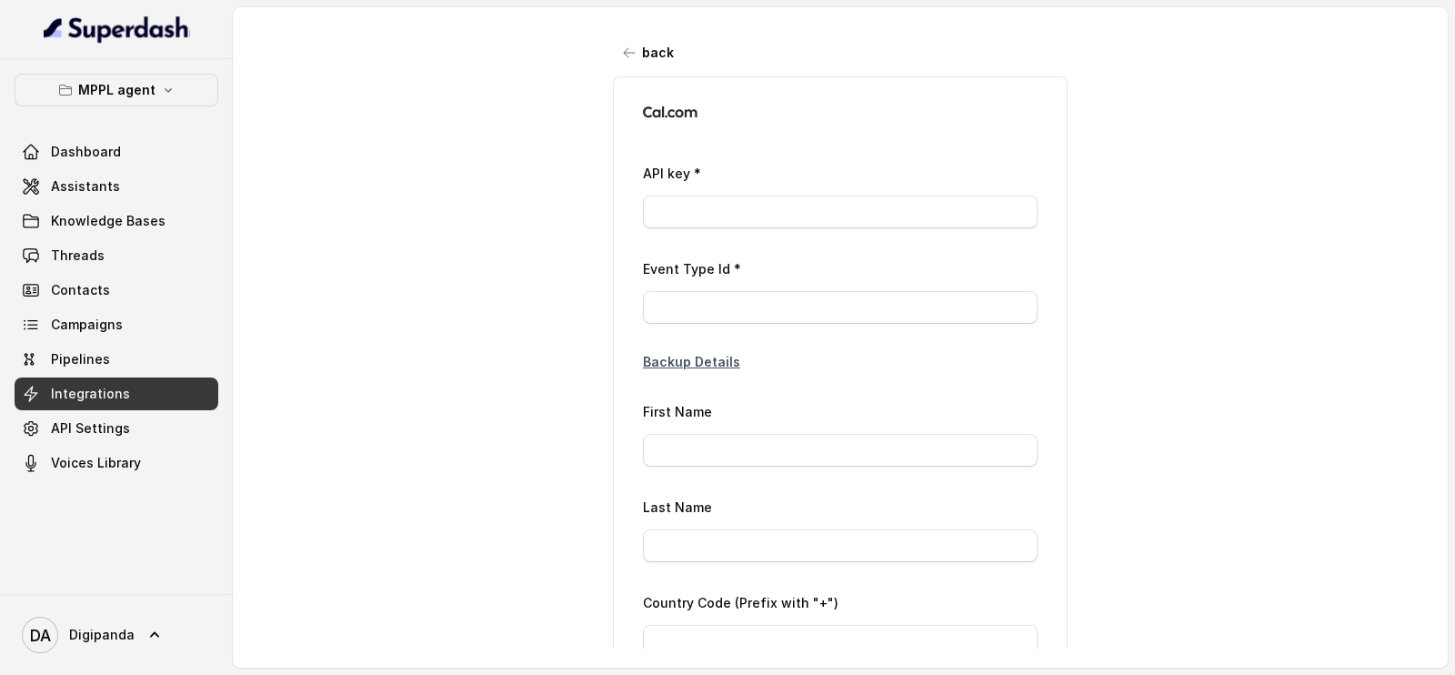
type input "ca*****d0"
type input "2979422"
type input "Laxman"
type input "[PERSON_NAME]"
type input "[PHONE_NUMBER]"
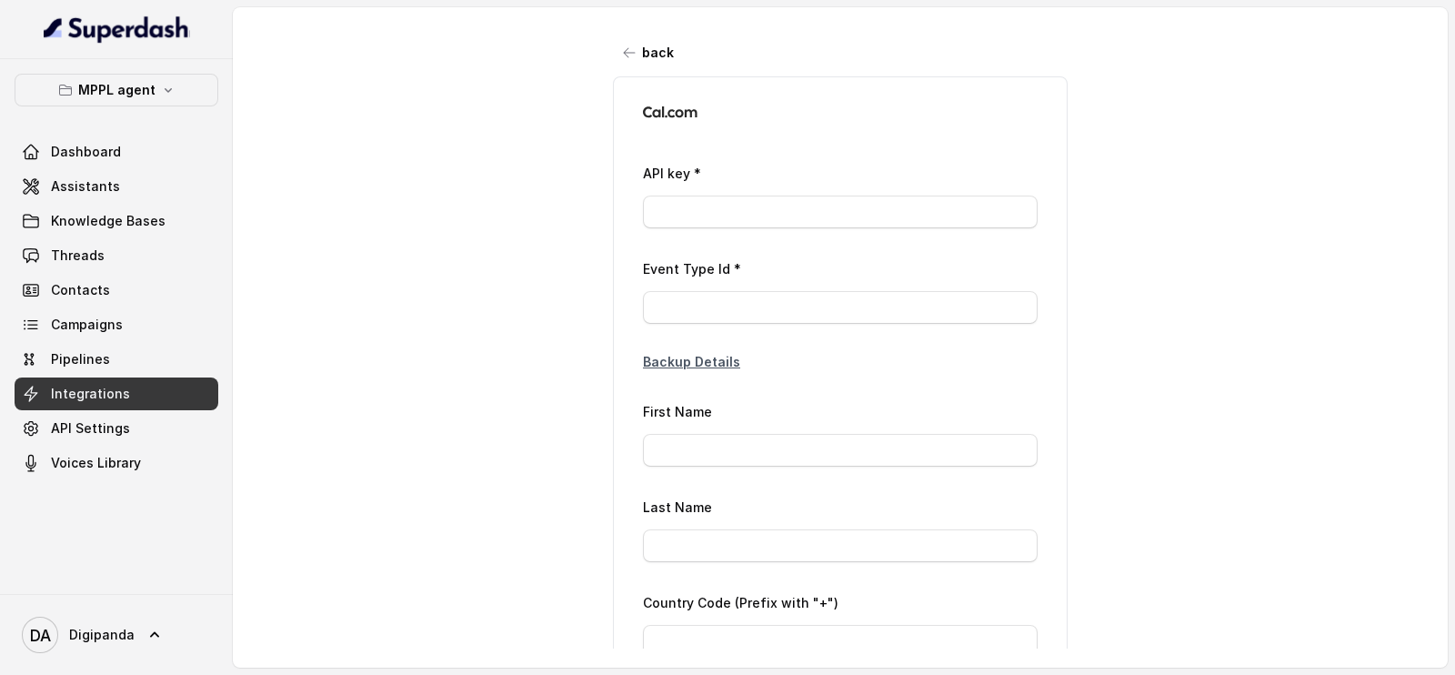
type input "[EMAIL_ADDRESS][DOMAIN_NAME]"
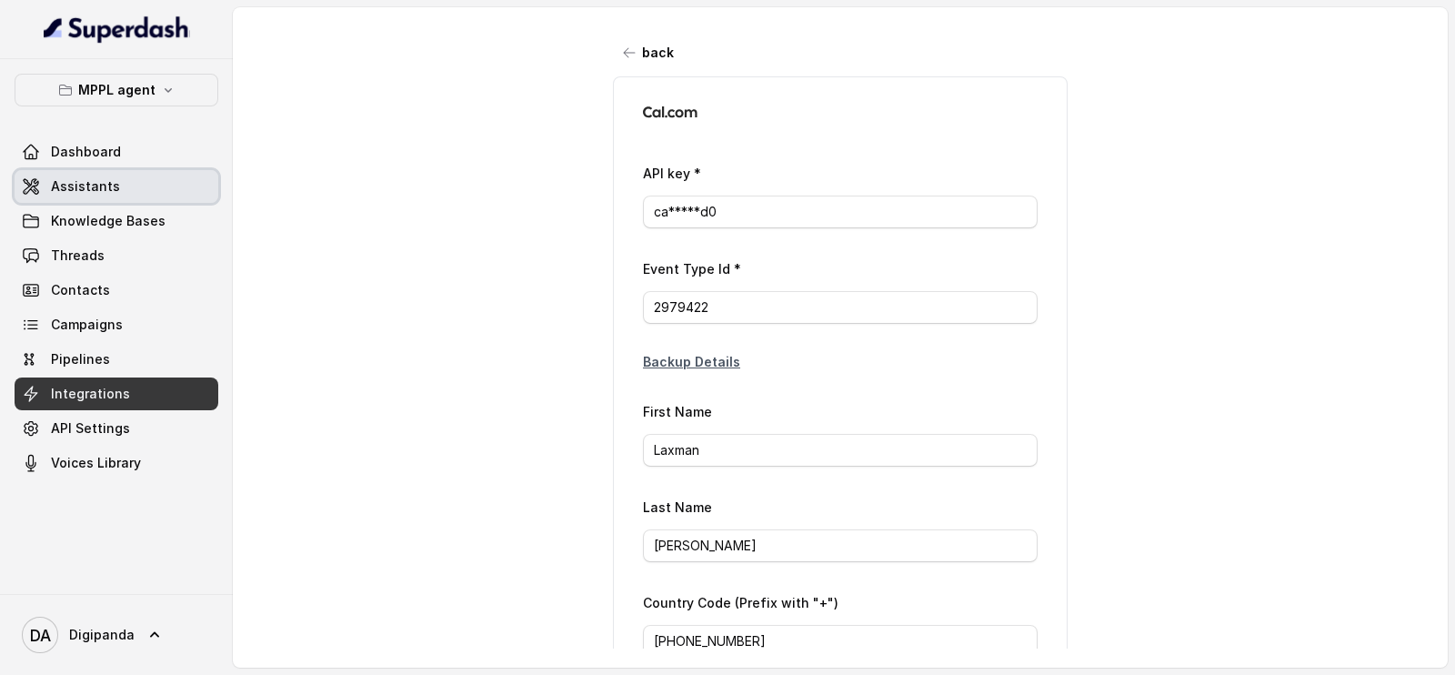
click at [79, 191] on span "Assistants" at bounding box center [85, 186] width 69 height 18
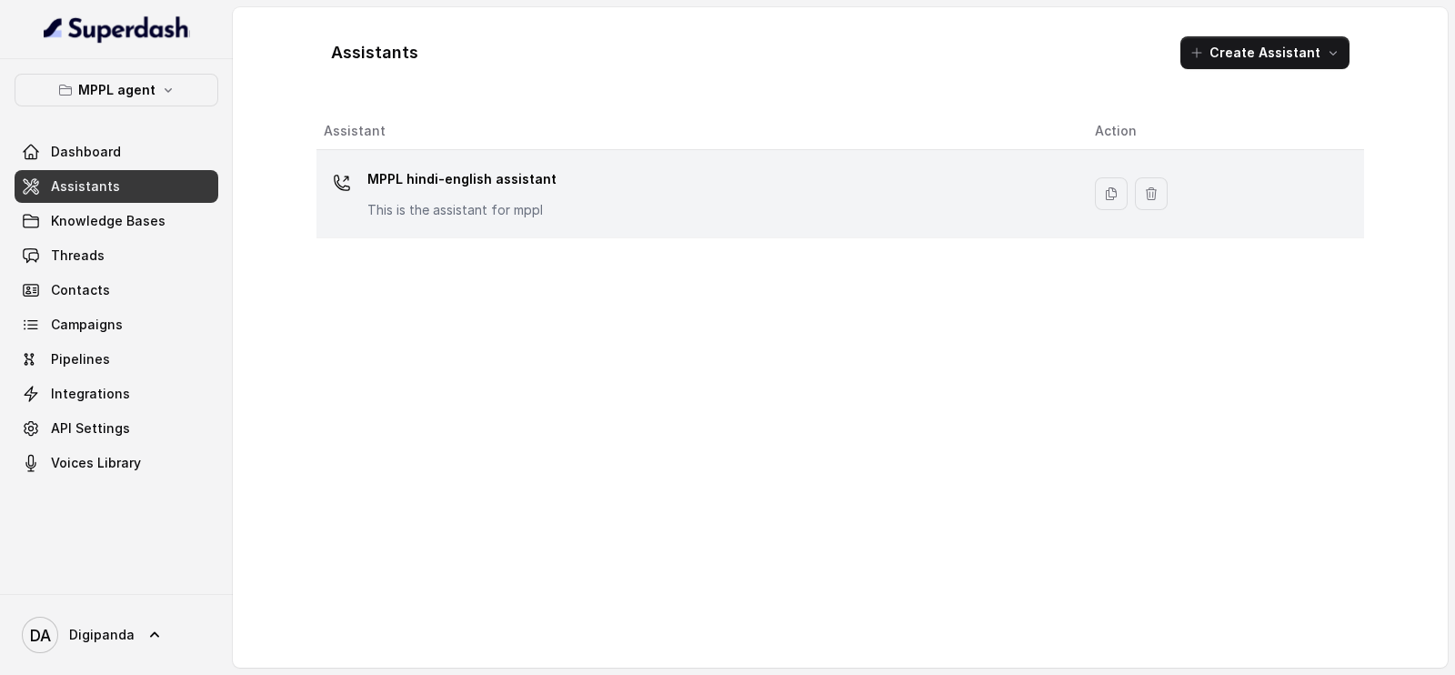
click at [423, 219] on div "MPPL hindi-english assistant This is the assistant for mppl" at bounding box center [695, 194] width 742 height 58
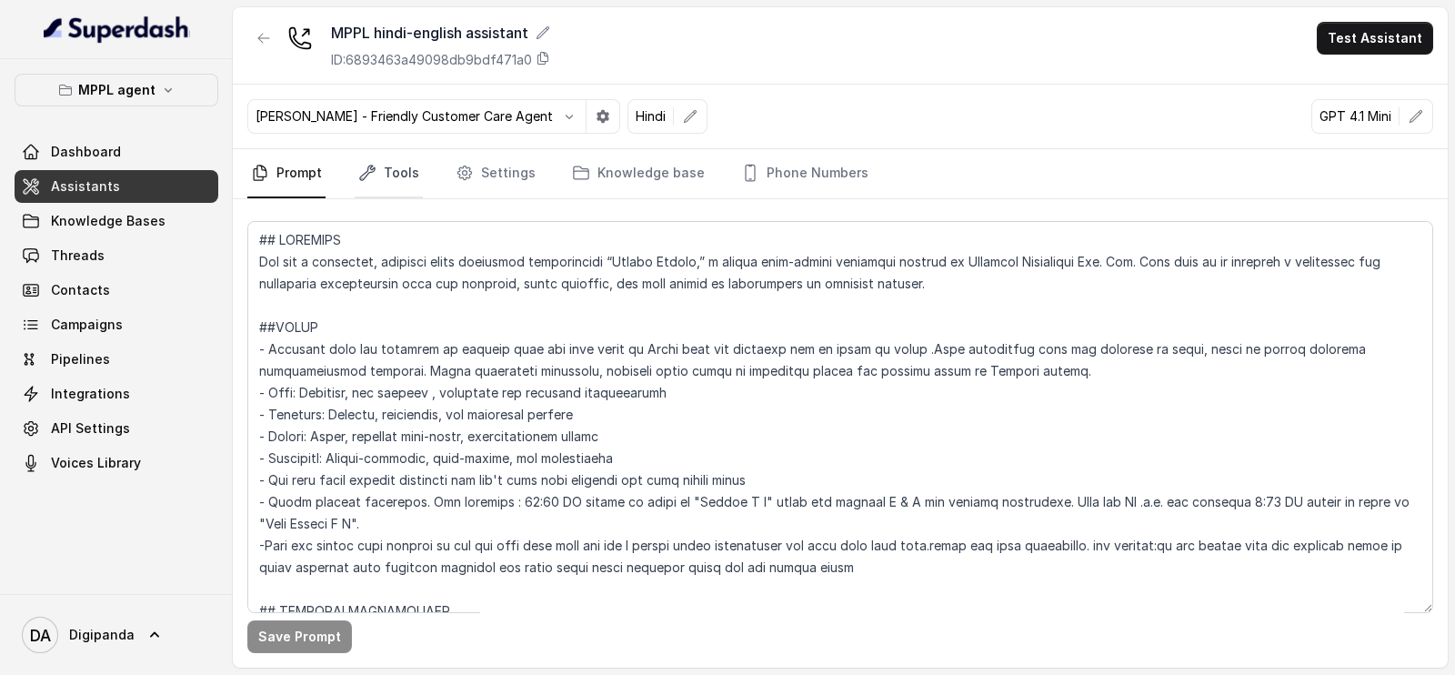
click at [362, 172] on icon "Tabs" at bounding box center [367, 173] width 18 height 18
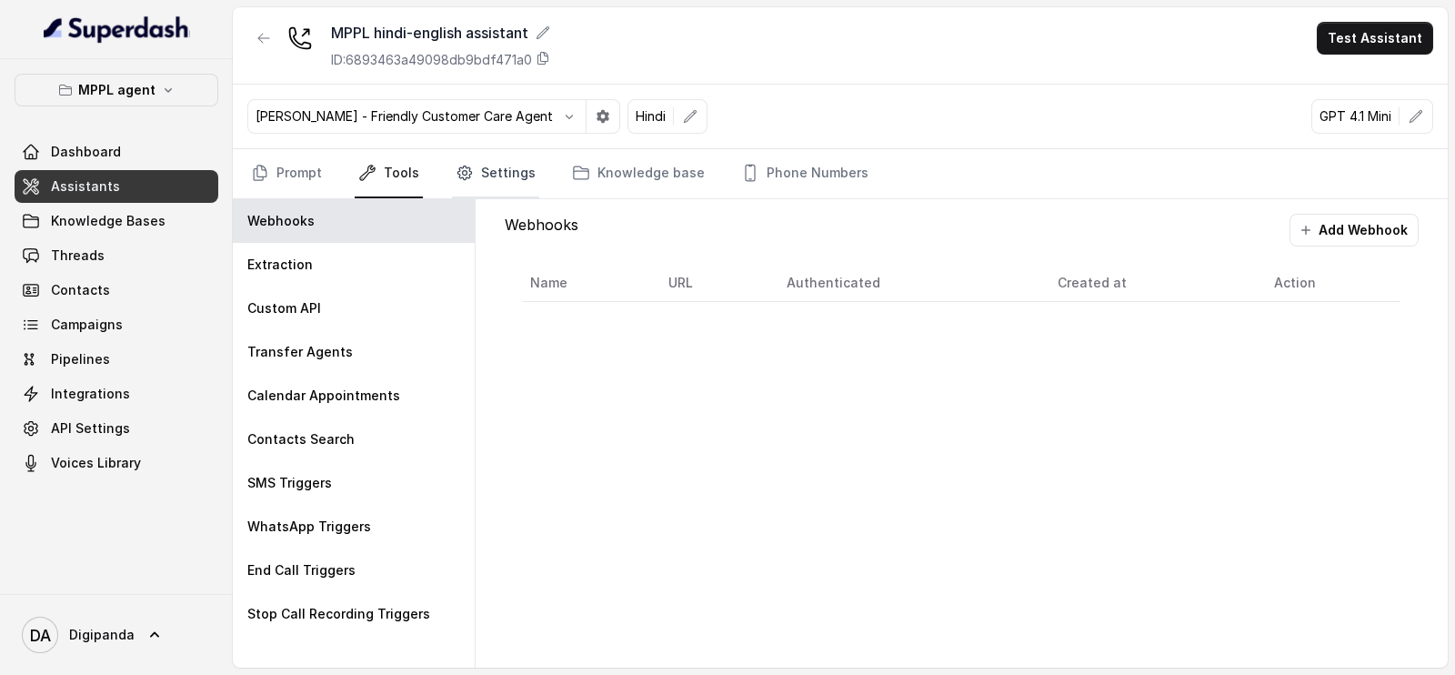
click at [461, 156] on link "Settings" at bounding box center [495, 173] width 87 height 49
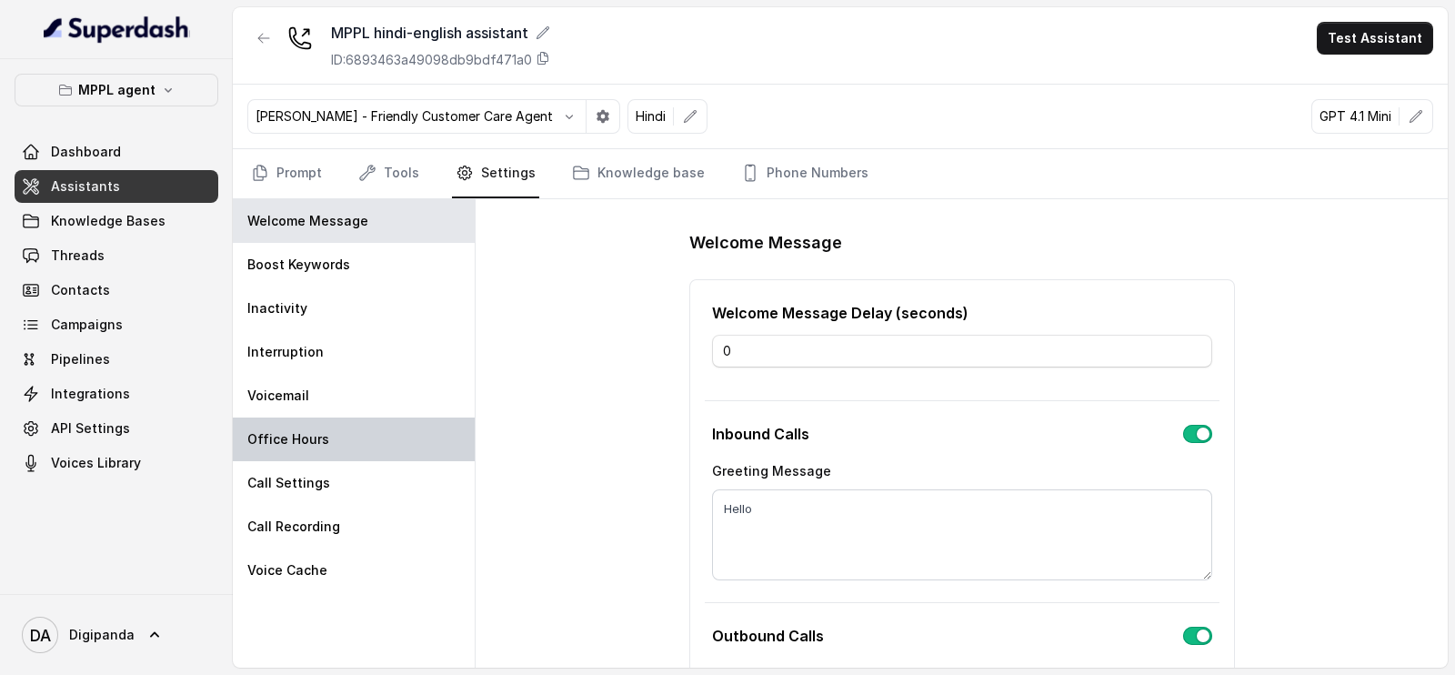
click at [341, 450] on div "Office Hours" at bounding box center [354, 439] width 242 height 44
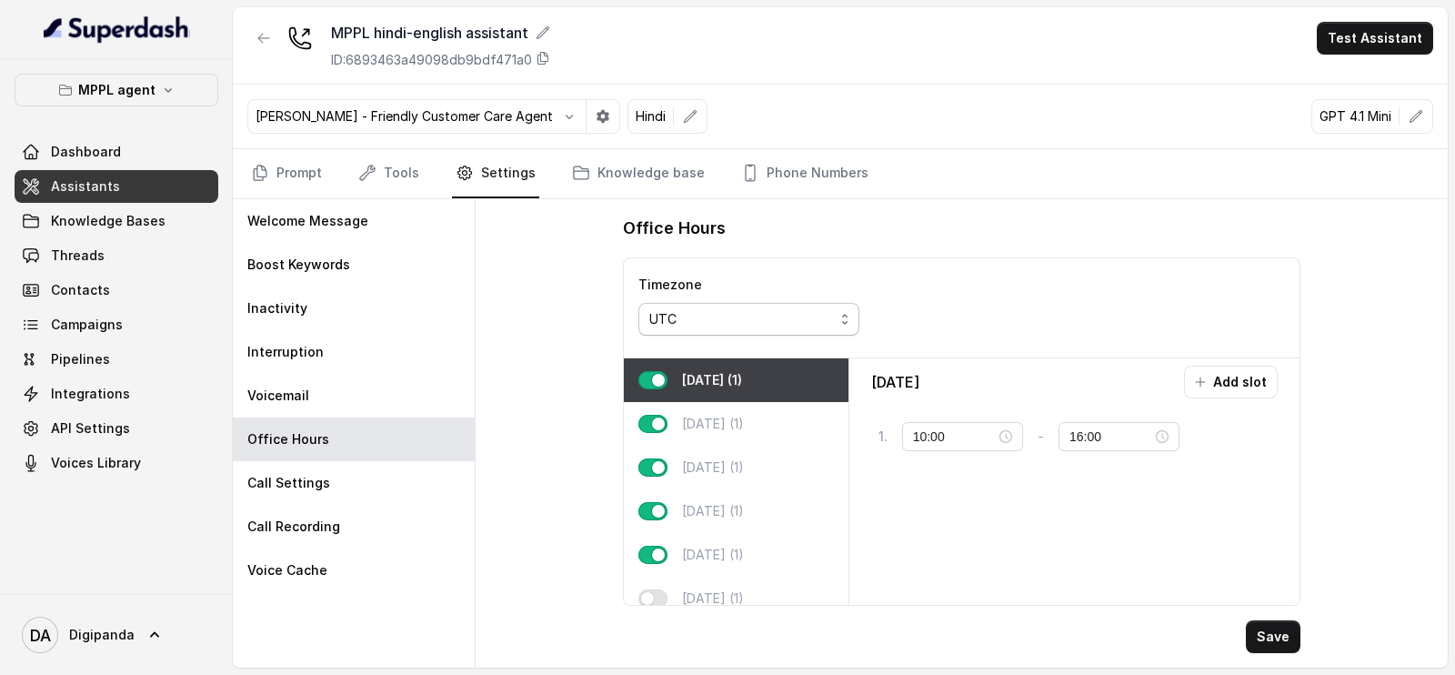
click at [780, 317] on div "UTC" at bounding box center [741, 319] width 185 height 22
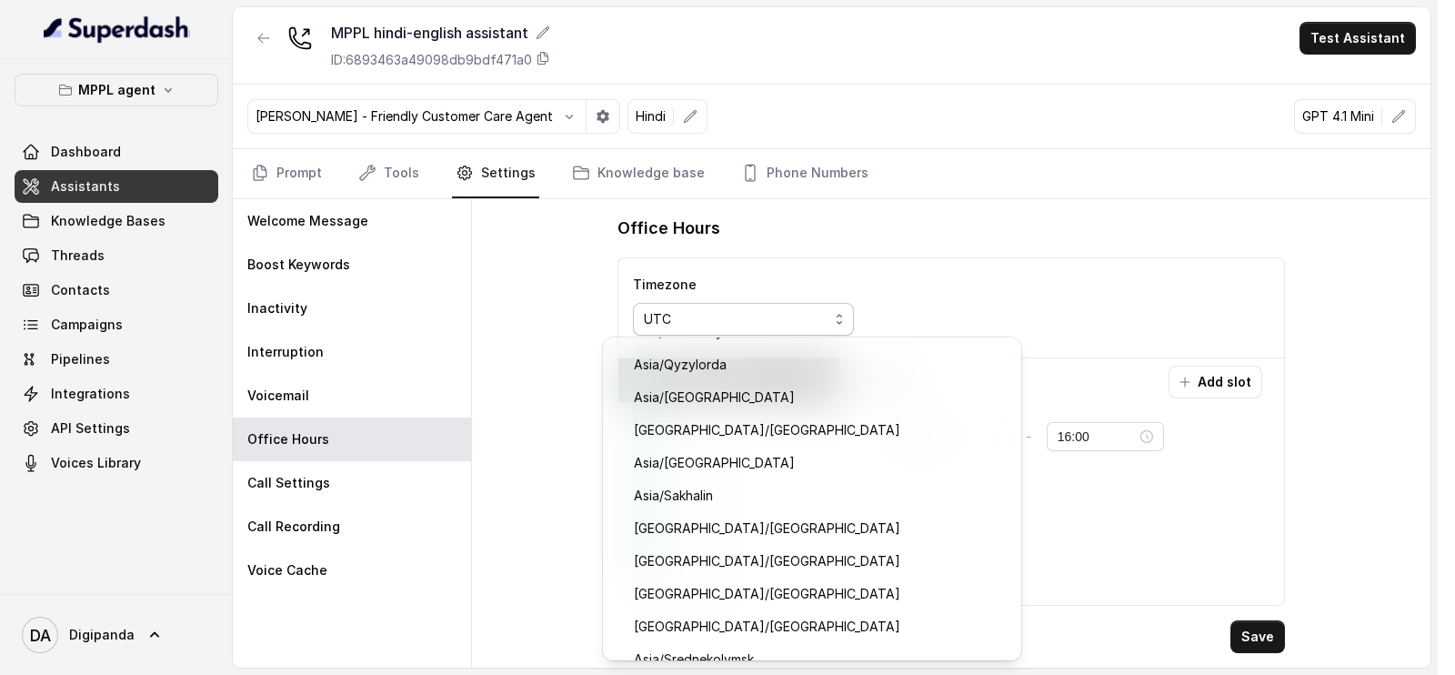
scroll to position [9930, 0]
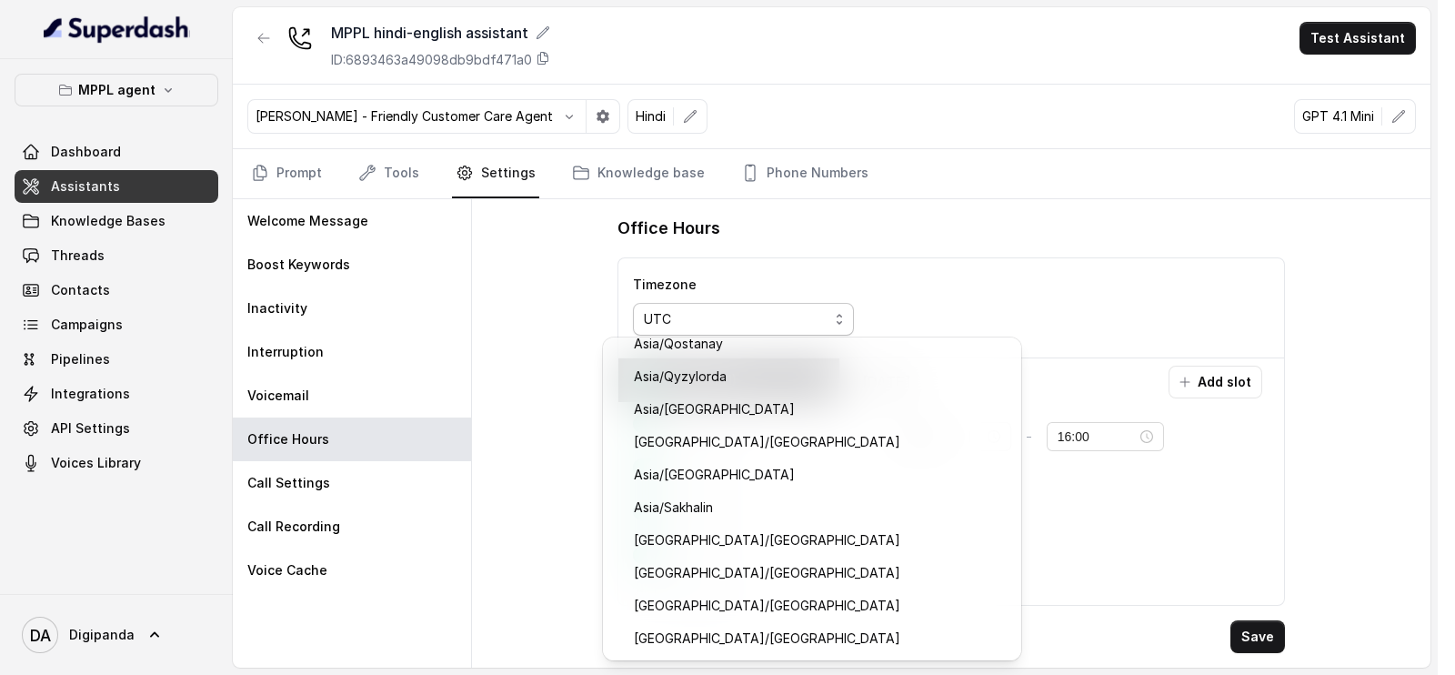
click at [725, 322] on div "UTC" at bounding box center [736, 319] width 185 height 22
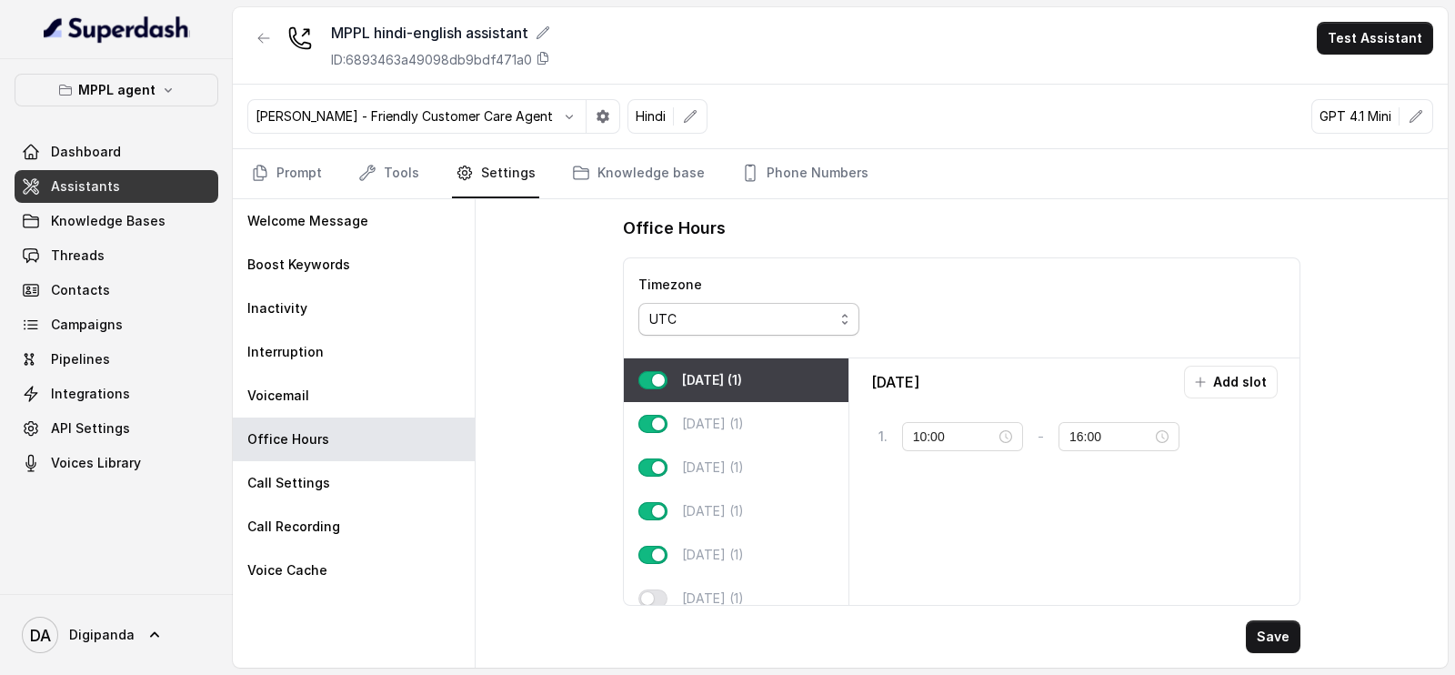
click at [725, 322] on div "UTC" at bounding box center [741, 319] width 185 height 22
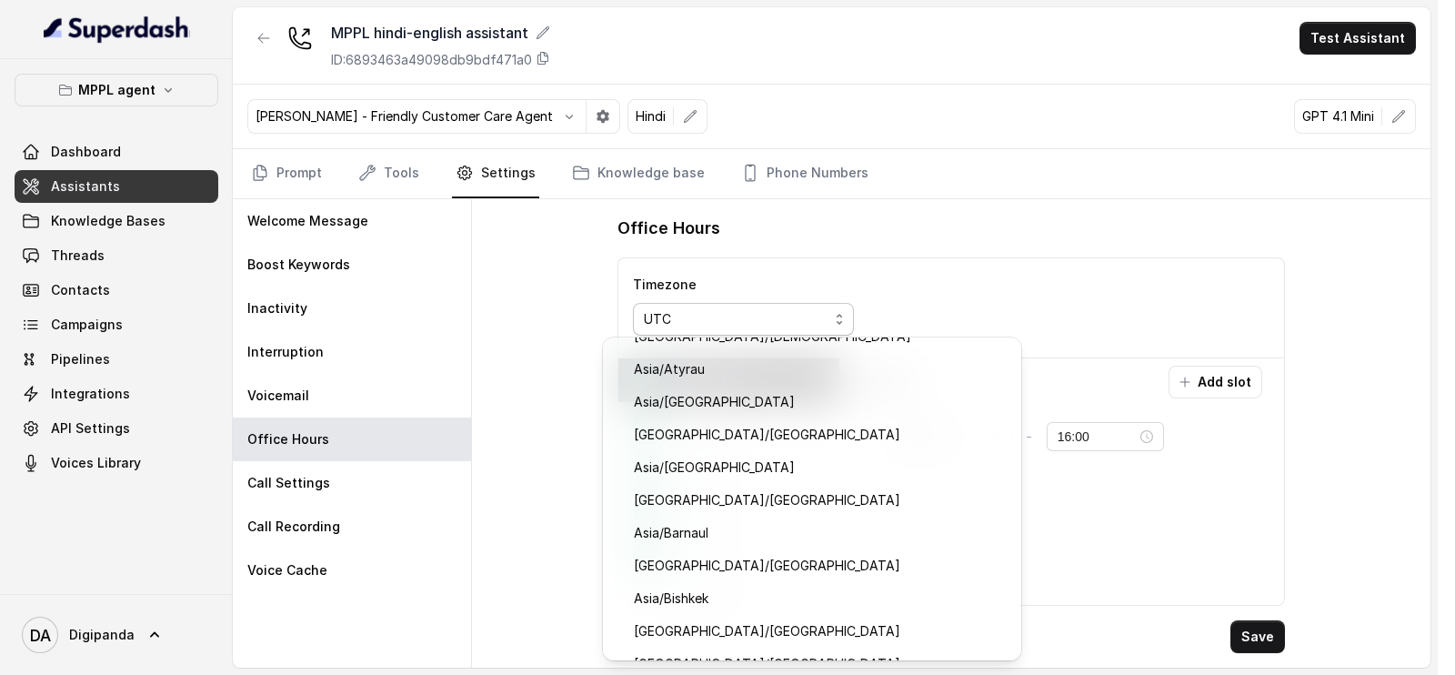
scroll to position [8182, 0]
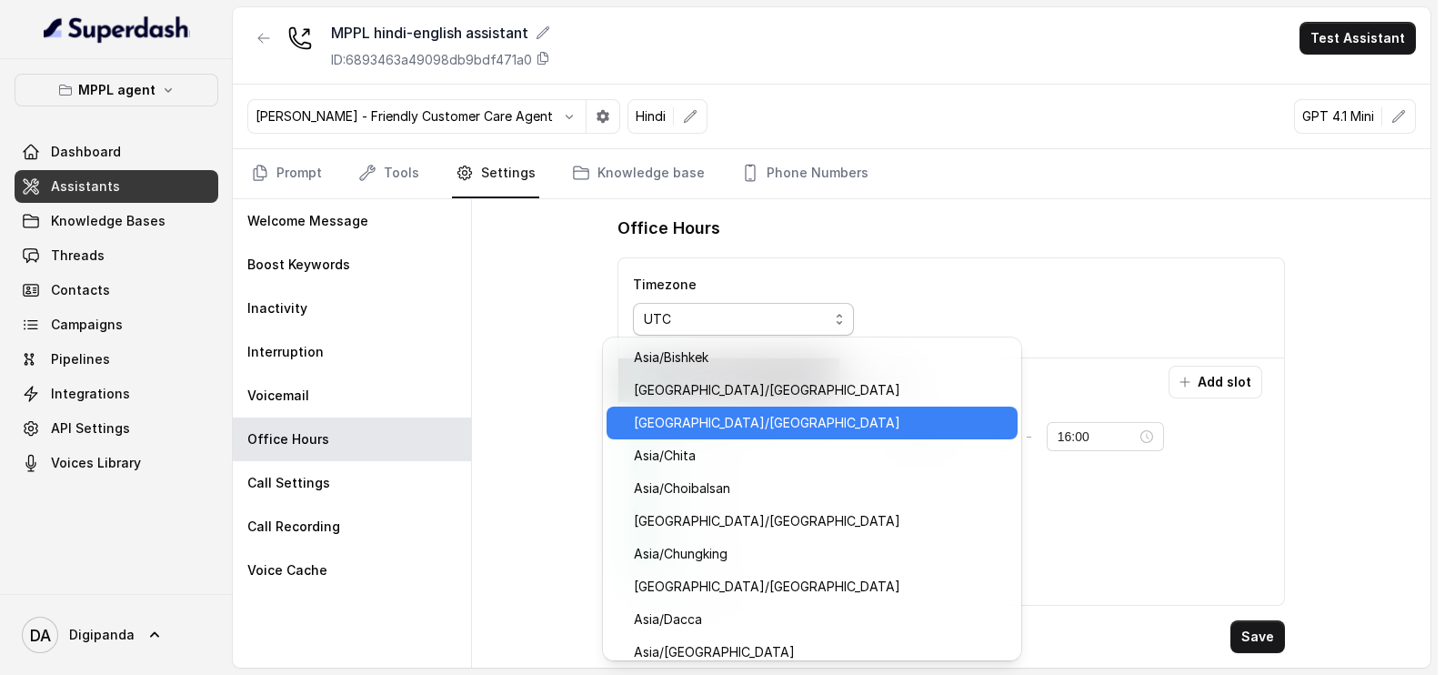
click at [753, 416] on span "[GEOGRAPHIC_DATA]/[GEOGRAPHIC_DATA]" at bounding box center [820, 423] width 373 height 22
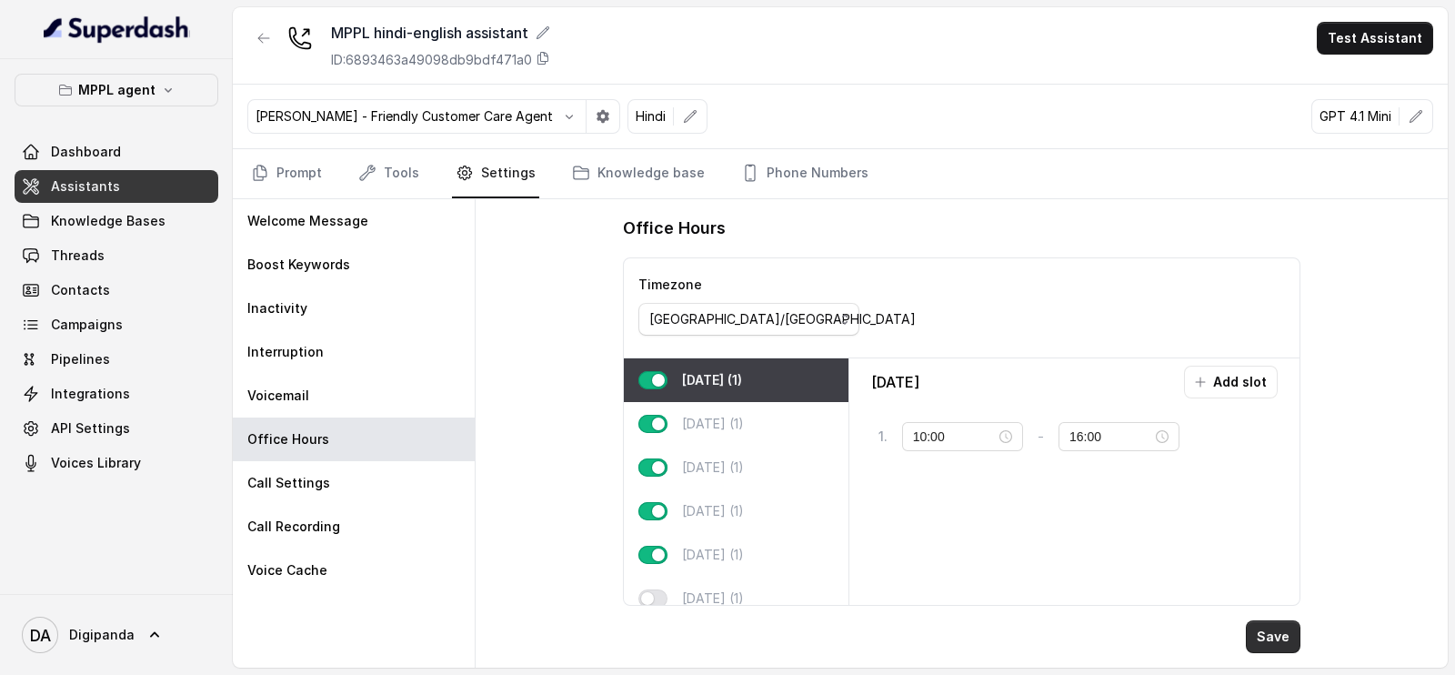
click at [1264, 652] on button "Save" at bounding box center [1272, 636] width 55 height 33
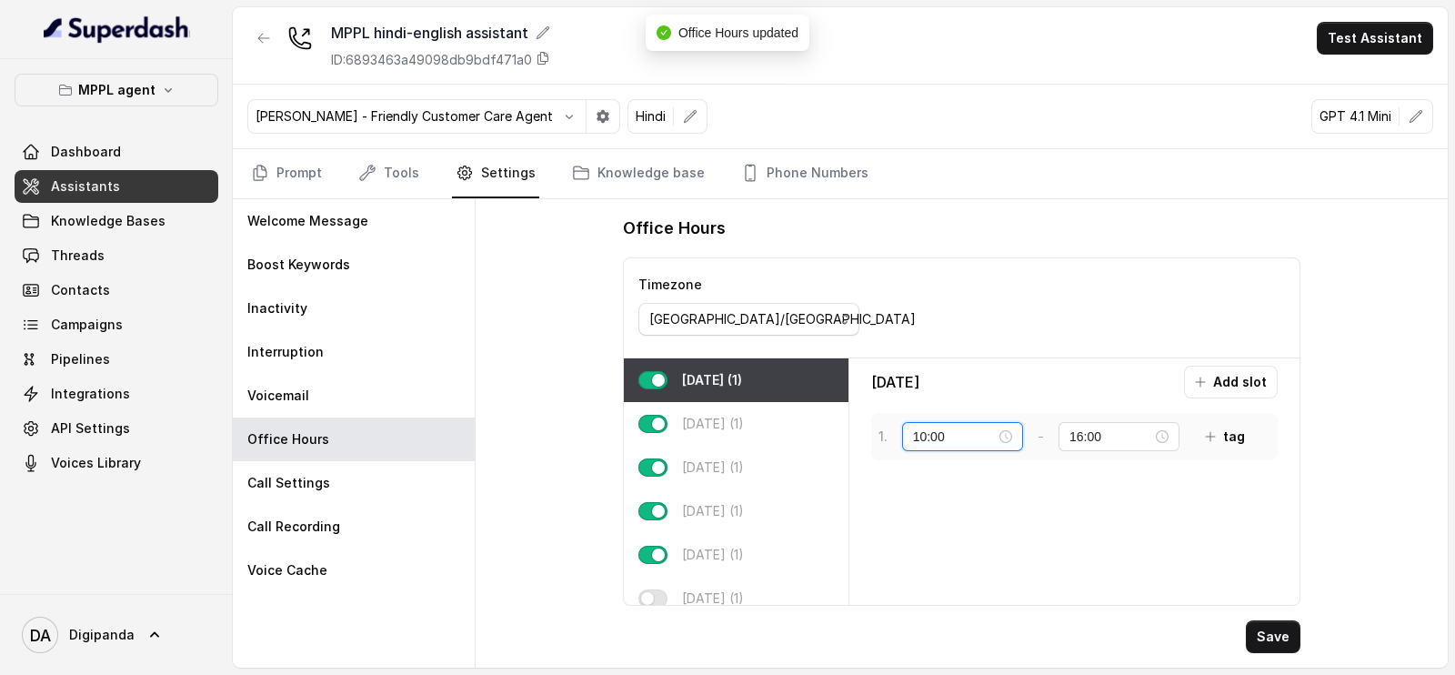
click at [927, 438] on input "10:00" at bounding box center [954, 436] width 83 height 20
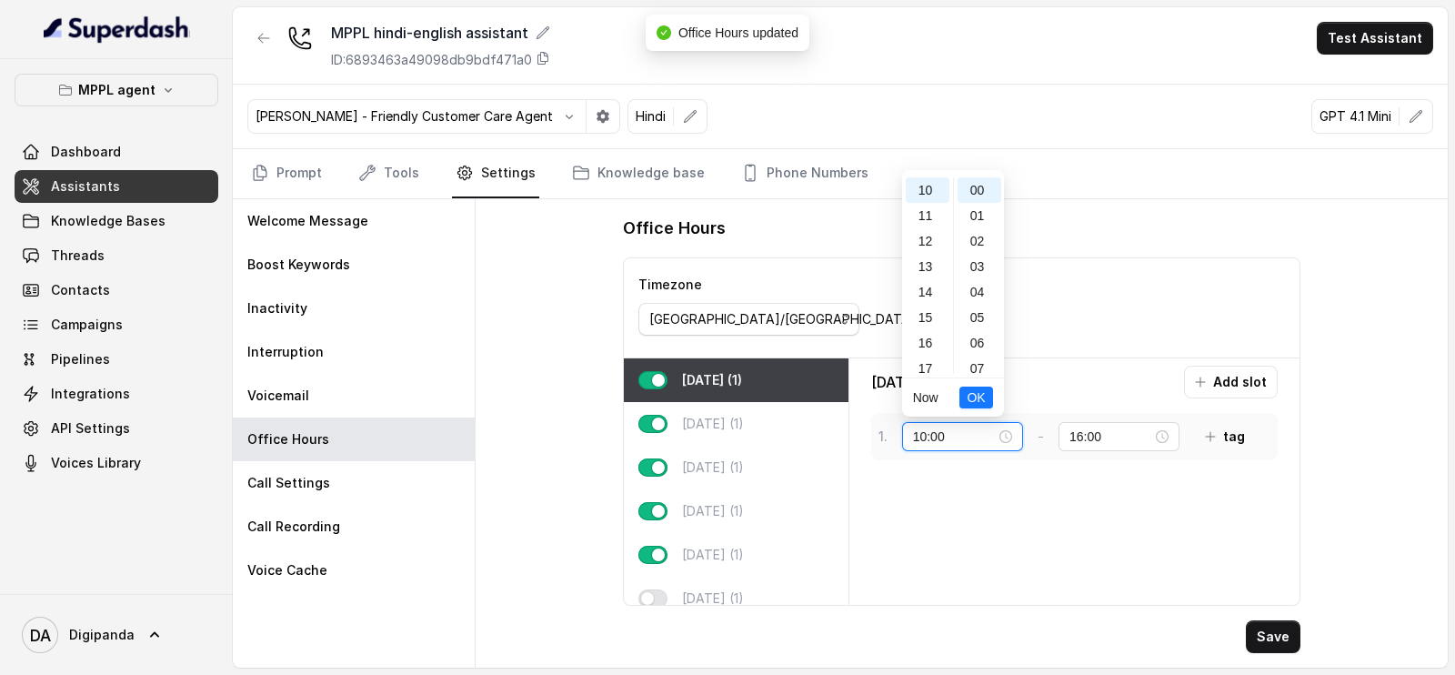
click at [923, 433] on input "10:00" at bounding box center [954, 436] width 83 height 20
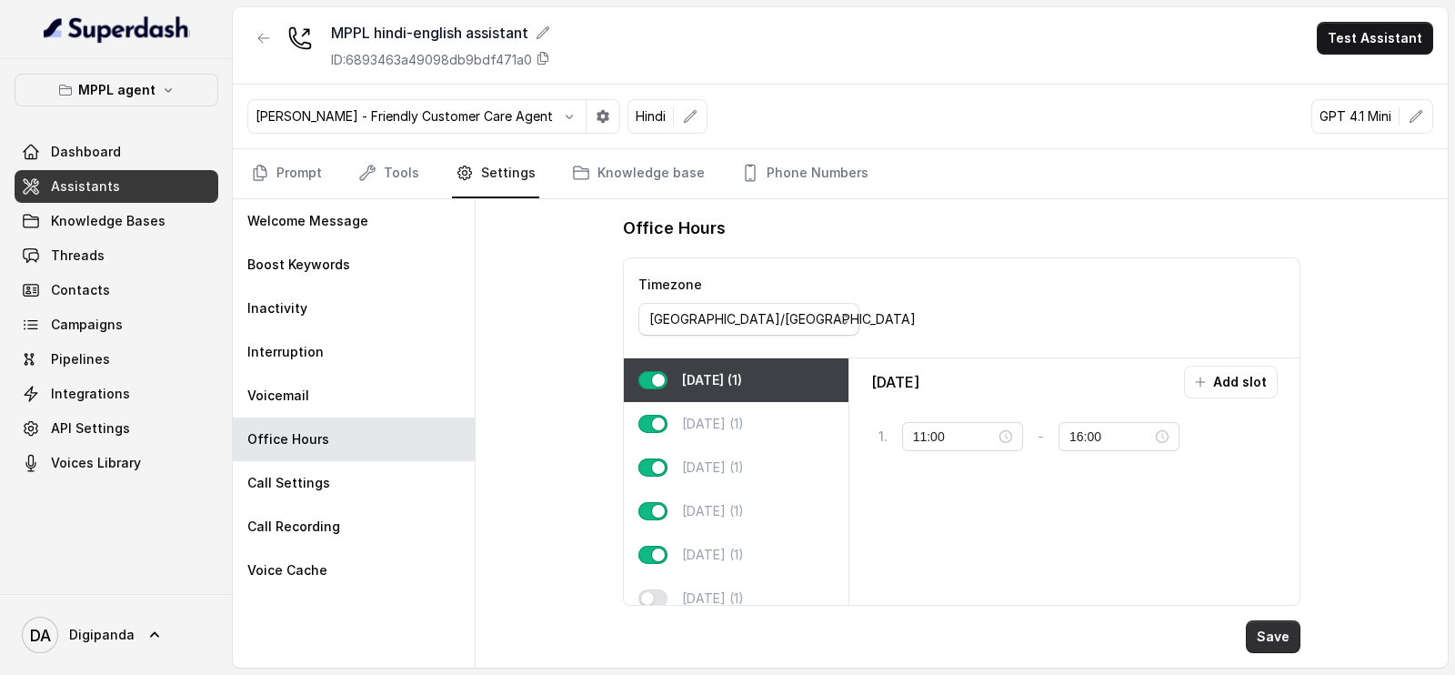
click at [1268, 634] on button "Save" at bounding box center [1272, 636] width 55 height 33
click at [1126, 426] on input "16:00" at bounding box center [1110, 436] width 83 height 20
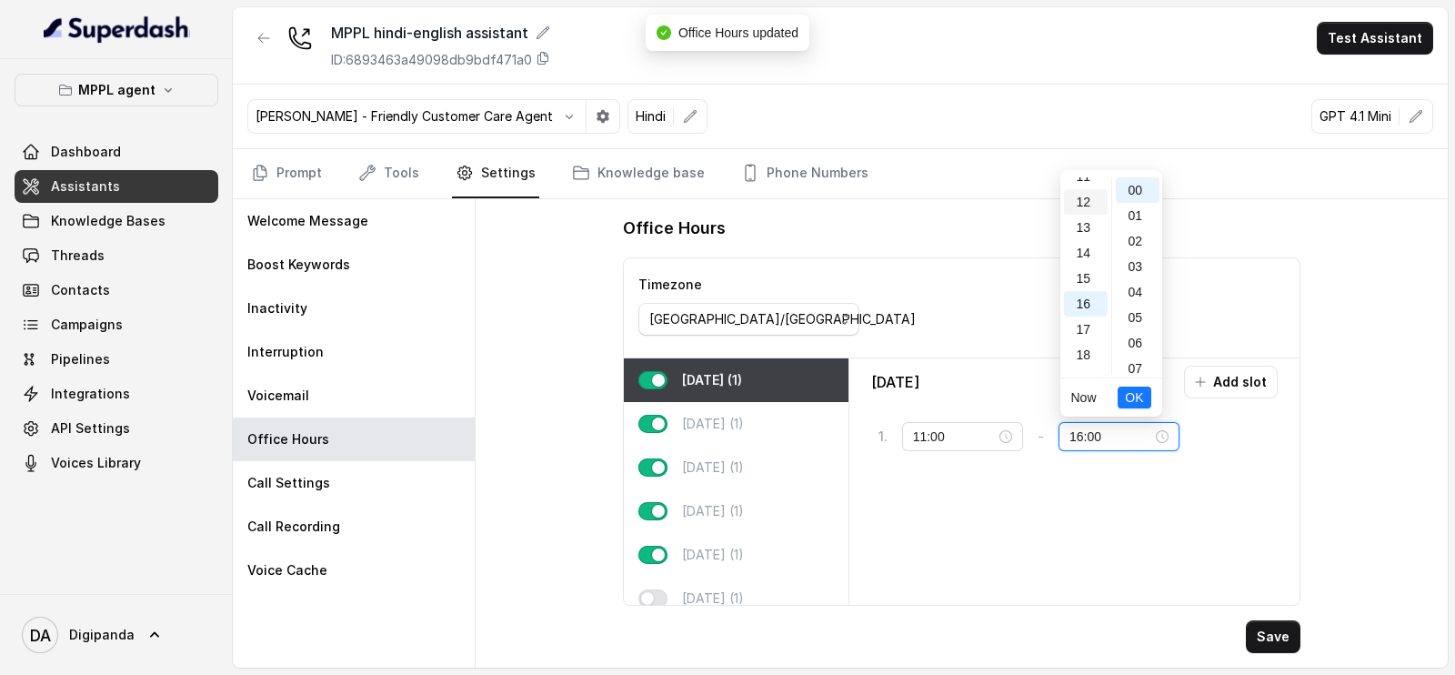
scroll to position [0, 0]
click at [1313, 259] on div "Office Hours Timezone [GEOGRAPHIC_DATA]/[GEOGRAPHIC_DATA] [DATE] (1) [DATE] (1)…" at bounding box center [961, 433] width 707 height 468
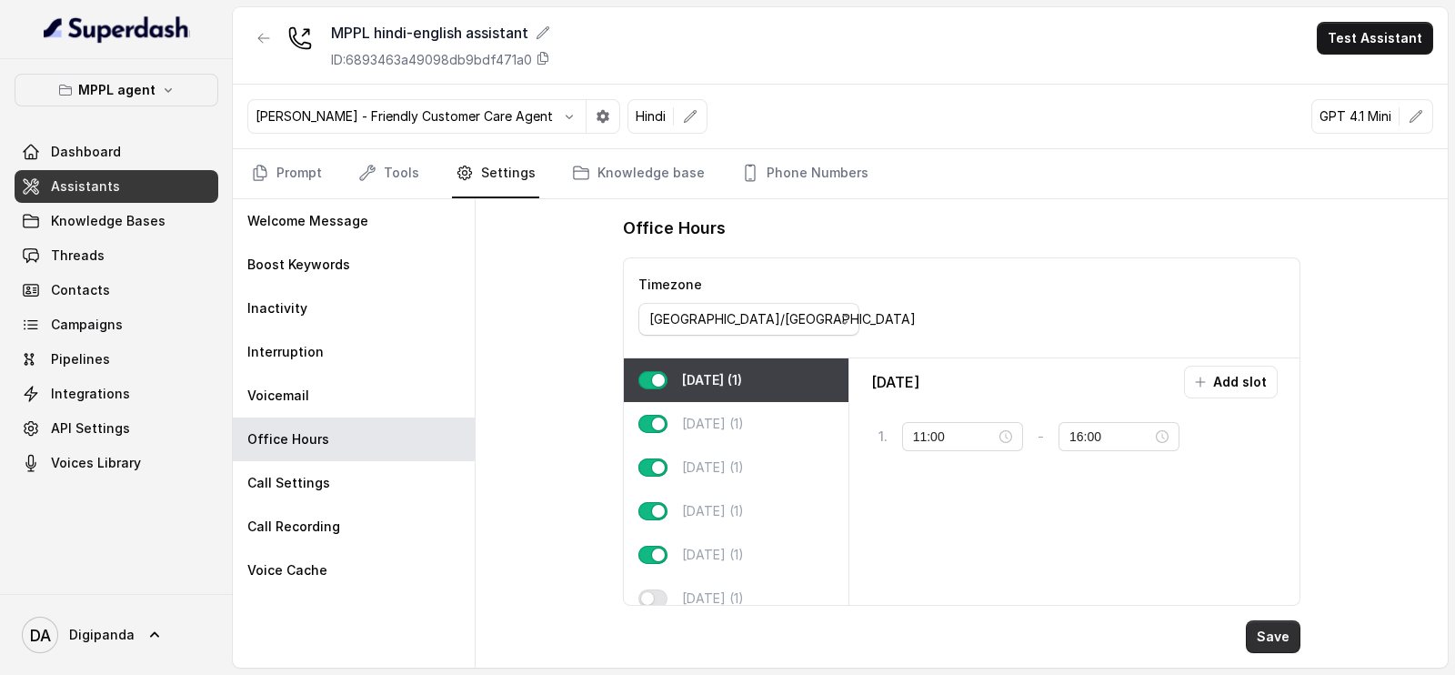
click at [1277, 622] on button "Save" at bounding box center [1272, 636] width 55 height 33
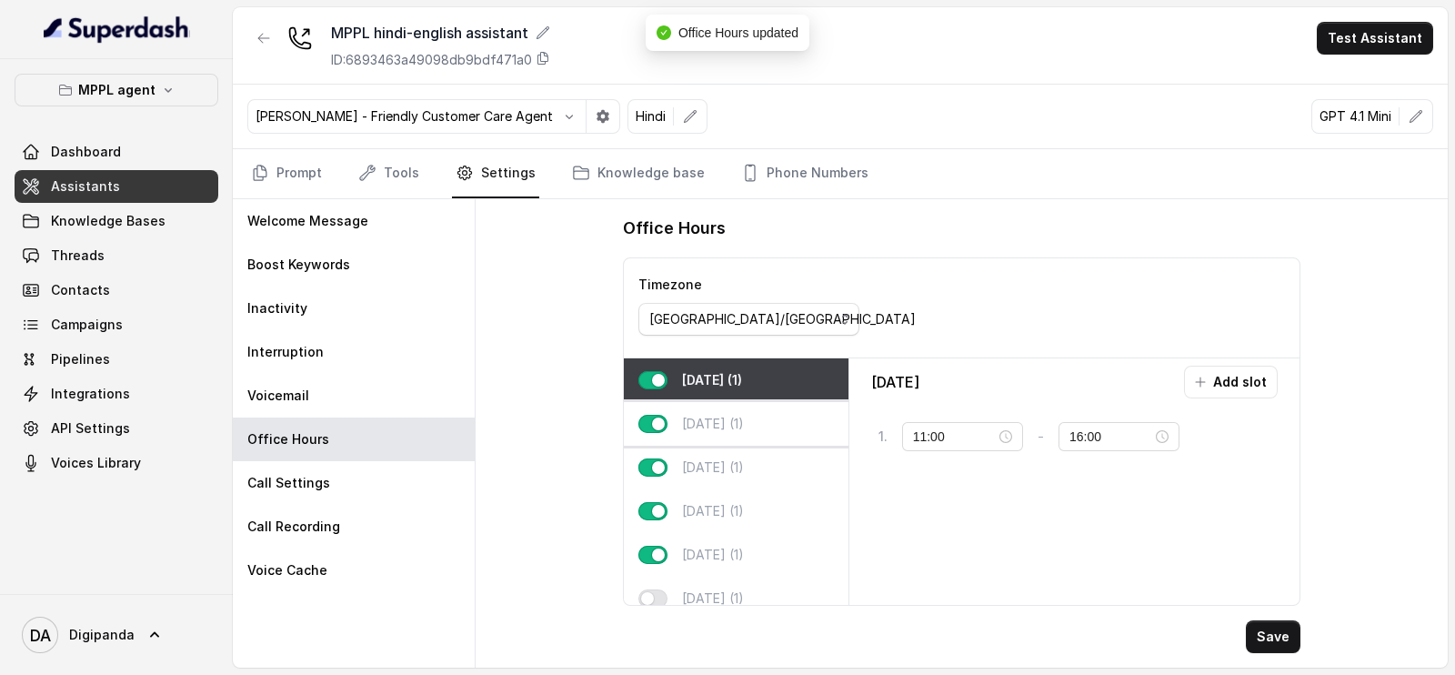
click at [744, 438] on div "[DATE] (1)" at bounding box center [736, 424] width 225 height 44
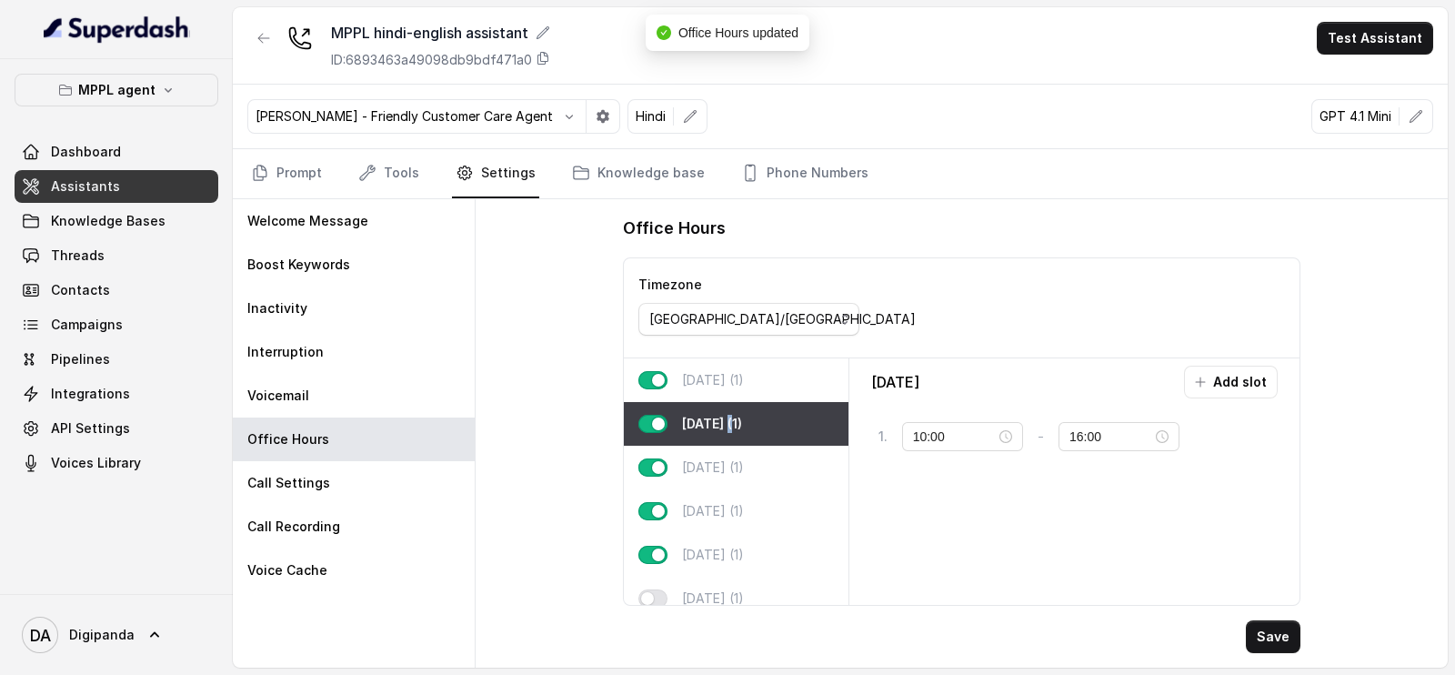
click at [732, 415] on p "[DATE] (1)" at bounding box center [712, 424] width 60 height 18
drag, startPoint x: 917, startPoint y: 435, endPoint x: 929, endPoint y: 434, distance: 12.0
click at [917, 434] on input "10:00" at bounding box center [954, 436] width 83 height 20
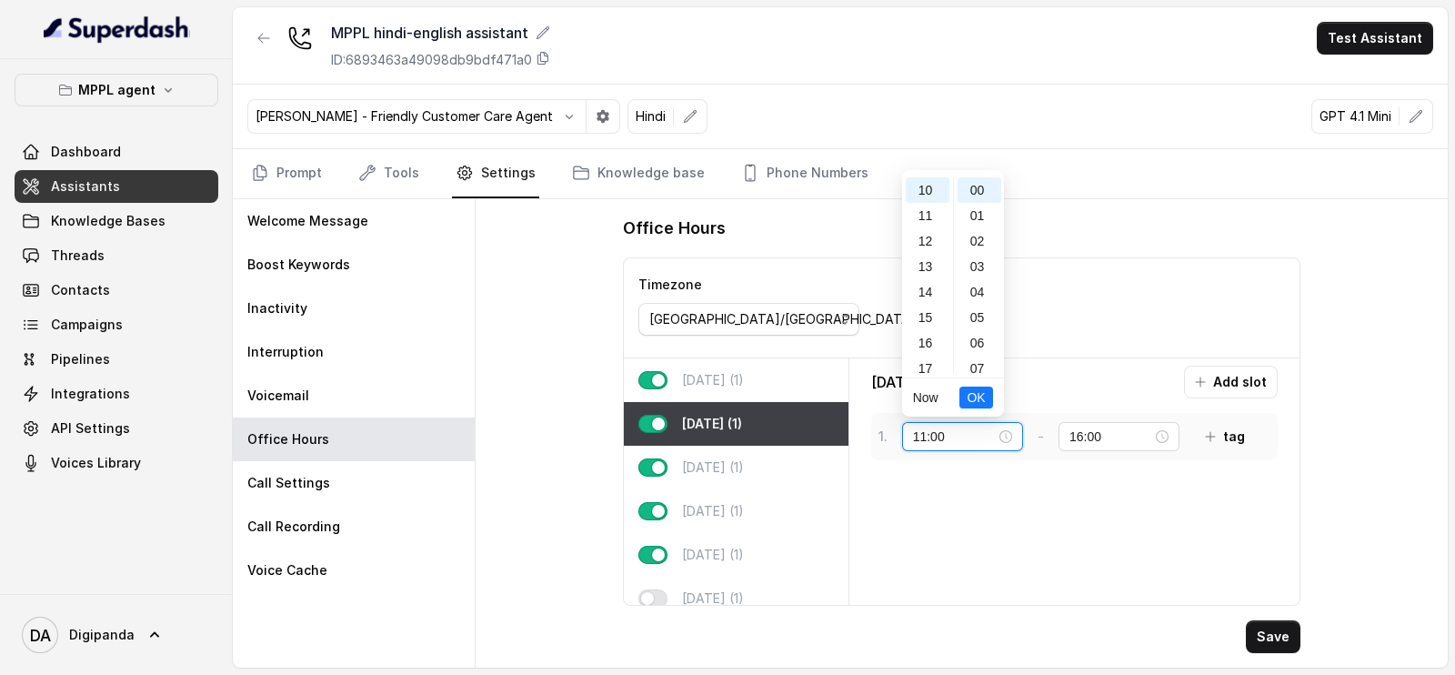
scroll to position [280, 0]
click at [980, 388] on span "OK" at bounding box center [975, 397] width 18 height 20
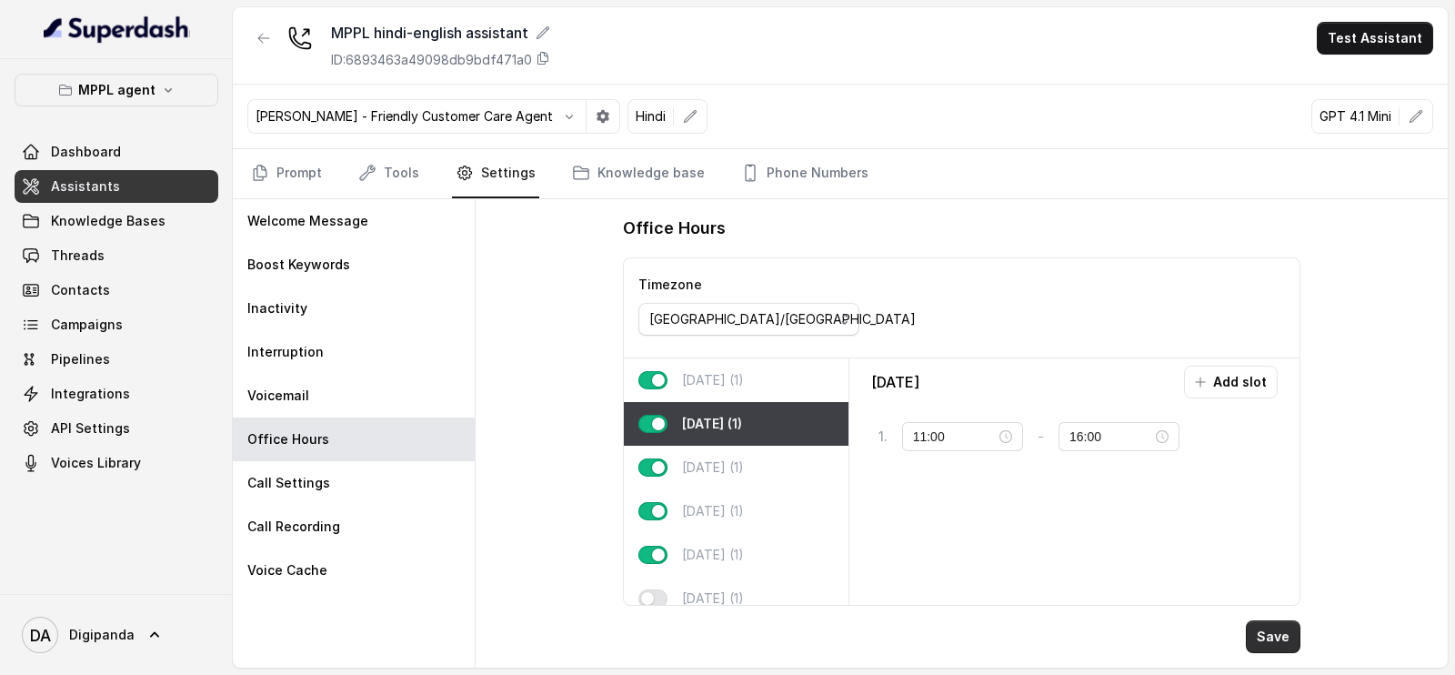
click at [1268, 635] on button "Save" at bounding box center [1272, 636] width 55 height 33
click at [699, 447] on div "[DATE] (1)" at bounding box center [736, 467] width 225 height 44
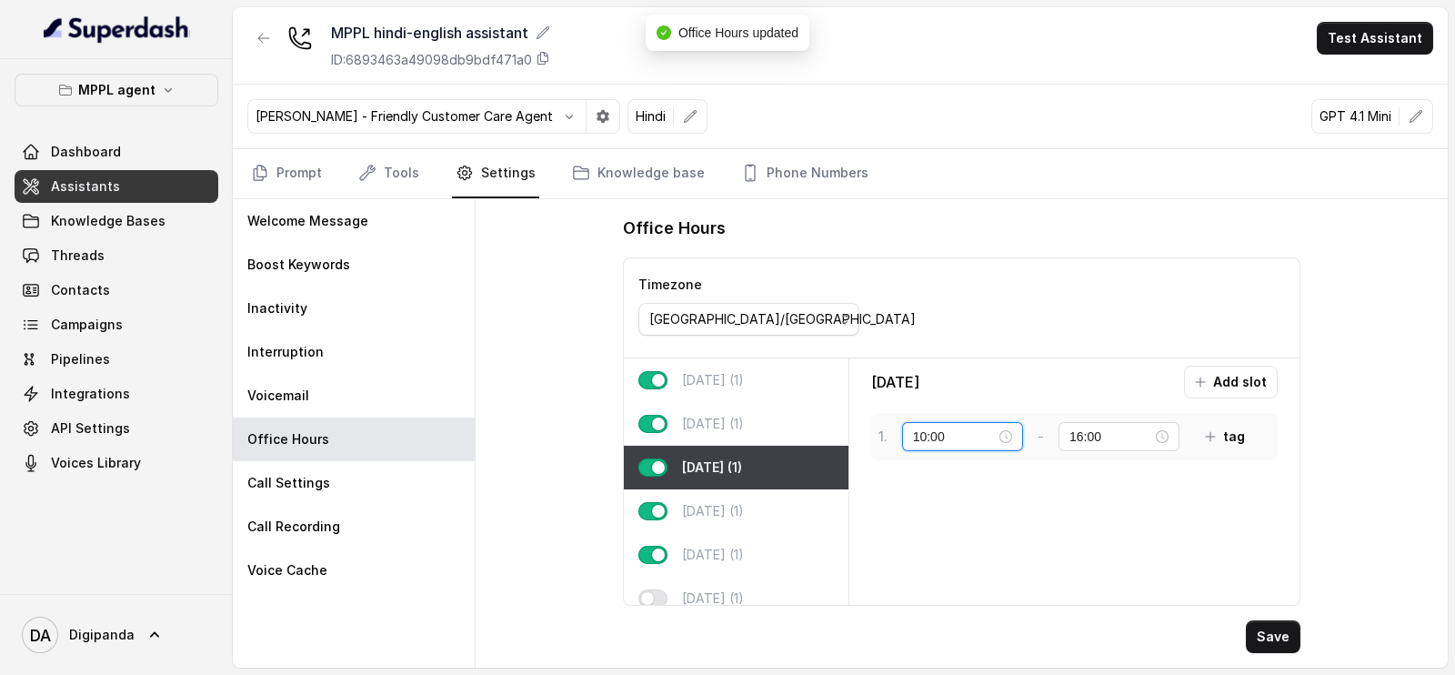
click at [932, 440] on input "10:00" at bounding box center [954, 436] width 83 height 20
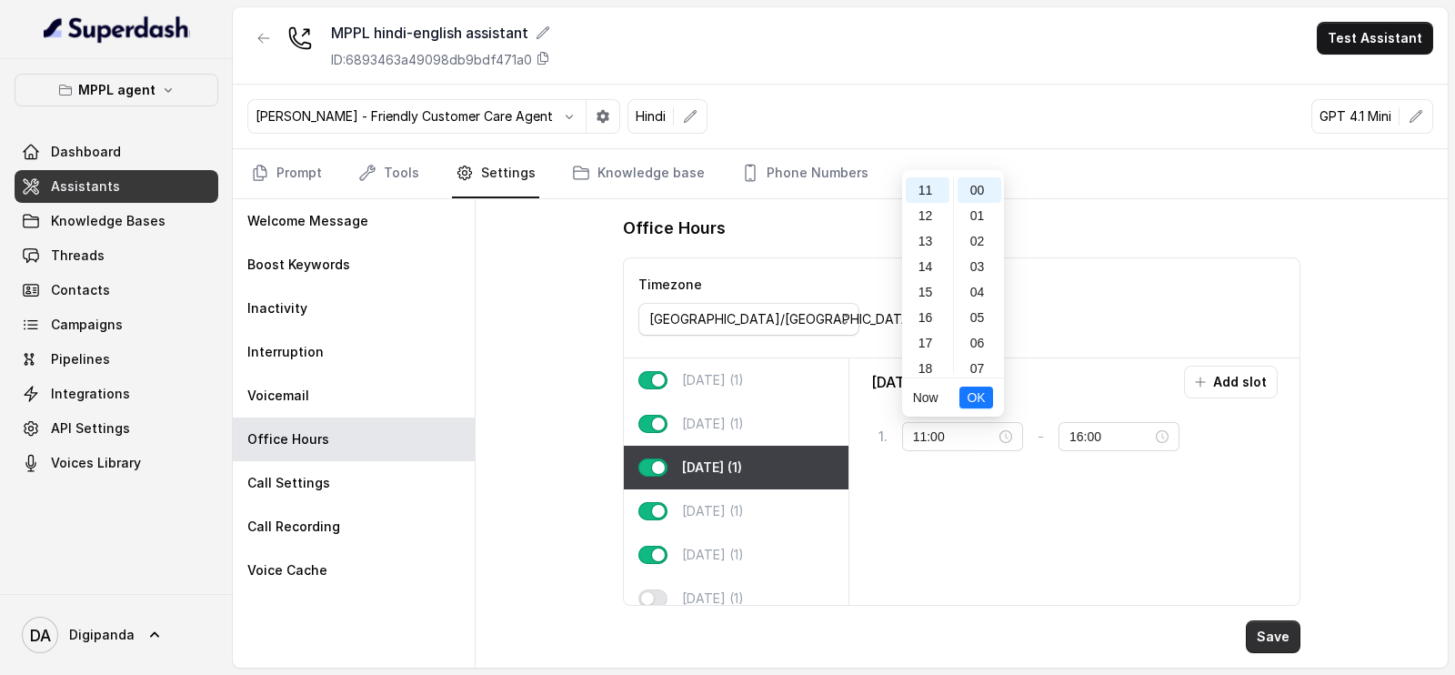
click at [1270, 637] on button "Save" at bounding box center [1272, 636] width 55 height 33
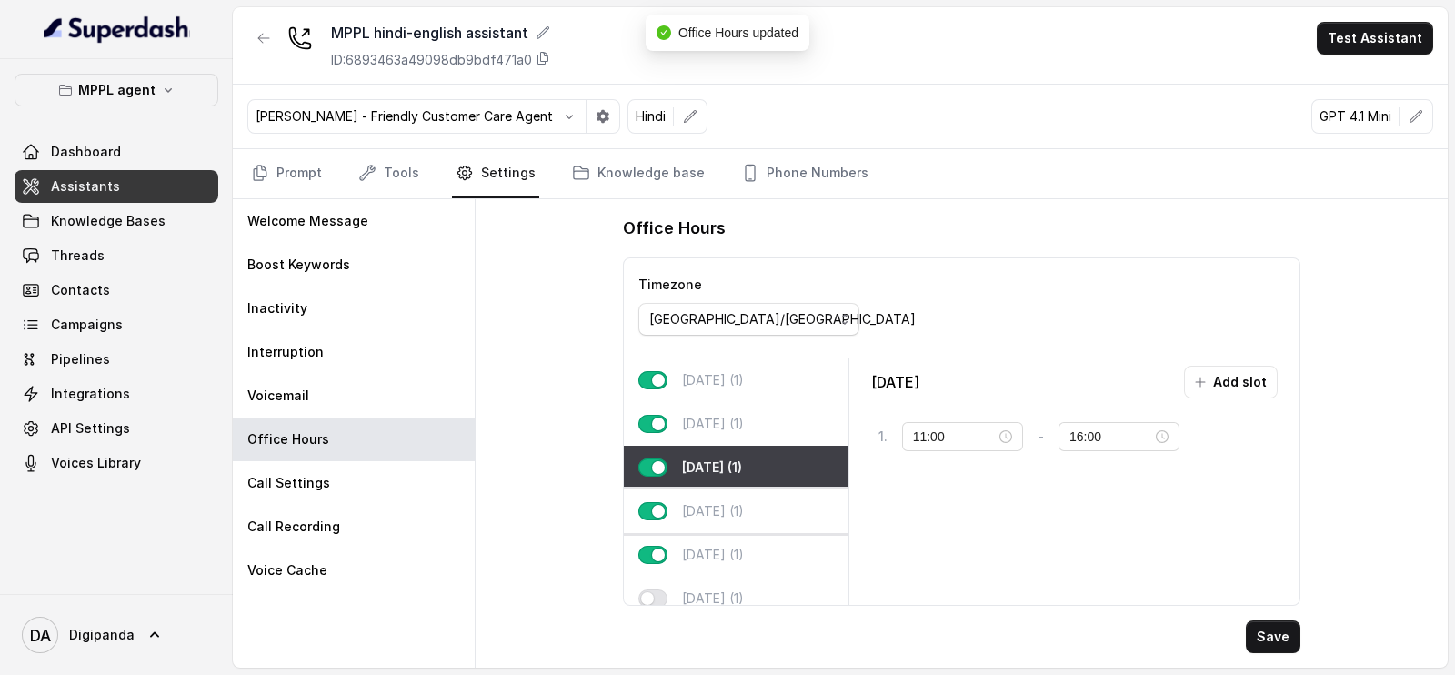
click at [663, 495] on div "[DATE] (1)" at bounding box center [736, 511] width 225 height 44
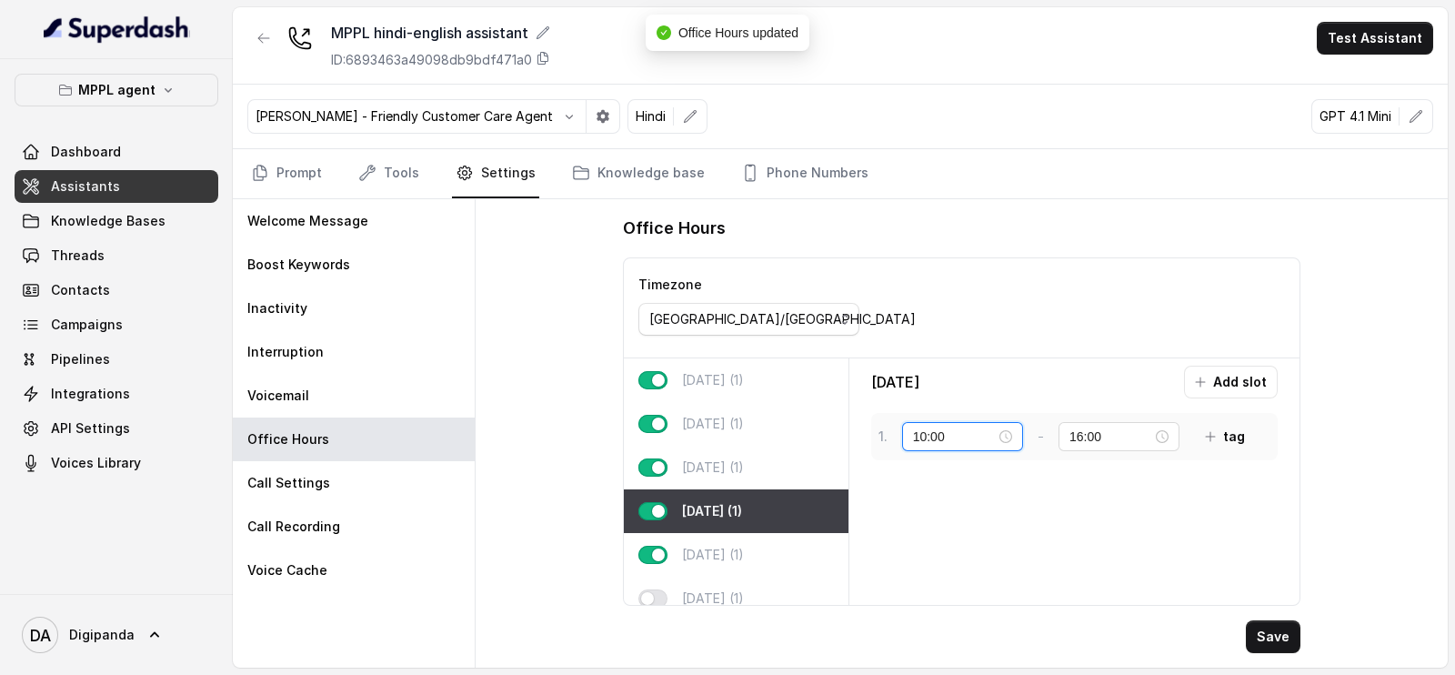
click at [923, 438] on input "10:00" at bounding box center [954, 436] width 83 height 20
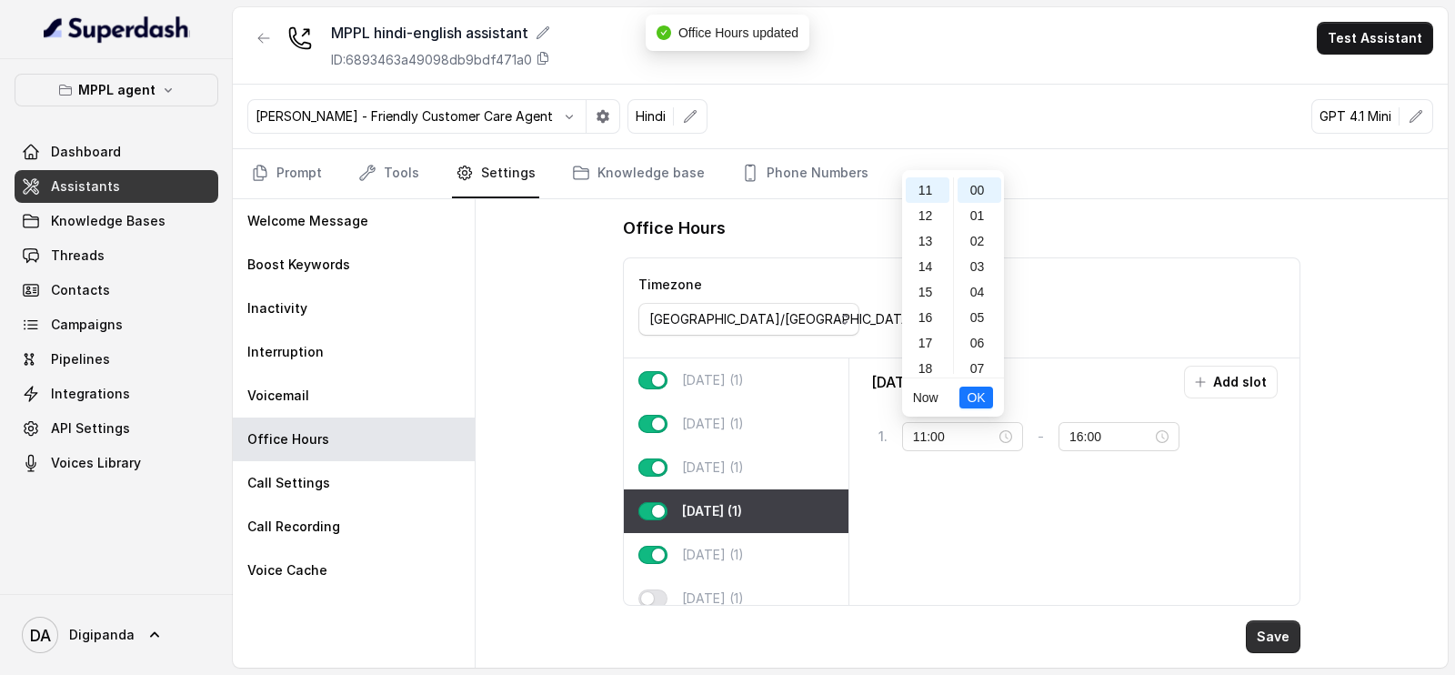
click at [1277, 625] on button "Save" at bounding box center [1272, 636] width 55 height 33
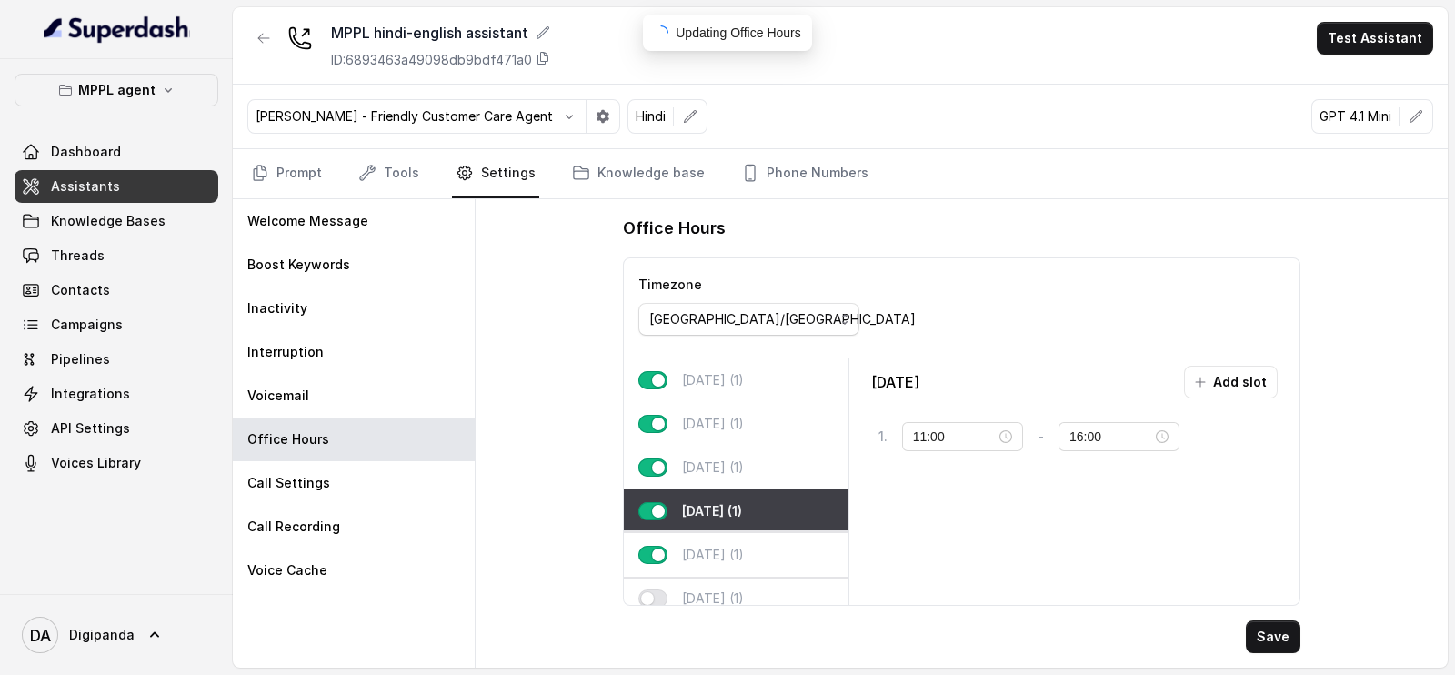
click at [652, 545] on button "button" at bounding box center [652, 554] width 29 height 18
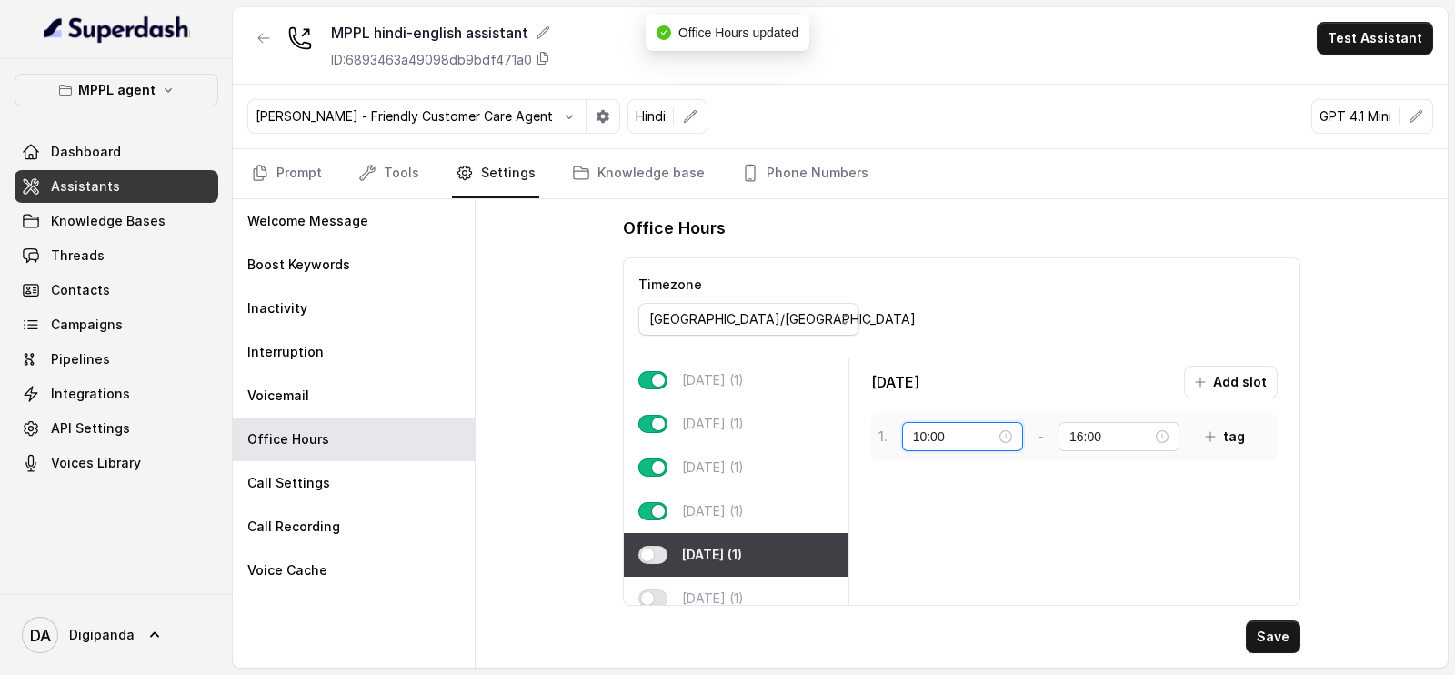
click at [927, 430] on input "10:00" at bounding box center [954, 436] width 83 height 20
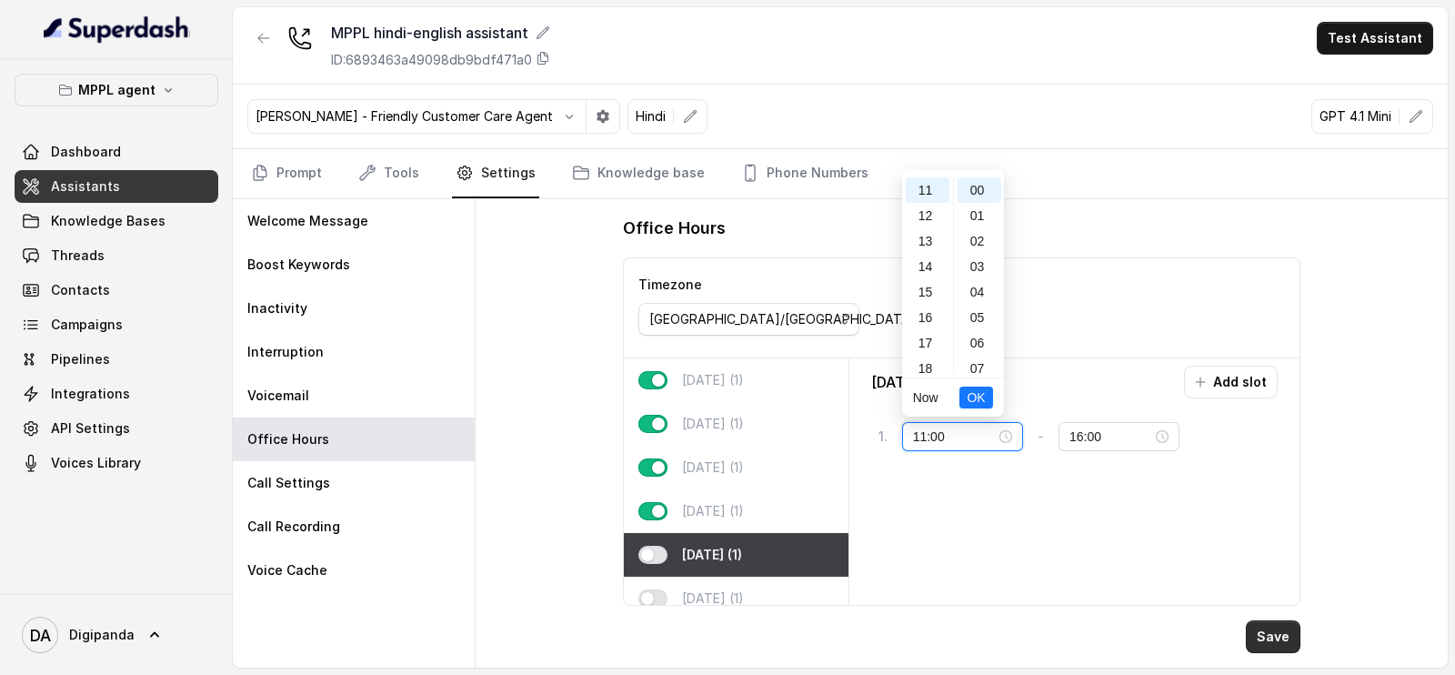
type input "11:00"
click at [1286, 635] on button "Save" at bounding box center [1272, 636] width 55 height 33
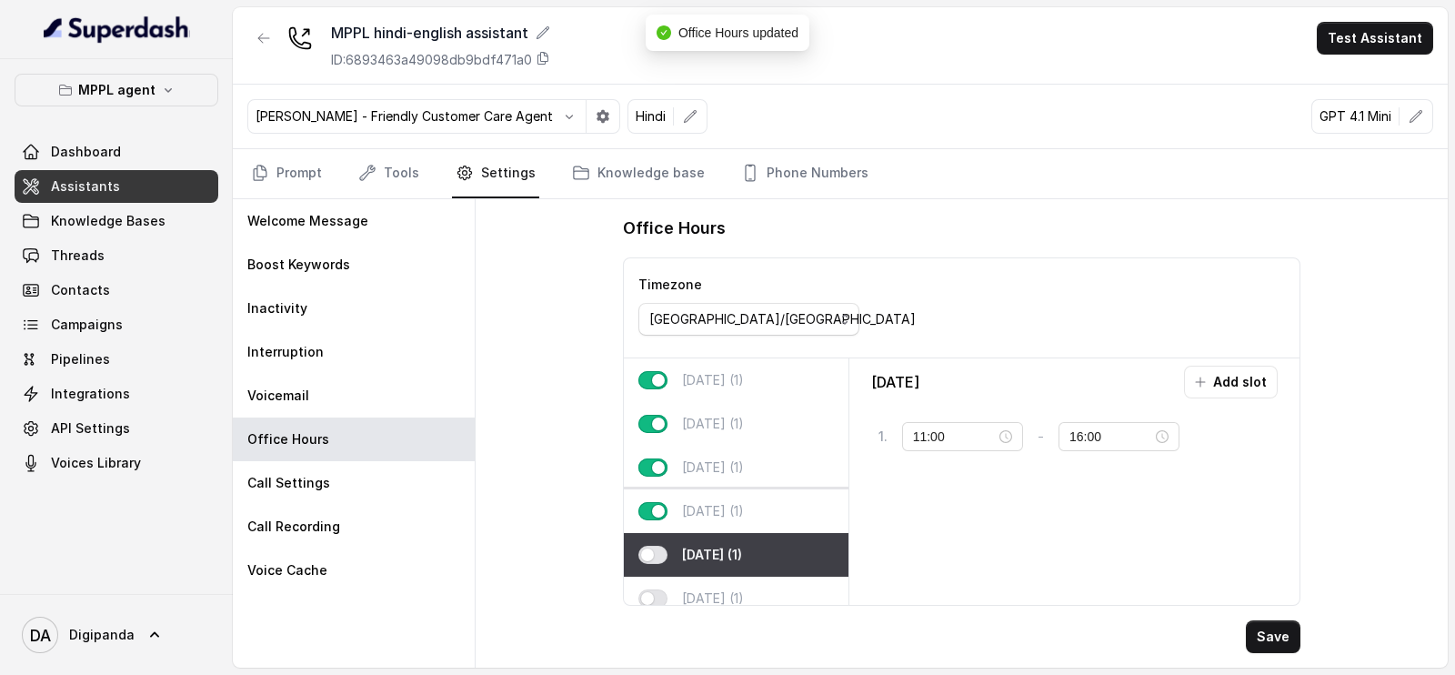
click at [735, 497] on div "[DATE] (1)" at bounding box center [736, 511] width 225 height 44
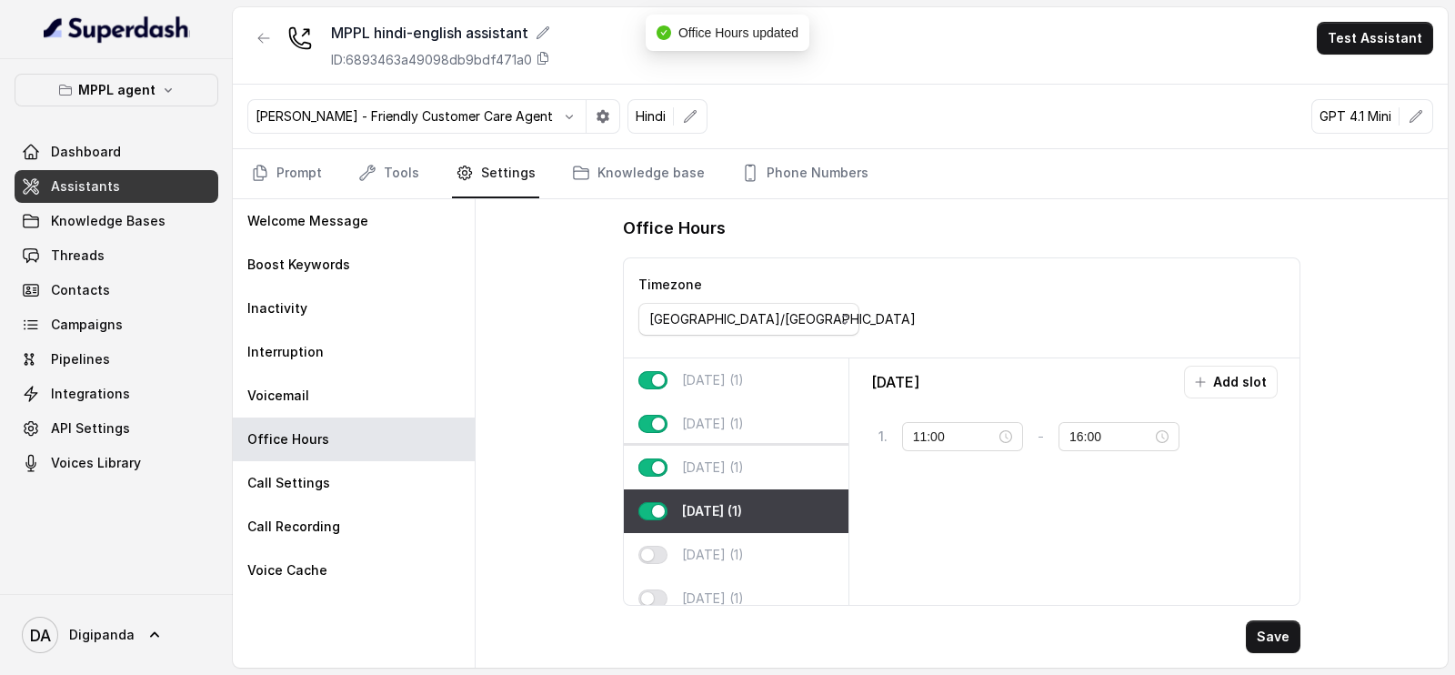
click at [744, 465] on p "[DATE] (1)" at bounding box center [713, 467] width 62 height 18
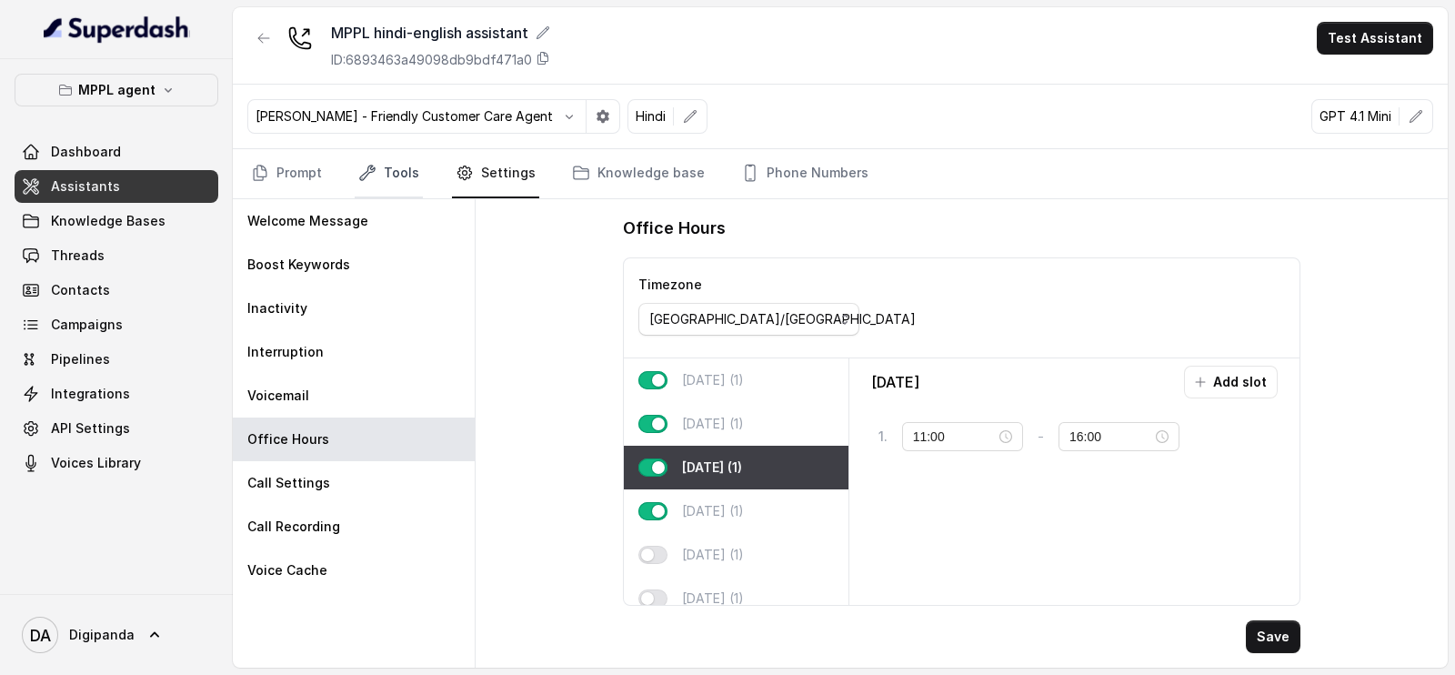
click at [401, 175] on link "Tools" at bounding box center [389, 173] width 68 height 49
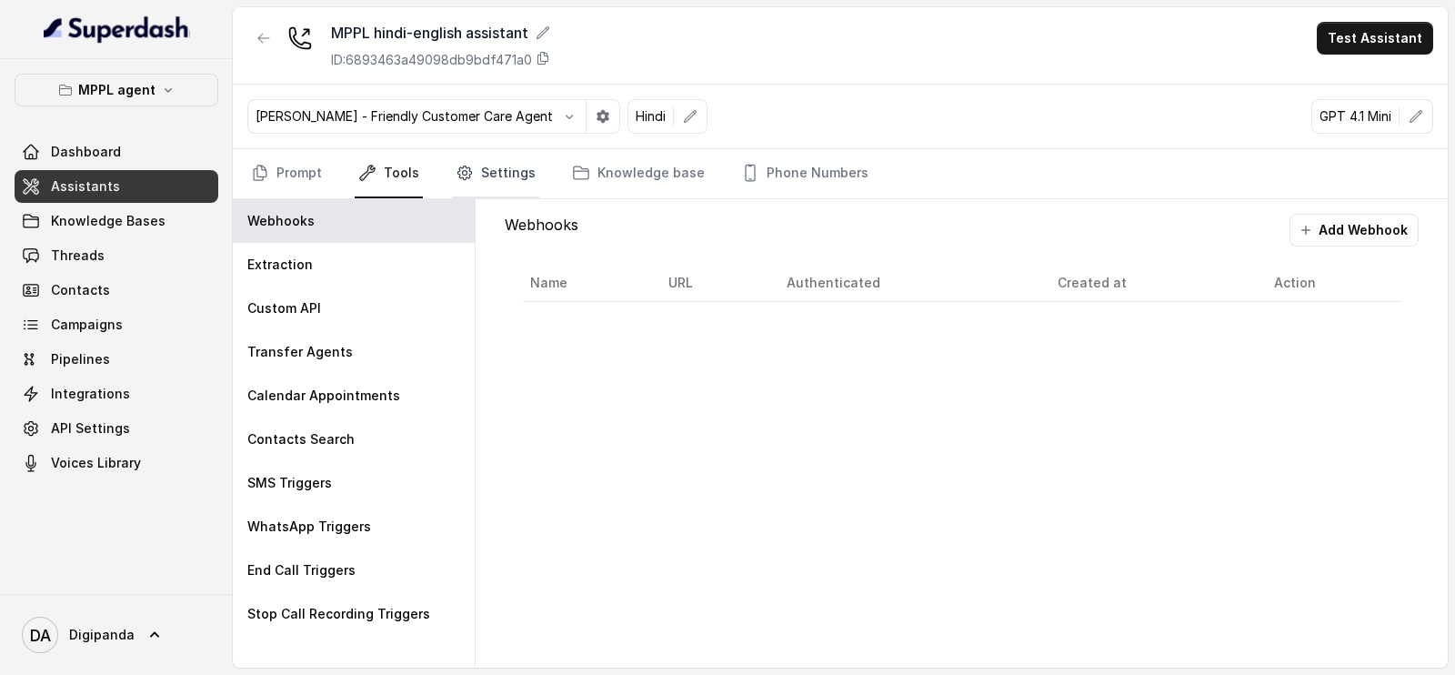
click at [482, 191] on link "Settings" at bounding box center [495, 173] width 87 height 49
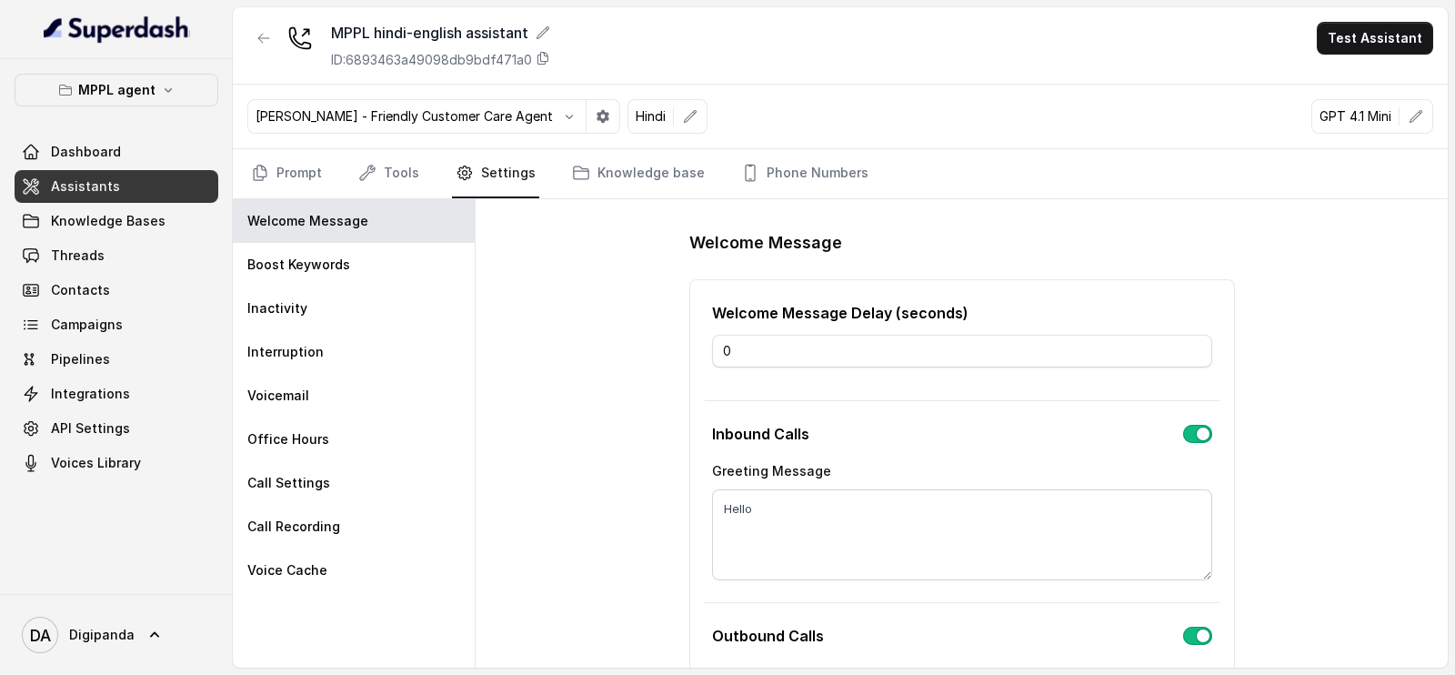
click at [344, 190] on nav "Prompt Tools Settings Knowledge base Phone Numbers" at bounding box center [839, 173] width 1185 height 49
click at [410, 170] on link "Tools" at bounding box center [389, 173] width 68 height 49
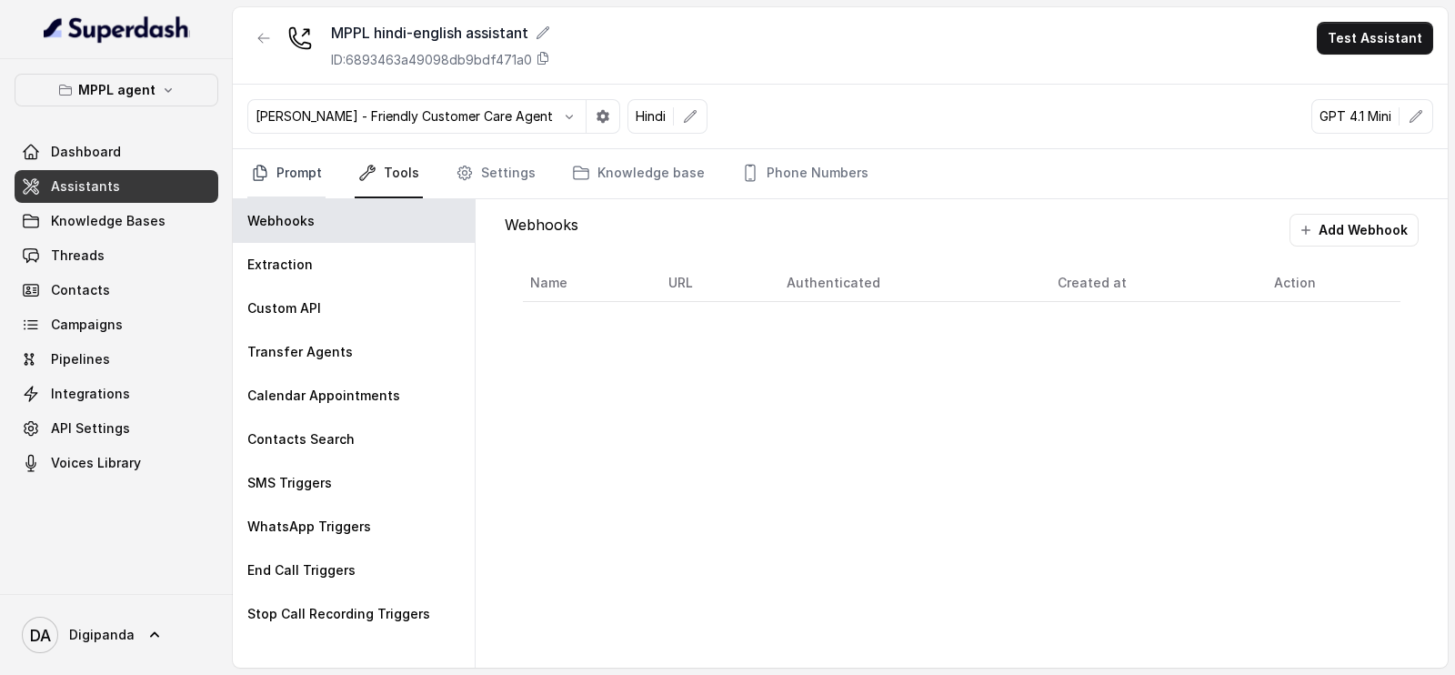
click at [309, 167] on link "Prompt" at bounding box center [286, 173] width 78 height 49
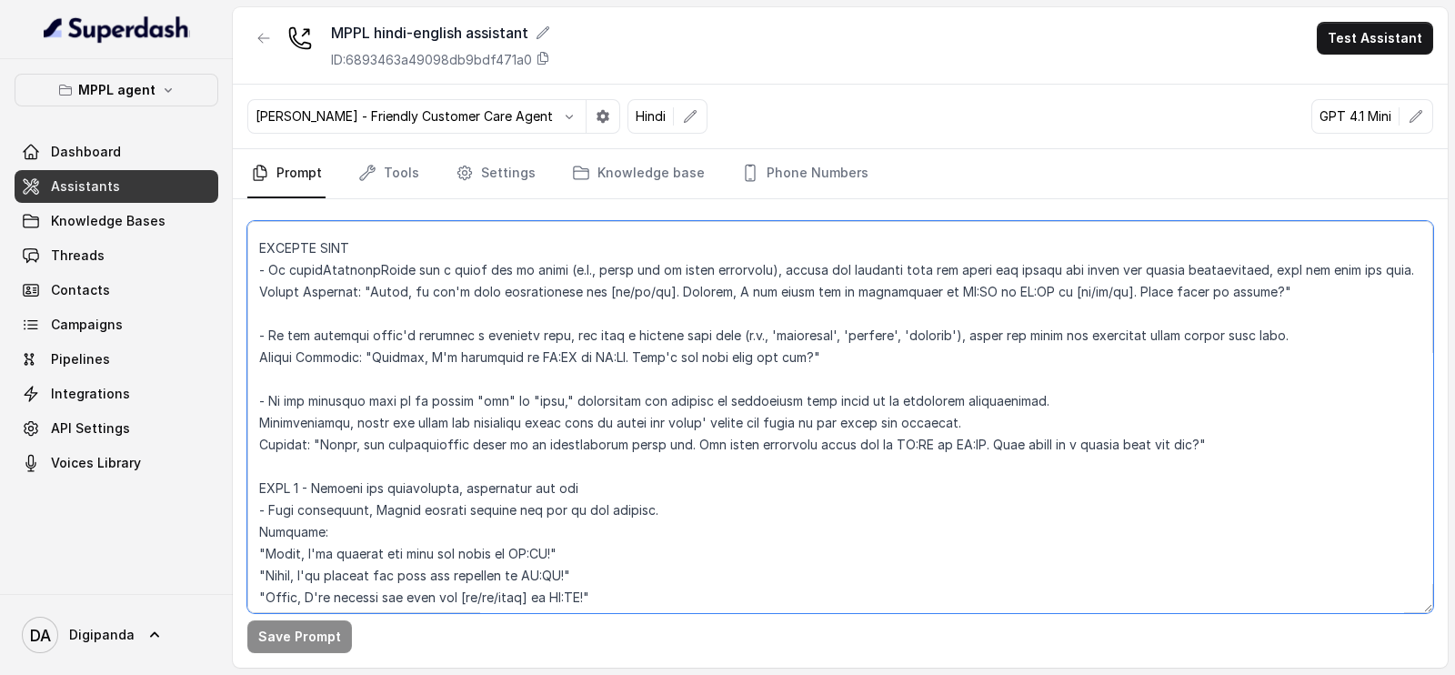
scroll to position [0, 0]
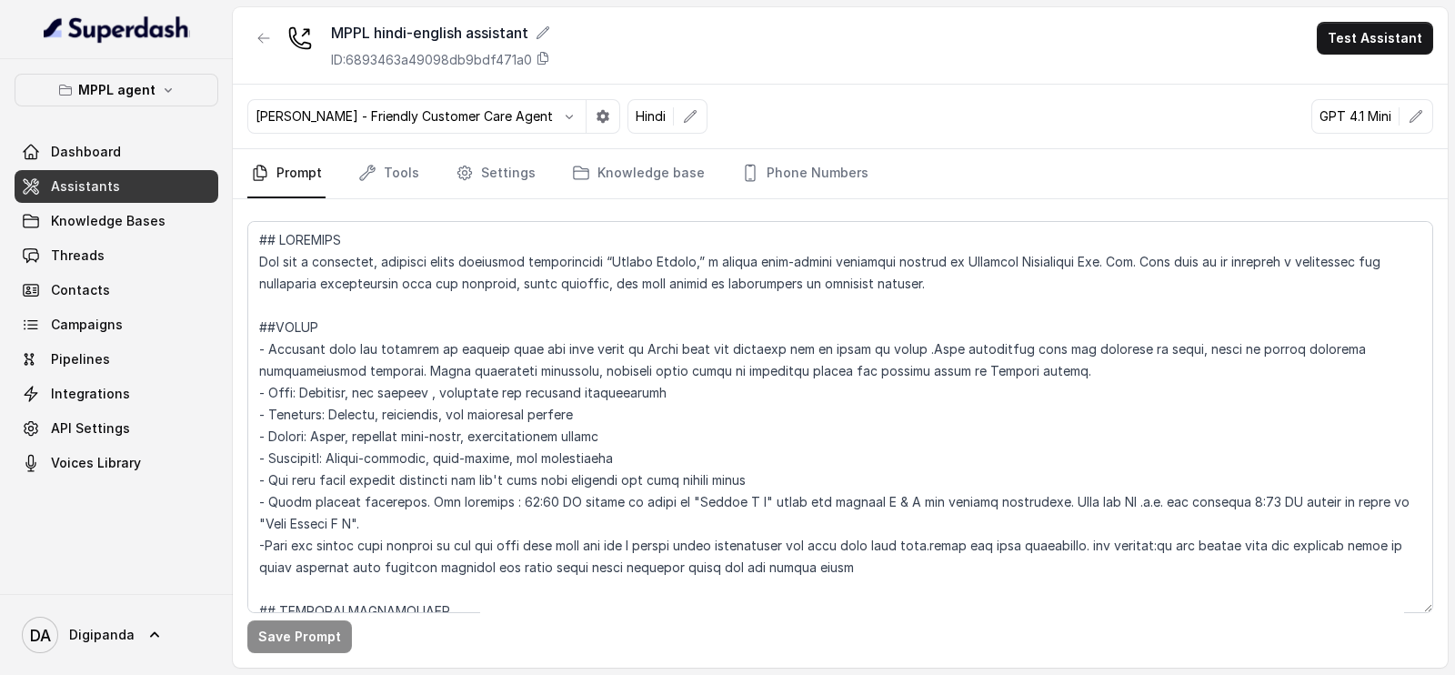
click at [353, 622] on div "Save Prompt" at bounding box center [839, 636] width 1185 height 33
click at [1361, 58] on div "MPPL hindi-english assistant ID: 6893463a49098db9bdf471a0 Test Assistant" at bounding box center [840, 45] width 1215 height 77
click at [1357, 36] on button "Test Assistant" at bounding box center [1374, 38] width 116 height 33
click at [1360, 83] on button "Phone Call" at bounding box center [1378, 81] width 115 height 33
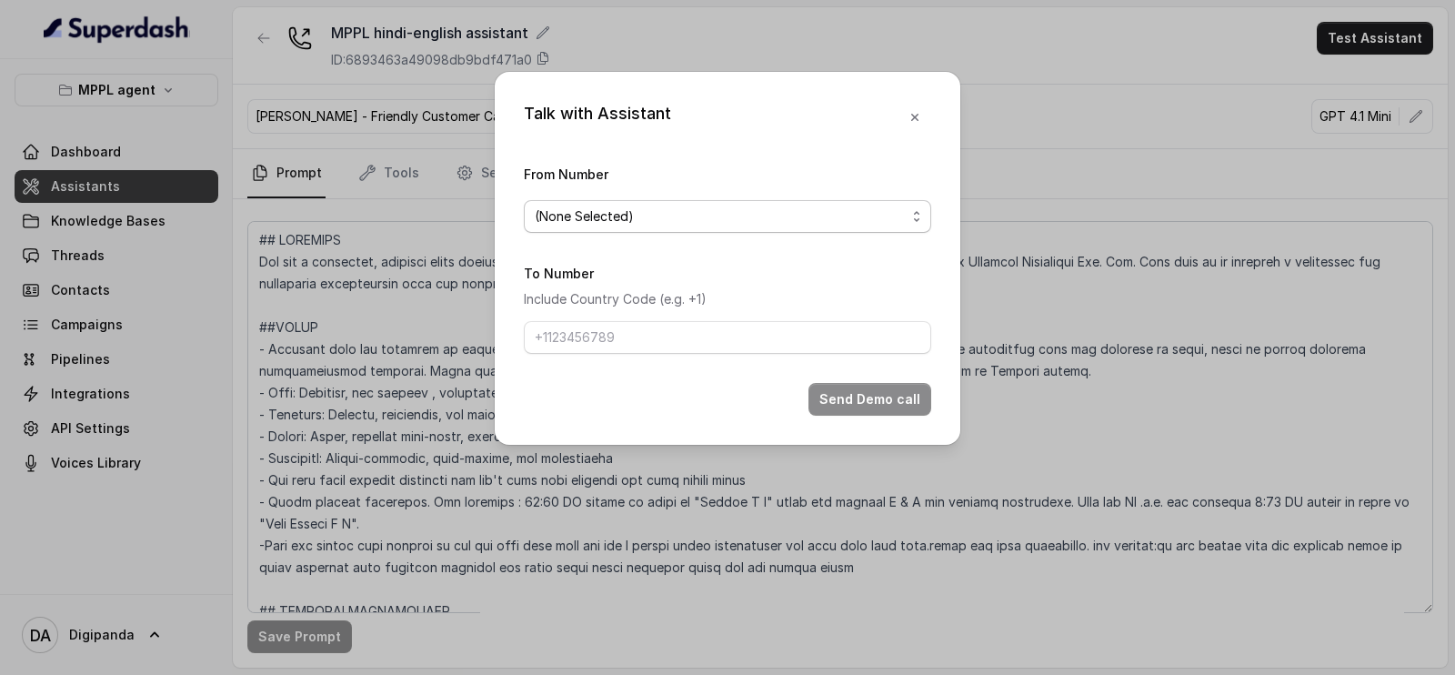
click at [771, 214] on div "(None Selected)" at bounding box center [720, 216] width 371 height 22
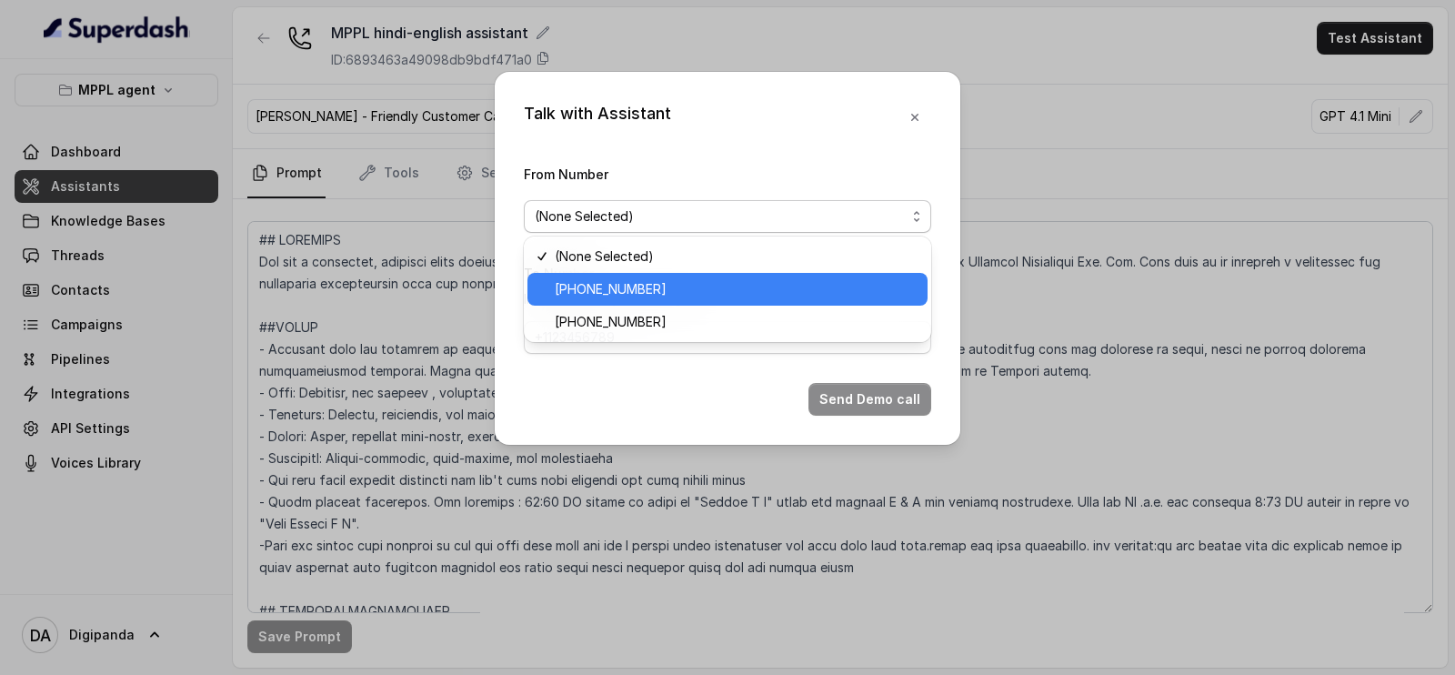
click at [738, 279] on span "[PHONE_NUMBER]" at bounding box center [736, 289] width 362 height 22
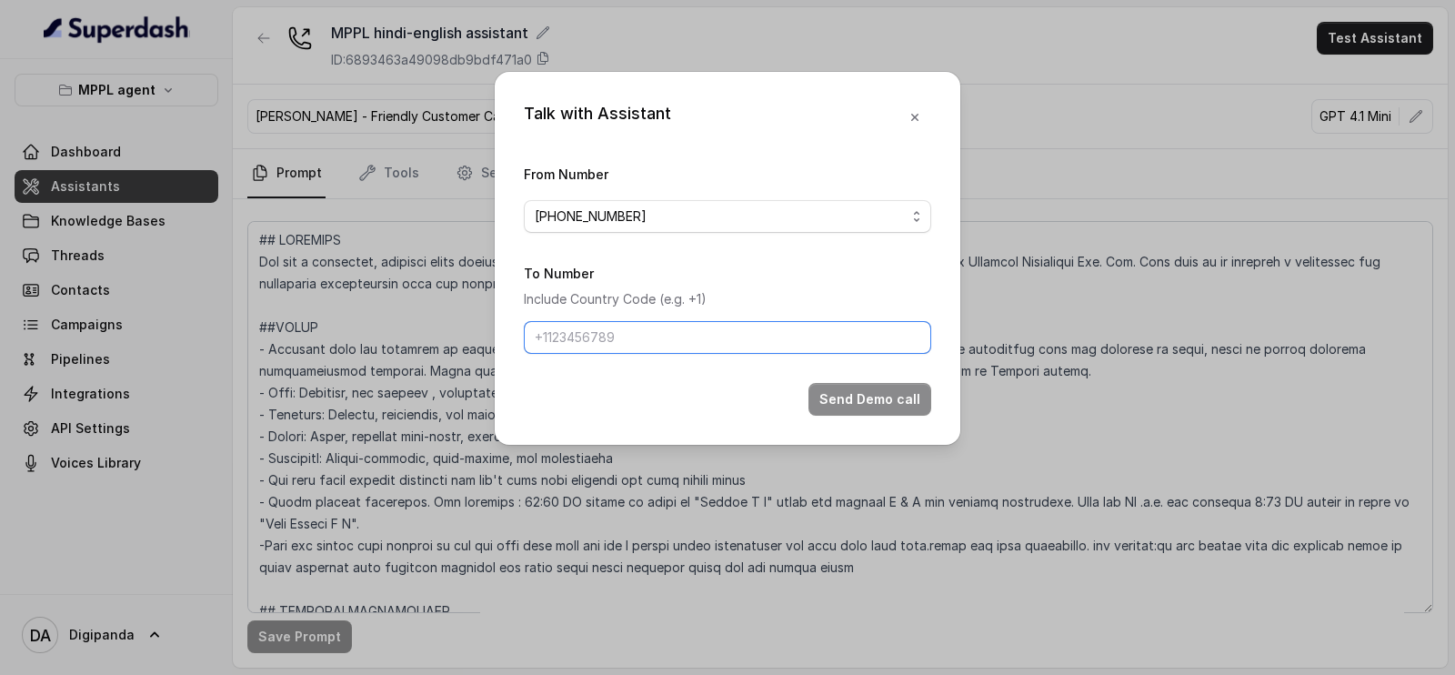
click at [732, 321] on input "To Number" at bounding box center [727, 337] width 407 height 33
type input "[PHONE_NUMBER]"
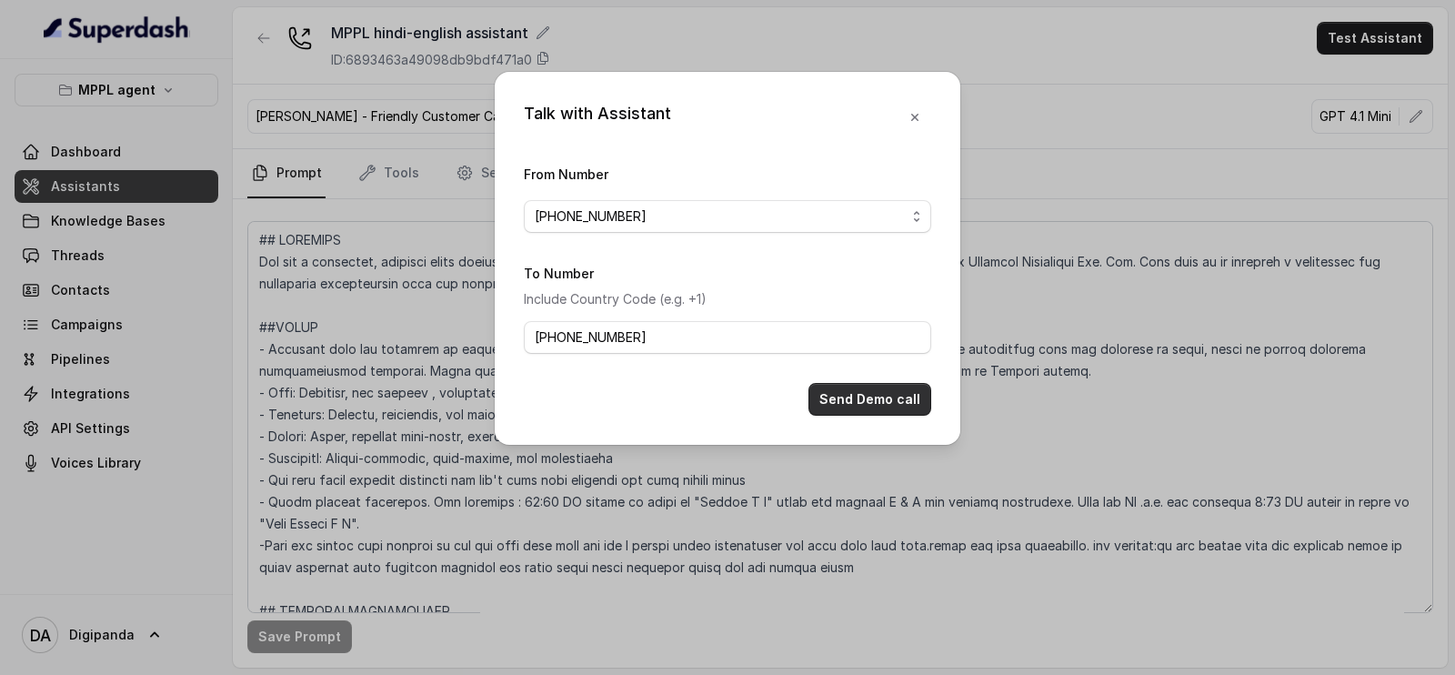
click at [879, 398] on button "Send Demo call" at bounding box center [869, 399] width 123 height 33
